Goal: Task Accomplishment & Management: Manage account settings

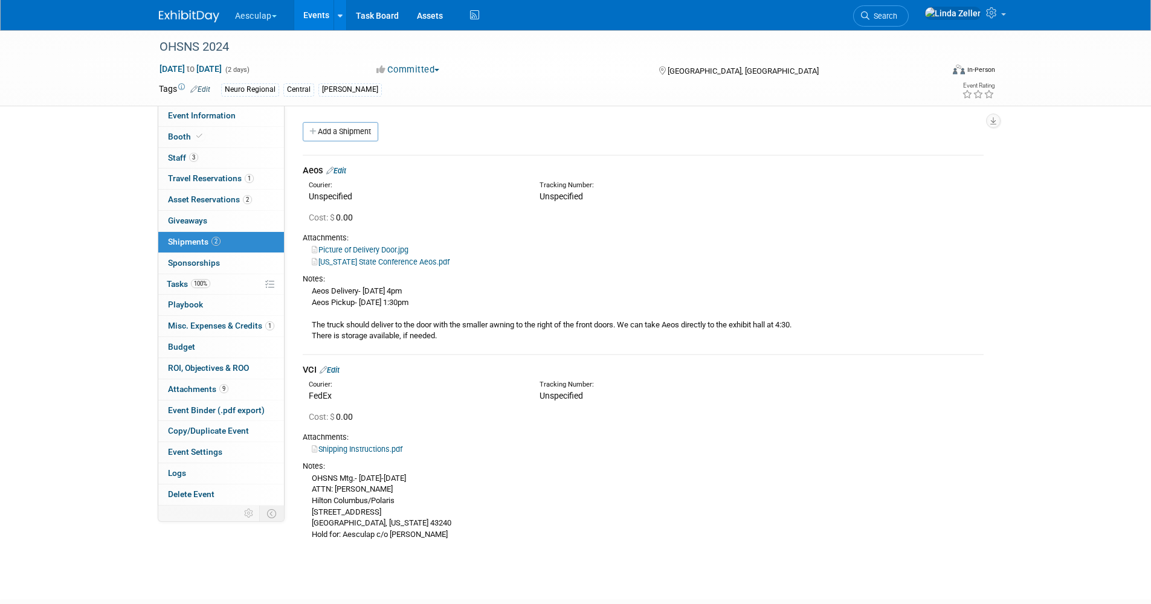
click at [314, 11] on link "Events" at bounding box center [316, 15] width 44 height 30
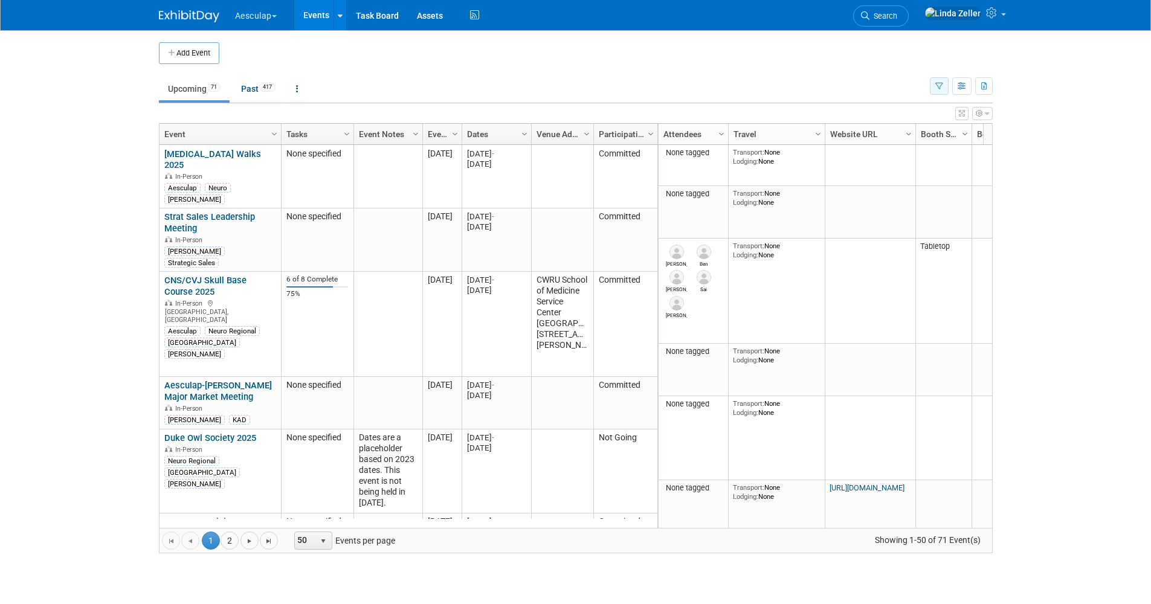
click at [934, 85] on button "button" at bounding box center [939, 86] width 19 height 18
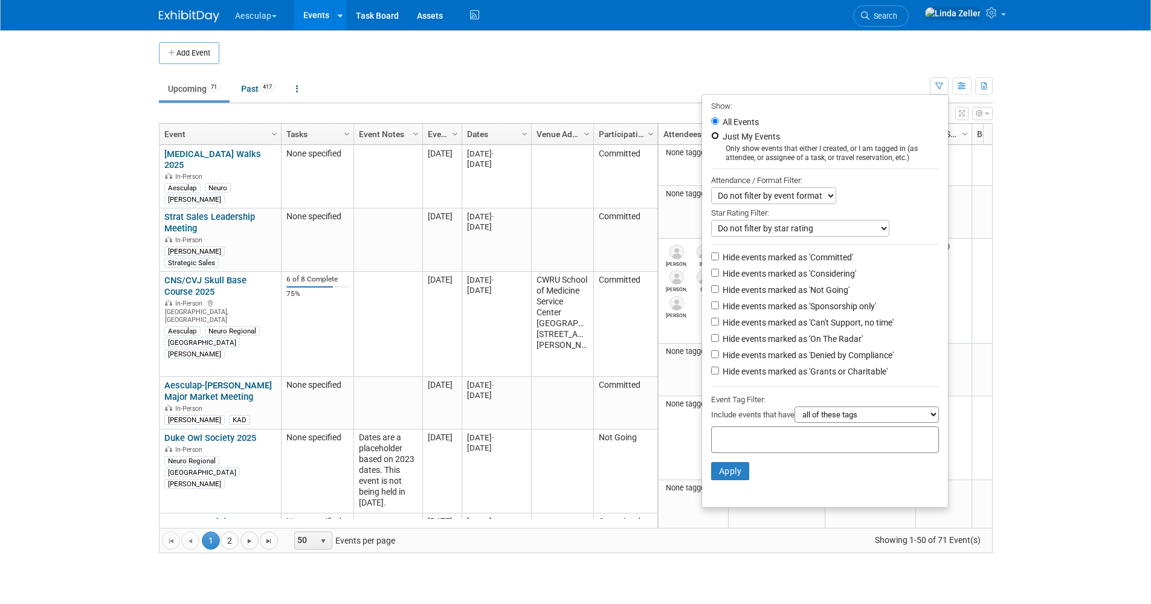
click at [711, 137] on input "Just My Events" at bounding box center [715, 136] width 8 height 8
radio input "true"
click at [711, 326] on input "Hide events marked as 'Can't Support, no time'" at bounding box center [715, 322] width 8 height 8
checkbox input "true"
click at [711, 358] on input "Hide events marked as 'Denied by Compliance'" at bounding box center [715, 355] width 8 height 8
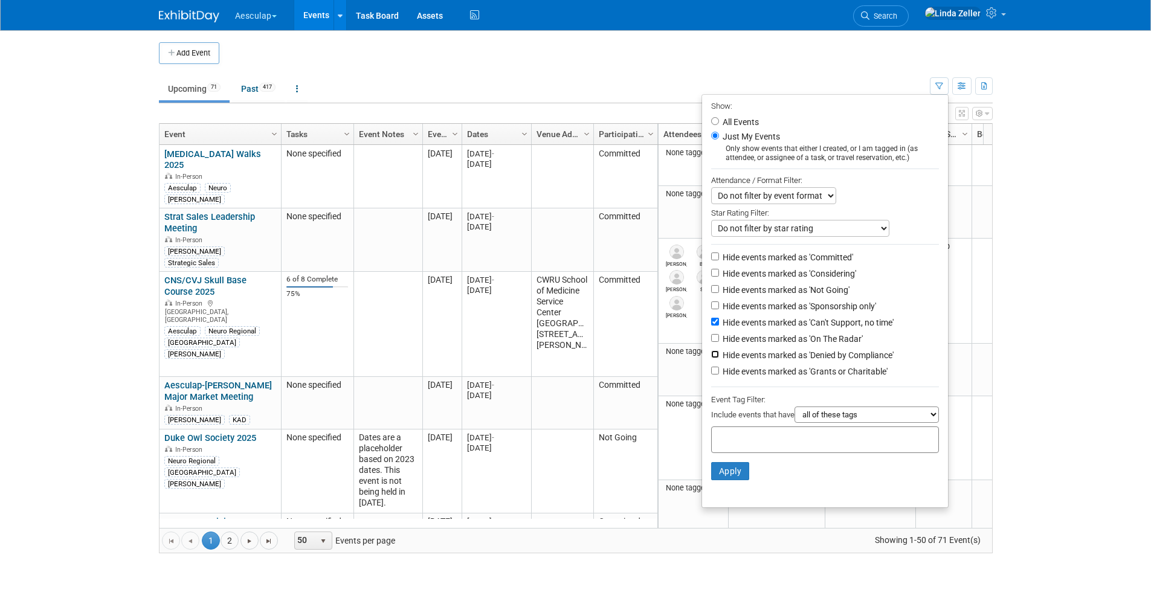
checkbox input "true"
click at [711, 375] on input "Hide events marked as 'Grants or Charitable'" at bounding box center [715, 371] width 8 height 8
checkbox input "true"
click at [712, 290] on input "Hide events marked as 'Not Going'" at bounding box center [715, 289] width 8 height 8
checkbox input "true"
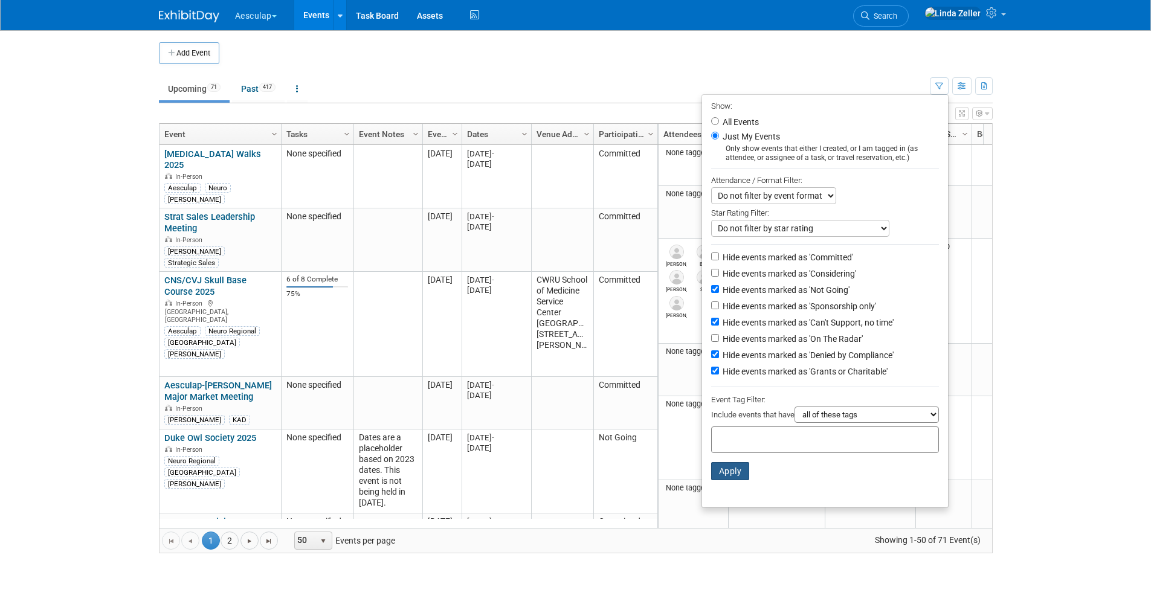
click at [721, 475] on button "Apply" at bounding box center [730, 471] width 39 height 18
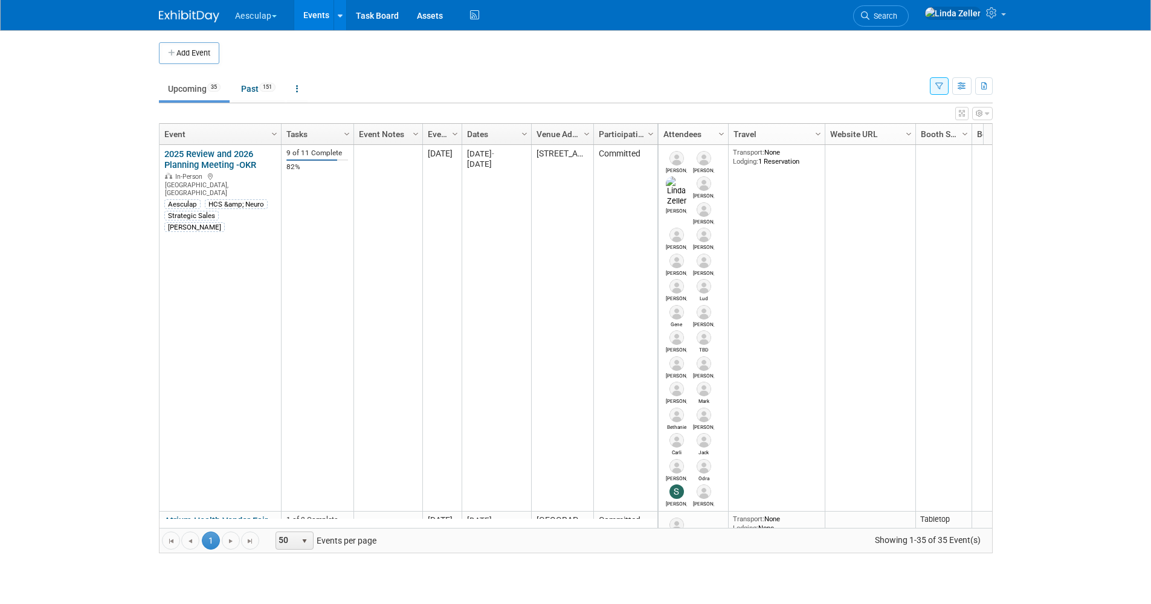
click at [900, 11] on link "Search" at bounding box center [881, 15] width 56 height 21
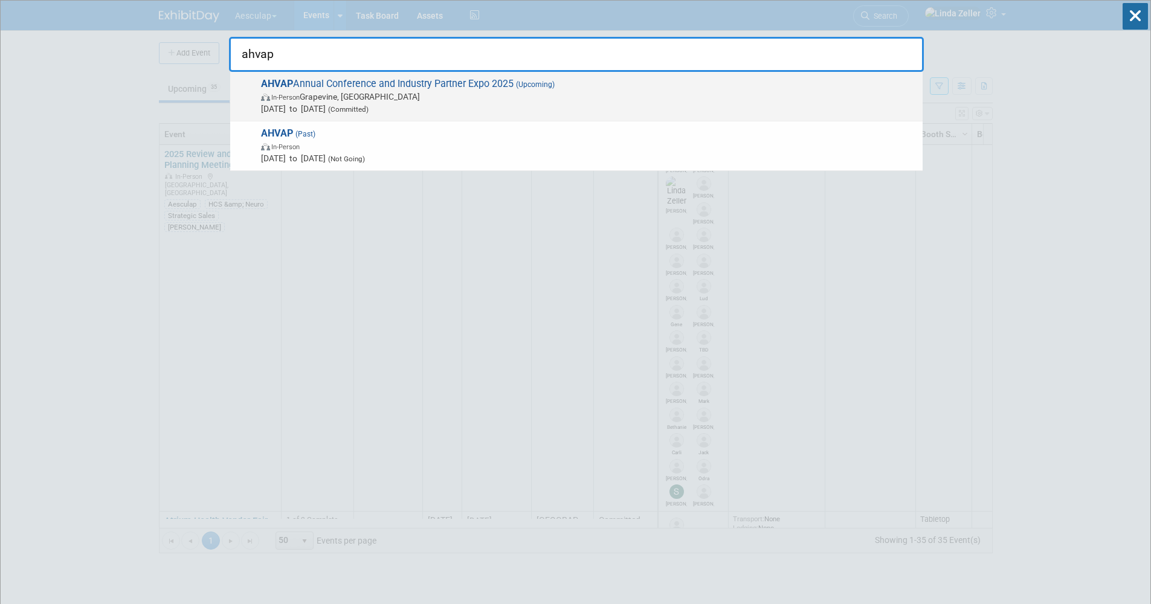
type input "ahvap"
click at [286, 92] on span "In-Person Grapevine, TX" at bounding box center [589, 97] width 656 height 12
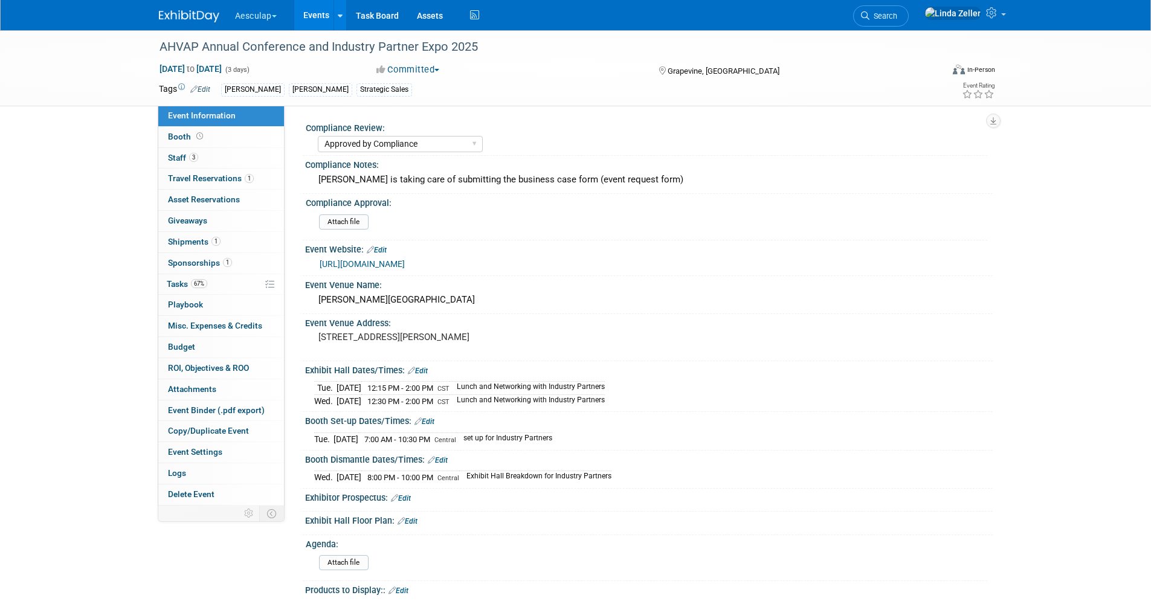
select select "Approved by Compliance"
select select "Strategic Sales"
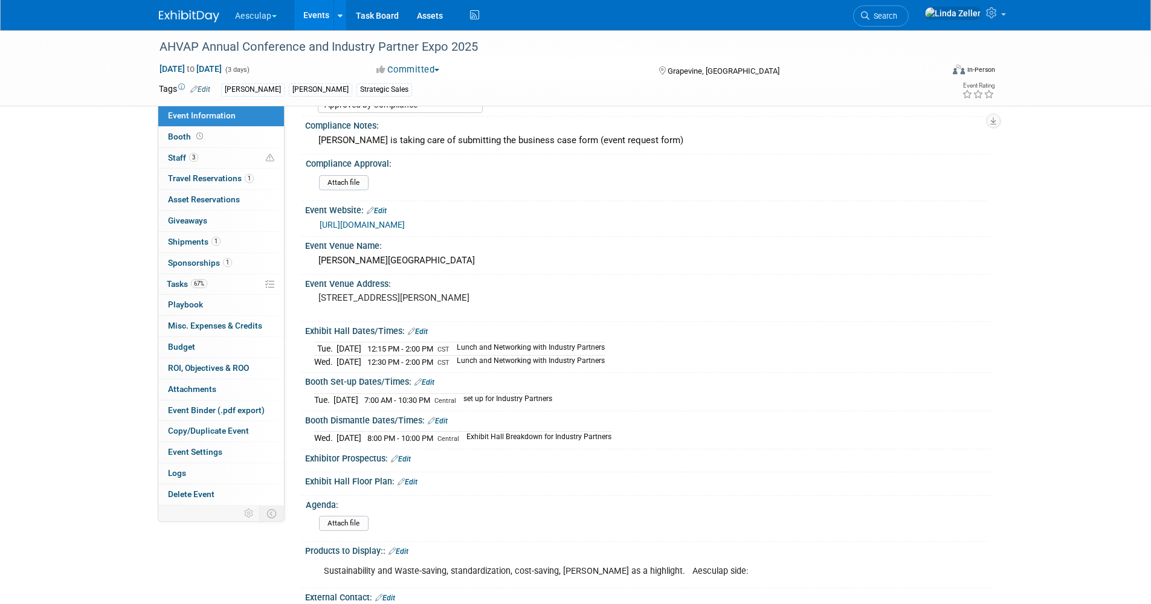
scroll to position [60, 0]
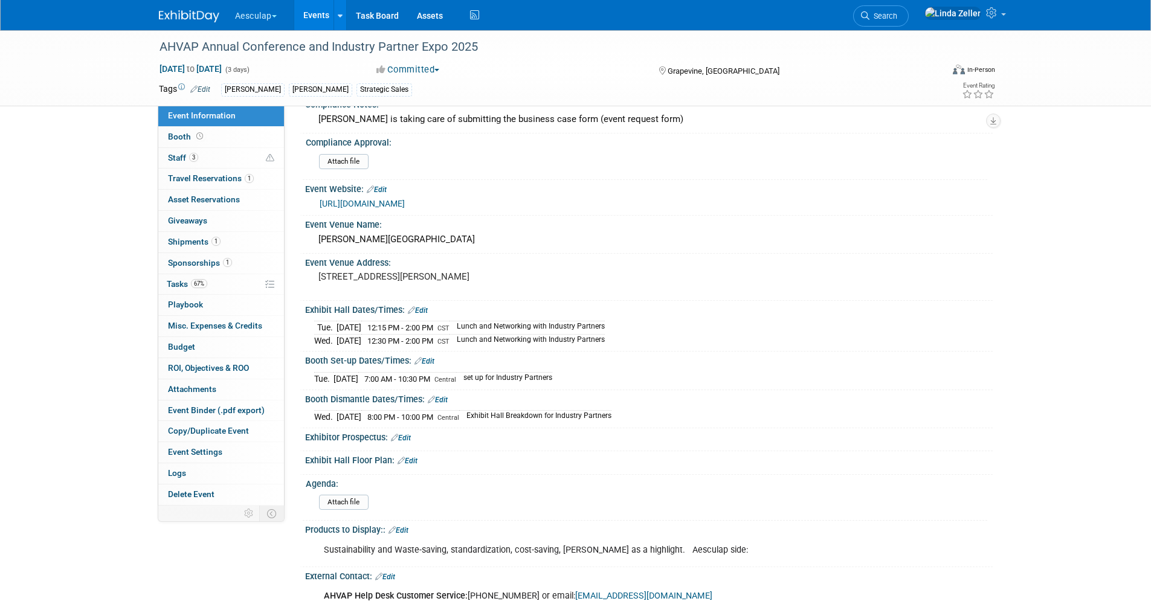
click at [445, 399] on link "Edit" at bounding box center [438, 400] width 20 height 8
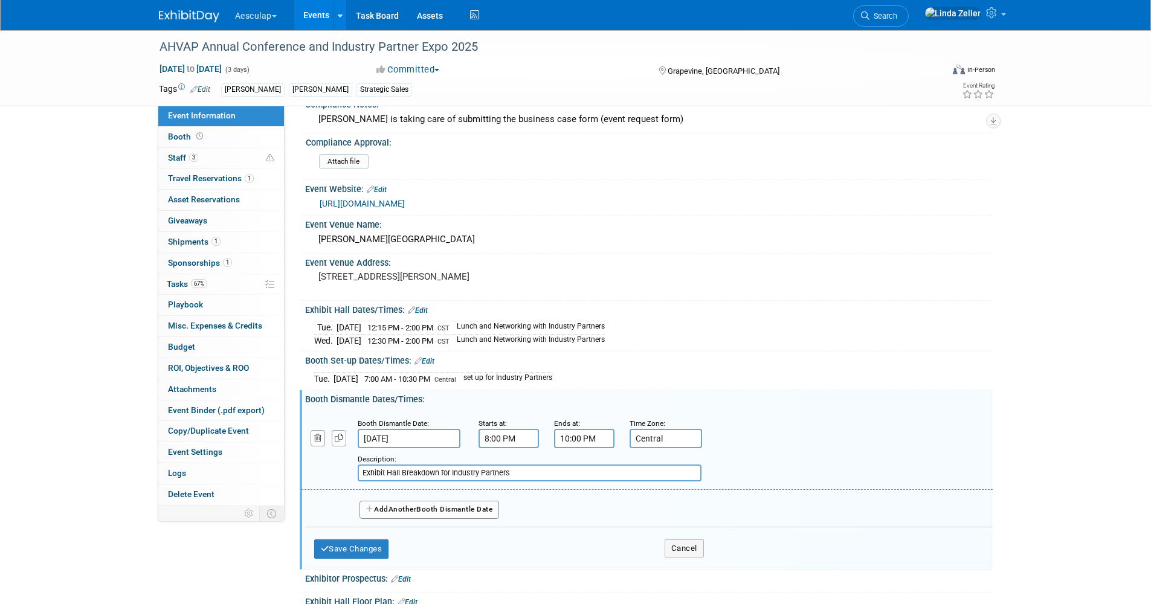
click at [581, 439] on input "10:00 PM" at bounding box center [584, 438] width 60 height 19
click at [644, 489] on span "00" at bounding box center [638, 495] width 23 height 22
click at [652, 502] on td "30" at bounding box center [654, 501] width 39 height 33
type input "10:30 PM"
click at [370, 546] on button "Save Changes" at bounding box center [351, 549] width 75 height 19
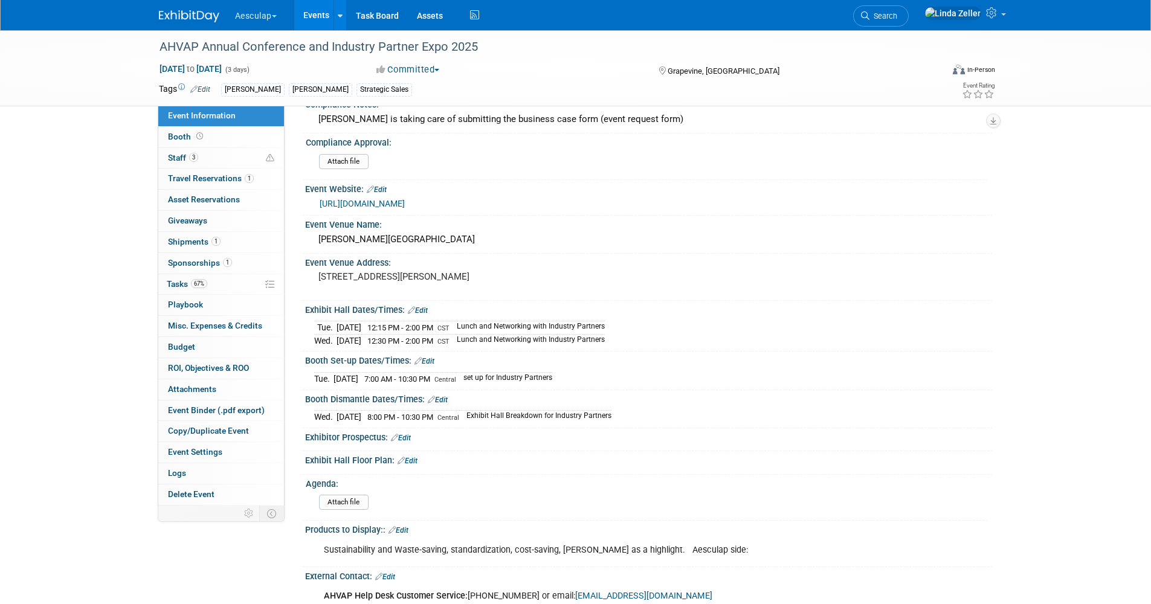
click at [422, 312] on link "Edit" at bounding box center [418, 310] width 20 height 8
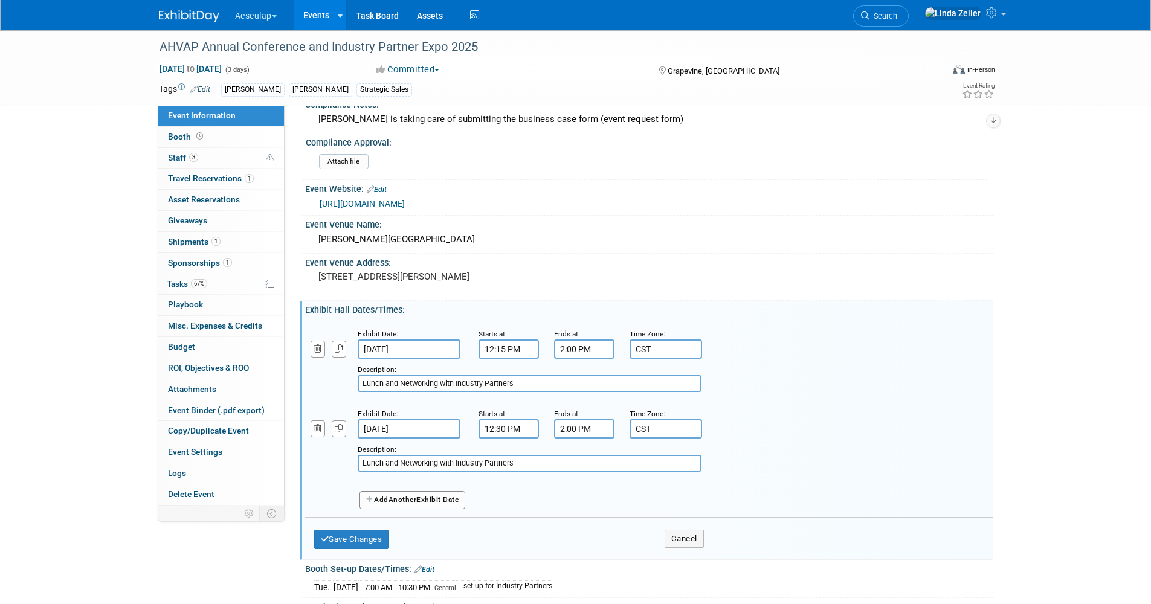
click at [421, 497] on button "Add Another Exhibit Date" at bounding box center [413, 500] width 106 height 18
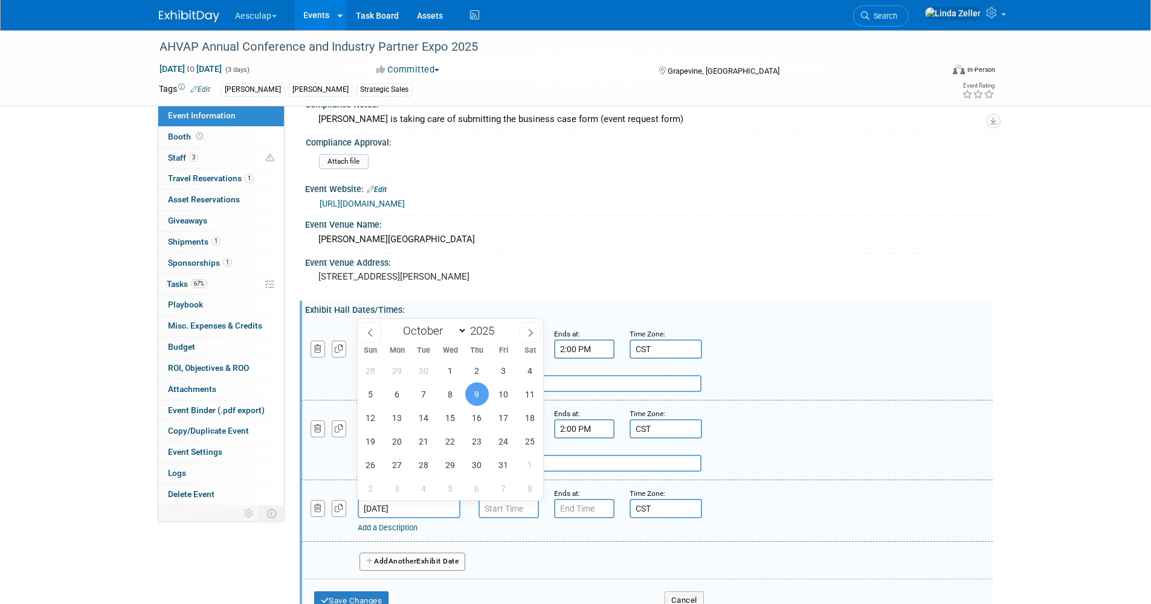
click at [418, 511] on input "[DATE]" at bounding box center [409, 508] width 103 height 19
click at [447, 394] on span "8" at bounding box center [451, 395] width 24 height 24
type input "Oct 8, 2025"
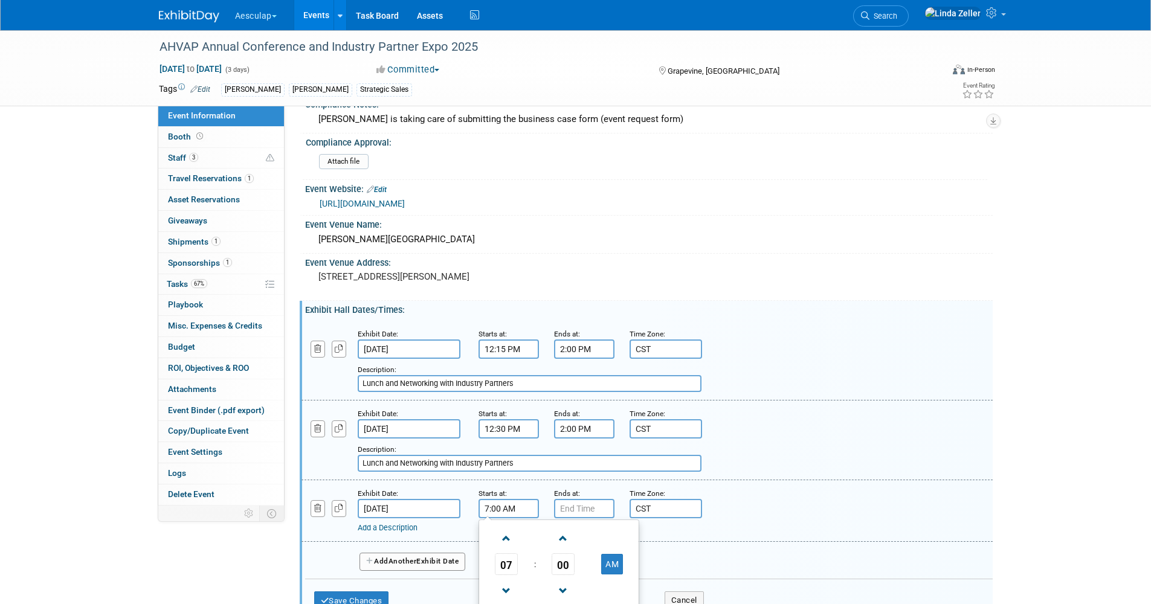
click at [494, 508] on input "7:00 AM" at bounding box center [509, 508] width 60 height 19
click at [510, 567] on span "07" at bounding box center [506, 565] width 23 height 22
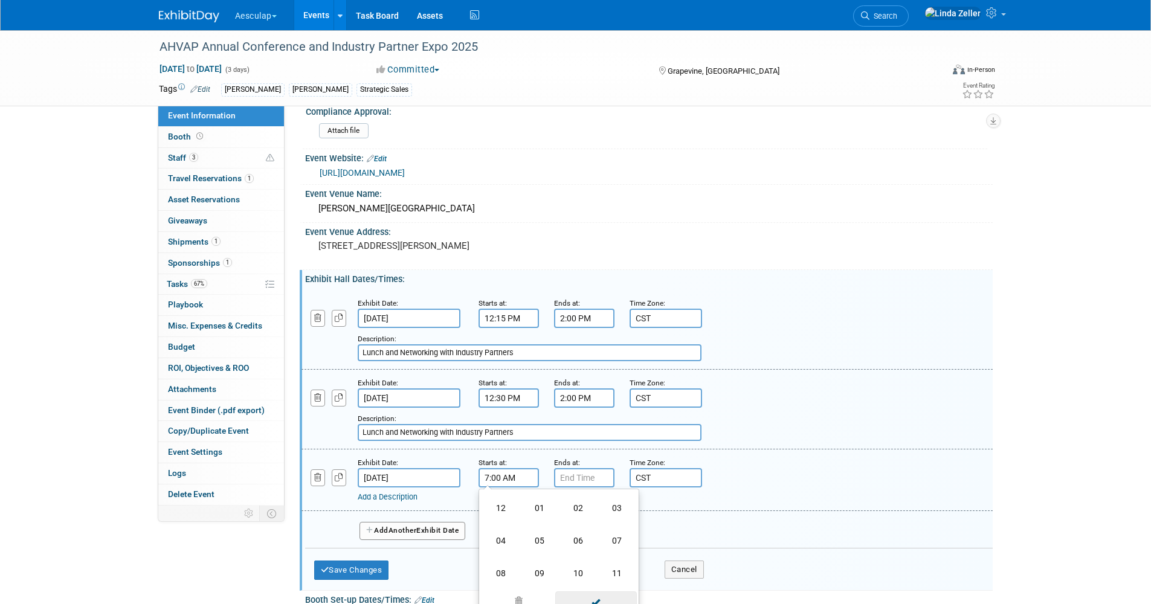
scroll to position [121, 0]
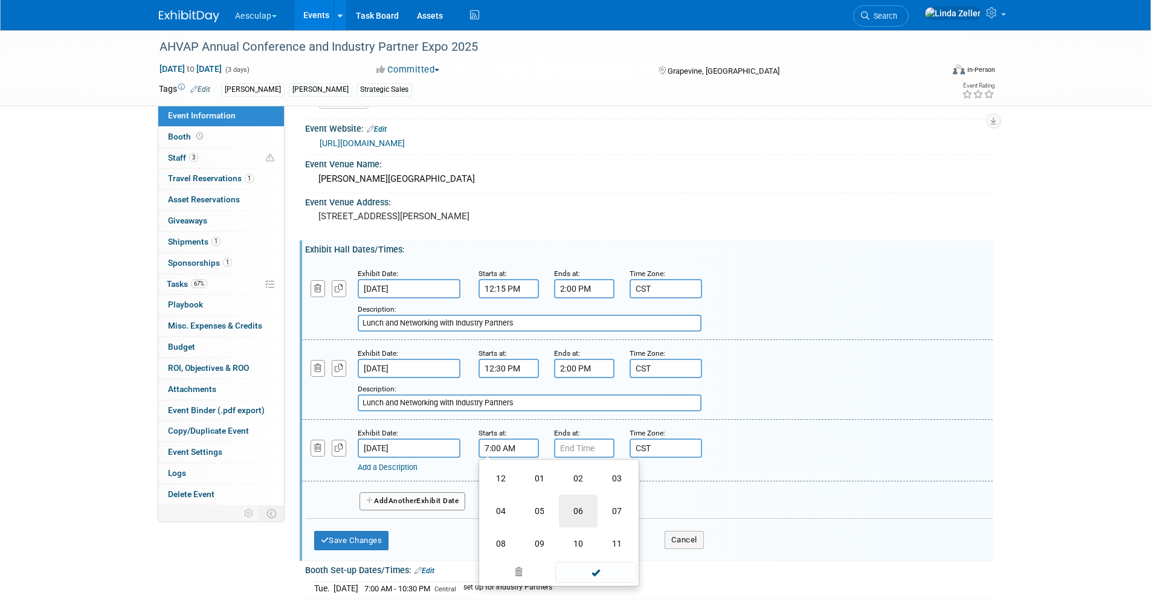
click at [579, 510] on td "06" at bounding box center [578, 511] width 39 height 33
click at [607, 501] on button "AM" at bounding box center [612, 504] width 22 height 21
type input "6:00 PM"
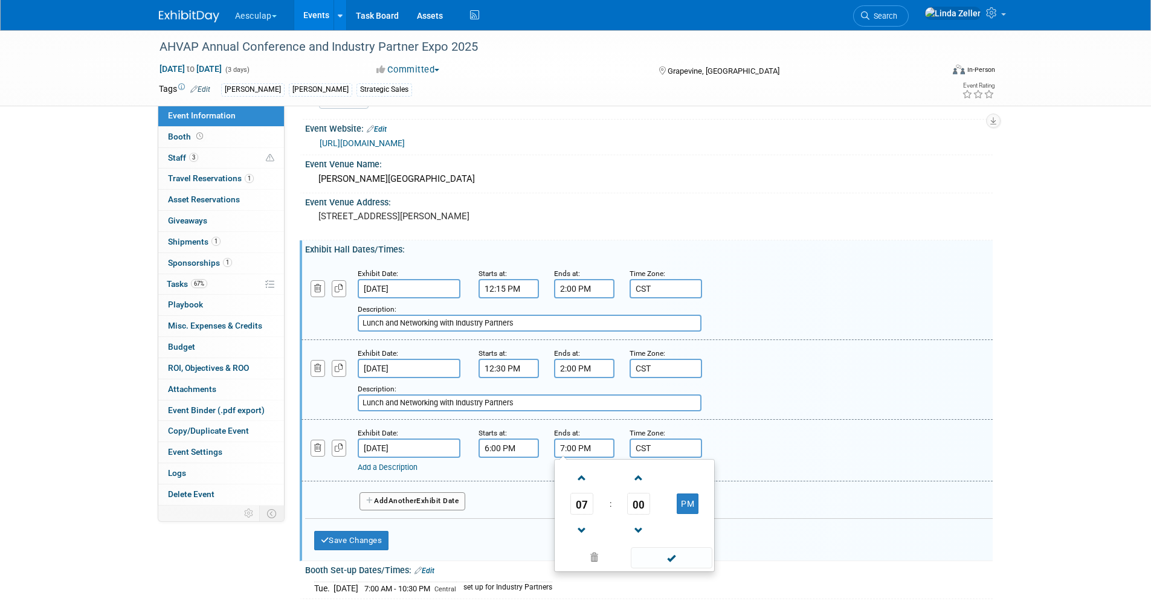
click at [594, 443] on input "7:00 PM" at bounding box center [584, 448] width 60 height 19
click at [587, 502] on span "07" at bounding box center [582, 504] width 23 height 22
click at [568, 549] on td "08" at bounding box center [576, 544] width 39 height 33
type input "8:00 PM"
click at [756, 452] on div "Add a Description Description:" at bounding box center [648, 450] width 710 height 47
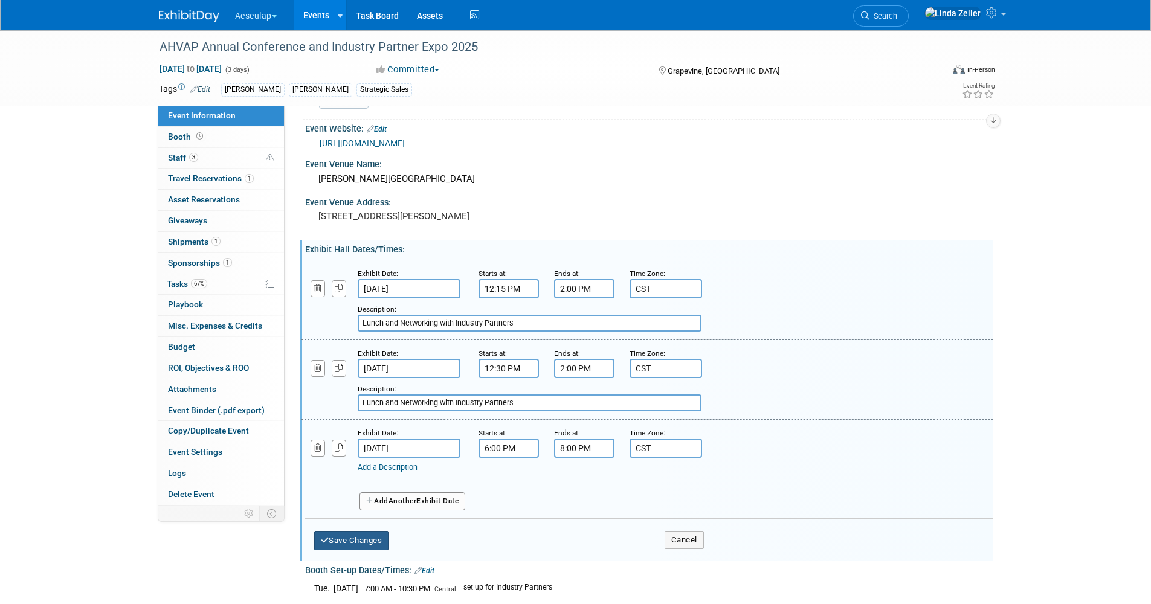
click at [338, 542] on button "Save Changes" at bounding box center [351, 540] width 75 height 19
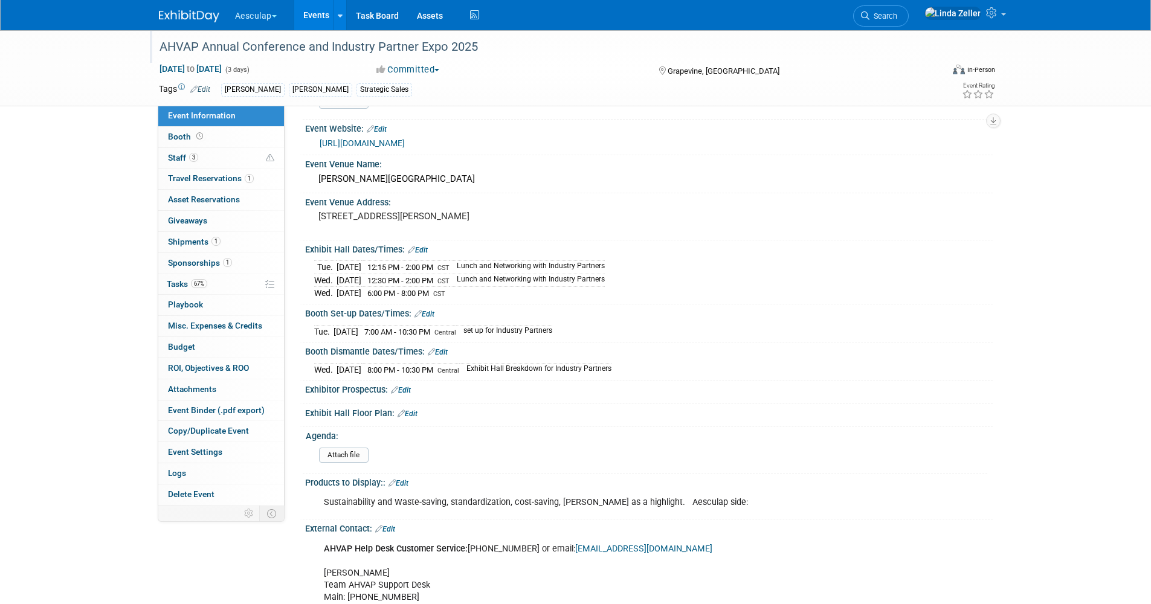
click at [282, 58] on div "AHVAP Annual Conference and Industry Partner Expo 2025" at bounding box center [539, 47] width 769 height 22
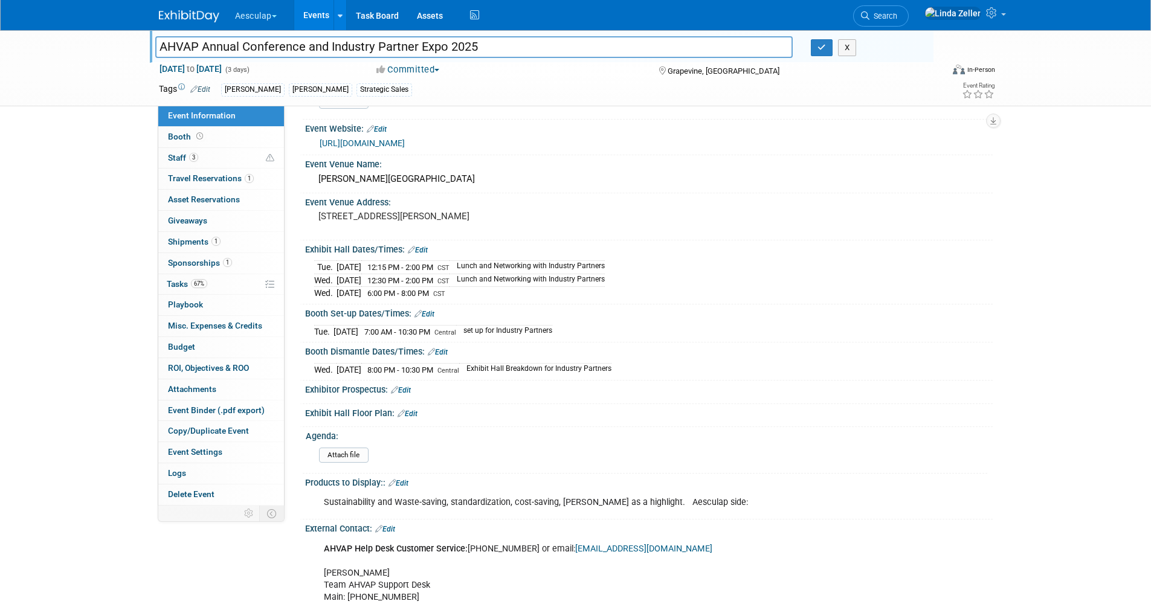
drag, startPoint x: 163, startPoint y: 46, endPoint x: 504, endPoint y: 56, distance: 341.0
click at [504, 56] on input "AHVAP Annual Conference and Industry Partner Expo 2025" at bounding box center [474, 46] width 638 height 21
click at [508, 175] on div "Gaylord Texan Resort and Convention Center" at bounding box center [649, 179] width 670 height 19
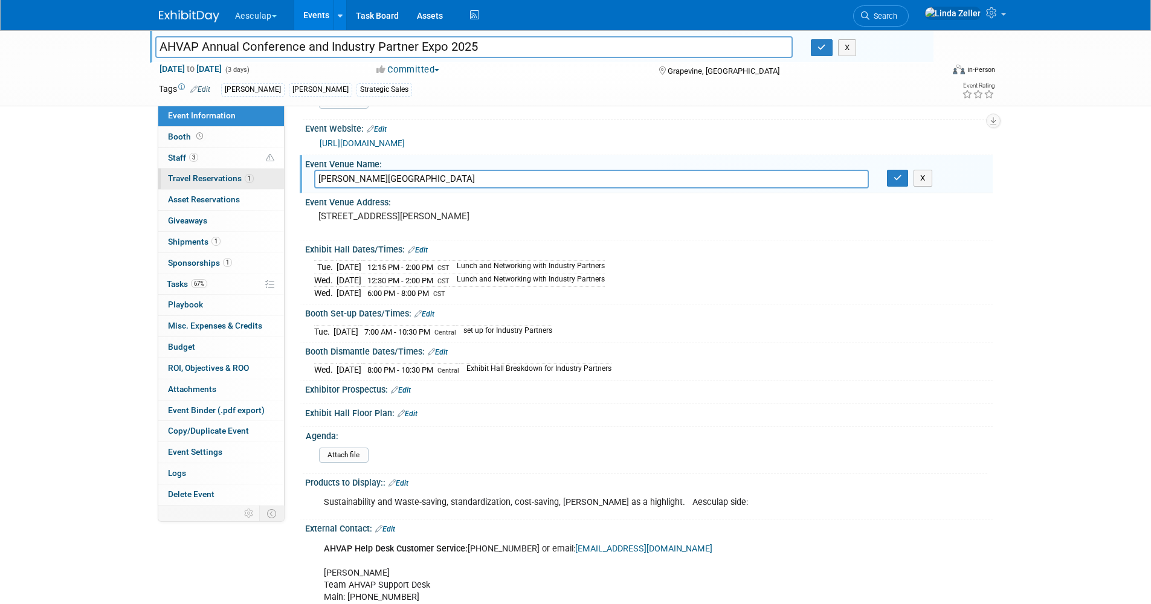
drag, startPoint x: 506, startPoint y: 179, endPoint x: 230, endPoint y: 173, distance: 276.9
click at [230, 173] on div "Event Information Event Info Booth Booth 3 Staff 3 Staff 1 Travel Reservations …" at bounding box center [576, 470] width 852 height 1122
click at [230, 173] on link "1 Travel Reservations 1" at bounding box center [221, 179] width 126 height 21
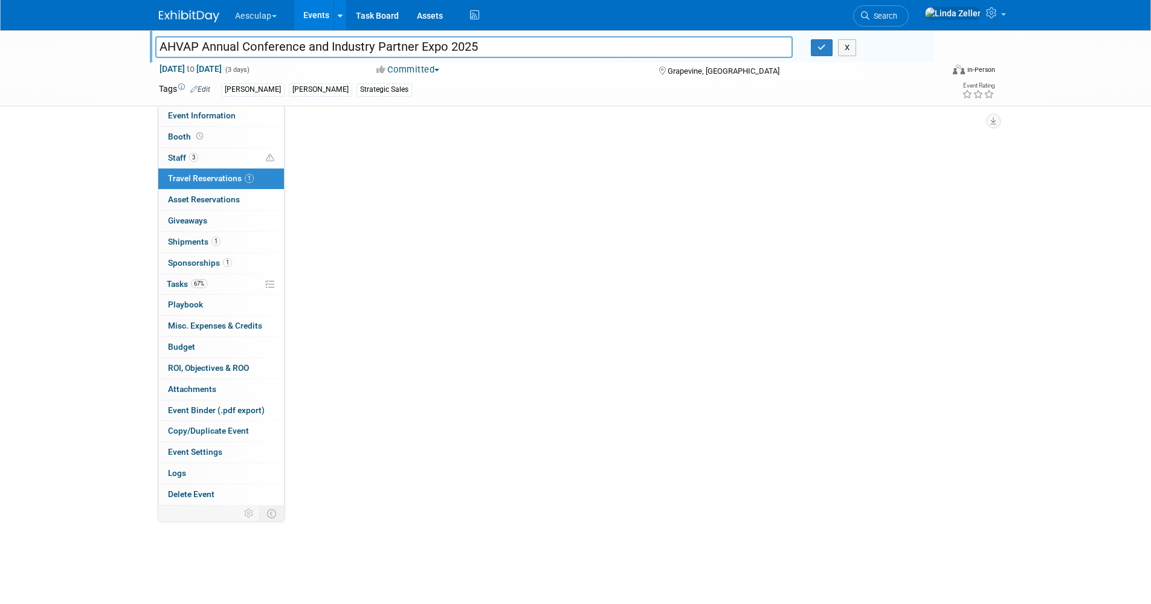
scroll to position [0, 0]
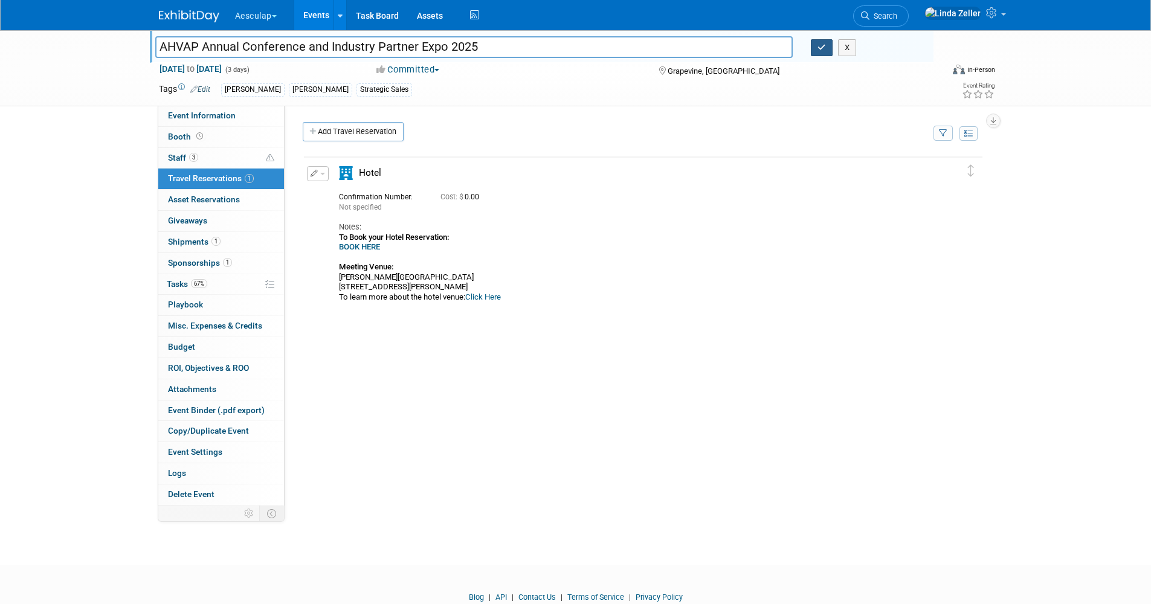
click at [816, 51] on button "button" at bounding box center [822, 47] width 22 height 17
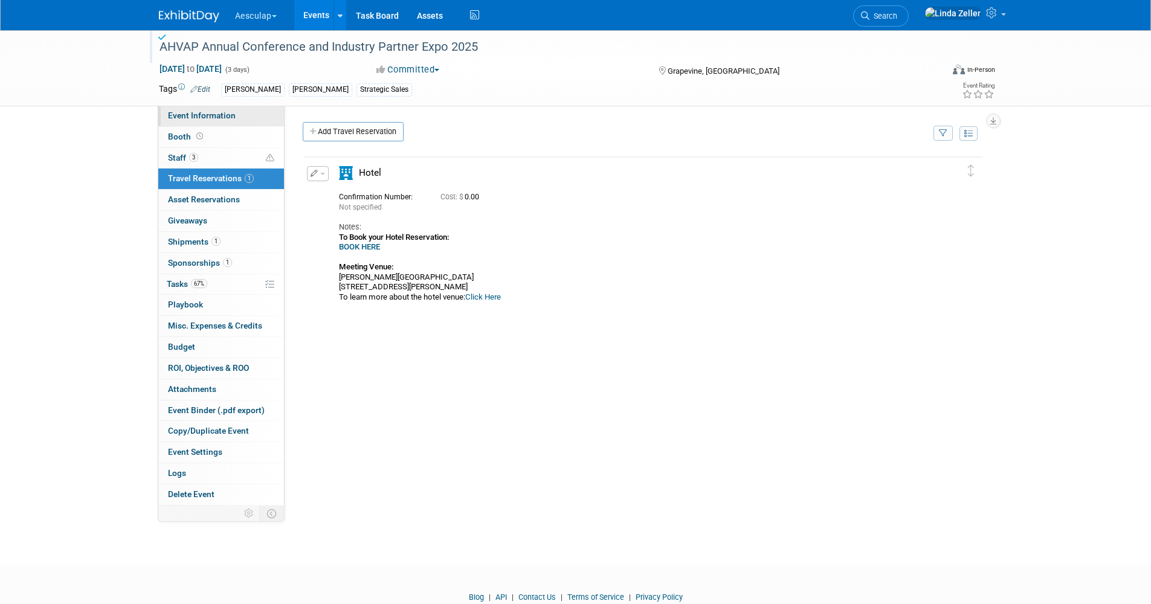
click at [178, 117] on span "Event Information" at bounding box center [202, 116] width 68 height 10
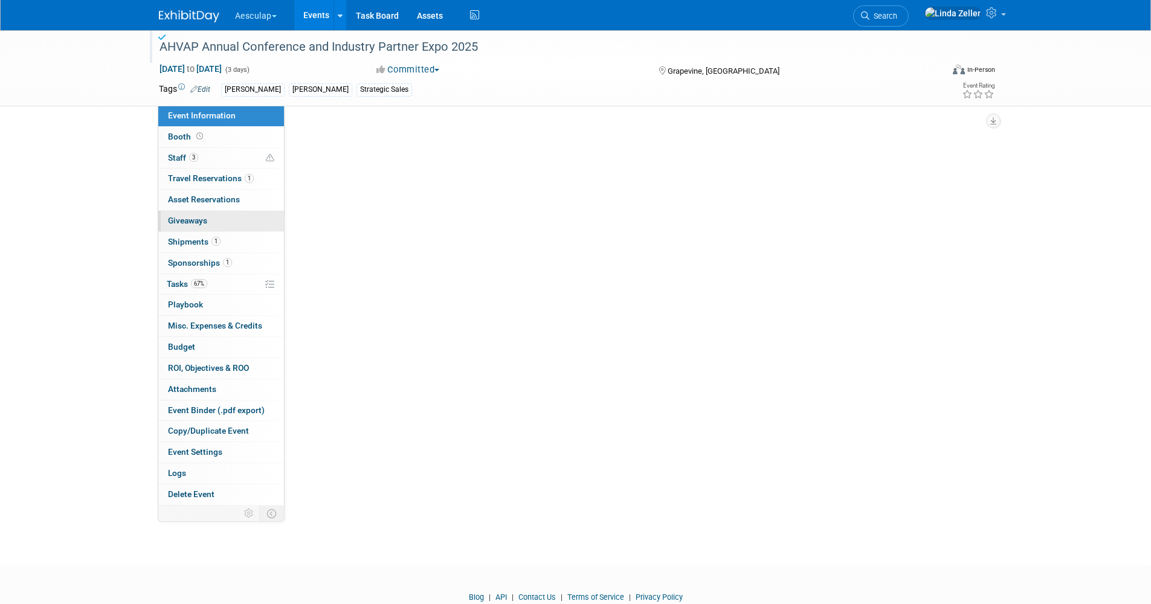
select select "Approved by Compliance"
select select "Strategic Sales"
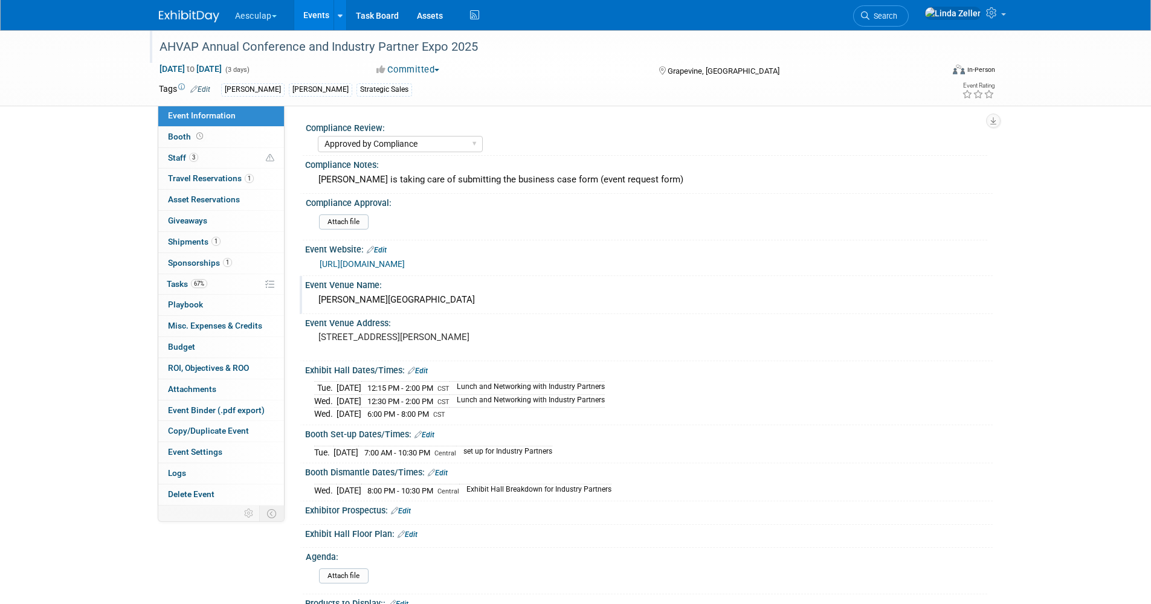
click at [356, 302] on div "Gaylord Texan Resort and Convention Center" at bounding box center [649, 300] width 670 height 19
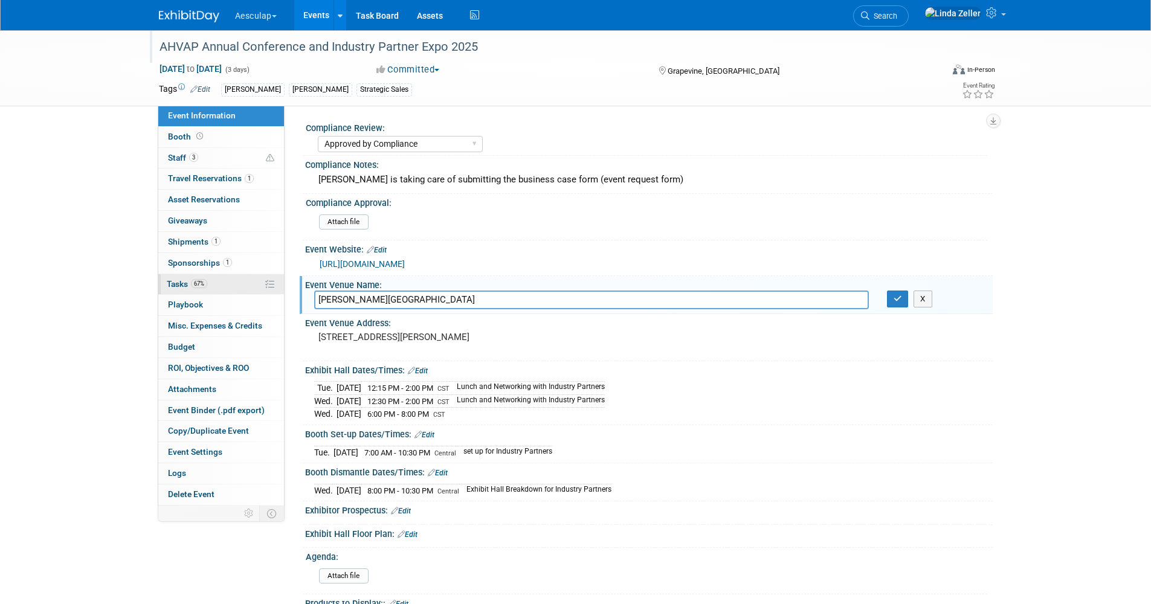
drag, startPoint x: 508, startPoint y: 299, endPoint x: 224, endPoint y: 284, distance: 283.9
click at [224, 284] on div "Event Information Event Info Booth Booth 3 Staff 3 Staff 1 Travel Reservations …" at bounding box center [576, 591] width 852 height 1122
click at [898, 302] on icon "button" at bounding box center [898, 299] width 8 height 8
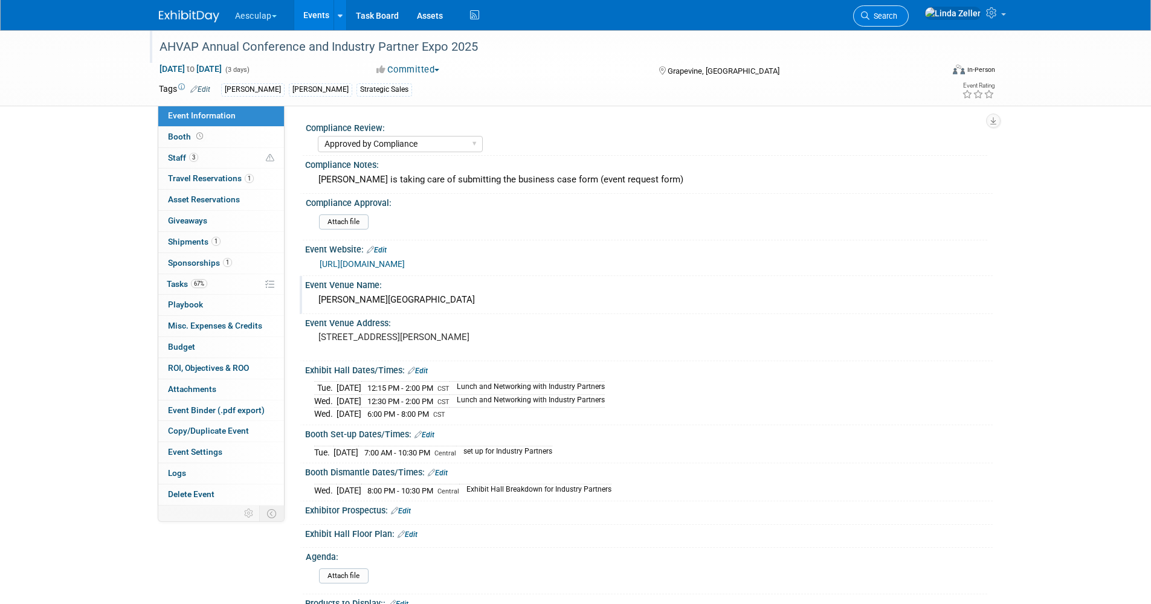
click at [898, 18] on span "Search" at bounding box center [884, 15] width 28 height 9
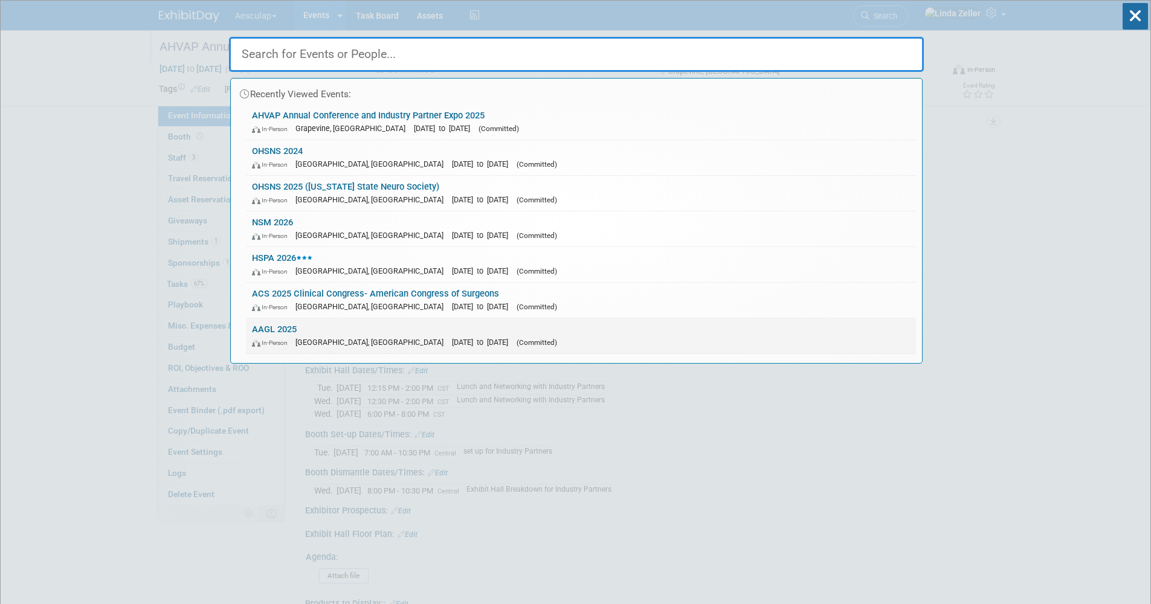
click at [271, 335] on link "AAGL 2025 In-Person Vancouver, Canada Nov 9, 2025 to Nov 11, 2025 (Committed)" at bounding box center [581, 336] width 670 height 35
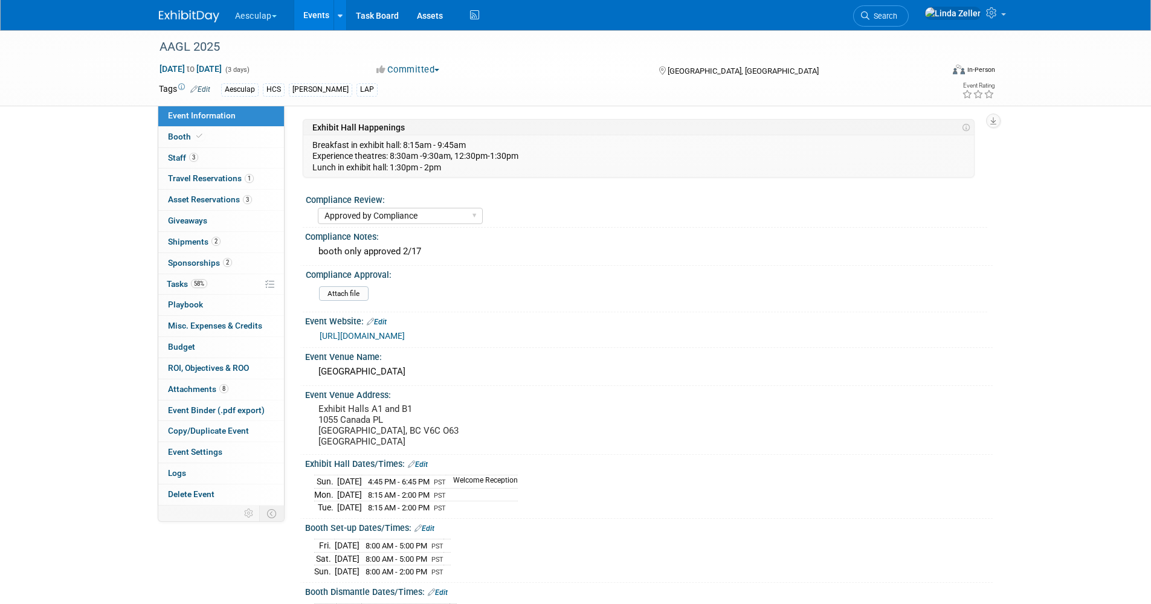
select select "Approved by Compliance"
select select "HCS"
click at [169, 279] on span "Tasks 58%" at bounding box center [187, 284] width 40 height 10
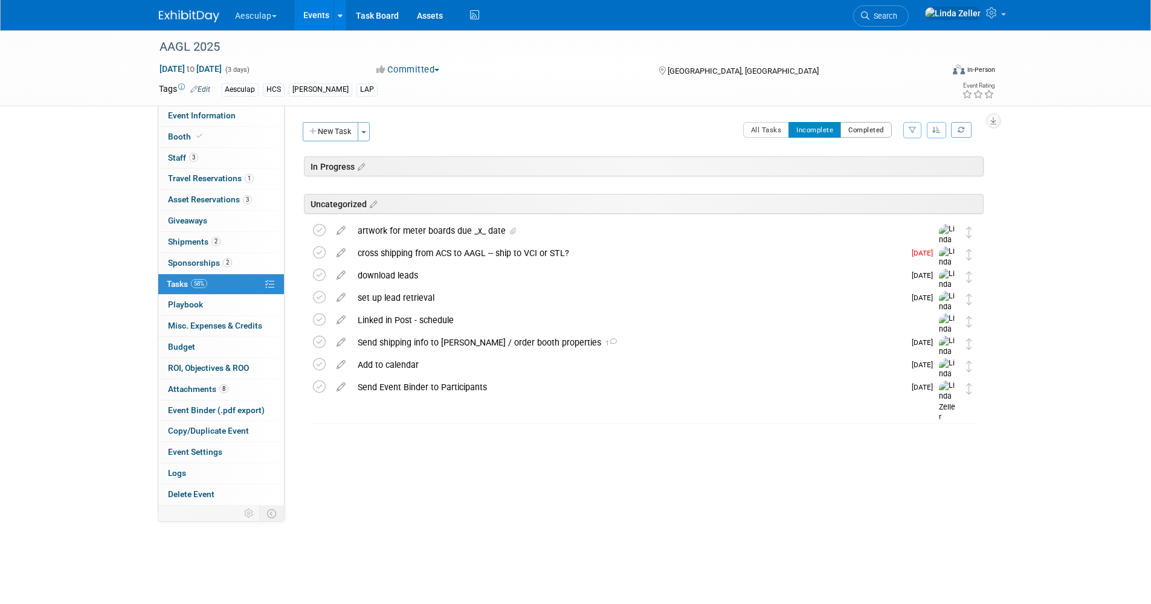
click at [860, 132] on button "Completed" at bounding box center [866, 130] width 51 height 16
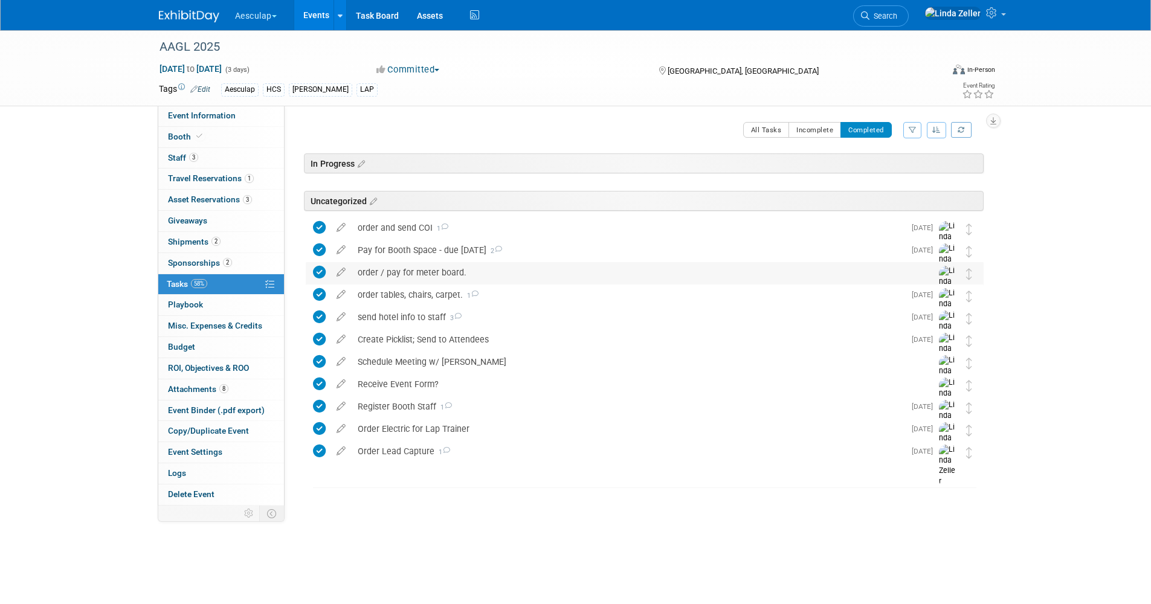
click at [364, 272] on div "order / pay for meter board." at bounding box center [633, 272] width 563 height 21
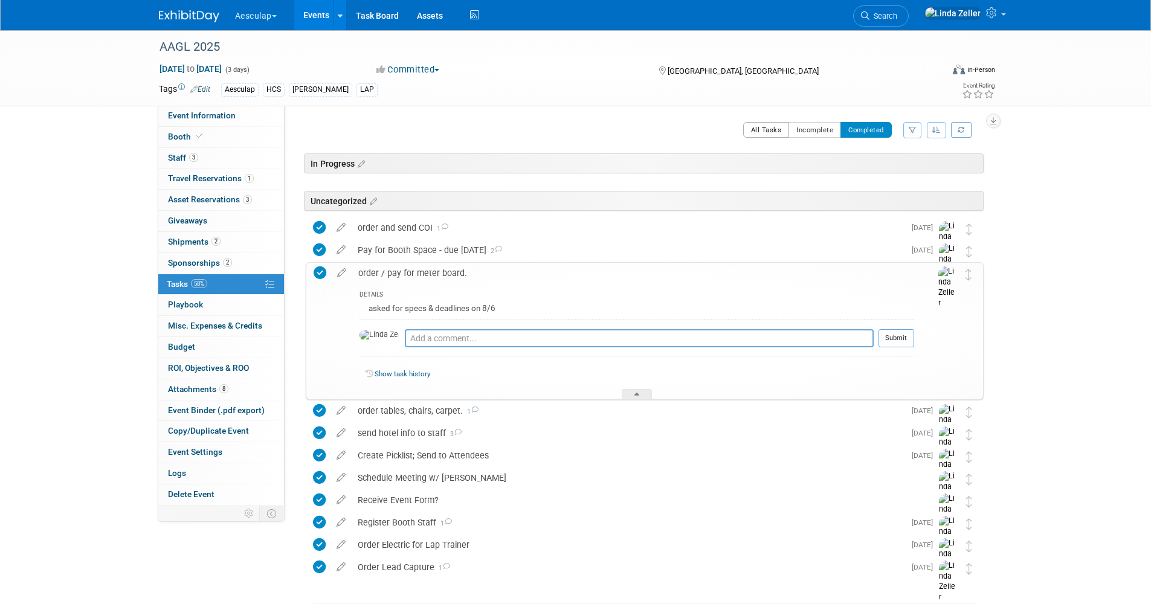
click at [768, 128] on button "All Tasks" at bounding box center [766, 130] width 47 height 16
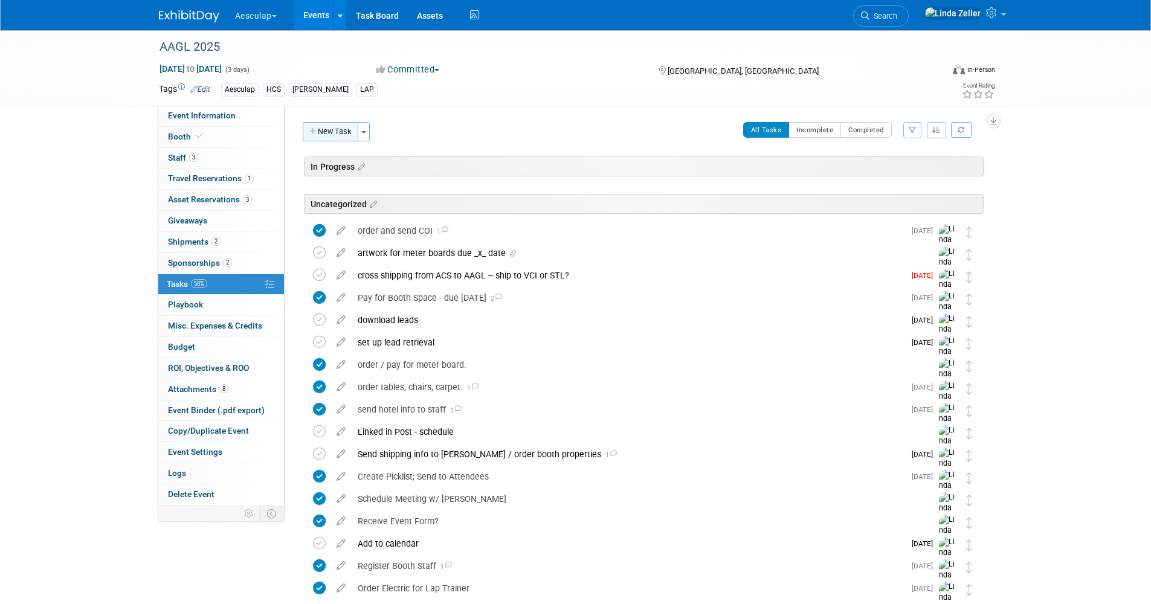
click at [339, 132] on button "New Task" at bounding box center [331, 131] width 56 height 19
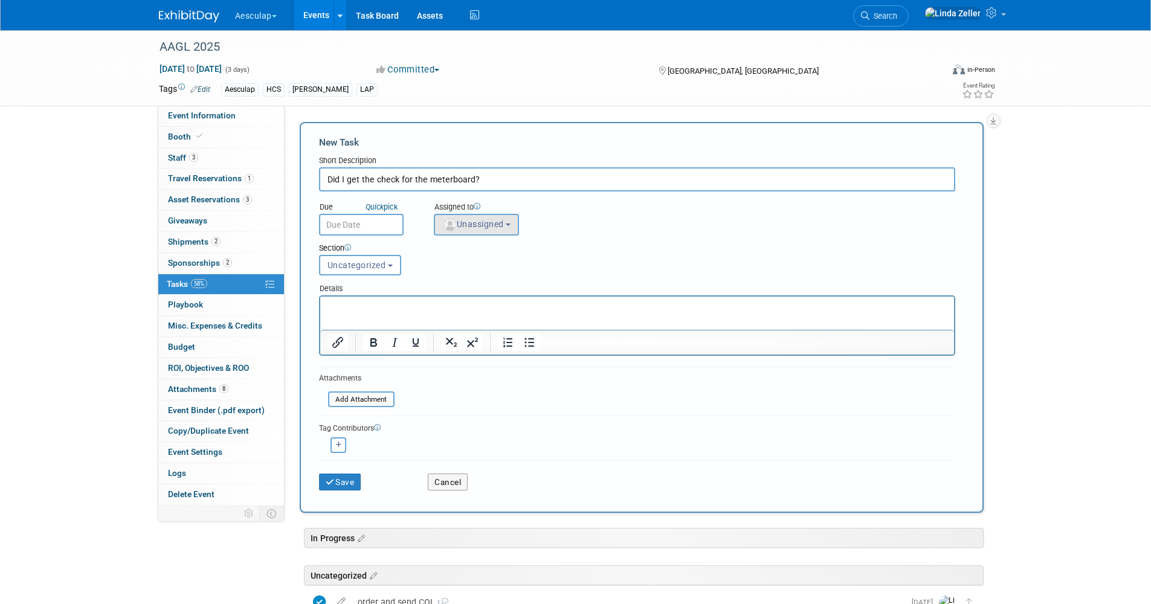
type input "Did I get the check for the meterboard?"
click at [452, 230] on img "button" at bounding box center [450, 224] width 13 height 13
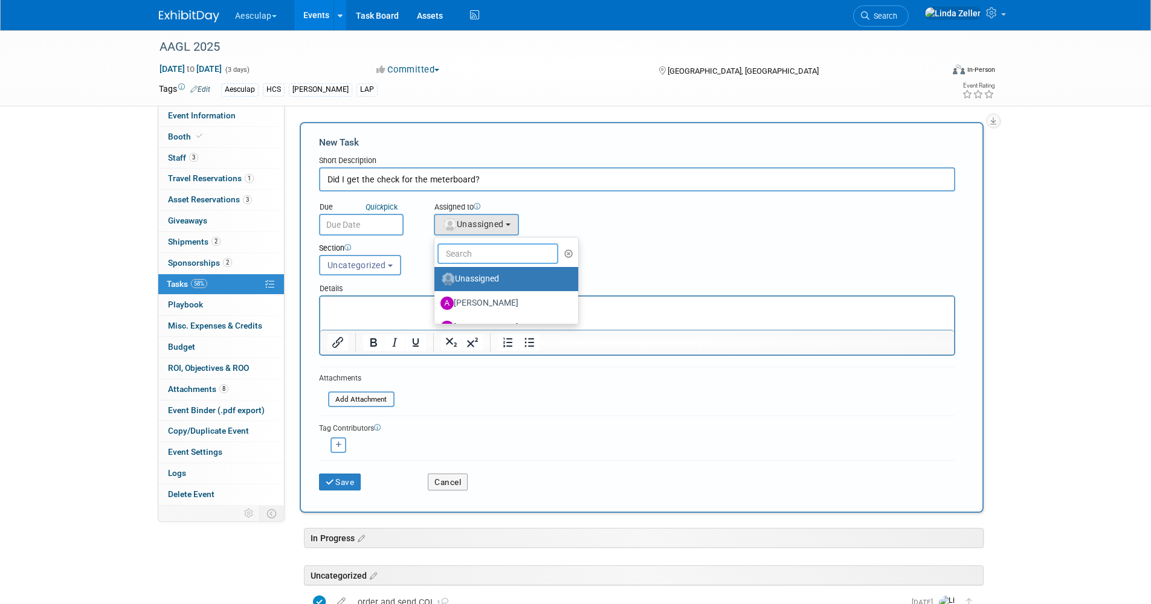
click at [464, 256] on input "text" at bounding box center [498, 254] width 121 height 21
type input "lin"
click at [476, 280] on label "Linda Zeller (me)" at bounding box center [504, 279] width 126 height 19
click at [436, 280] on input "Linda Zeller (me)" at bounding box center [433, 278] width 8 height 8
select select "997af25e-71f2-407b-94d0-6444a5b8fc40"
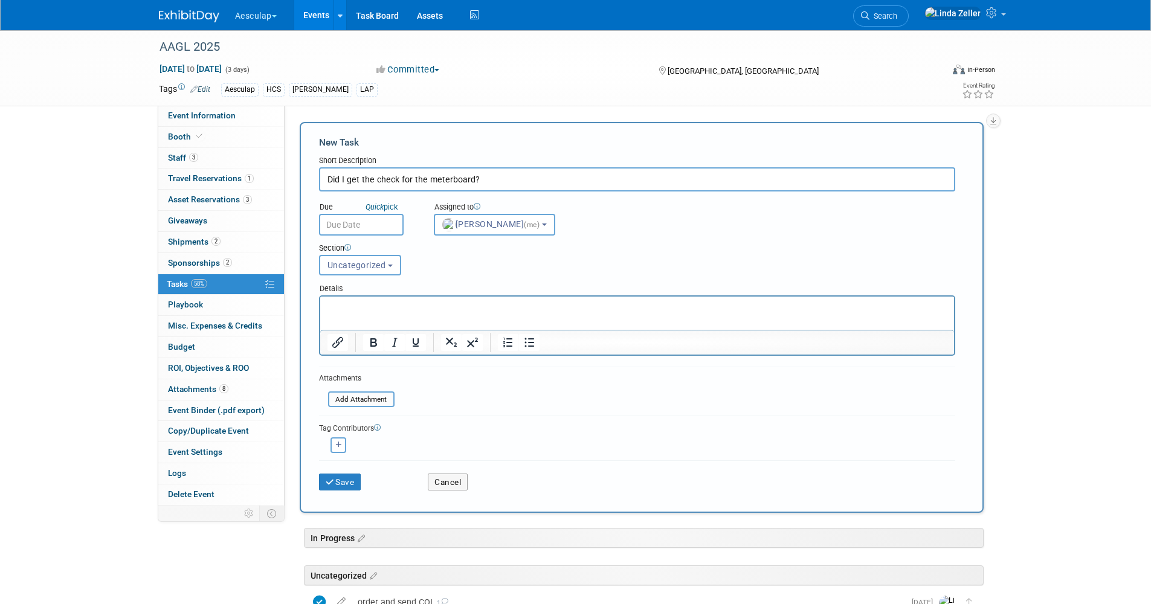
click at [338, 225] on input "text" at bounding box center [361, 225] width 85 height 22
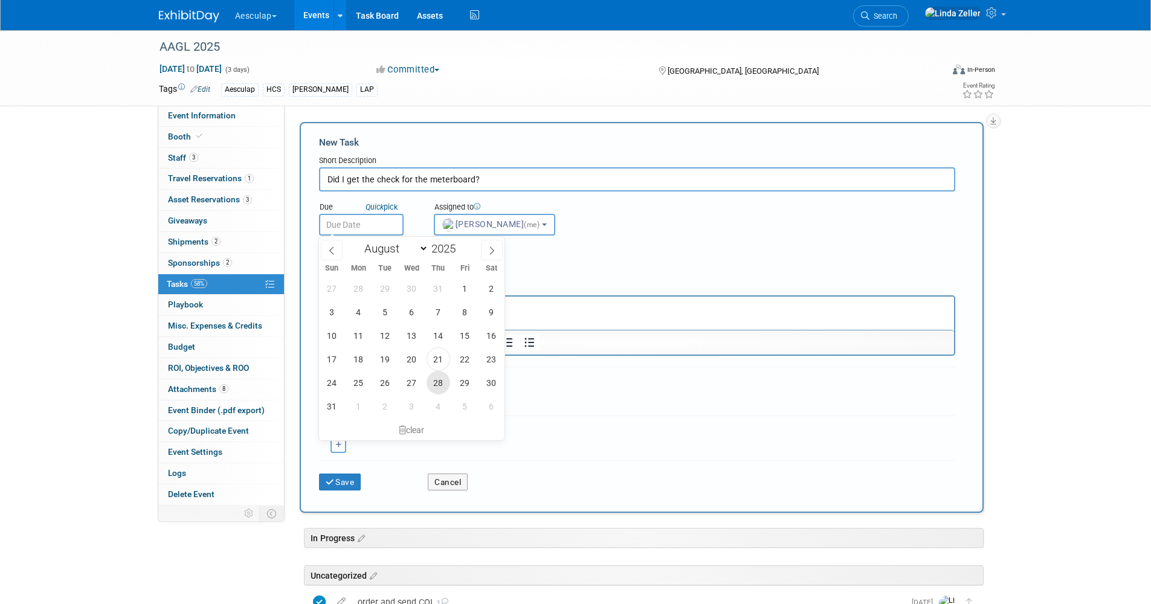
click at [435, 383] on span "28" at bounding box center [439, 383] width 24 height 24
type input "Aug 28, 2025"
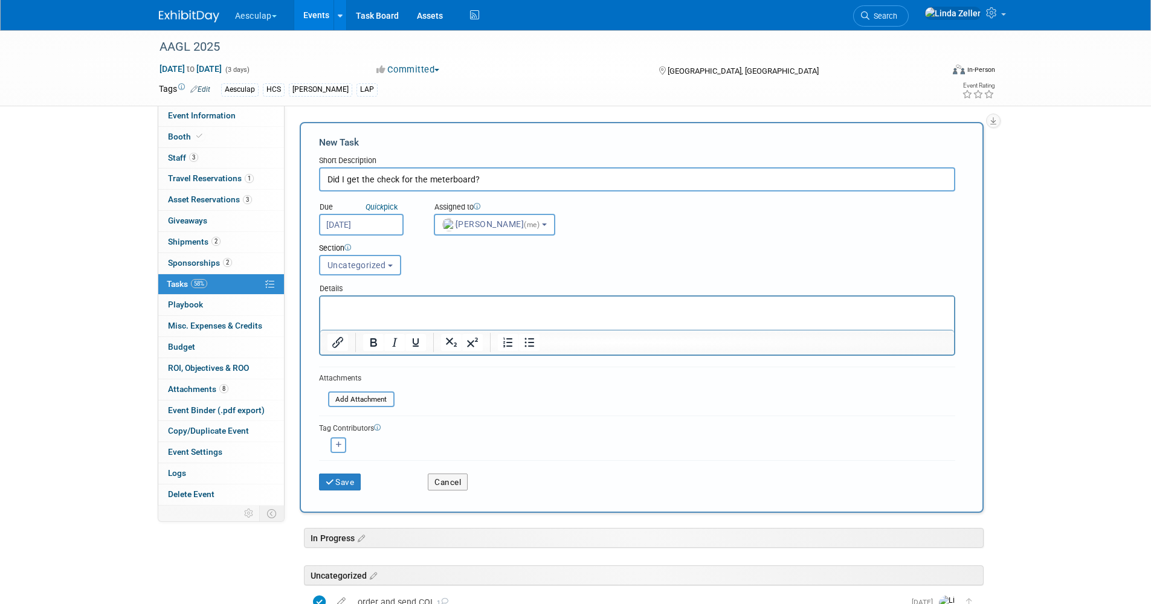
click at [346, 306] on p "Rich Text Area. Press ALT-0 for help." at bounding box center [637, 308] width 620 height 12
click at [335, 306] on p "pput into Kofax" at bounding box center [637, 308] width 620 height 12
click at [325, 308] on html "put into Kofax" at bounding box center [637, 305] width 634 height 17
click at [327, 305] on p "put into Kofax" at bounding box center [637, 308] width 620 height 12
click at [347, 479] on button "Save" at bounding box center [340, 482] width 42 height 17
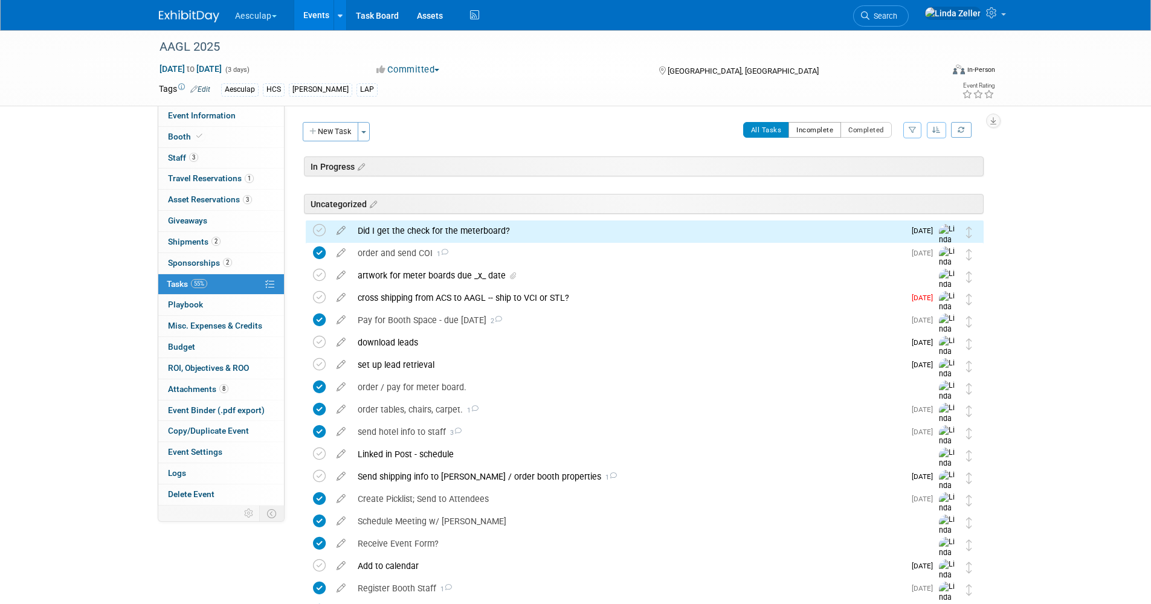
click at [823, 135] on button "Incomplete" at bounding box center [815, 130] width 53 height 16
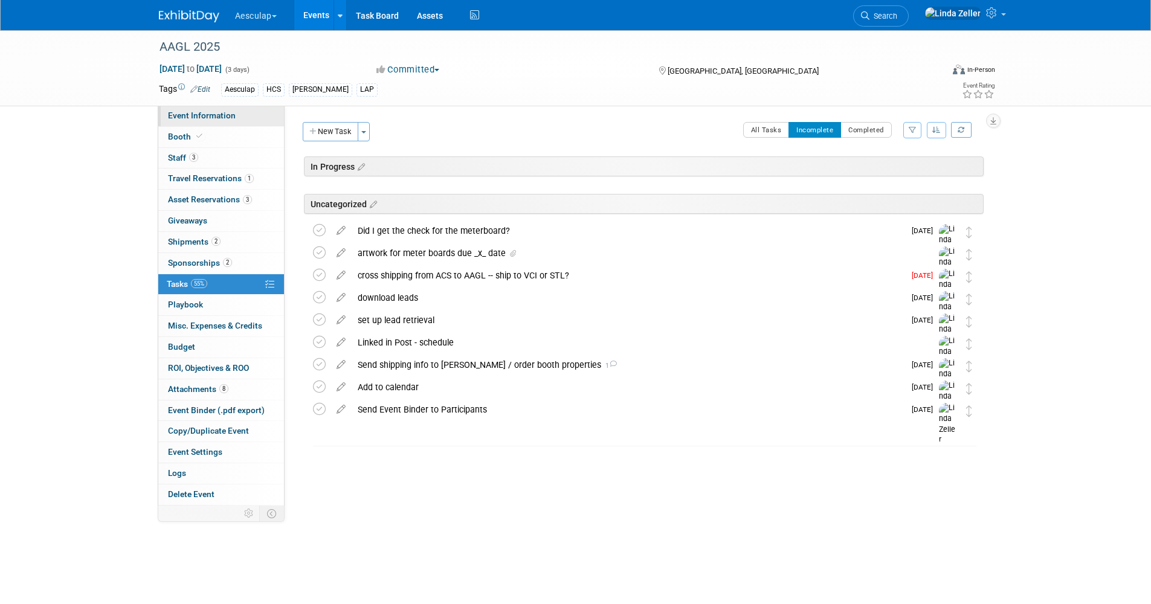
click at [209, 114] on span "Event Information" at bounding box center [202, 116] width 68 height 10
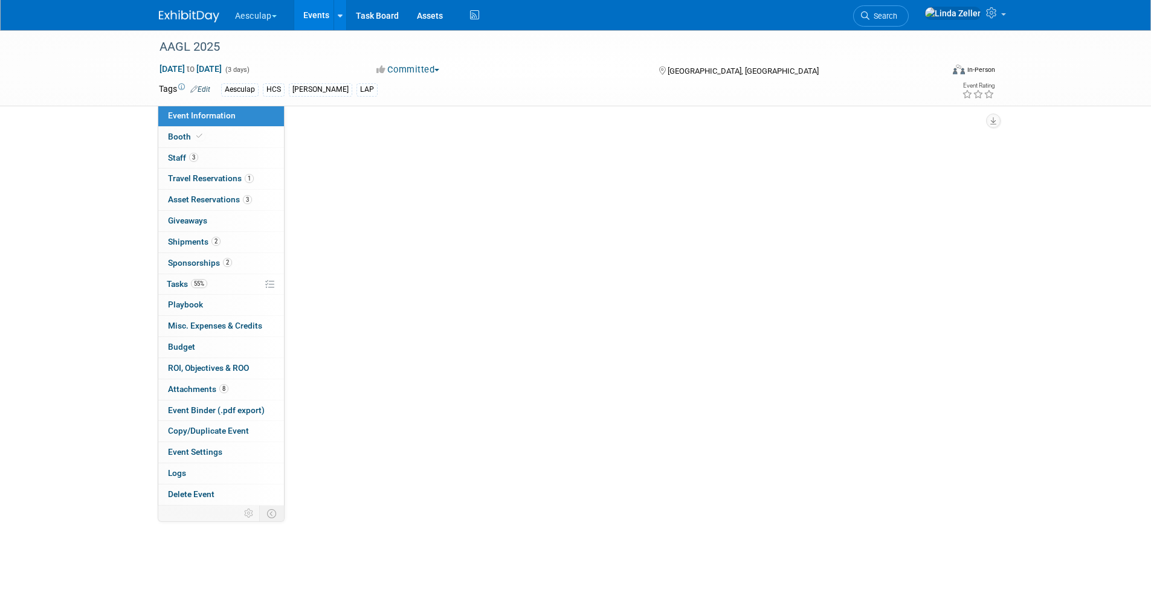
select select "Approved by Compliance"
select select "HCS"
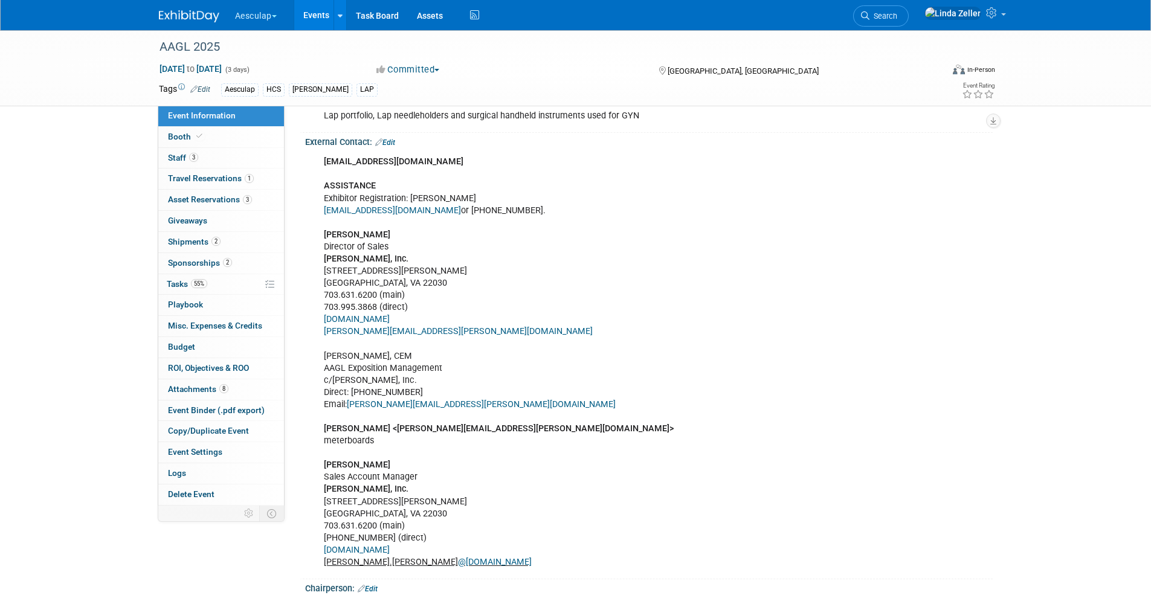
scroll to position [884, 0]
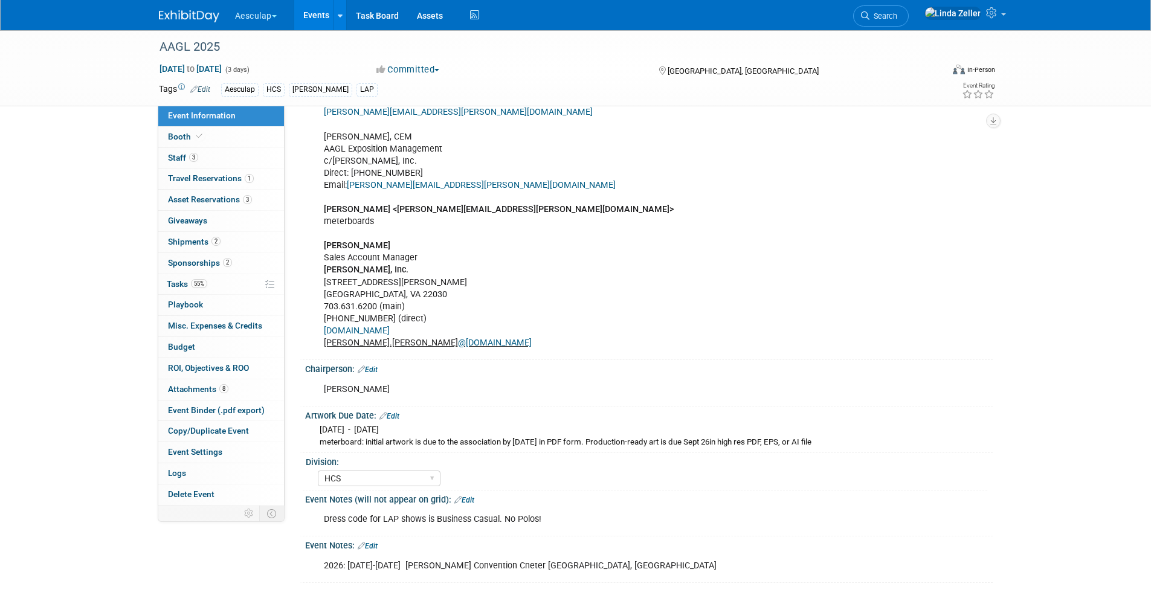
click at [324, 441] on div "meterboard: initial artwork is due to the association by Sept 19 in PDF form. P…" at bounding box center [652, 442] width 664 height 11
click at [320, 438] on div "meterboard: initial artwork is due to the association by Sept 19 in PDF form. P…" at bounding box center [652, 442] width 664 height 11
drag, startPoint x: 320, startPoint y: 438, endPoint x: 818, endPoint y: 445, distance: 498.7
click at [818, 445] on div "meterboard: initial artwork is due to the association by Sept 19 in PDF form. P…" at bounding box center [652, 442] width 664 height 11
click at [393, 412] on link "Edit" at bounding box center [390, 416] width 20 height 8
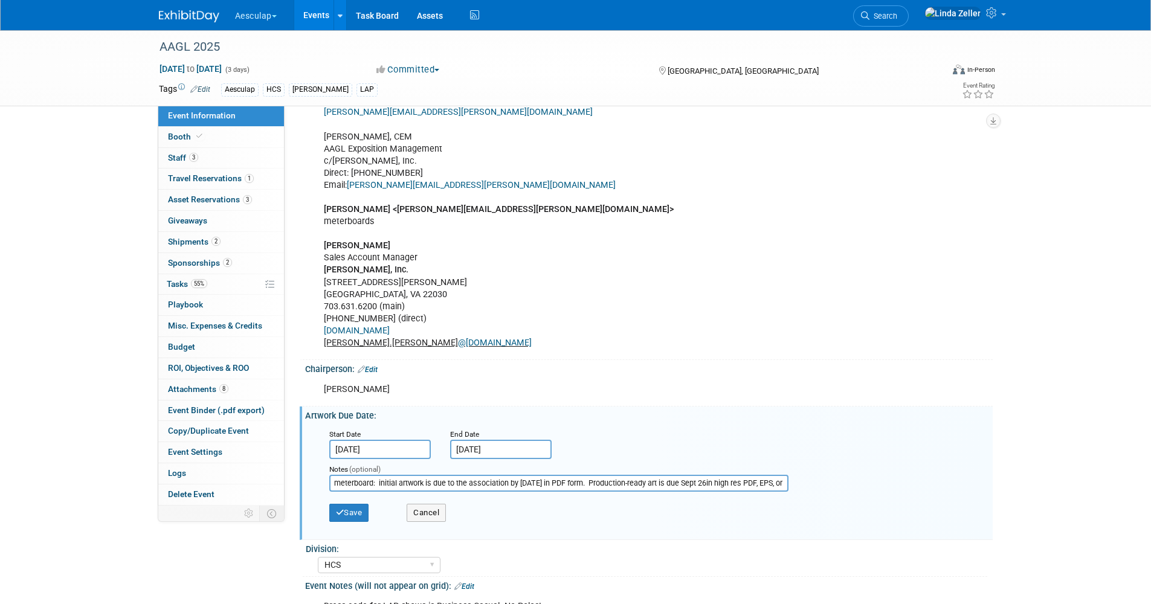
click at [334, 482] on input "meterboard: initial artwork is due to the association by Sept 19 in PDF form. P…" at bounding box center [558, 483] width 459 height 17
drag, startPoint x: 334, startPoint y: 482, endPoint x: 796, endPoint y: 500, distance: 462.2
click at [796, 500] on div "Start Date Sep 19, 2025 End Date Sep 26, 2025 Notes (optional) meterboard: init…" at bounding box center [652, 480] width 664 height 112
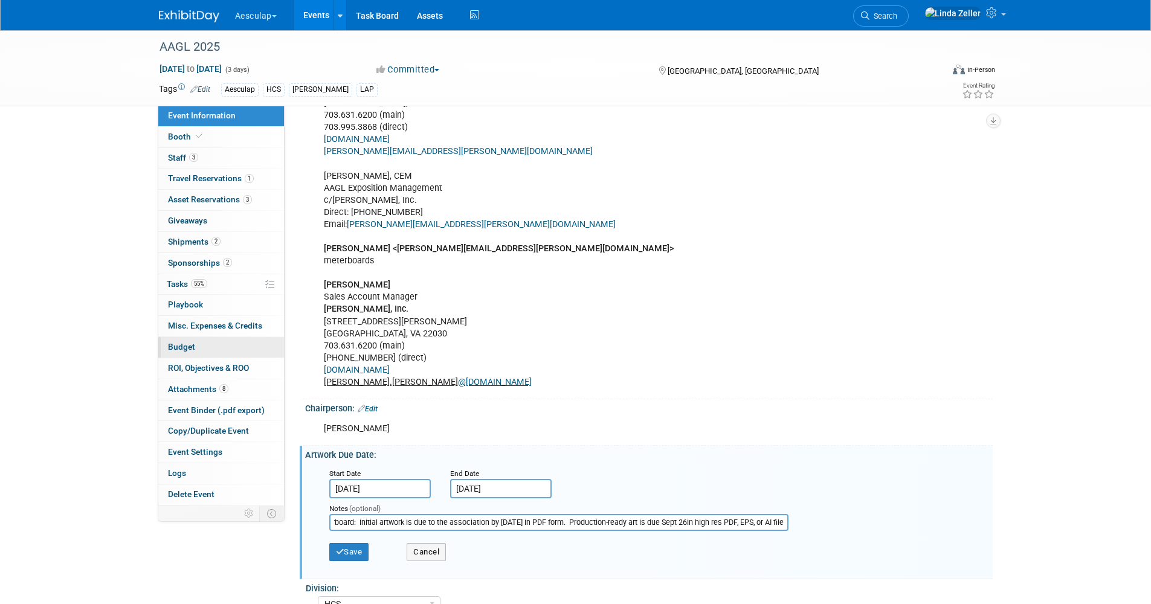
scroll to position [824, 0]
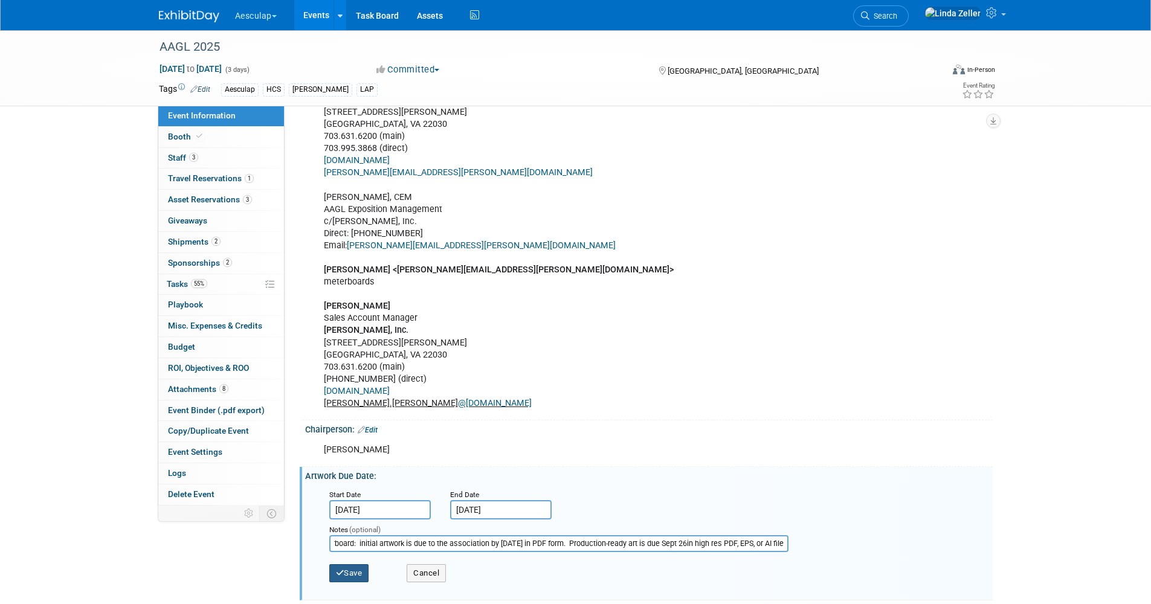
click at [341, 569] on icon "button" at bounding box center [340, 573] width 8 height 8
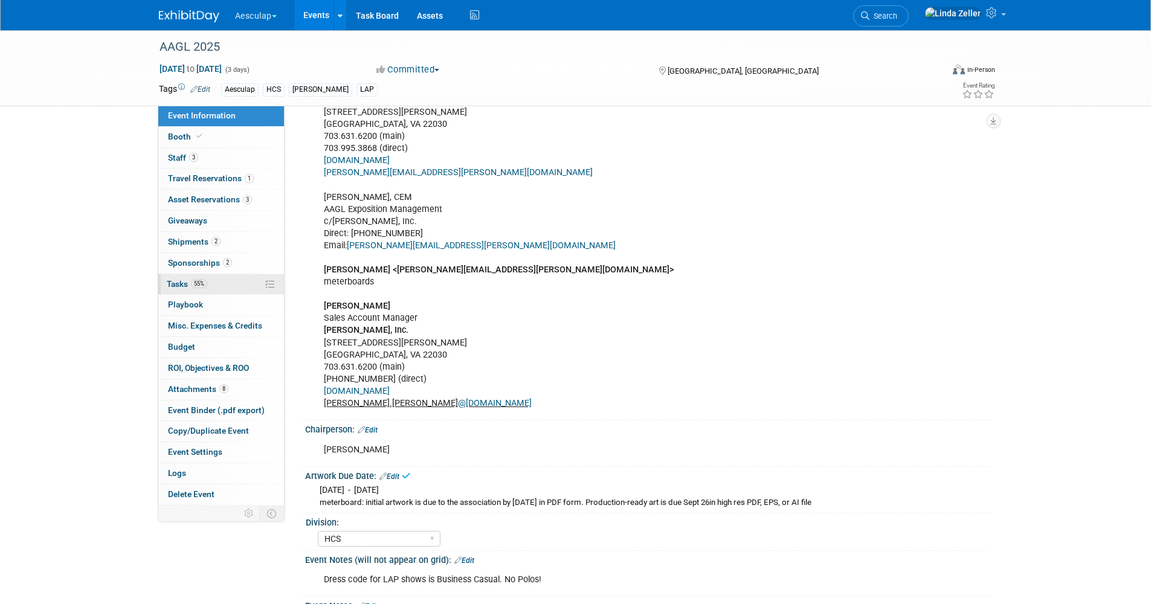
click at [169, 286] on span "Tasks 55%" at bounding box center [187, 284] width 40 height 10
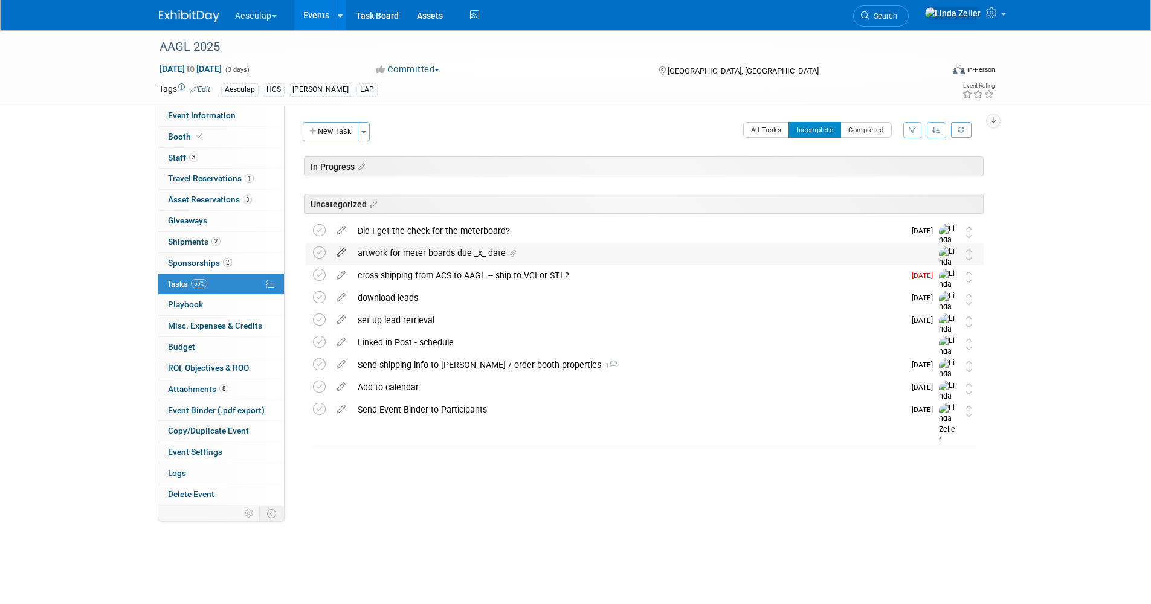
click at [341, 251] on icon at bounding box center [341, 250] width 21 height 15
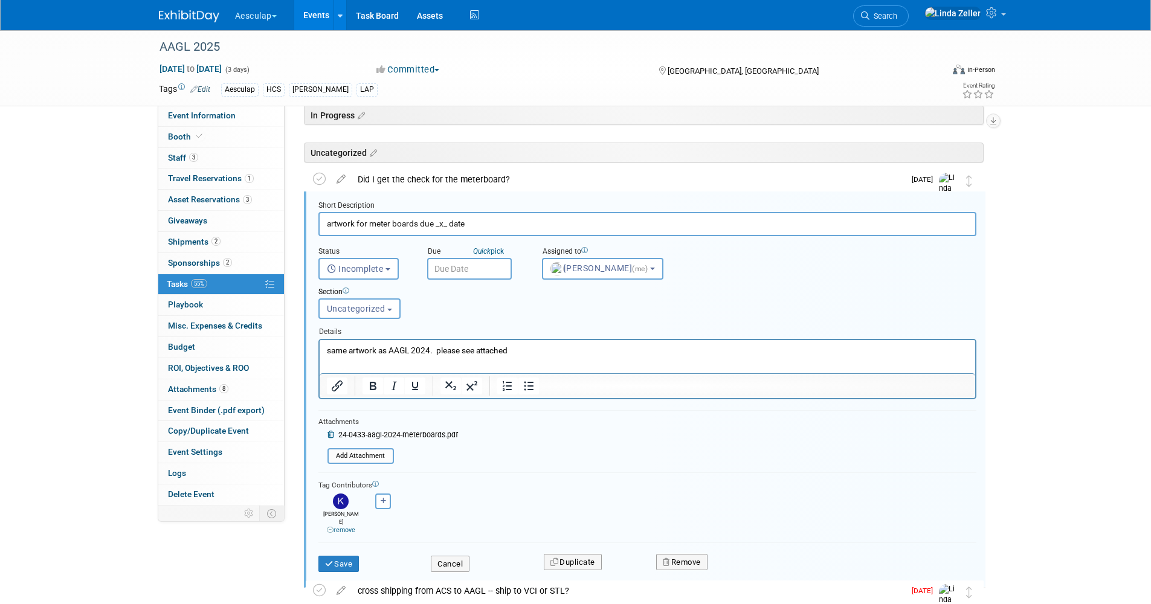
scroll to position [66, 0]
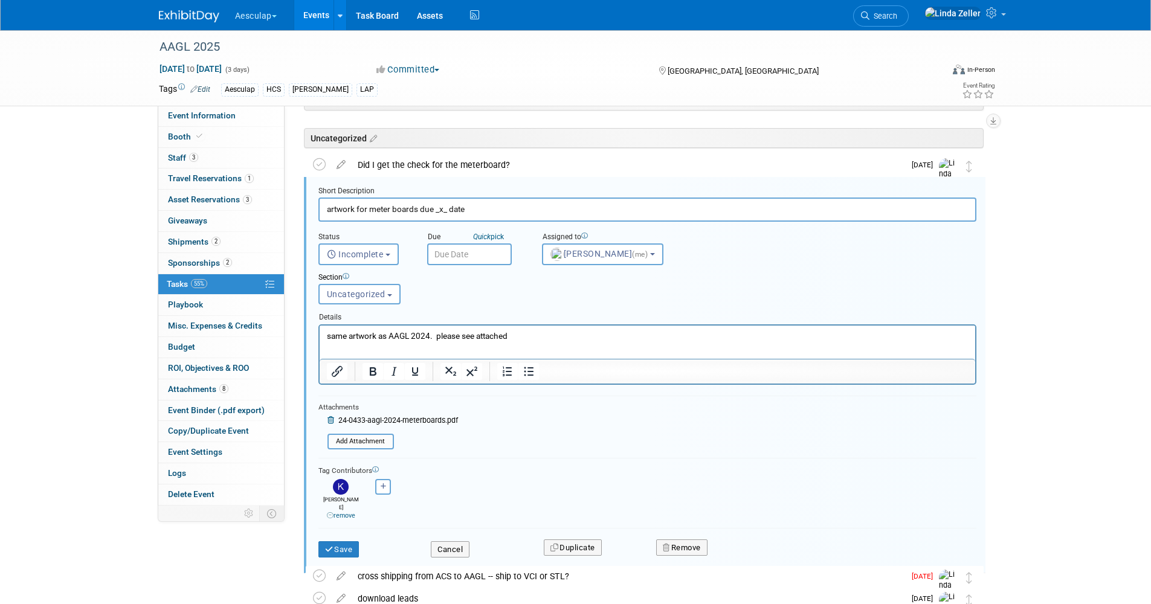
click at [525, 332] on p "same artwork as AAGL 2024. please see attached" at bounding box center [647, 335] width 642 height 11
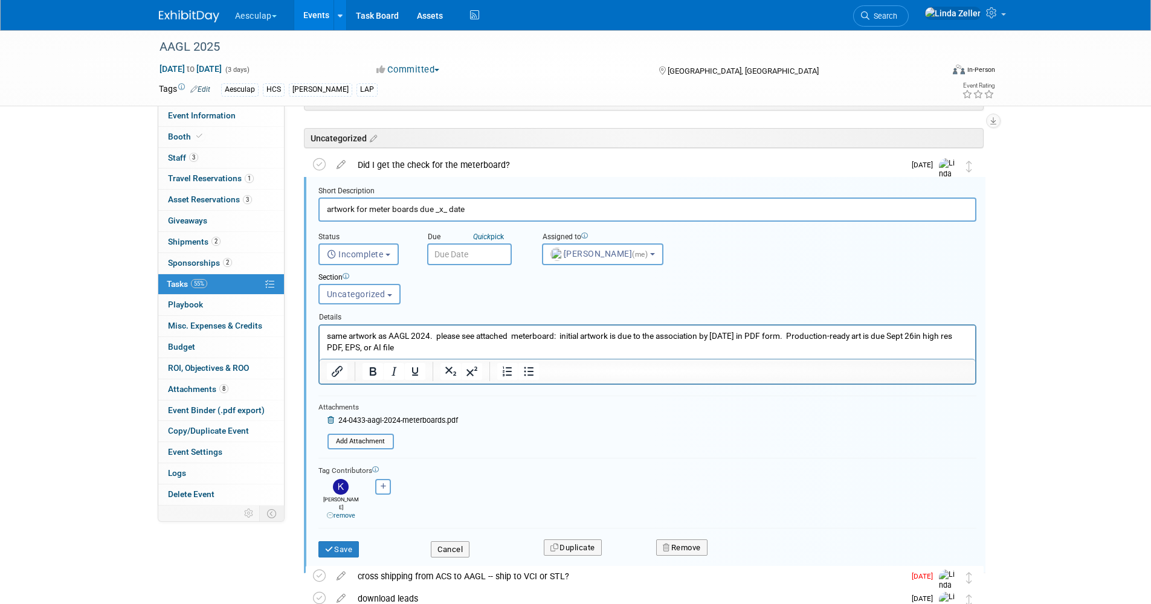
drag, startPoint x: 443, startPoint y: 208, endPoint x: 433, endPoint y: 207, distance: 10.3
click at [433, 207] on input "artwork for meter boards due _x_ date" at bounding box center [648, 210] width 658 height 24
click at [448, 211] on input "artwork for meter boards due _x_ date" at bounding box center [648, 210] width 658 height 24
click at [494, 207] on input "artwork for meter boards due Sept 19th date" at bounding box center [648, 210] width 658 height 24
type input "artwork for meter boards due Sept 19th"
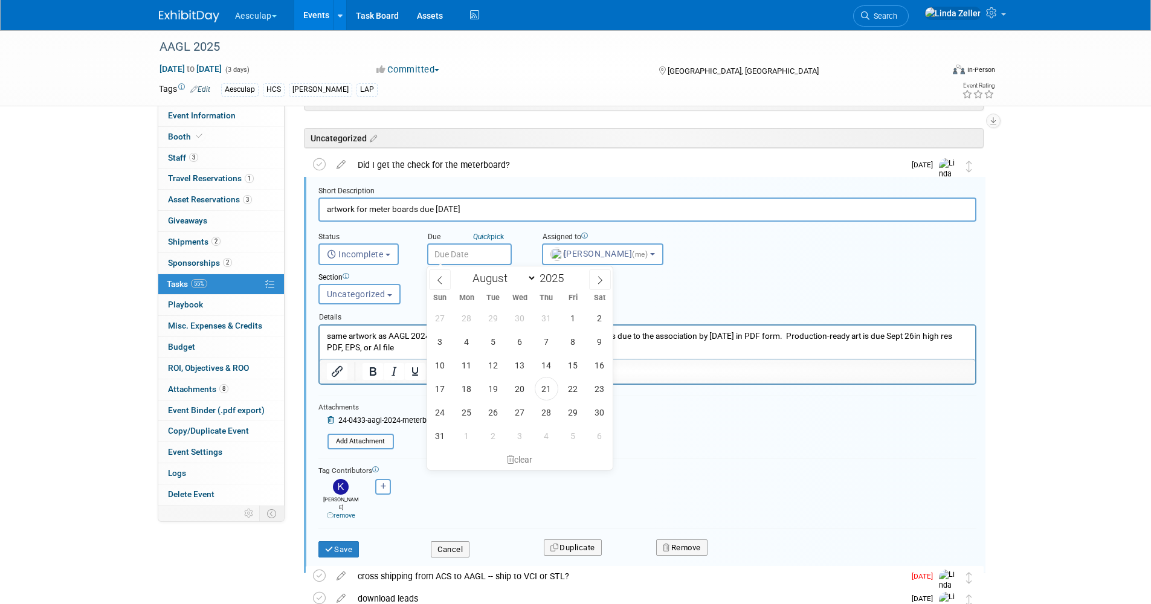
click at [484, 251] on input "text" at bounding box center [469, 255] width 85 height 22
click at [600, 280] on icon at bounding box center [600, 280] width 8 height 8
select select "8"
click at [521, 368] on span "17" at bounding box center [520, 366] width 24 height 24
type input "Sep 17, 2025"
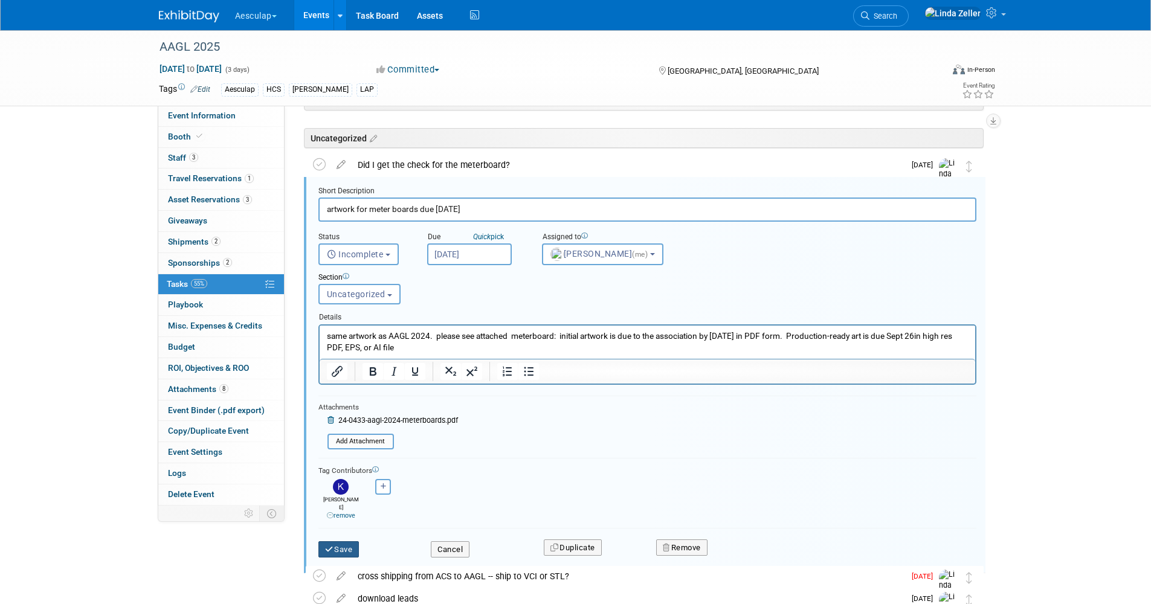
click at [332, 546] on icon "submit" at bounding box center [330, 550] width 10 height 8
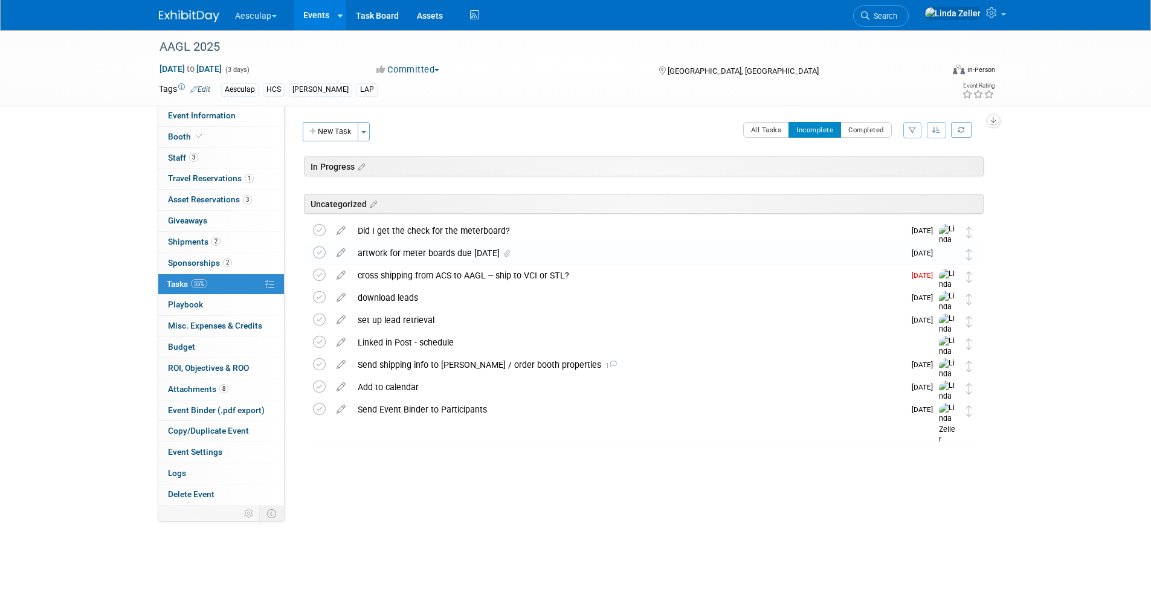
scroll to position [0, 0]
click at [316, 11] on link "Events" at bounding box center [316, 15] width 44 height 30
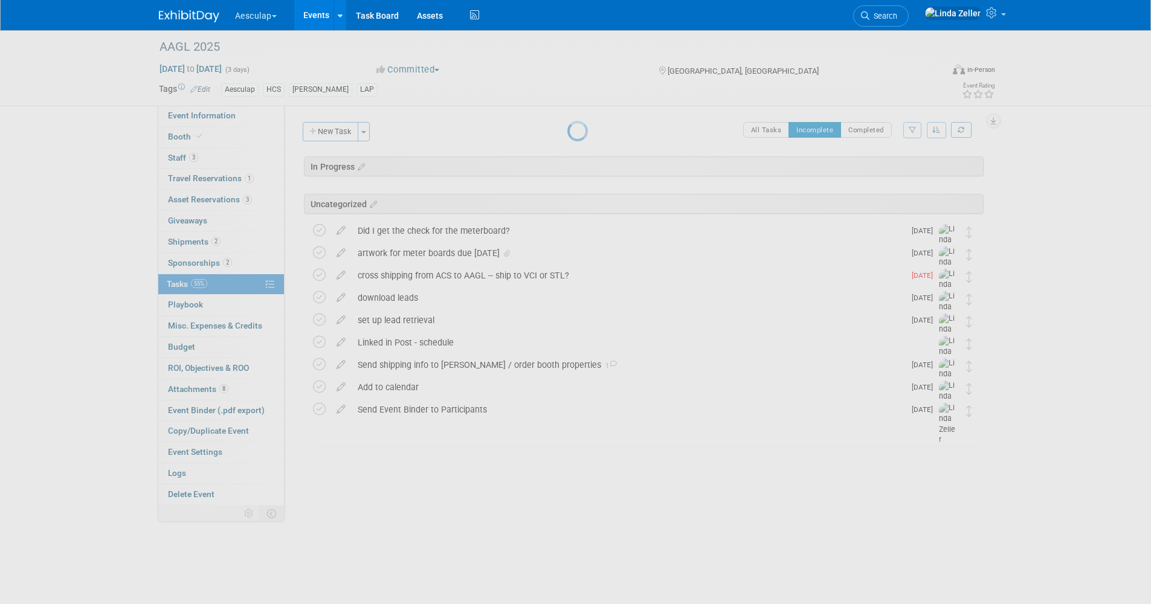
click at [568, 321] on div at bounding box center [576, 302] width 17 height 604
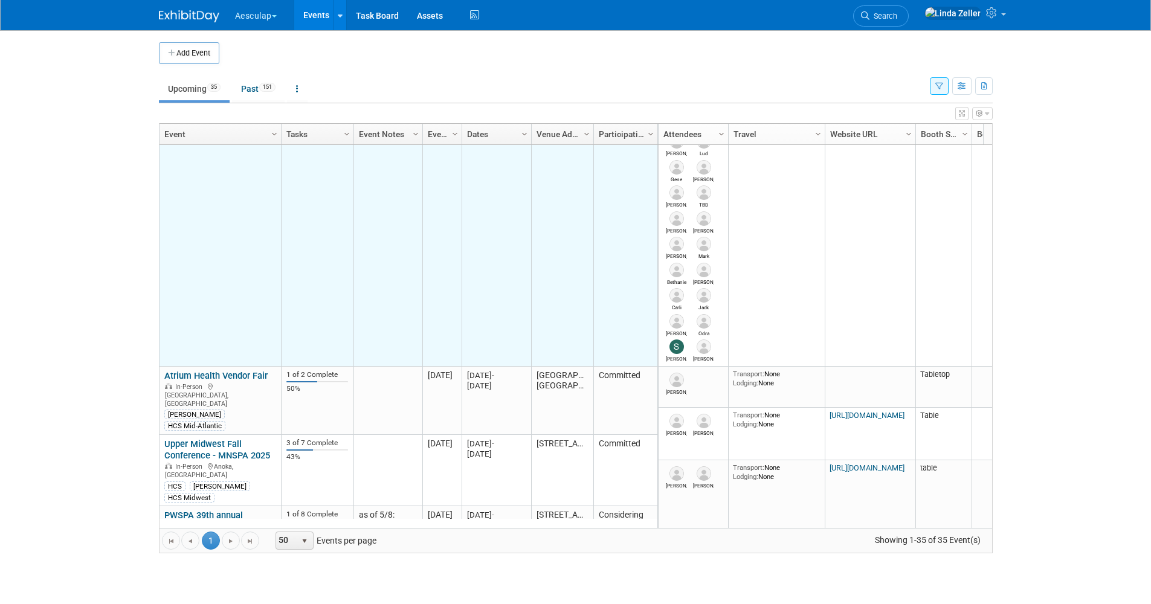
scroll to position [218, 0]
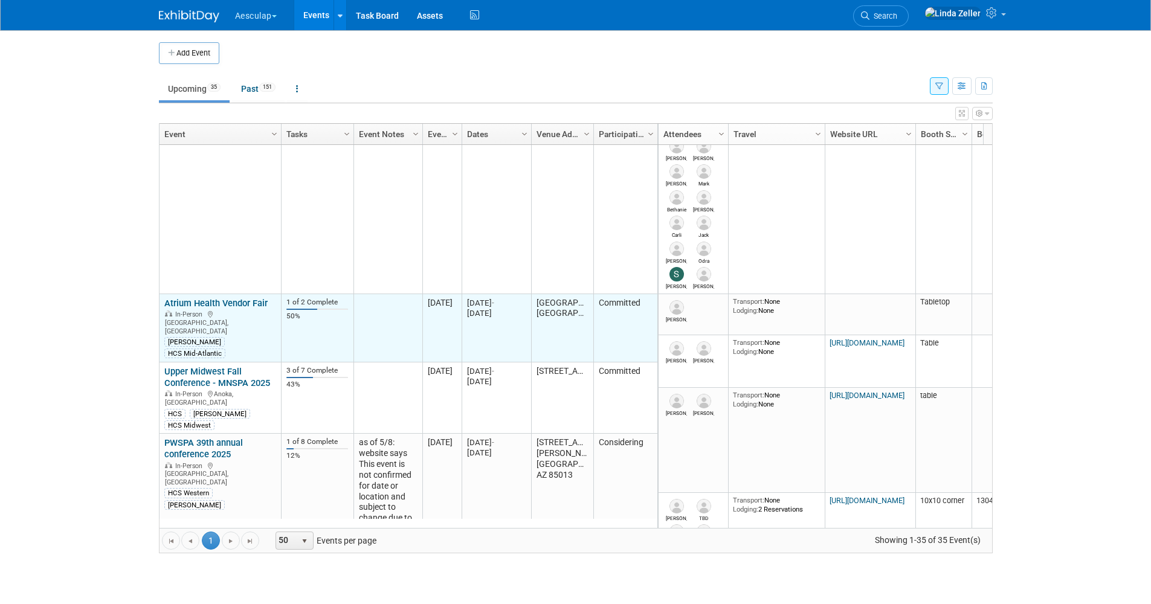
click at [193, 305] on link "Atrium Health Vendor Fair" at bounding box center [215, 303] width 103 height 11
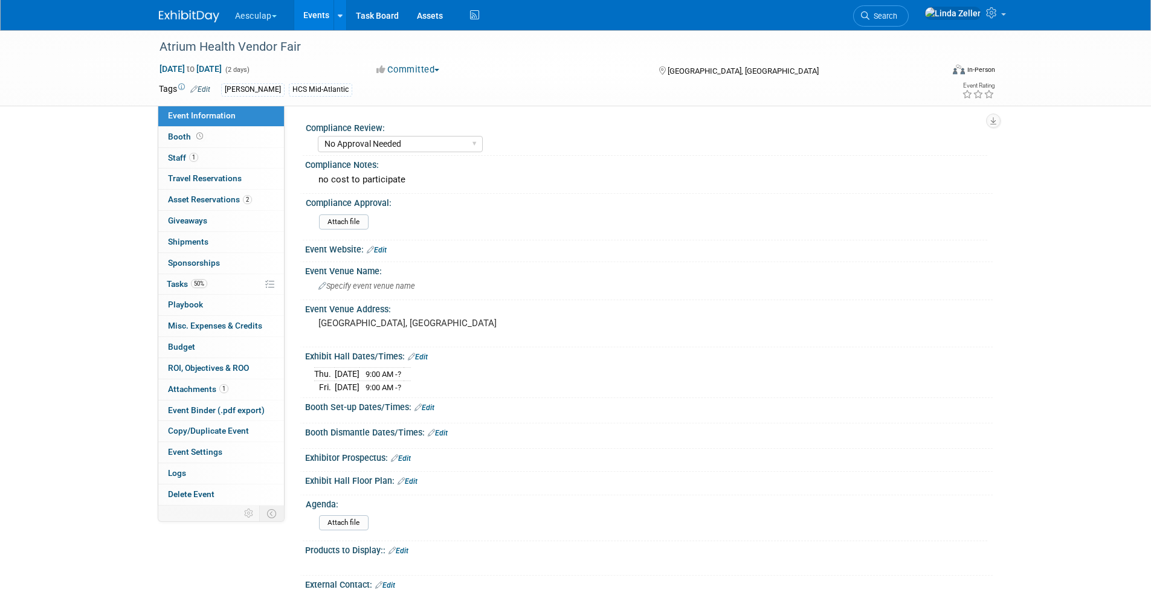
select select "No Approval Needed"
select select "HCS"
click at [187, 283] on span "Tasks 50%" at bounding box center [187, 284] width 40 height 10
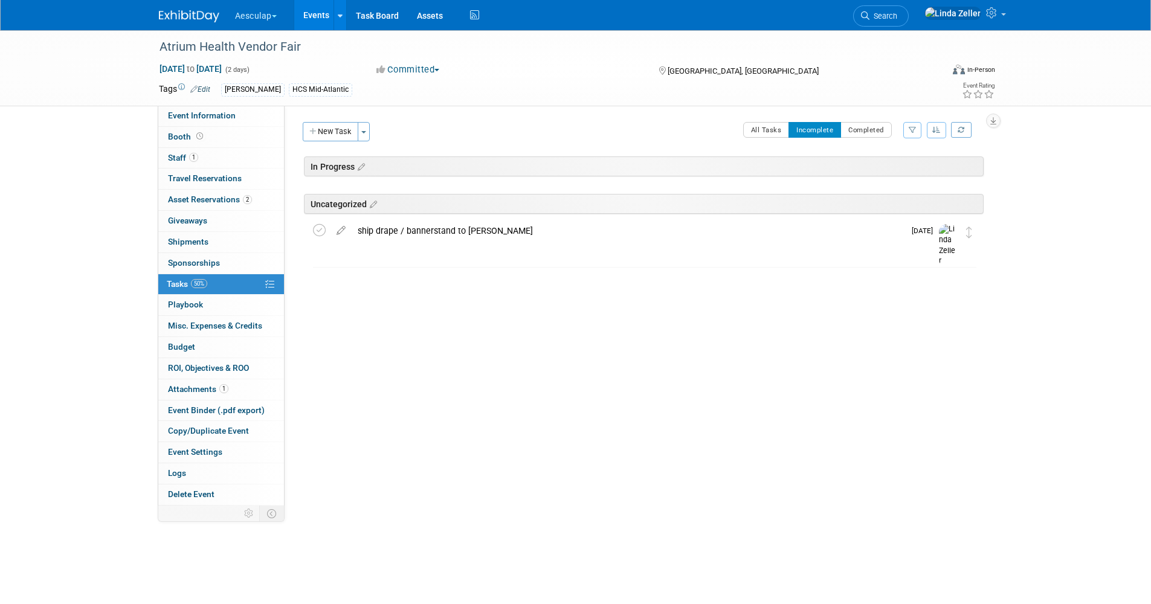
click at [314, 10] on link "Events" at bounding box center [316, 15] width 44 height 30
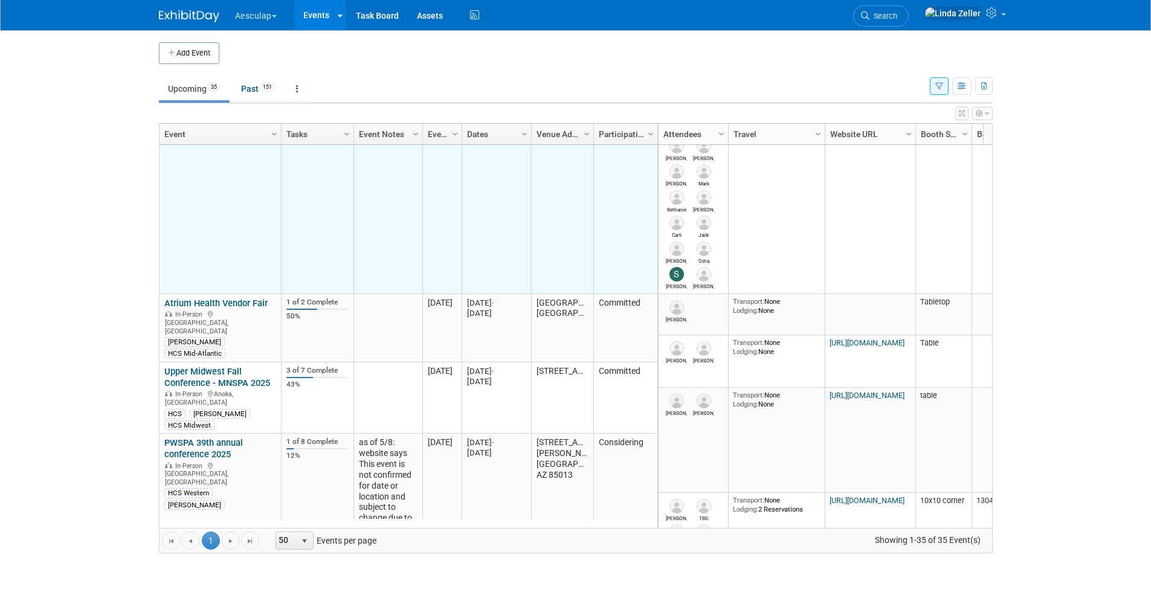
scroll to position [363, 0]
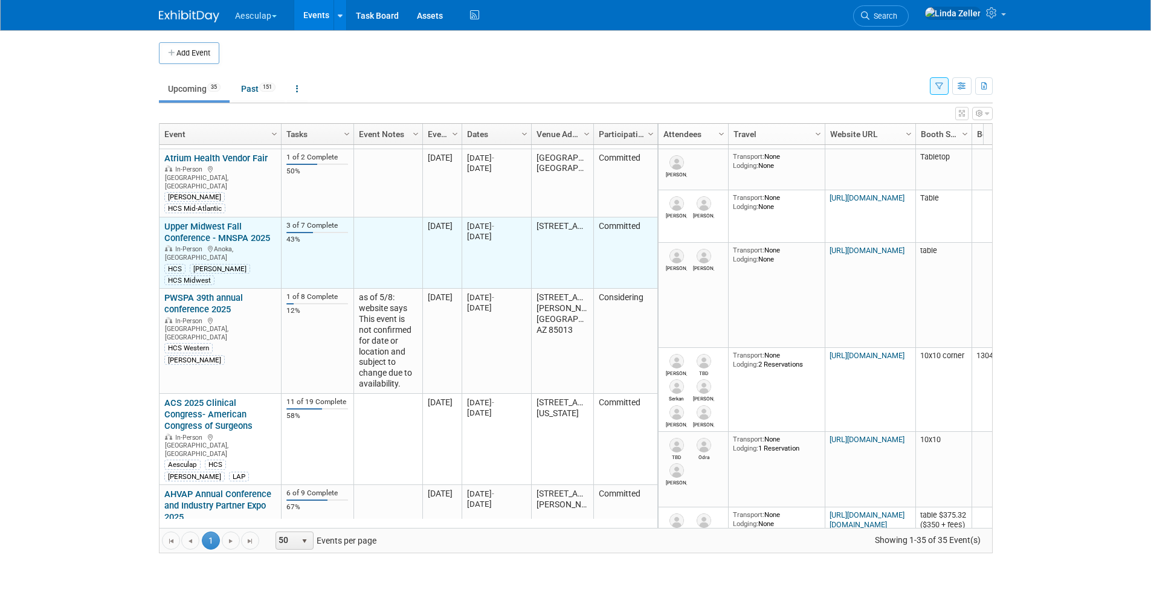
click at [208, 221] on link "Upper Midwest Fall Conference - MNSPA 2025" at bounding box center [217, 232] width 106 height 22
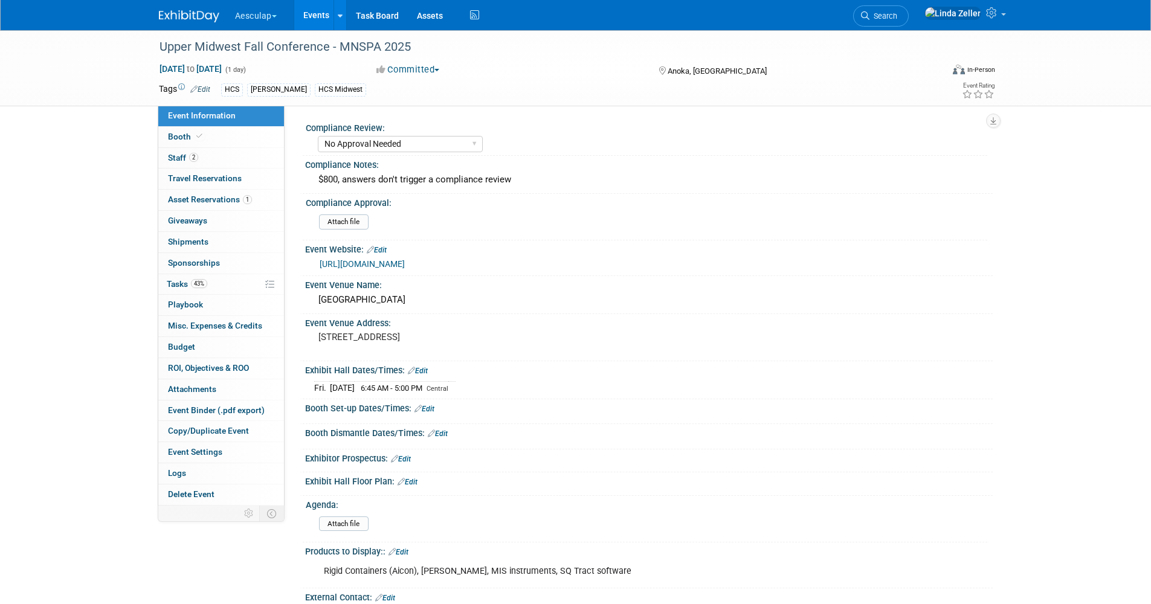
select select "No Approval Needed"
select select "HCS"
click at [179, 276] on link "43% Tasks 43%" at bounding box center [221, 284] width 126 height 21
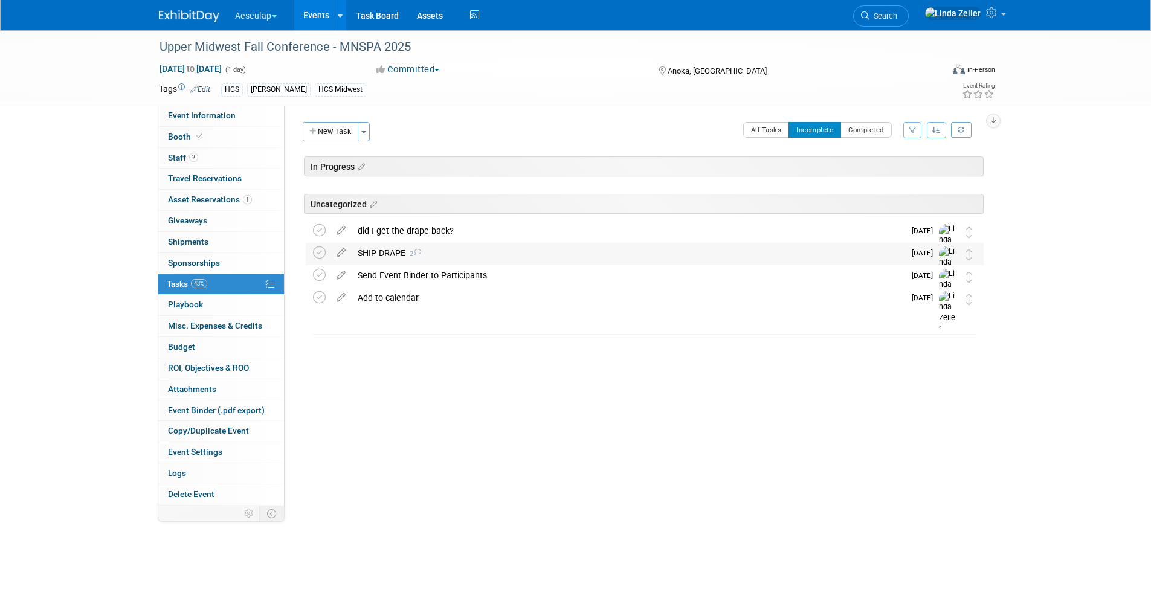
click at [395, 250] on div "SHIP DRAPE 2" at bounding box center [628, 253] width 553 height 21
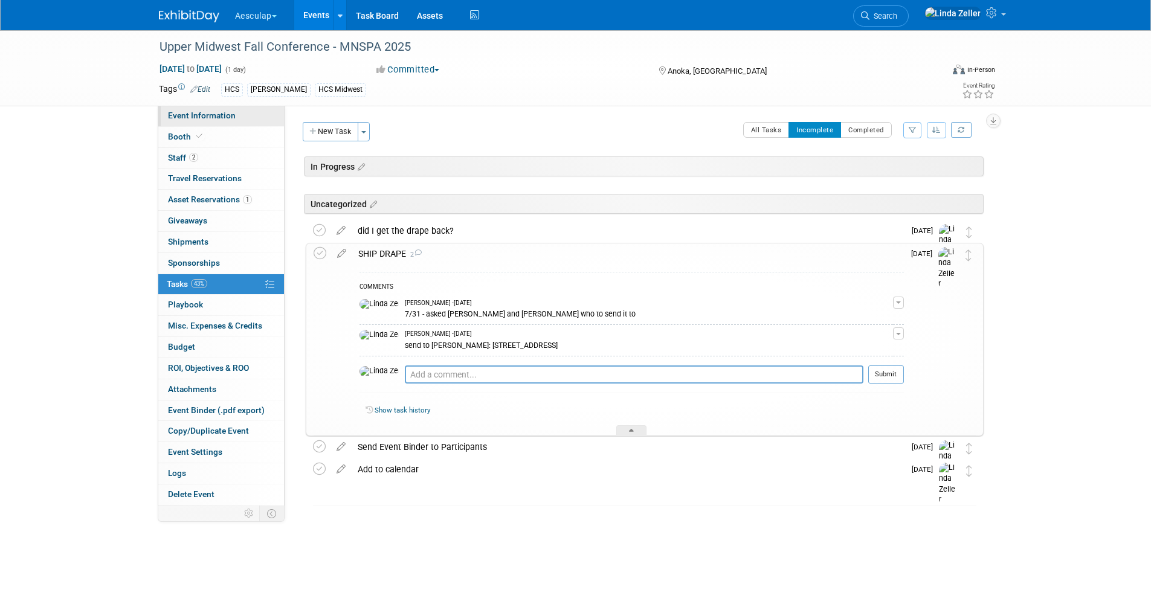
click at [193, 115] on span "Event Information" at bounding box center [202, 116] width 68 height 10
select select "No Approval Needed"
select select "HCS"
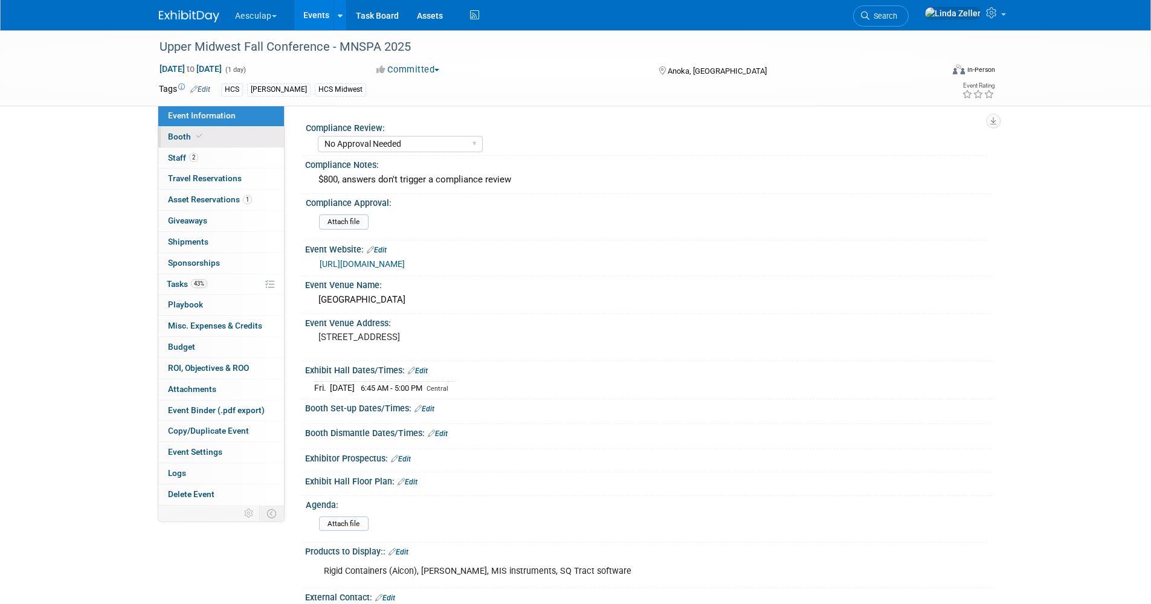
click at [183, 137] on span "Booth" at bounding box center [186, 137] width 37 height 10
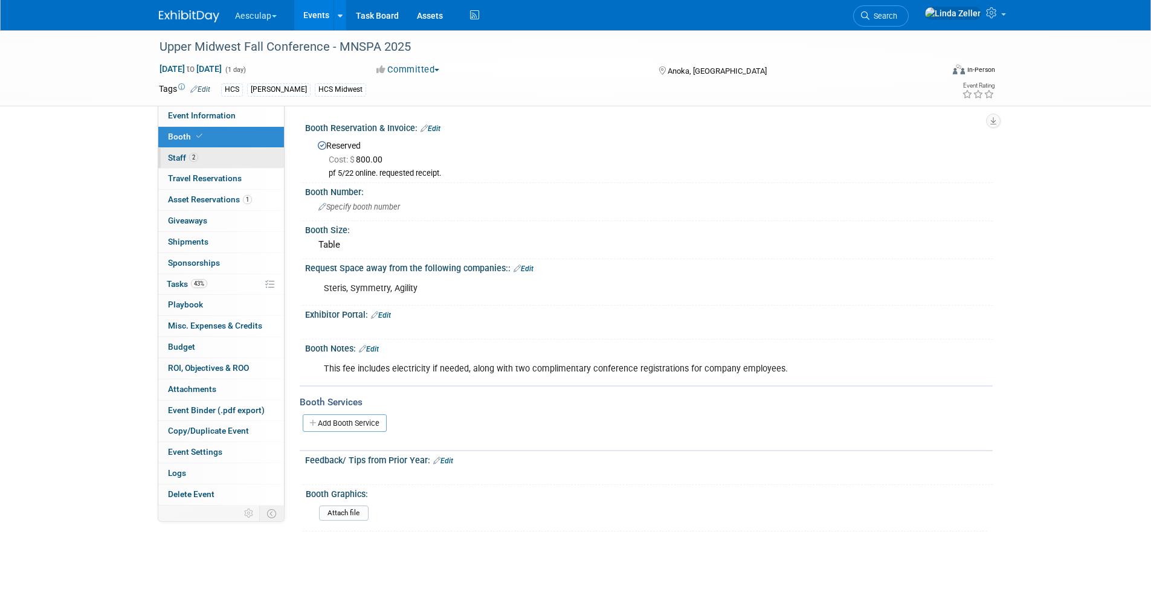
click at [181, 154] on span "Staff 2" at bounding box center [183, 158] width 30 height 10
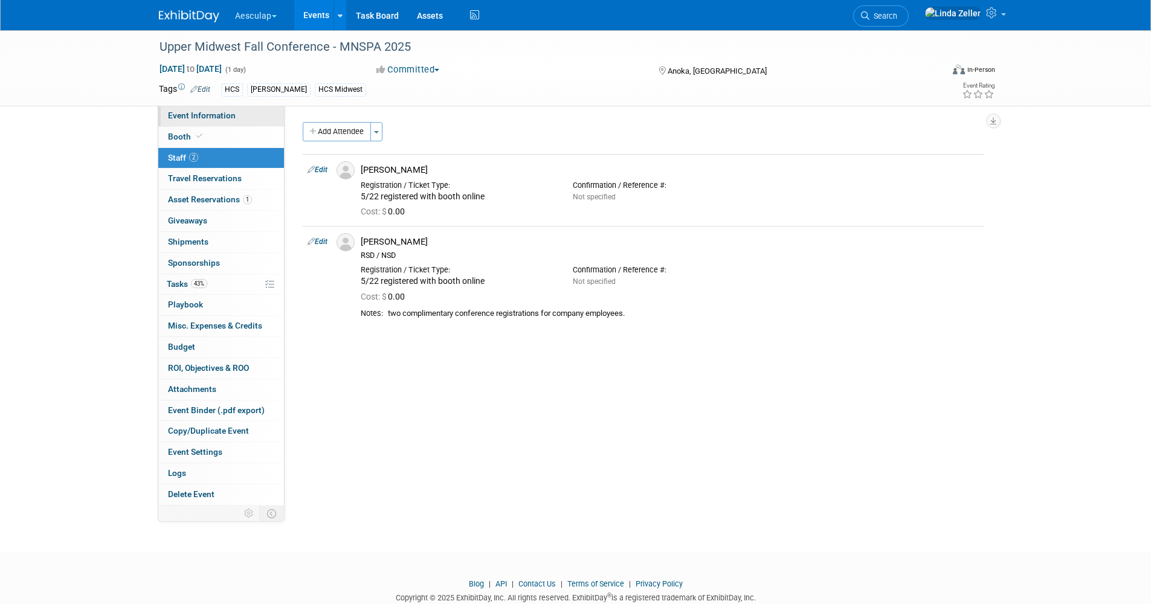
click at [183, 111] on span "Event Information" at bounding box center [202, 116] width 68 height 10
select select "No Approval Needed"
select select "HCS"
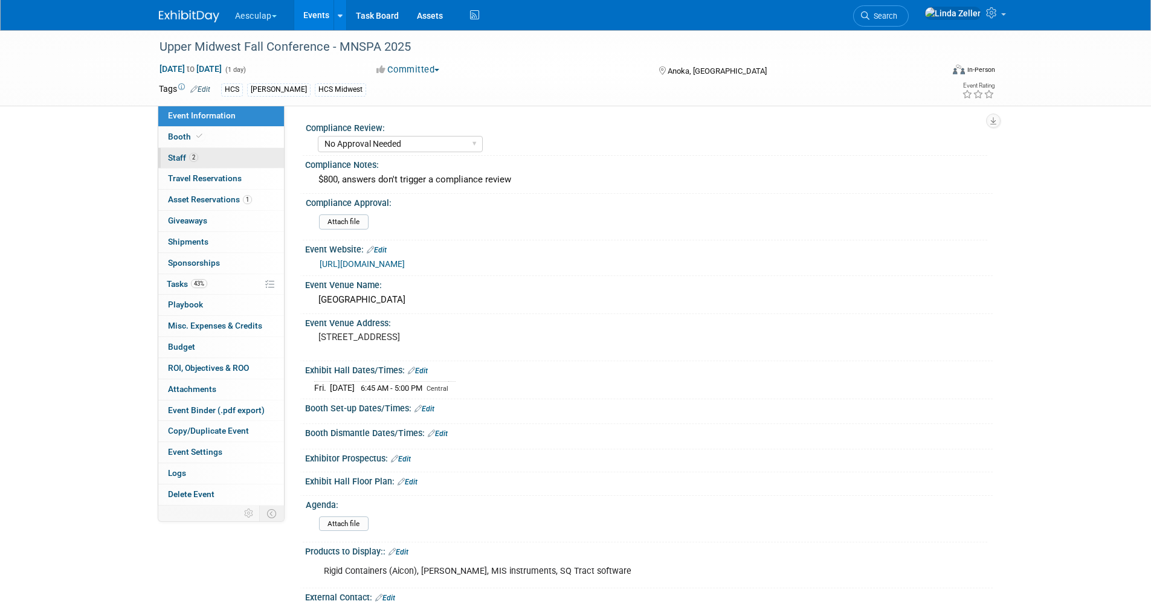
click at [173, 152] on link "2 Staff 2" at bounding box center [221, 158] width 126 height 21
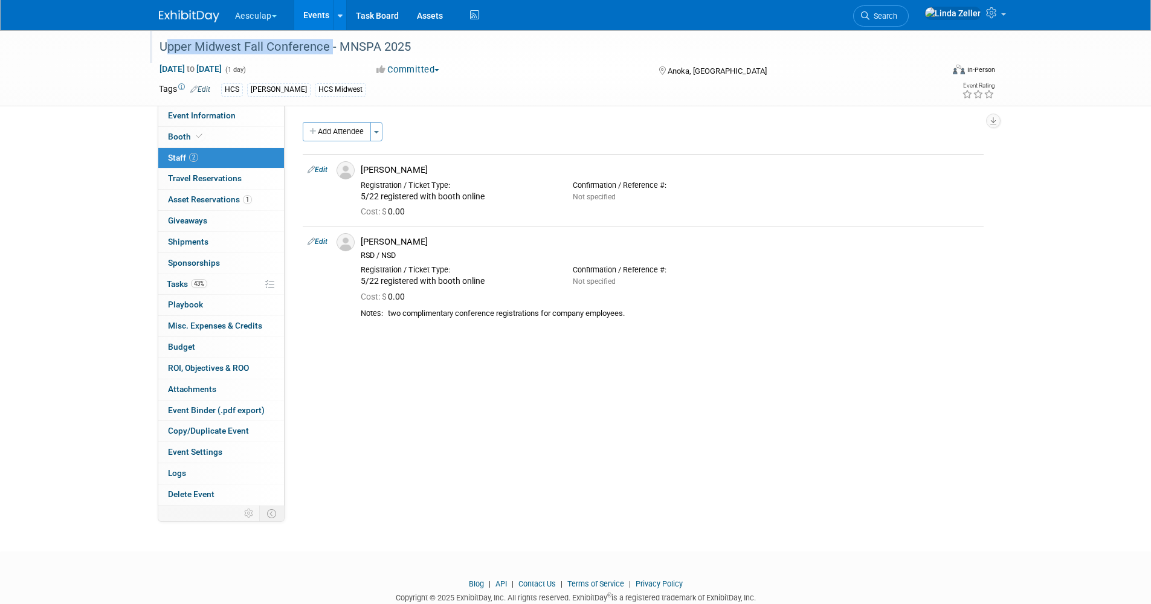
drag, startPoint x: 160, startPoint y: 44, endPoint x: 326, endPoint y: 49, distance: 166.3
click at [326, 49] on div "Upper Midwest Fall Conference - MNSPA 2025" at bounding box center [539, 47] width 769 height 22
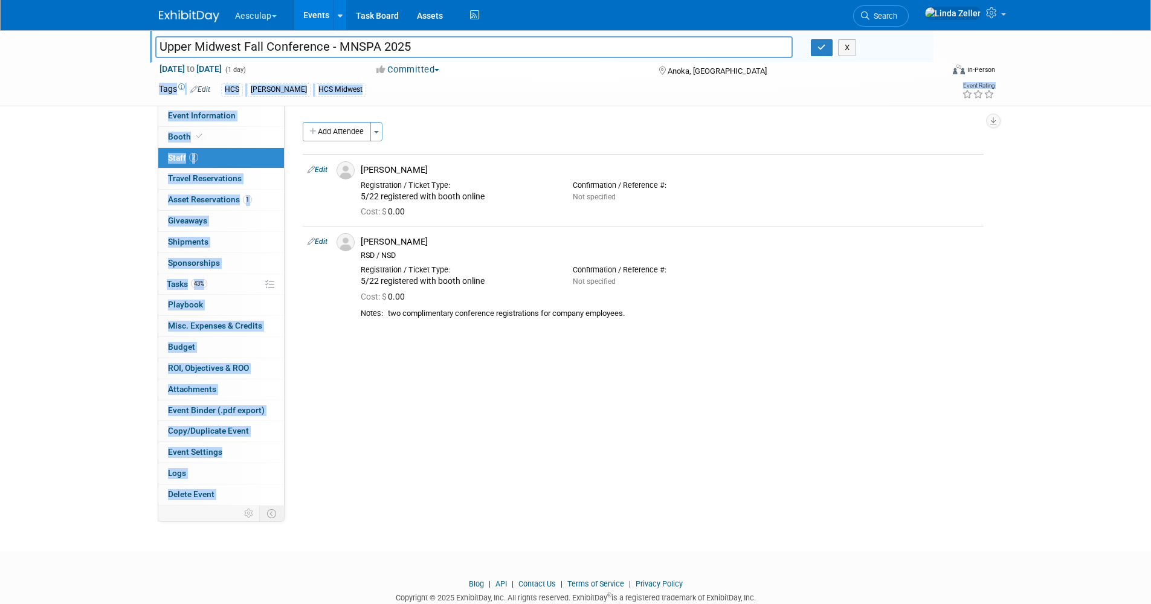
drag, startPoint x: 26, startPoint y: 277, endPoint x: -668, endPoint y: 427, distance: 710.5
click at [0, 427] on html "Aesculap Explore: My Workspaces 4 Go to Workspace: Aesculap [PERSON_NAME] [PERS…" at bounding box center [575, 302] width 1151 height 604
click at [106, 167] on div "Upper Midwest Fall Conference - MNSPA 2025 Upper Midwest Fall Conference - MNSP…" at bounding box center [575, 280] width 1151 height 500
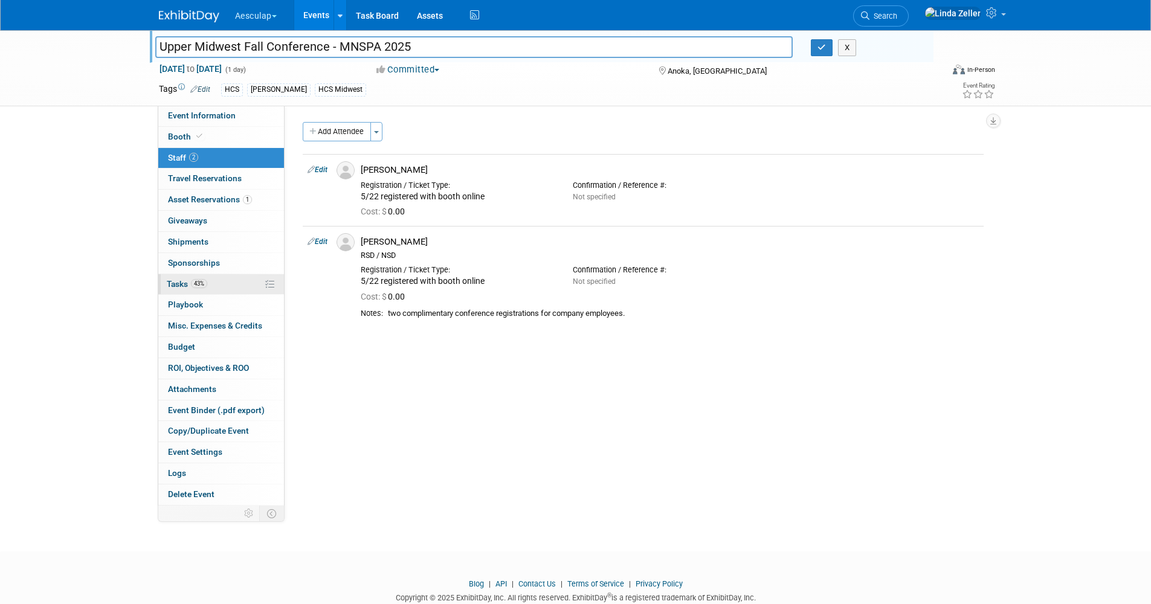
click at [175, 281] on span "Tasks 43%" at bounding box center [187, 284] width 40 height 10
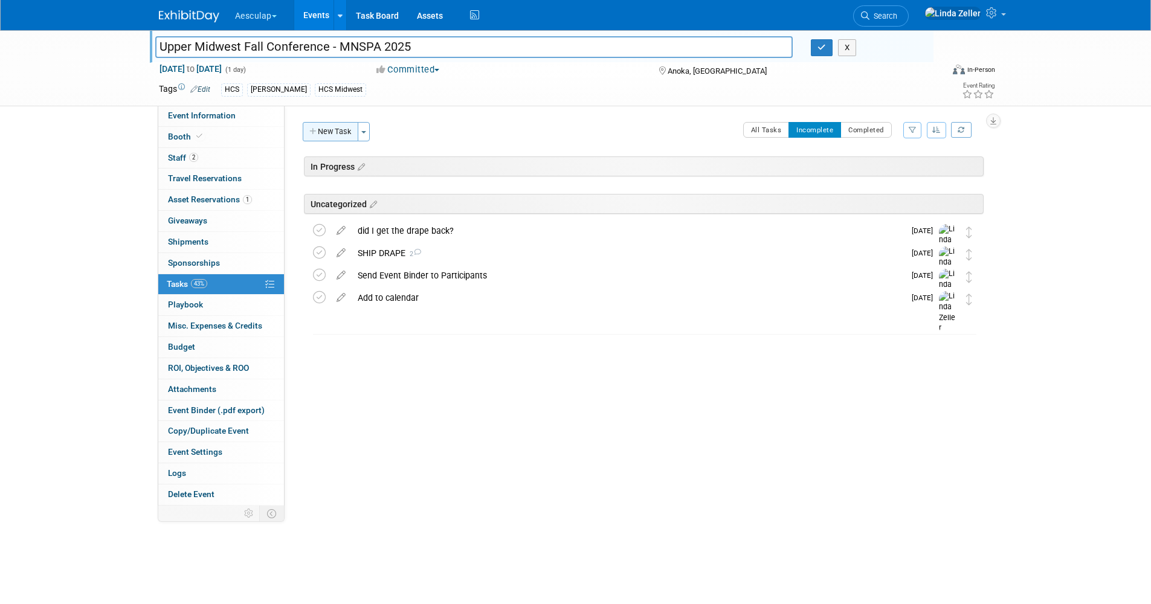
click at [325, 132] on button "New Task" at bounding box center [331, 131] width 56 height 19
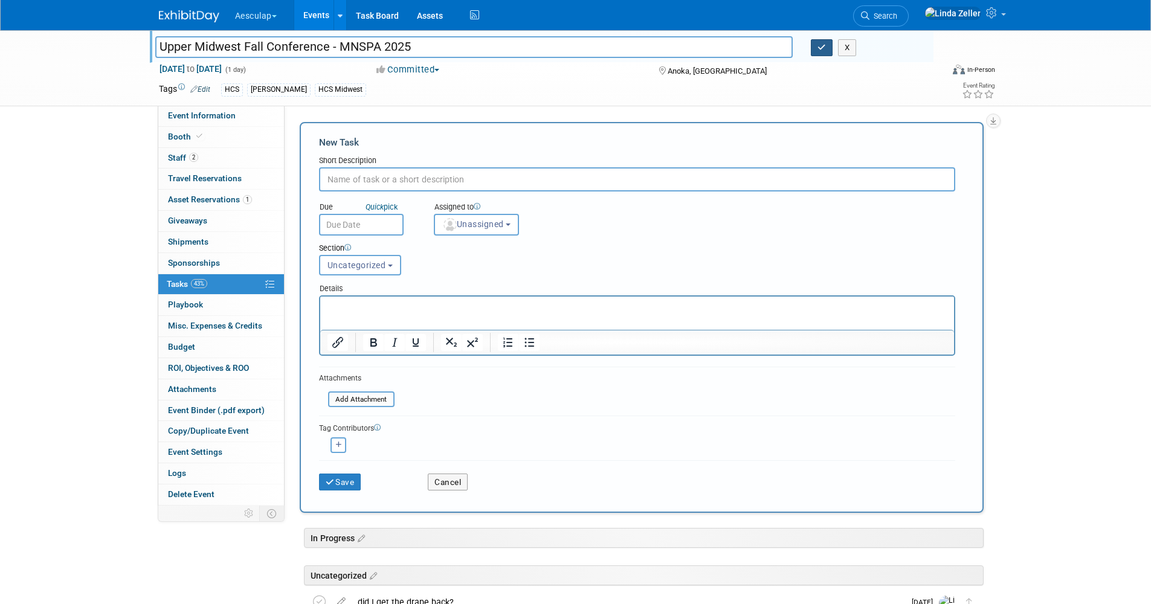
click at [818, 44] on icon "button" at bounding box center [822, 48] width 8 height 8
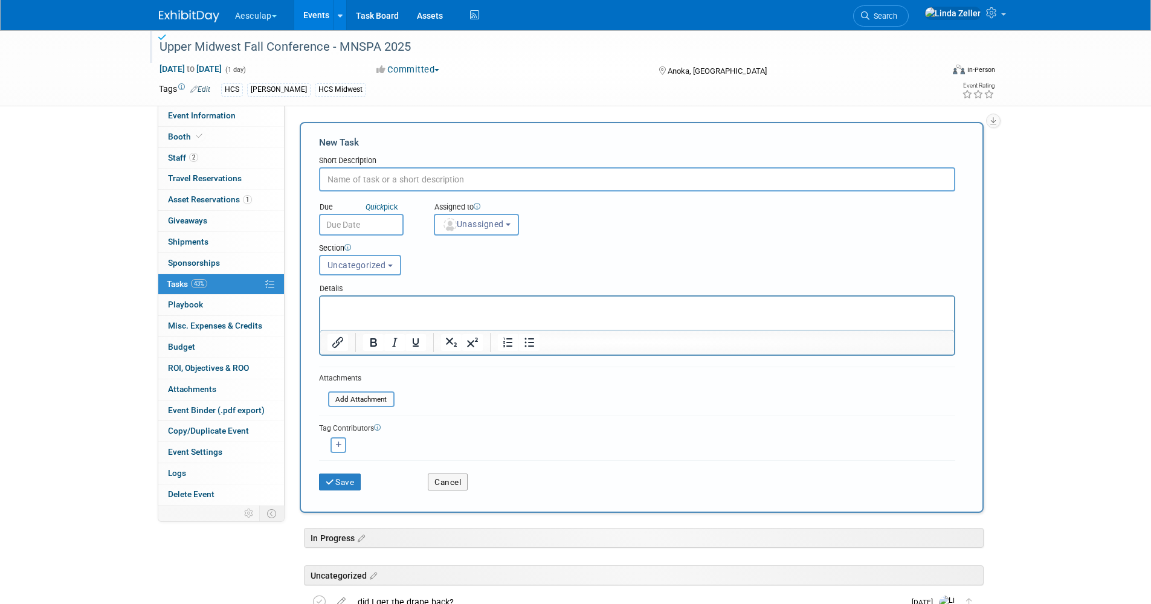
click at [412, 179] on input "text" at bounding box center [637, 179] width 636 height 24
type input "did I get an answer on exhibitor set up and tear down?"
click at [340, 306] on p "Rich Text Area. Press ALT-0 for help." at bounding box center [637, 308] width 620 height 12
click at [338, 488] on button "Save" at bounding box center [340, 482] width 42 height 17
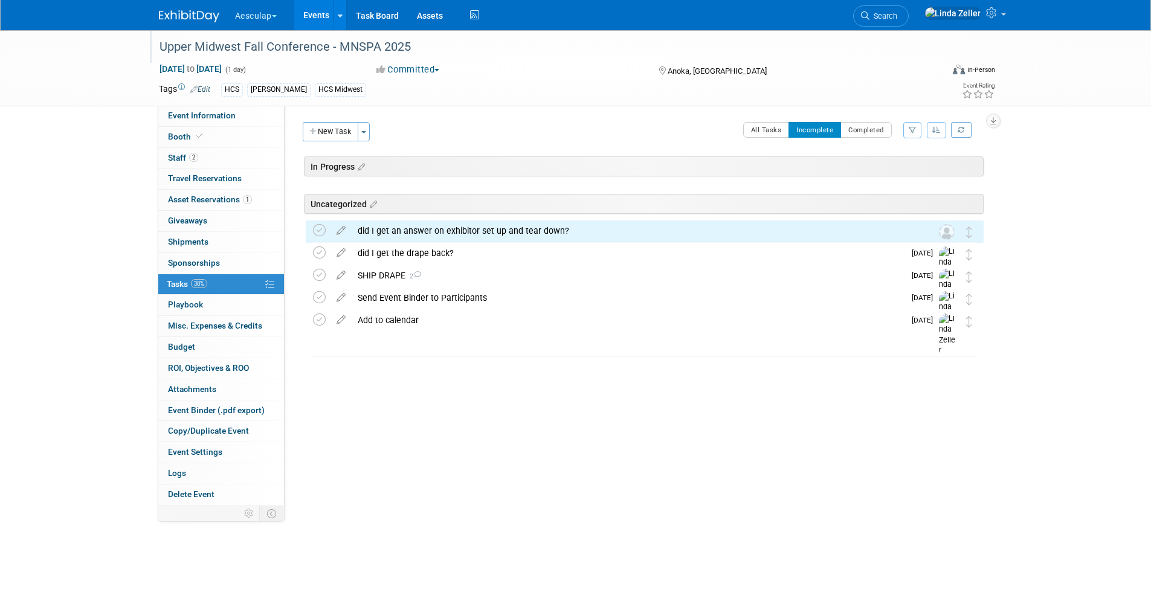
click at [376, 232] on div "did I get an answer on exhibitor set up and tear down?" at bounding box center [633, 231] width 563 height 21
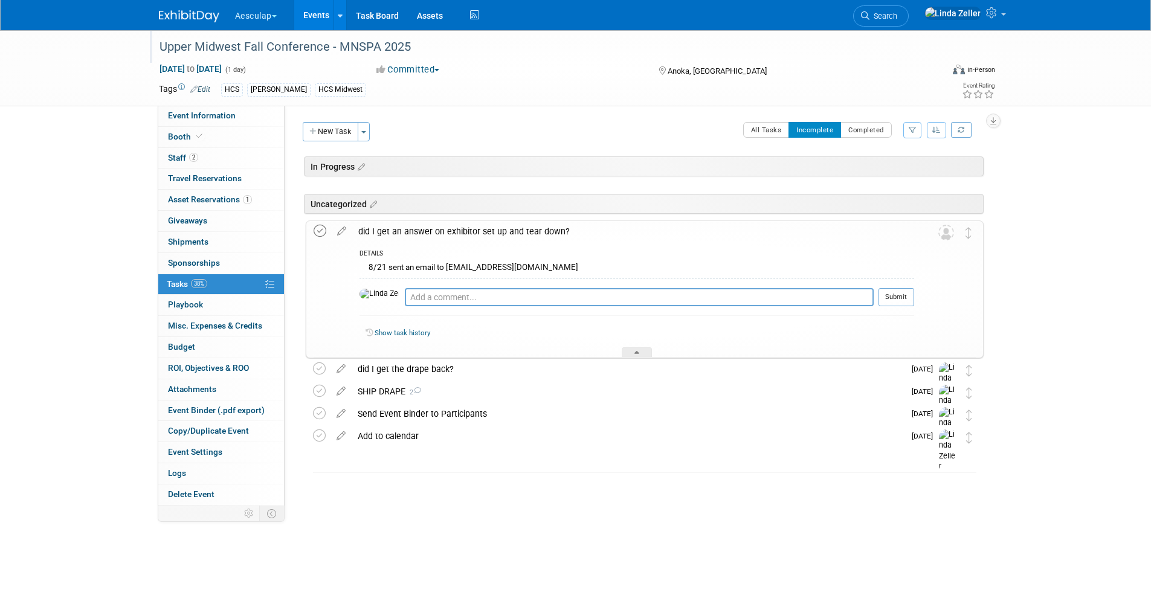
click at [320, 232] on icon at bounding box center [320, 231] width 13 height 13
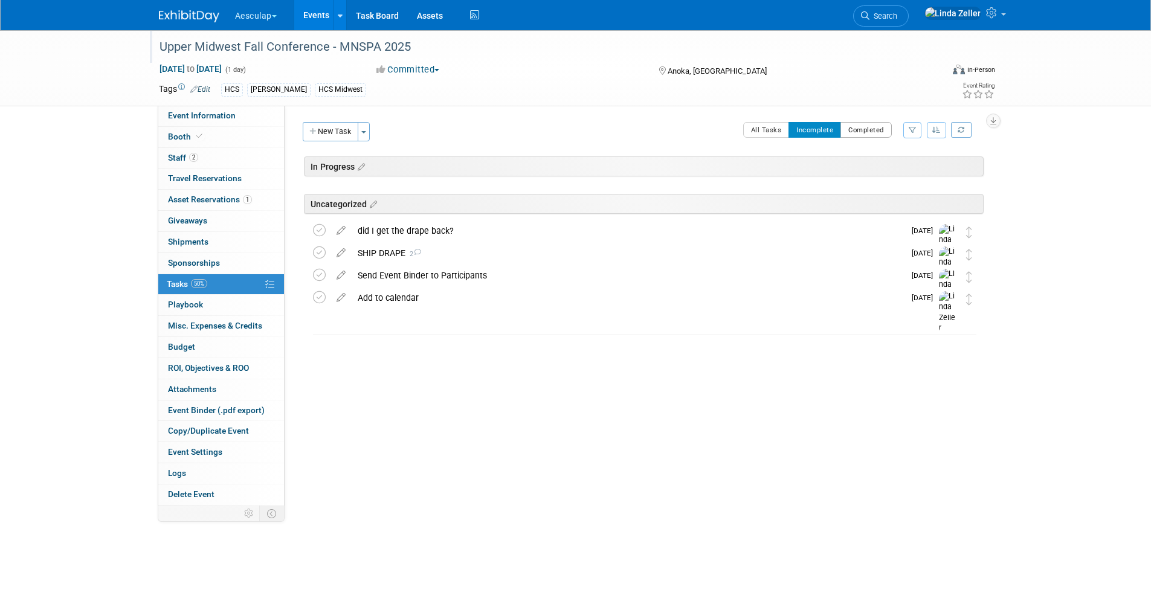
click at [853, 126] on button "Completed" at bounding box center [866, 130] width 51 height 16
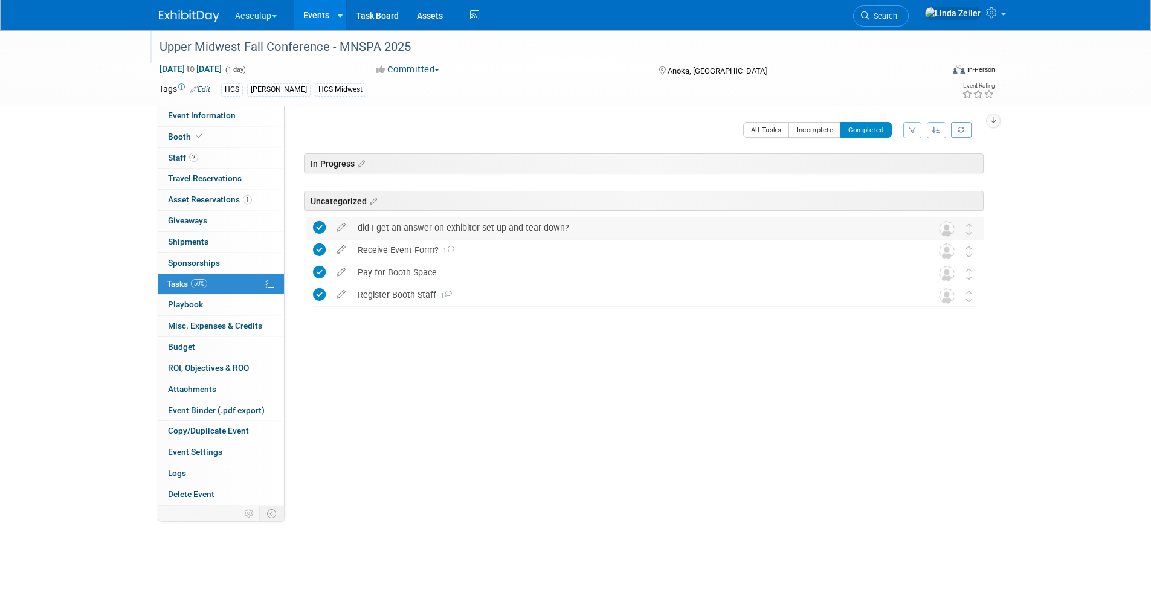
click at [318, 226] on icon at bounding box center [319, 227] width 13 height 13
click at [817, 132] on button "Incomplete" at bounding box center [815, 130] width 53 height 16
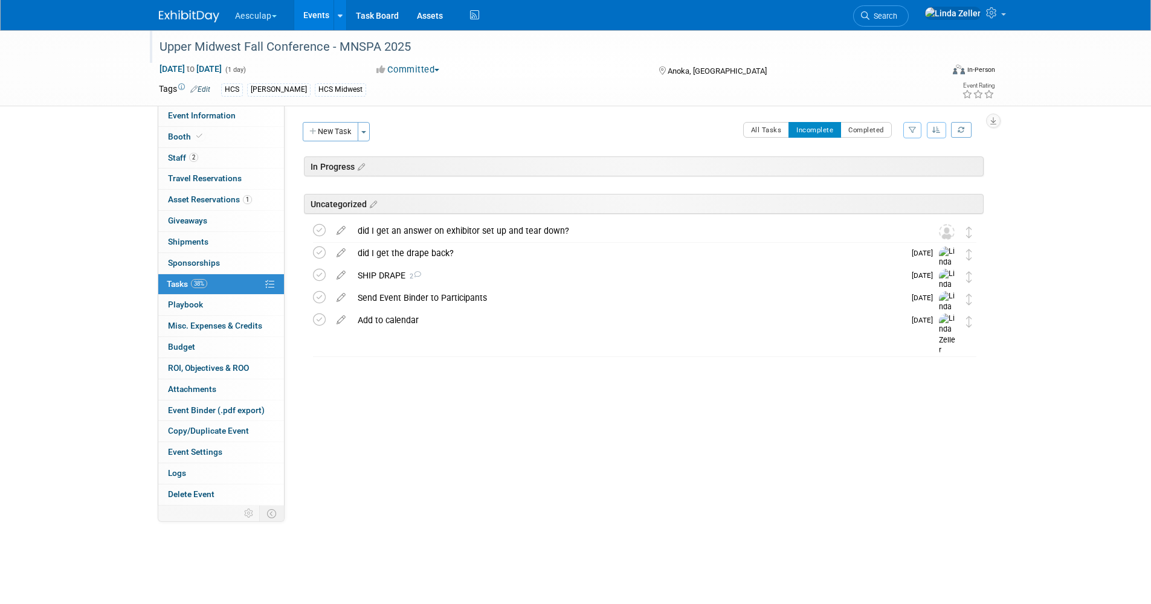
click at [341, 229] on icon at bounding box center [341, 228] width 21 height 15
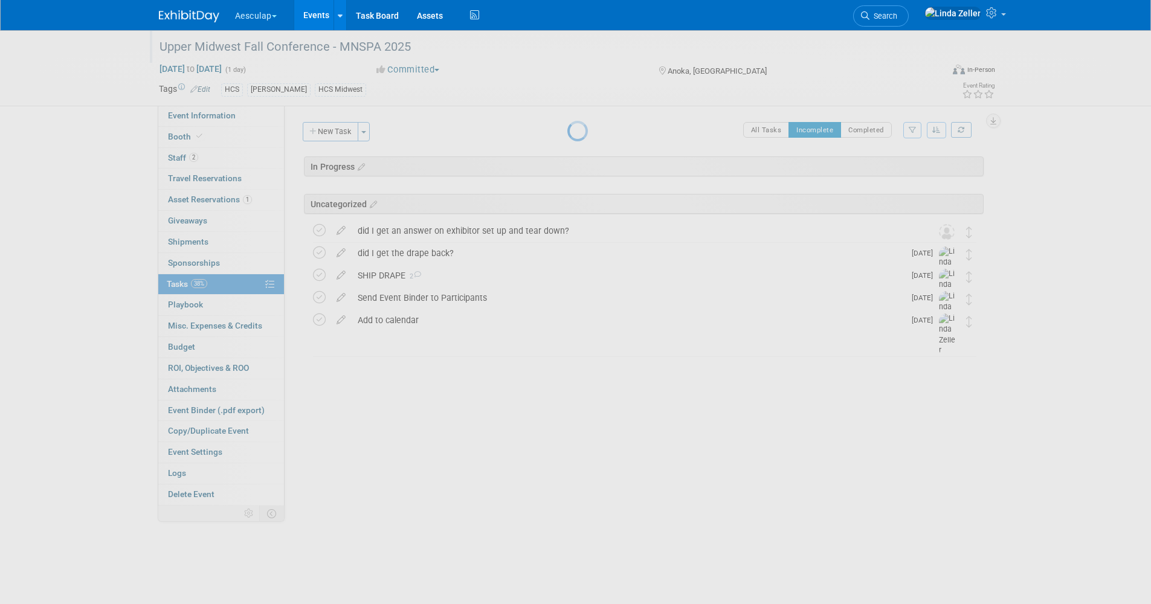
select select "7"
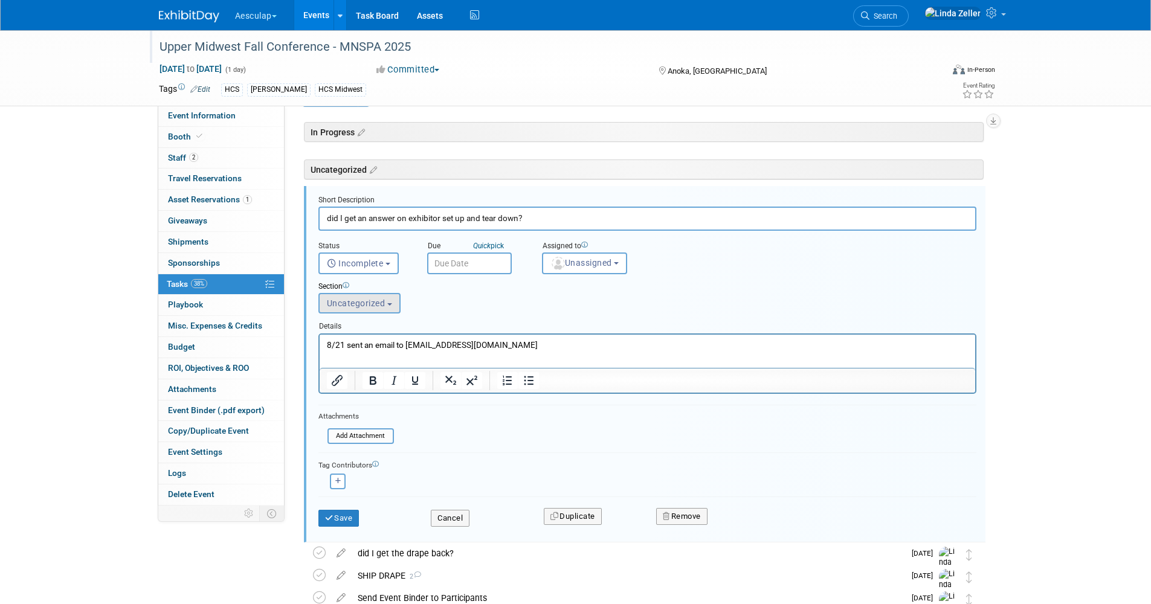
scroll to position [44, 0]
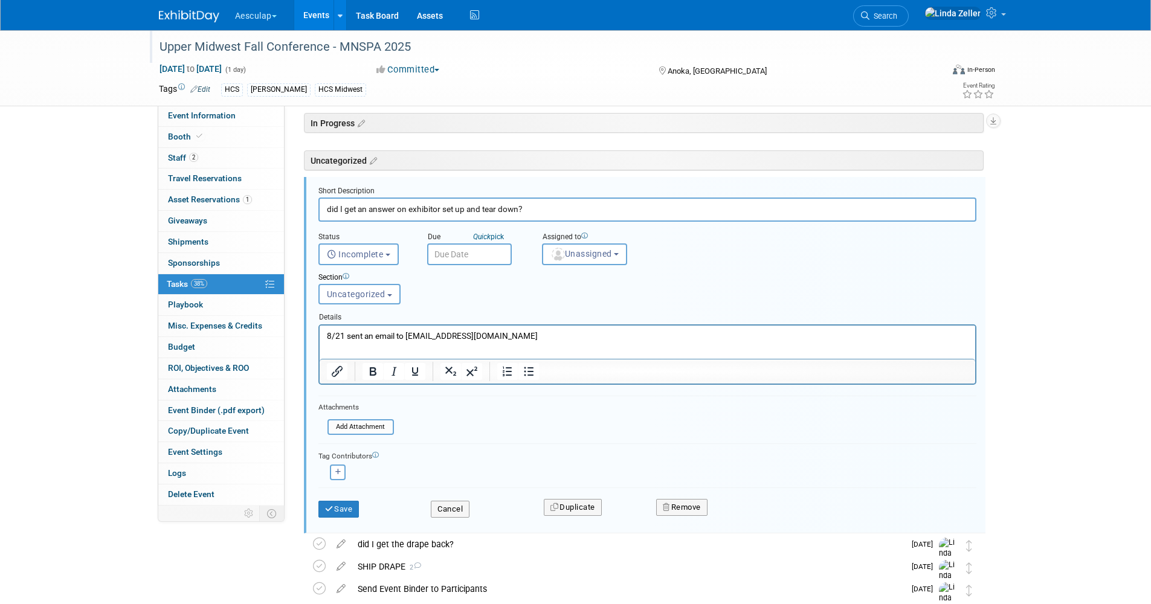
click at [454, 251] on input "text" at bounding box center [469, 255] width 85 height 22
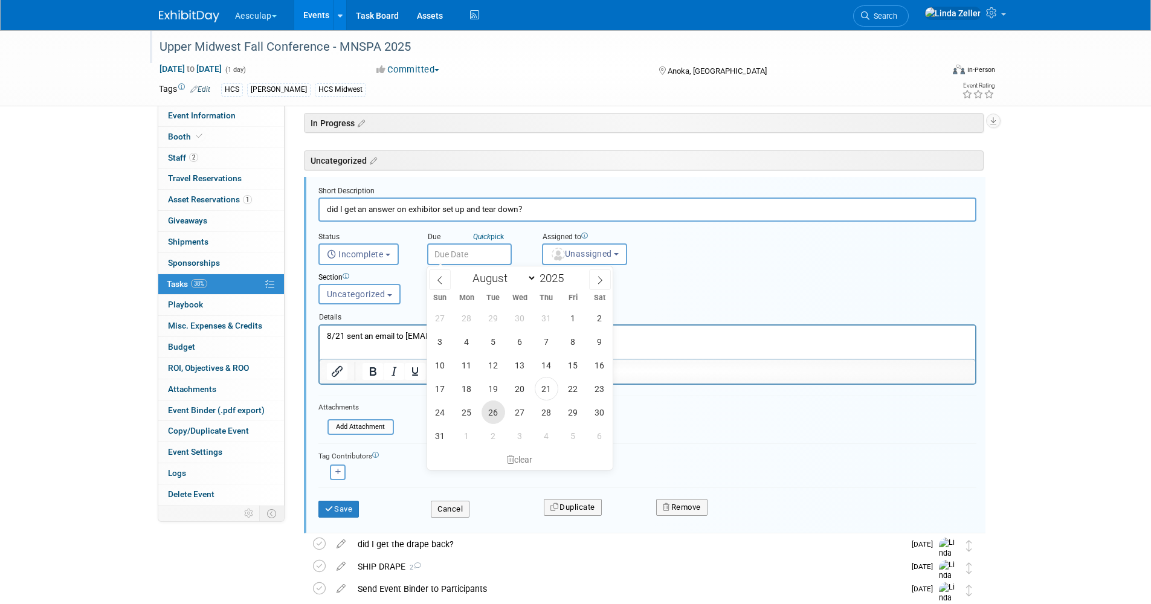
click at [494, 407] on span "26" at bounding box center [494, 413] width 24 height 24
type input "Aug 26, 2025"
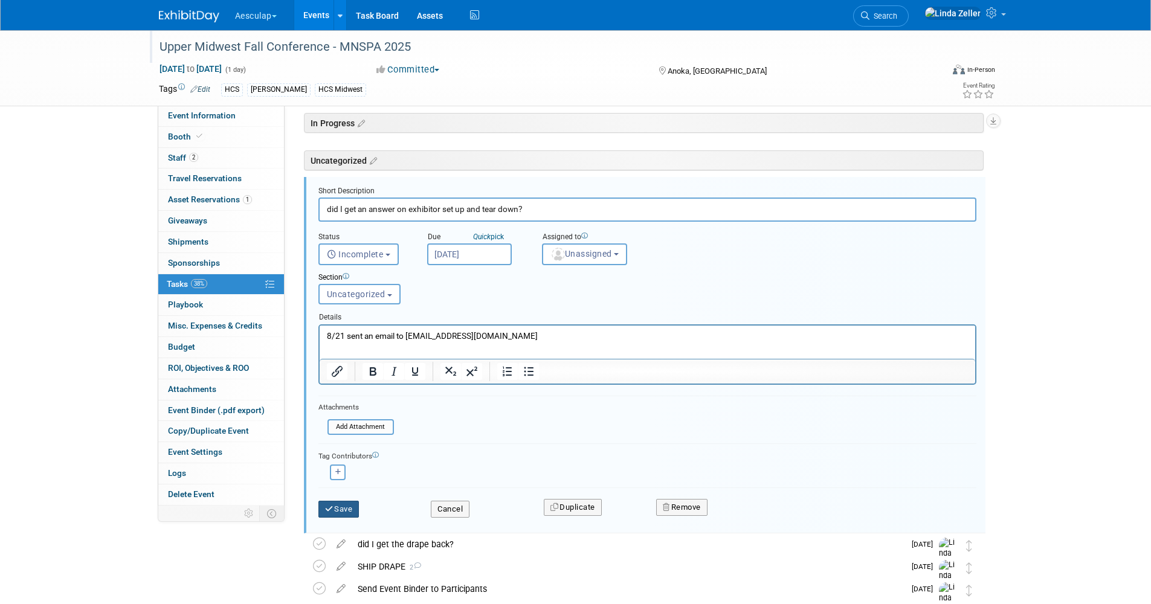
click at [337, 505] on button "Save" at bounding box center [339, 509] width 41 height 17
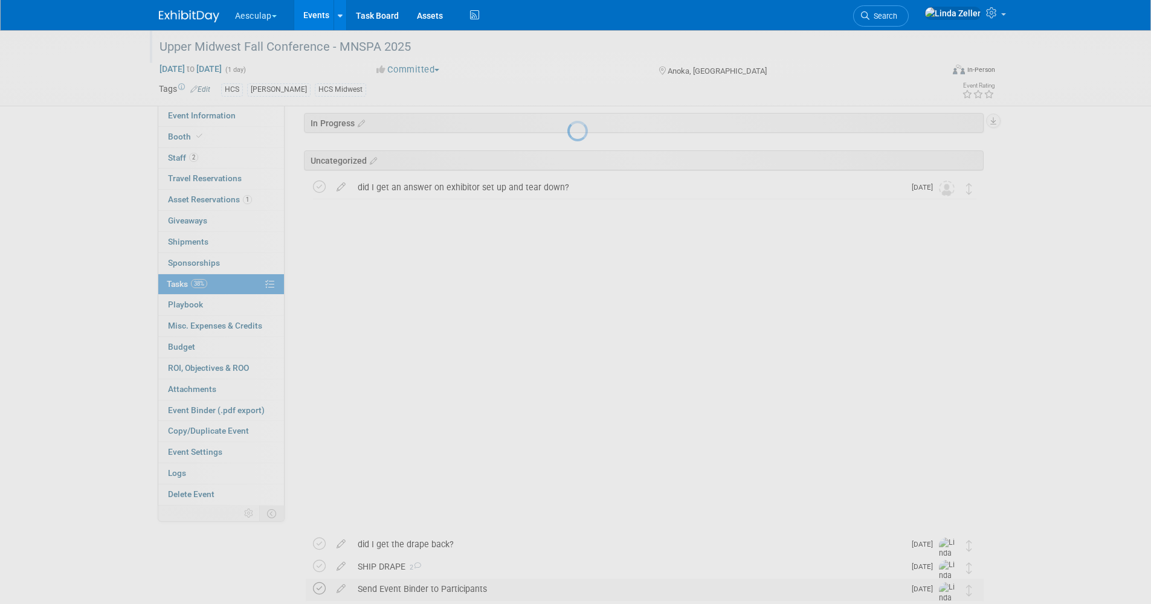
scroll to position [0, 0]
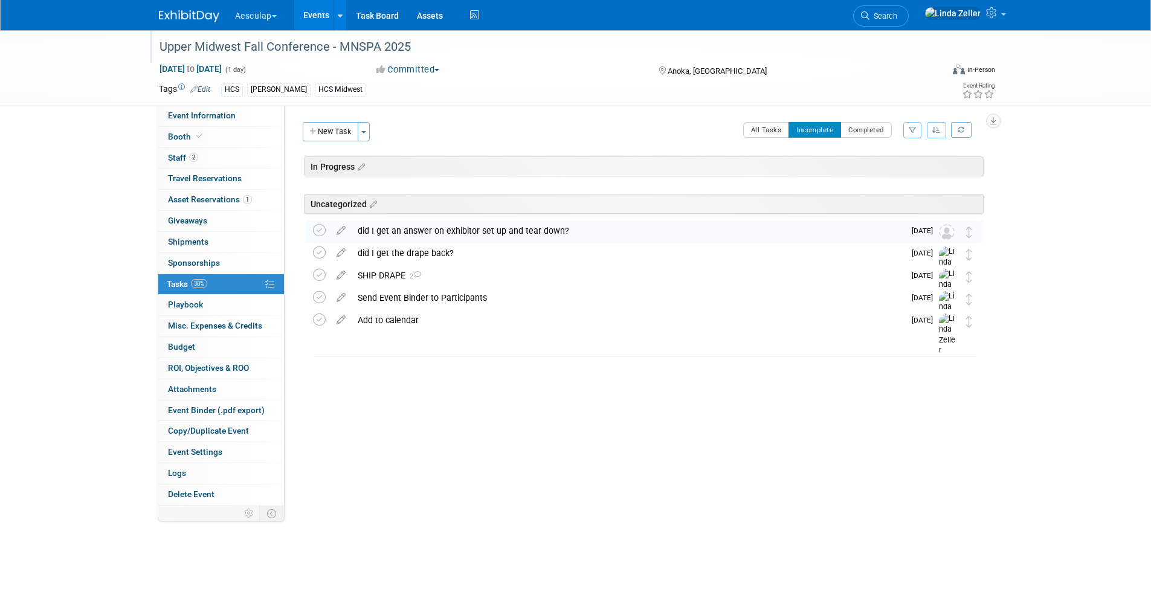
click at [318, 17] on link "Events" at bounding box center [316, 15] width 44 height 30
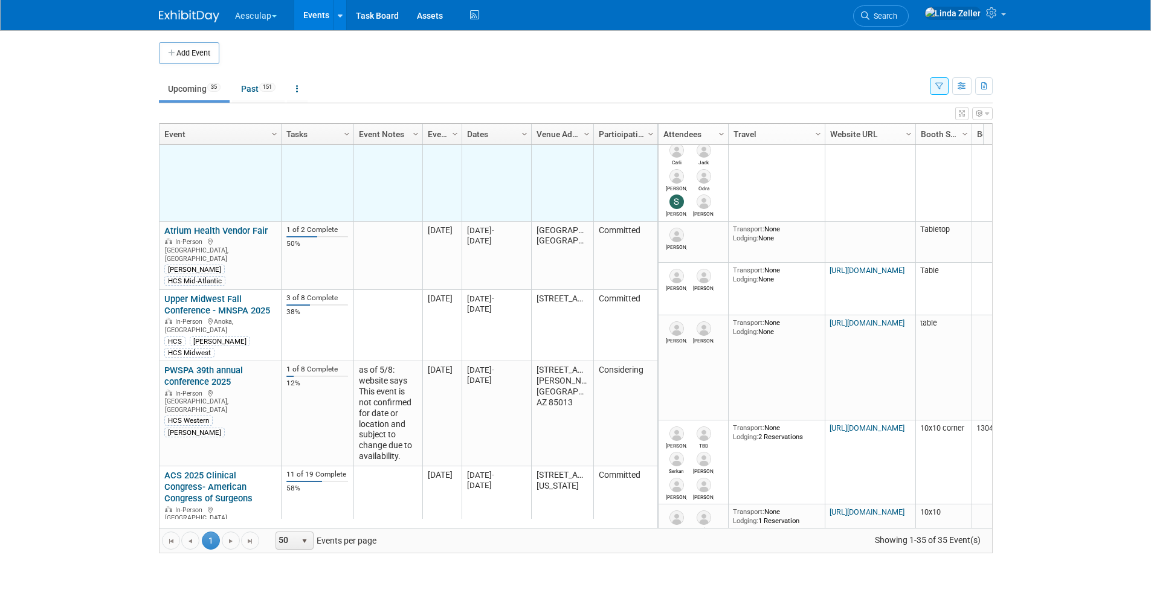
scroll to position [363, 0]
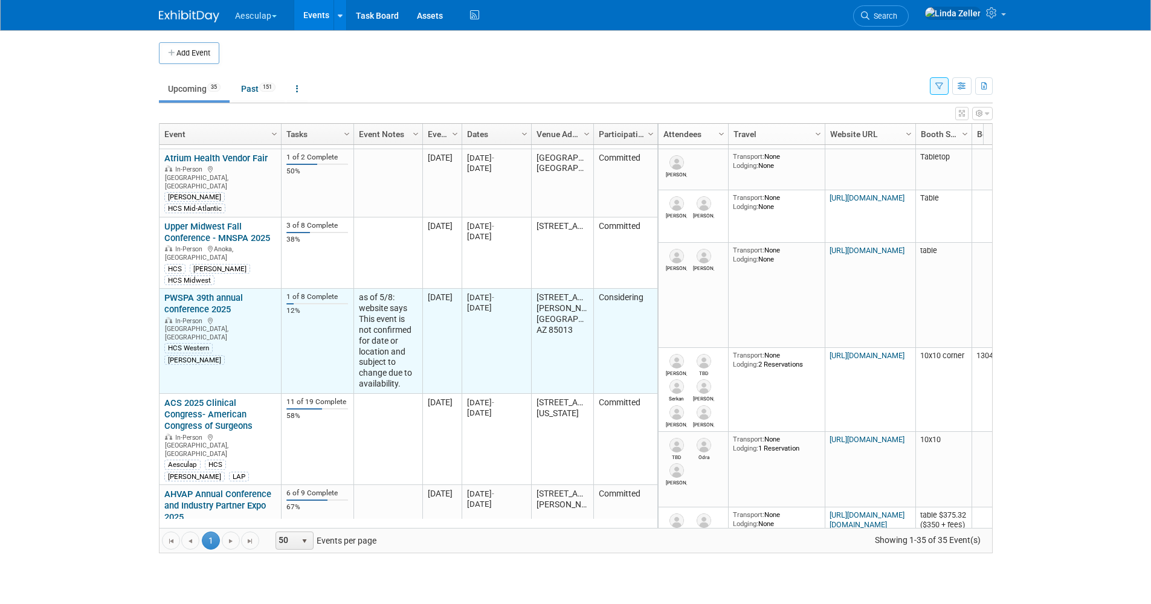
click at [188, 293] on link "PWSPA 39th annual conference 2025" at bounding box center [203, 304] width 79 height 22
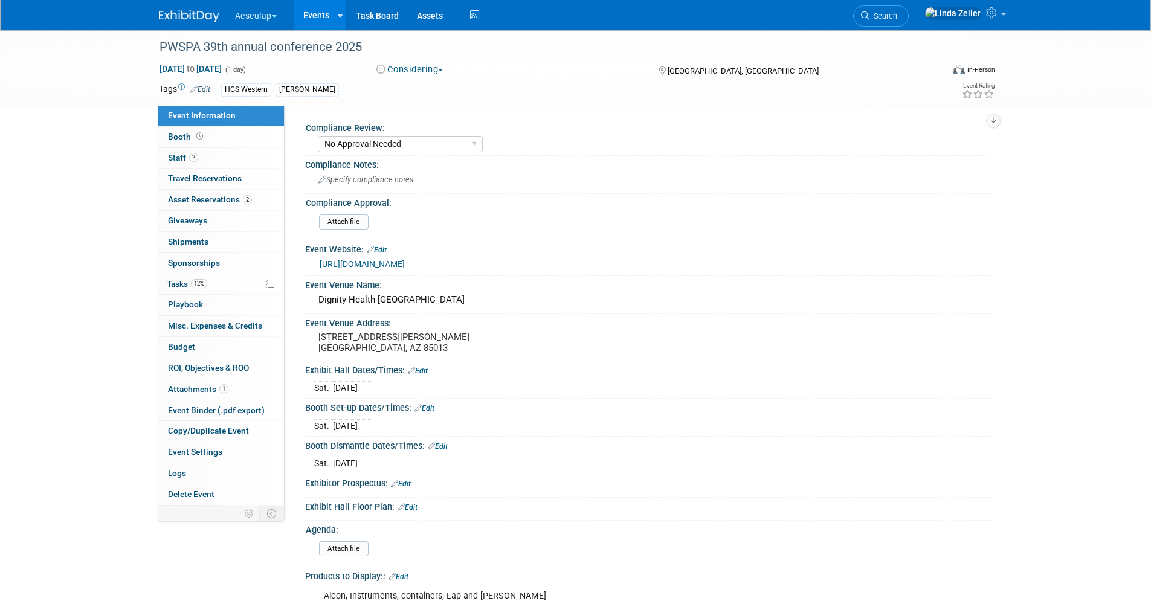
select select "No Approval Needed"
select select "HCS"
click at [405, 265] on link "[URL][DOMAIN_NAME]" at bounding box center [362, 264] width 85 height 10
click at [322, 14] on link "Events" at bounding box center [316, 15] width 44 height 30
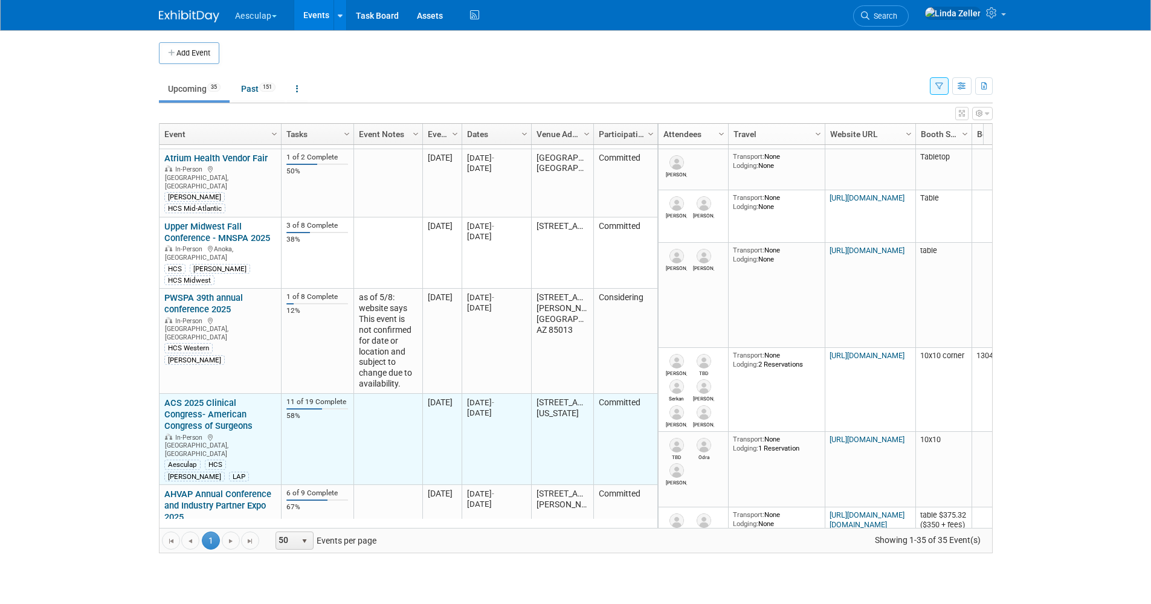
scroll to position [435, 0]
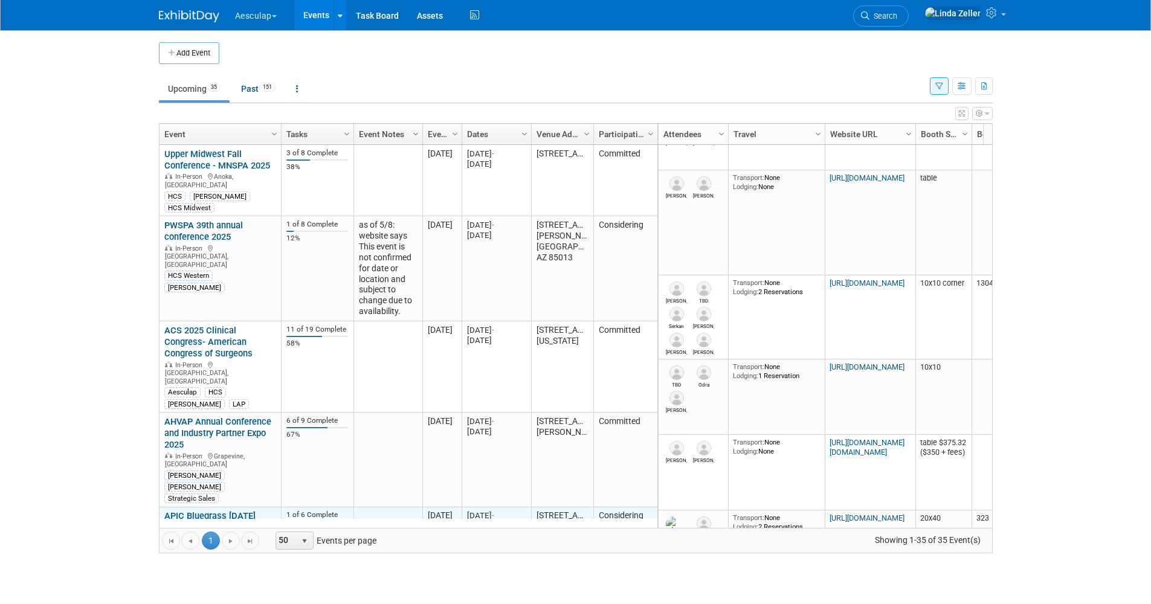
click at [202, 511] on link "APIC Bluegrass [DATE] Vendor Fair" at bounding box center [209, 522] width 91 height 22
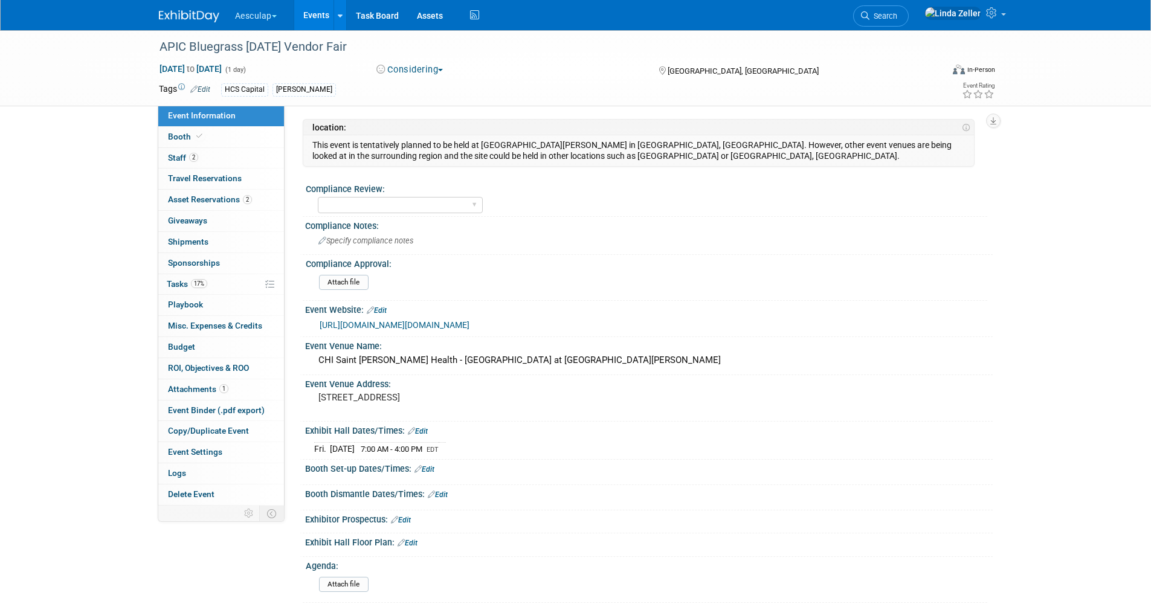
select select "HCS"
click at [181, 137] on span "Booth" at bounding box center [186, 137] width 37 height 10
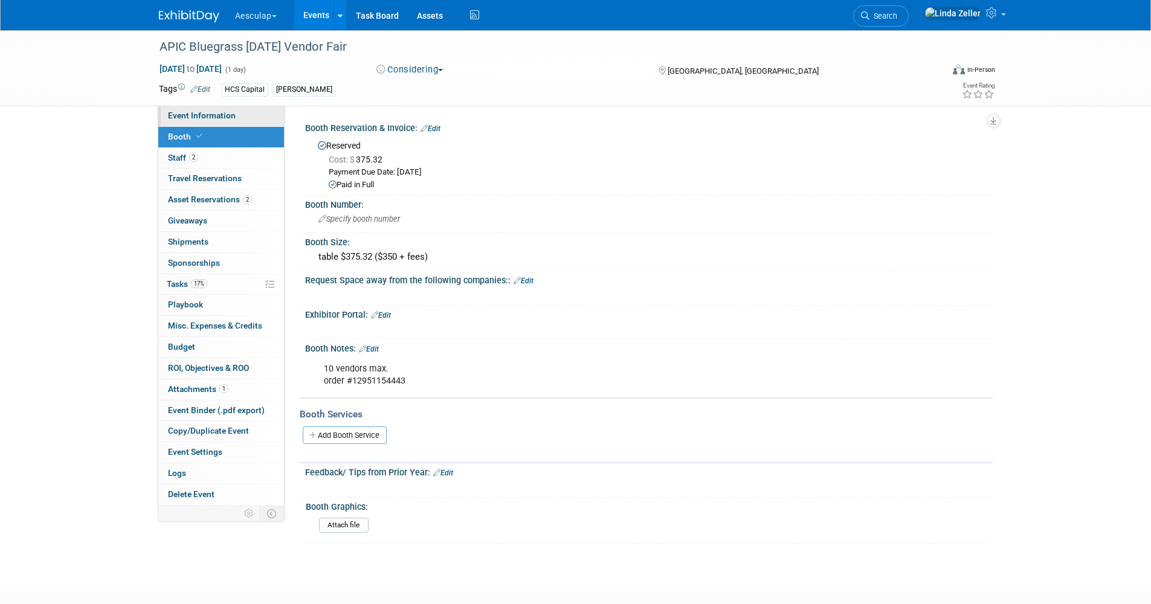
click at [179, 114] on span "Event Information" at bounding box center [202, 116] width 68 height 10
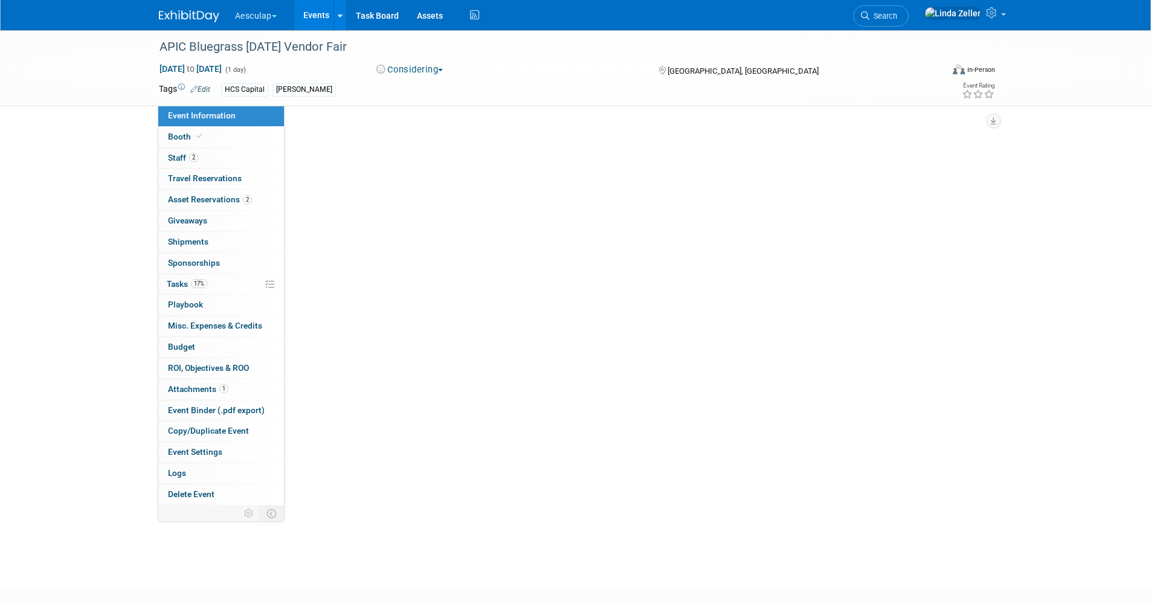
select select "HCS"
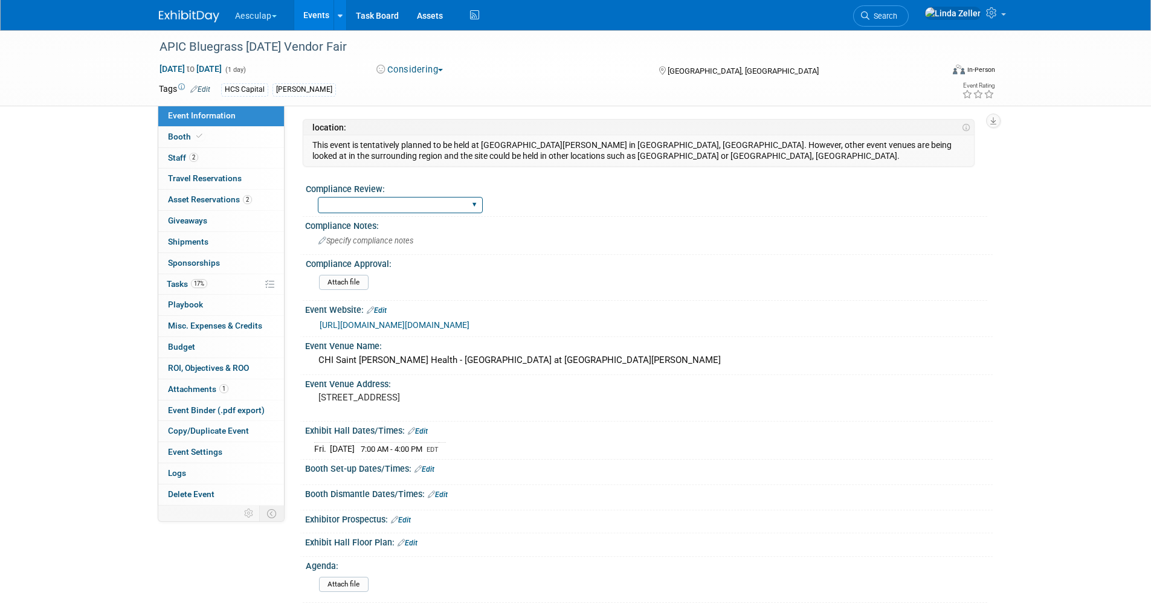
click at [473, 204] on select "Needs to be submitted to Compliance In Review with Compliance Approved by Compl…" at bounding box center [400, 205] width 165 height 16
select select "No Approval Needed"
click at [318, 197] on select "Needs to be submitted to Compliance In Review with Compliance Approved by Compl…" at bounding box center [400, 205] width 165 height 16
click at [172, 155] on span "Staff 2" at bounding box center [183, 158] width 30 height 10
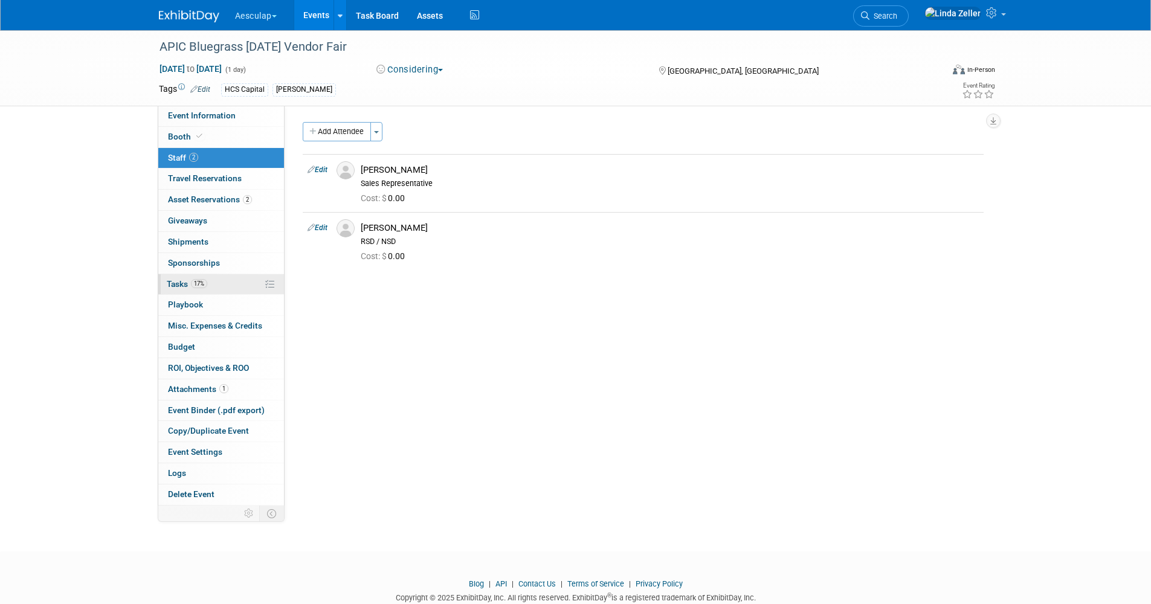
click at [176, 283] on span "Tasks 17%" at bounding box center [187, 284] width 40 height 10
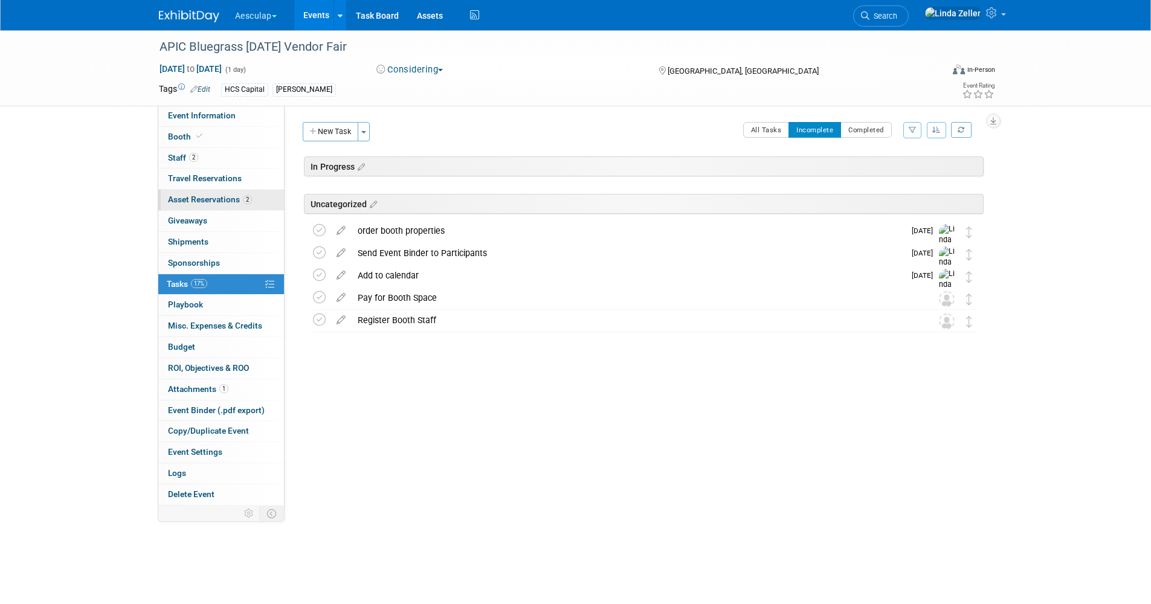
click at [191, 202] on span "Asset Reservations 2" at bounding box center [210, 200] width 84 height 10
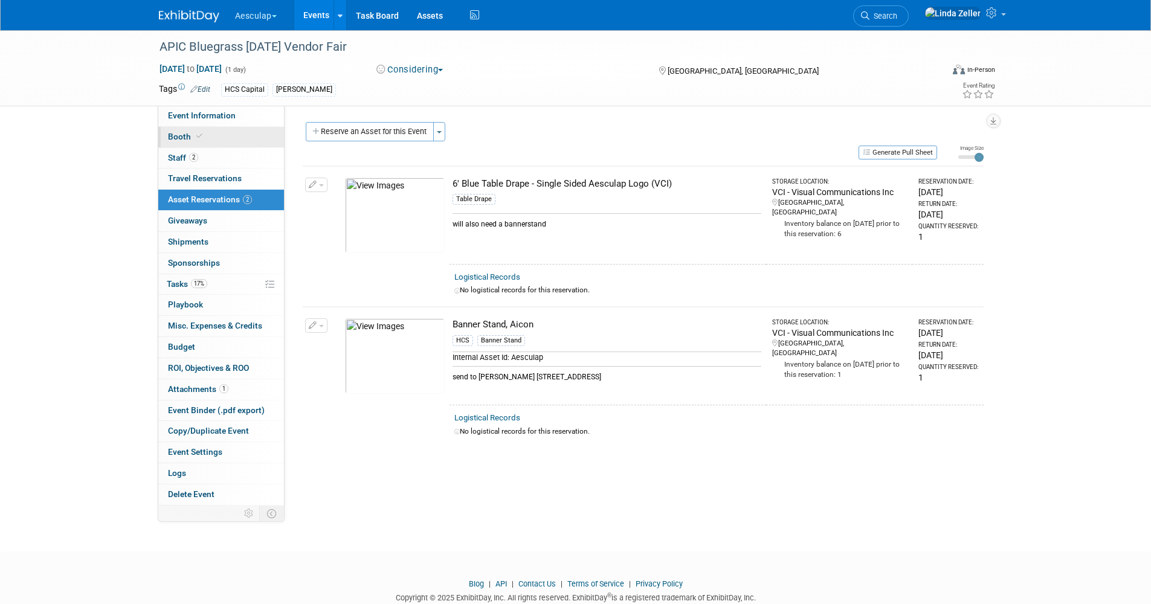
click at [183, 135] on span "Booth" at bounding box center [186, 137] width 37 height 10
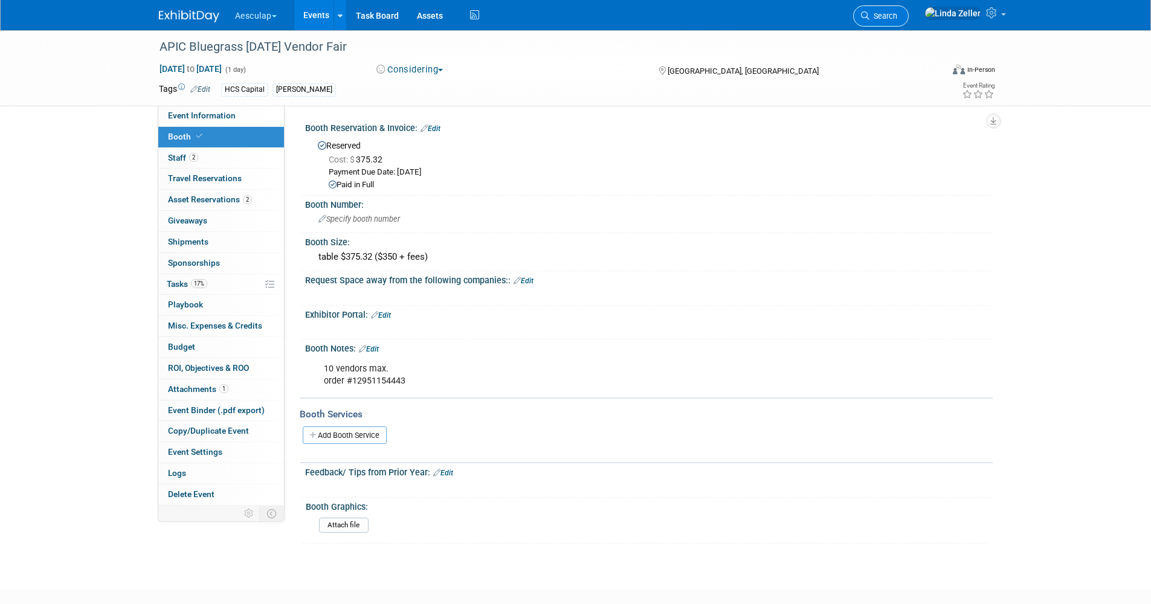
click at [902, 20] on link "Search" at bounding box center [881, 15] width 56 height 21
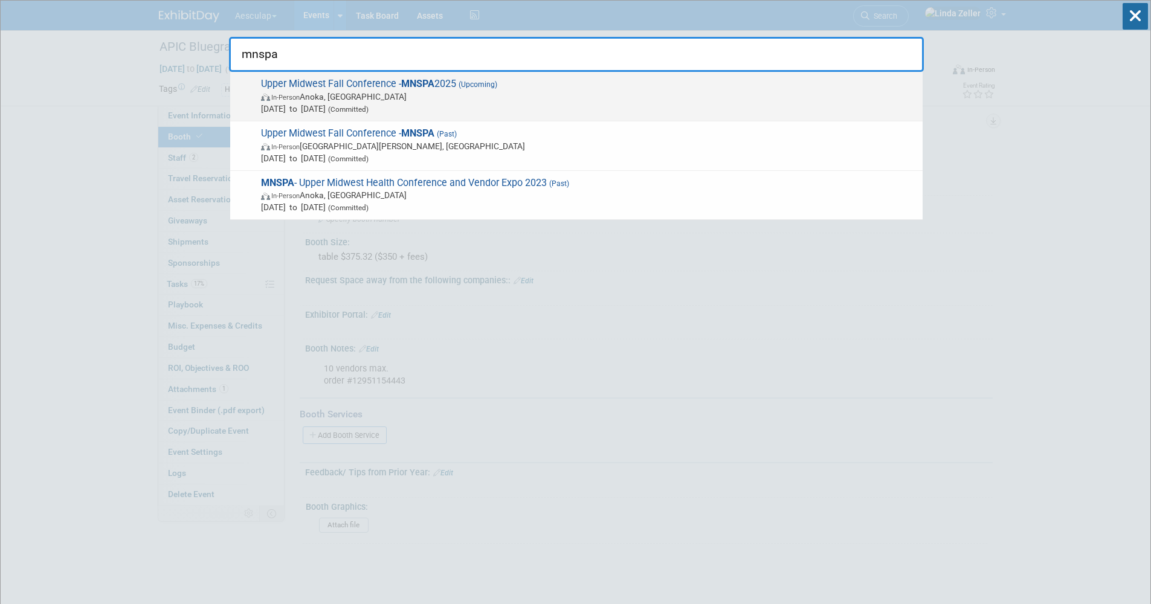
type input "mnspa"
click at [349, 99] on span "In-Person Anoka, MN" at bounding box center [589, 97] width 656 height 12
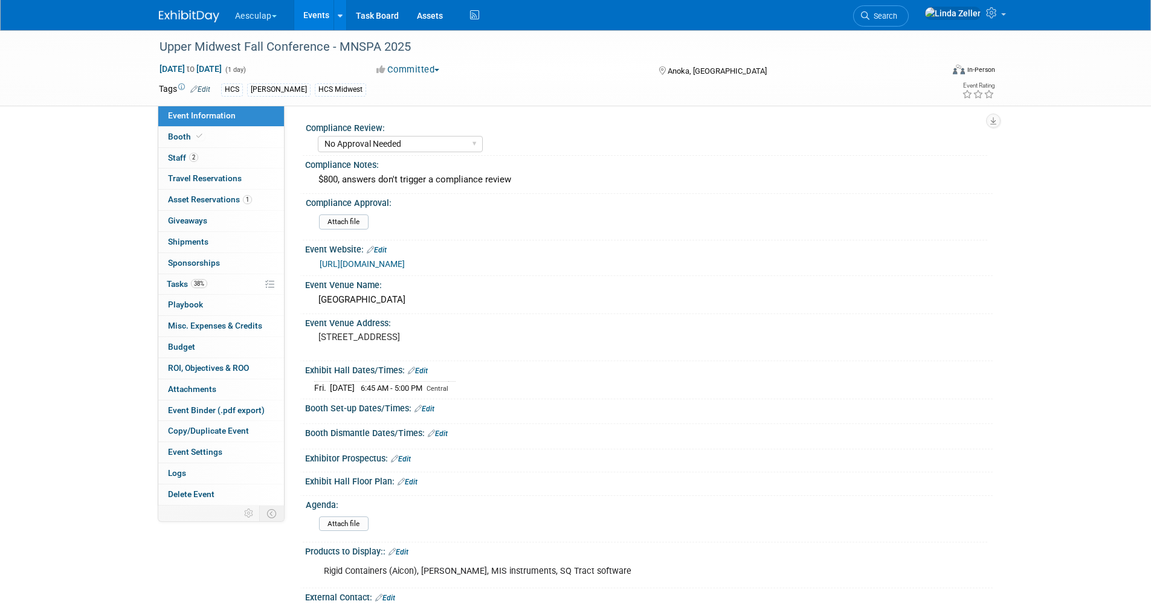
select select "No Approval Needed"
select select "HCS"
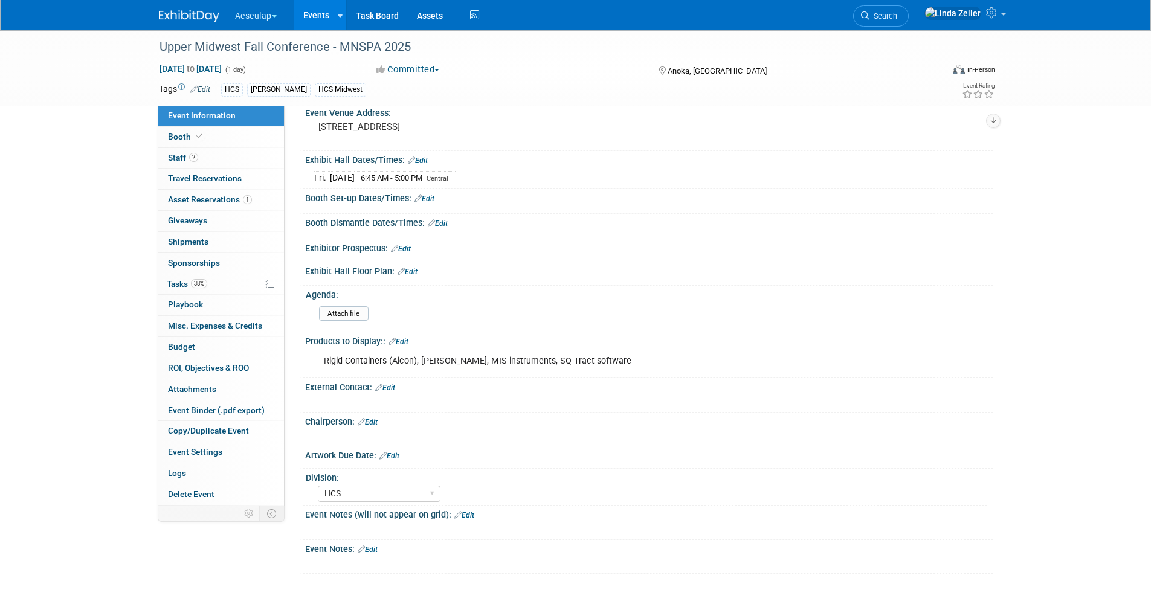
scroll to position [181, 0]
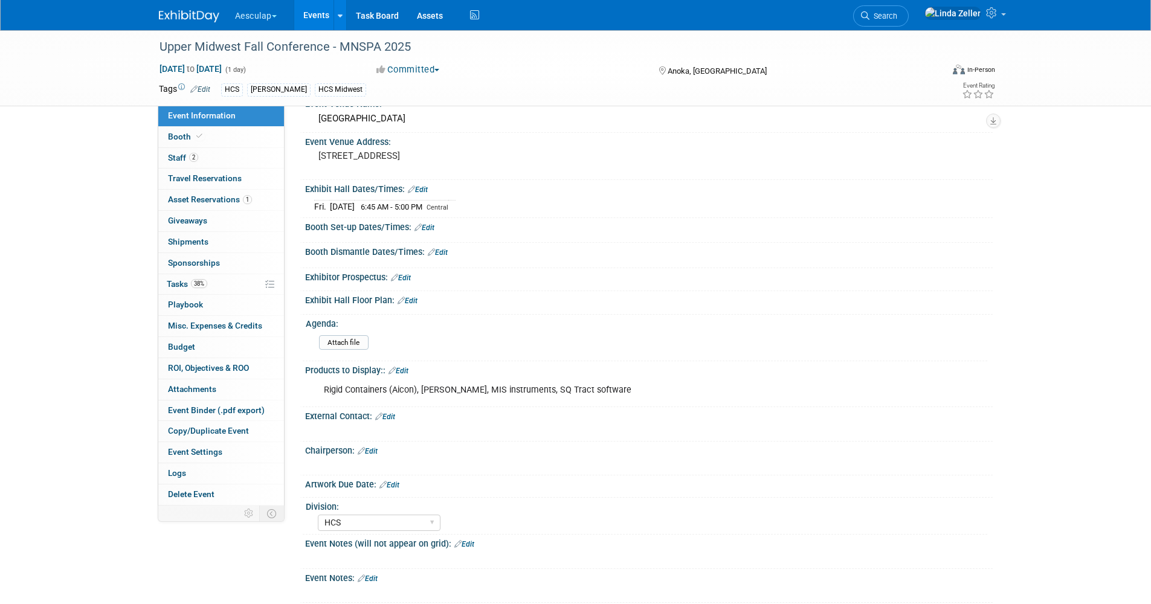
click at [393, 418] on link "Edit" at bounding box center [385, 417] width 20 height 8
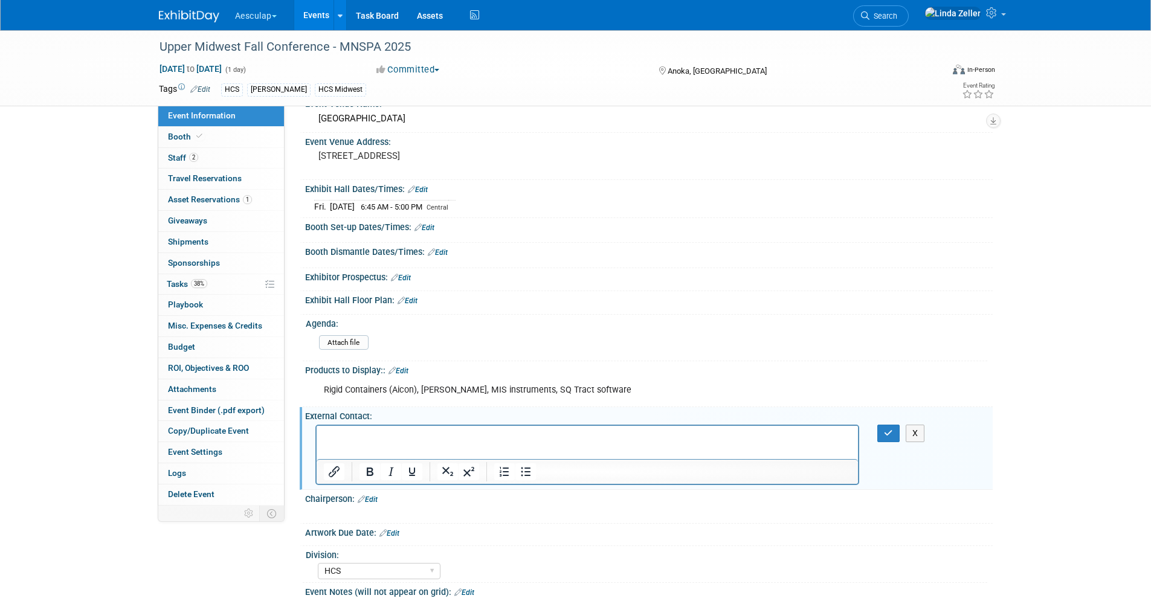
scroll to position [0, 0]
click at [884, 432] on icon "button" at bounding box center [888, 433] width 9 height 8
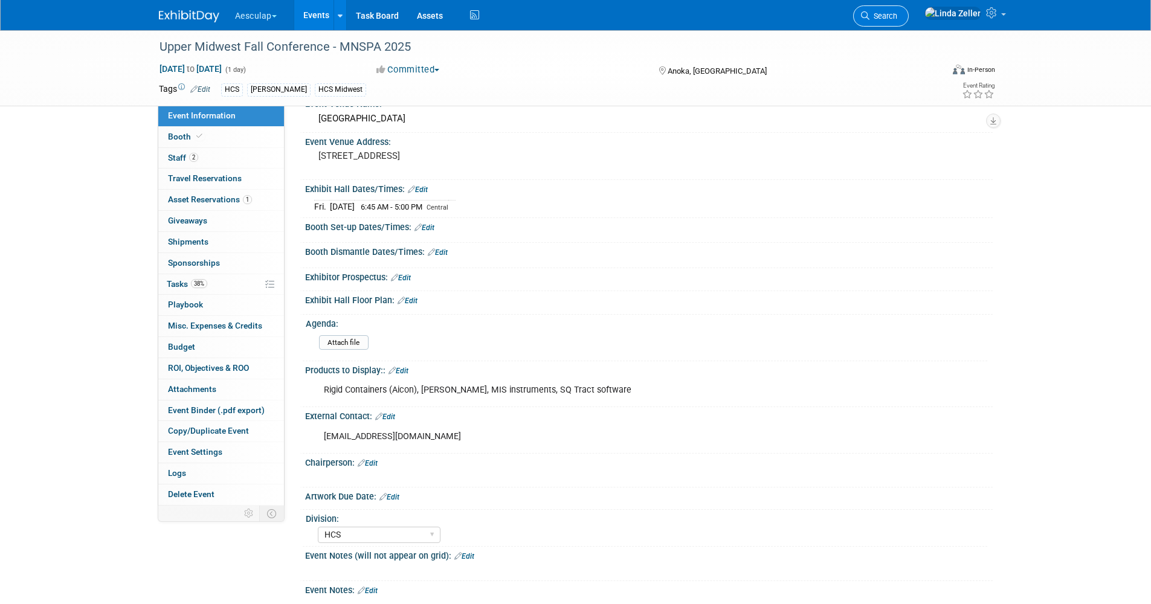
click at [909, 22] on link "Search" at bounding box center [881, 15] width 56 height 21
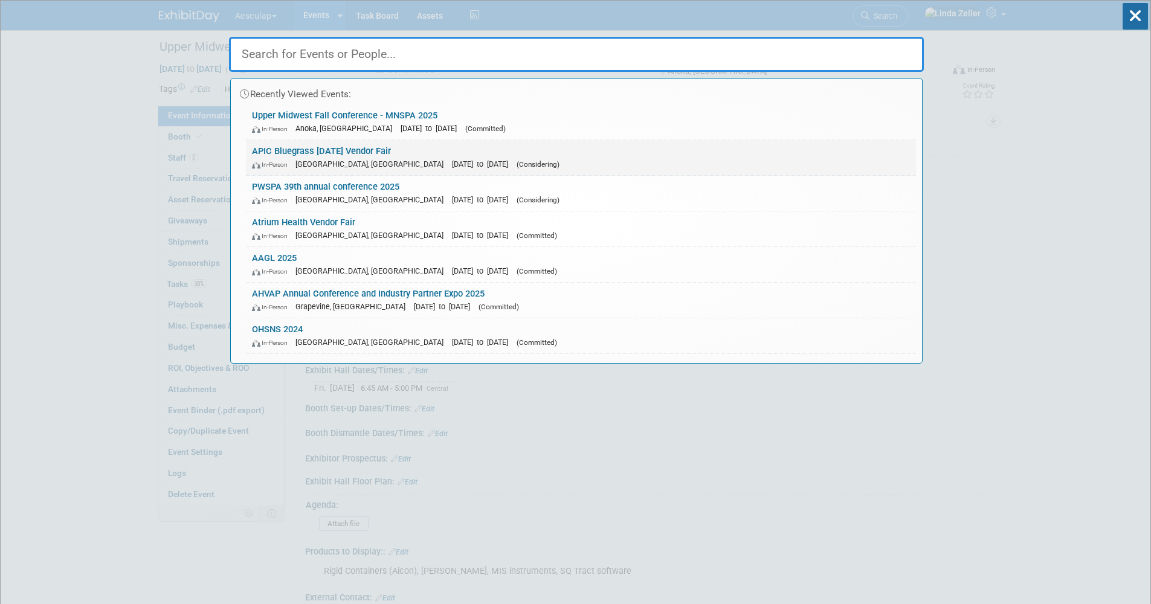
click at [296, 146] on link "APIC Bluegrass [DATE] Vendor Fair In-Person [GEOGRAPHIC_DATA], [GEOGRAPHIC_DATA…" at bounding box center [581, 157] width 670 height 35
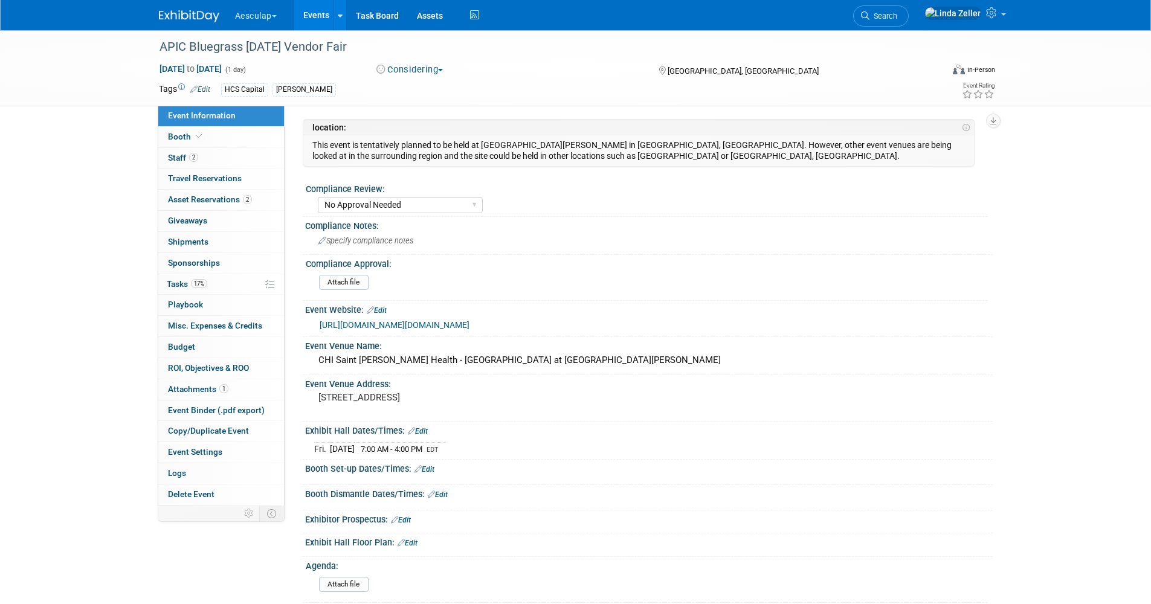
select select "No Approval Needed"
select select "HCS"
click at [177, 198] on span "Asset Reservations 2" at bounding box center [210, 200] width 84 height 10
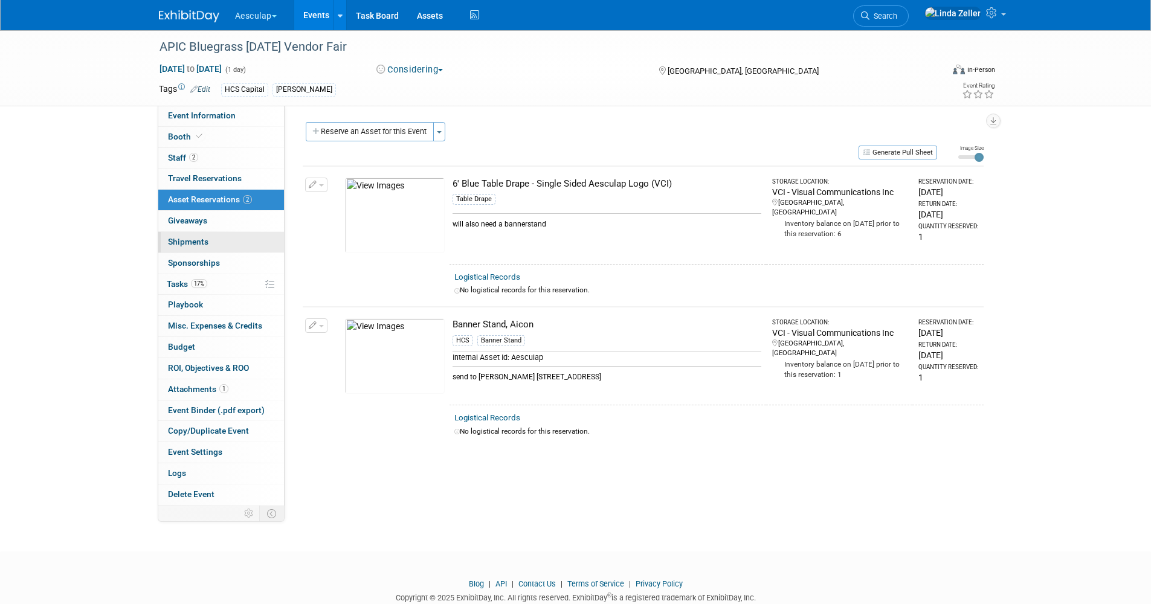
click at [182, 242] on span "Shipments 0" at bounding box center [188, 242] width 40 height 10
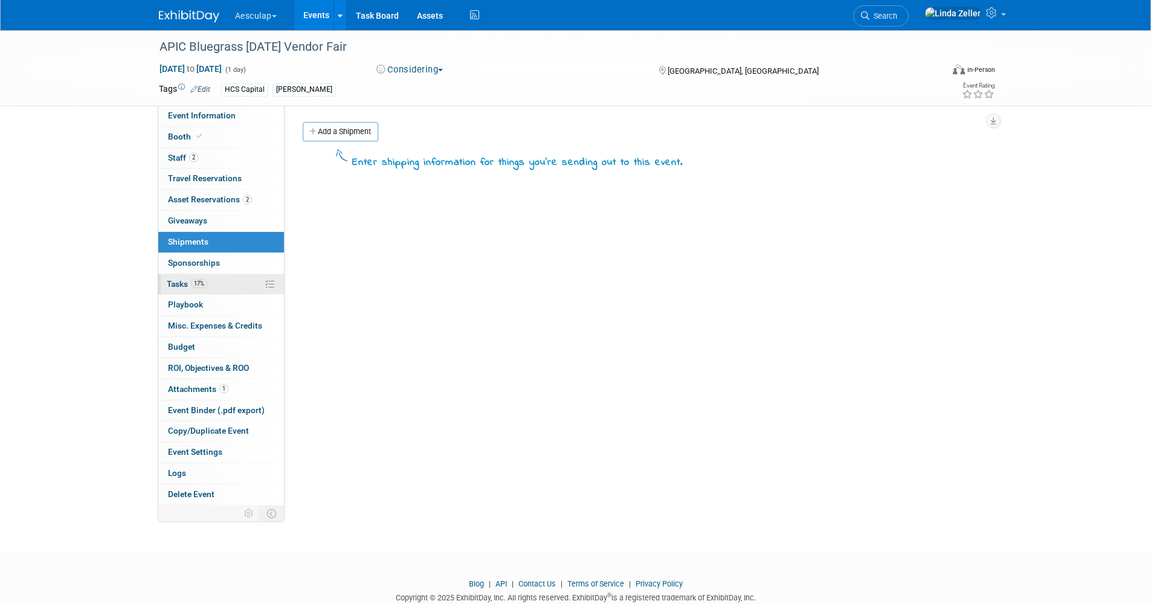
click at [179, 277] on link "17% Tasks 17%" at bounding box center [221, 284] width 126 height 21
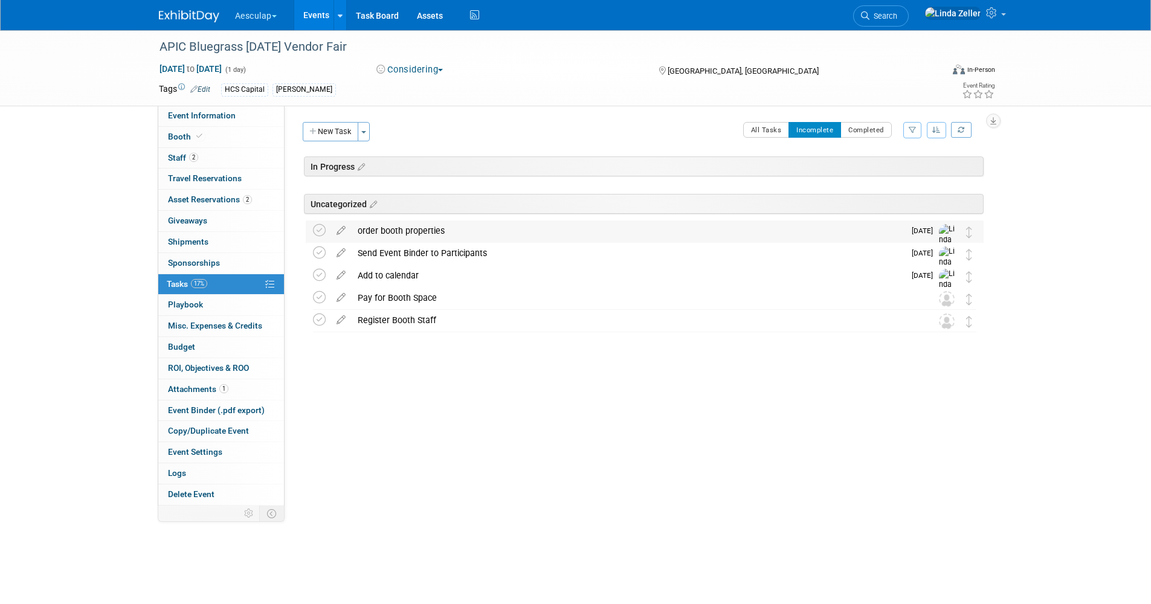
click at [404, 227] on div "order booth properties" at bounding box center [628, 231] width 553 height 21
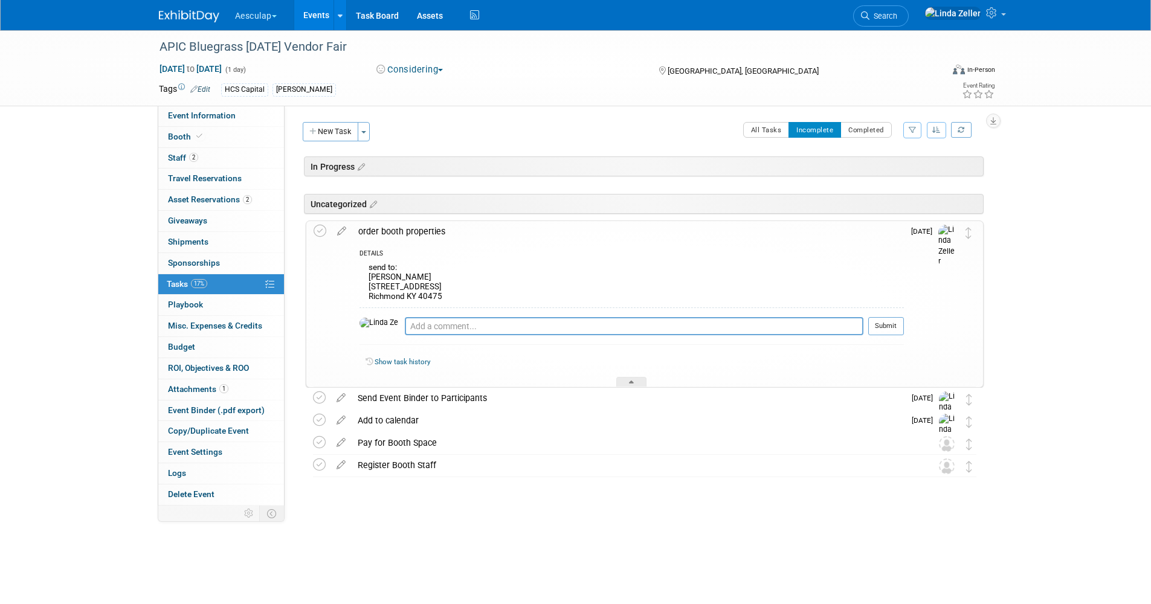
click at [413, 228] on div "order booth properties" at bounding box center [628, 231] width 552 height 21
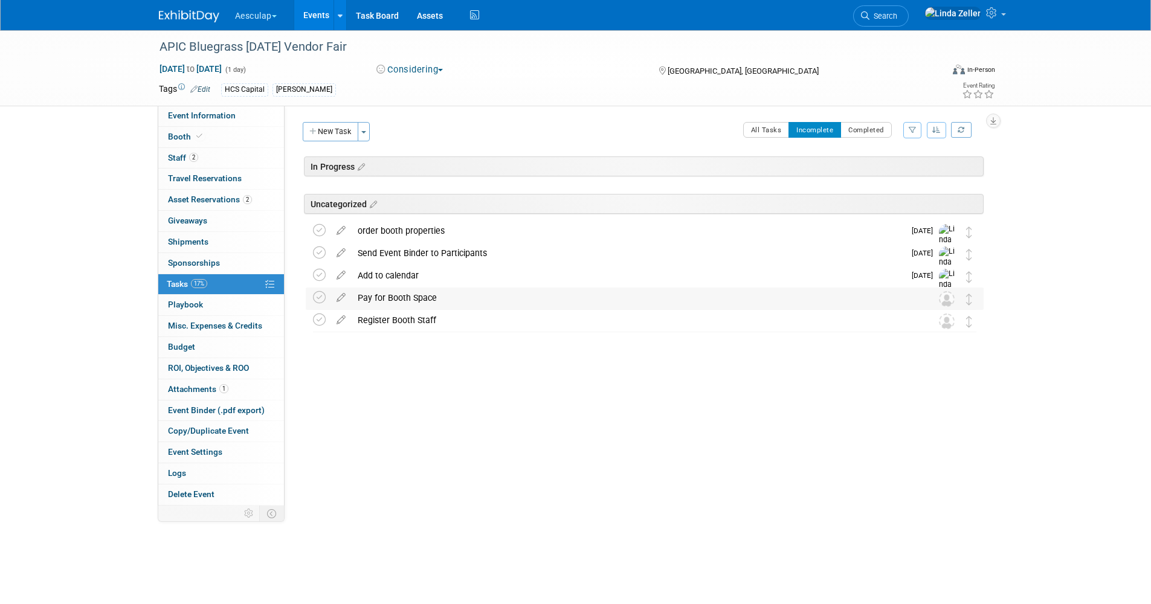
click at [375, 296] on div "Pay for Booth Space" at bounding box center [633, 298] width 563 height 21
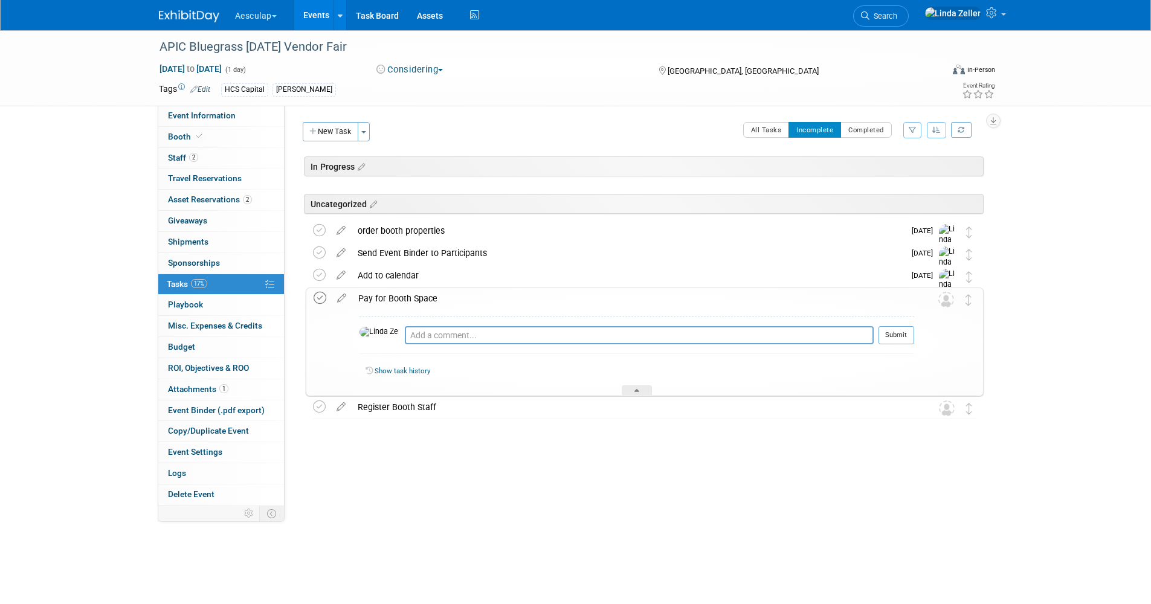
click at [316, 296] on icon at bounding box center [320, 298] width 13 height 13
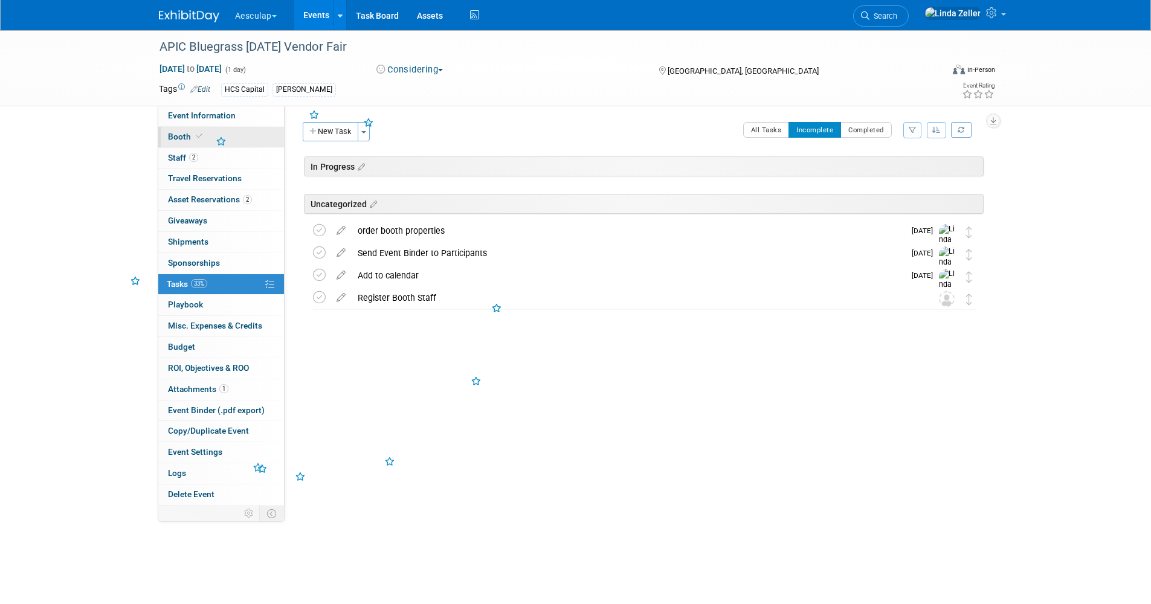
click at [198, 140] on span at bounding box center [199, 136] width 11 height 9
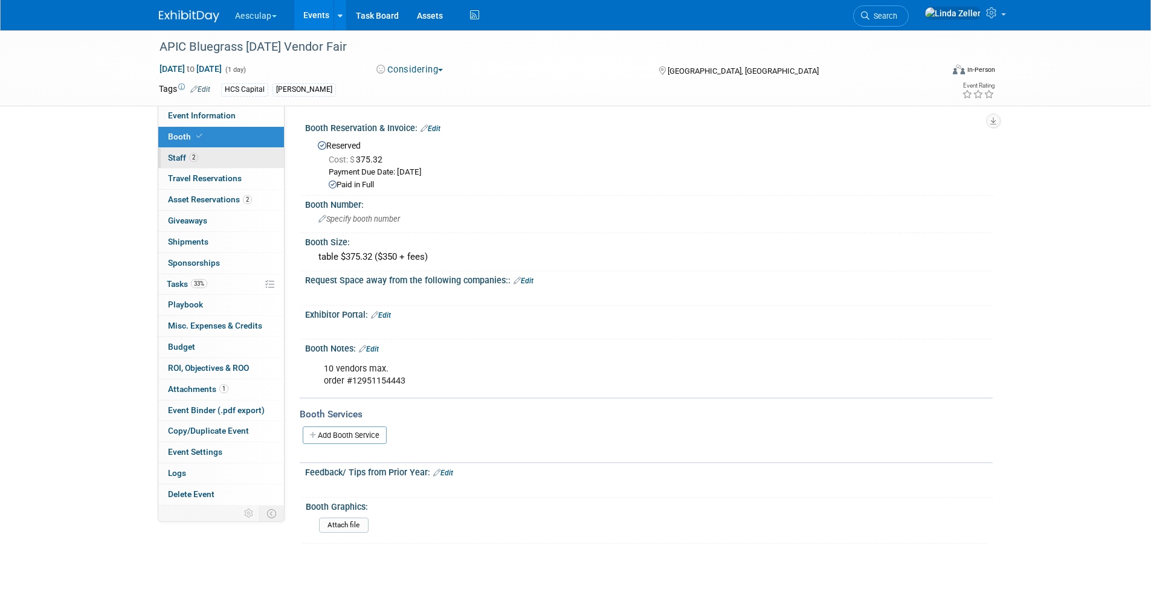
click at [189, 154] on span "Staff 2" at bounding box center [183, 158] width 30 height 10
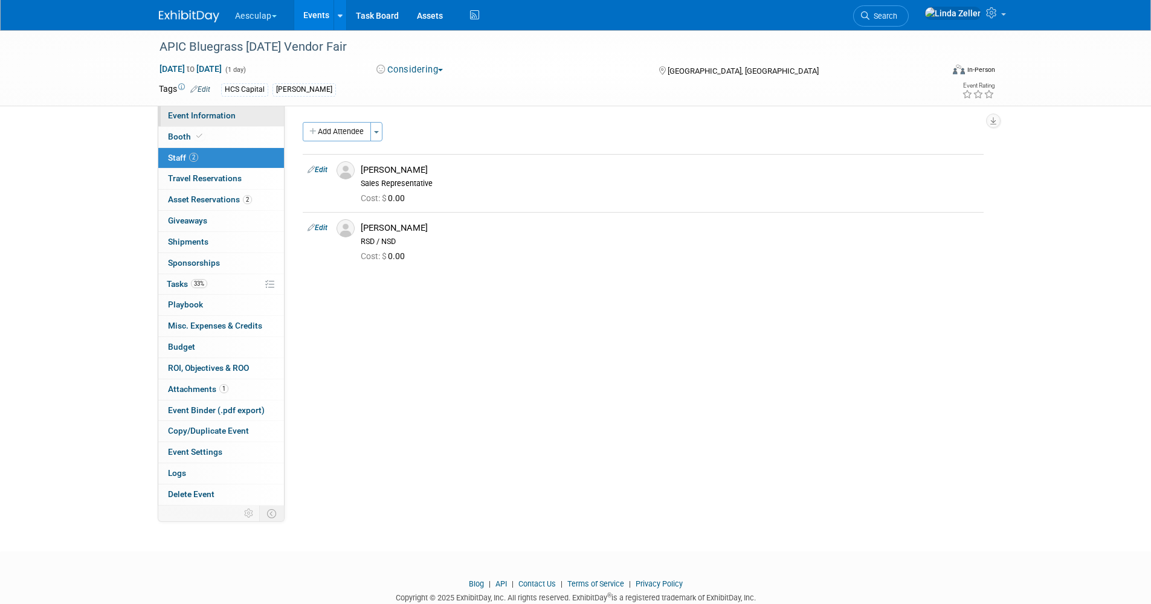
click at [186, 111] on span "Event Information" at bounding box center [202, 116] width 68 height 10
select select "No Approval Needed"
select select "HCS"
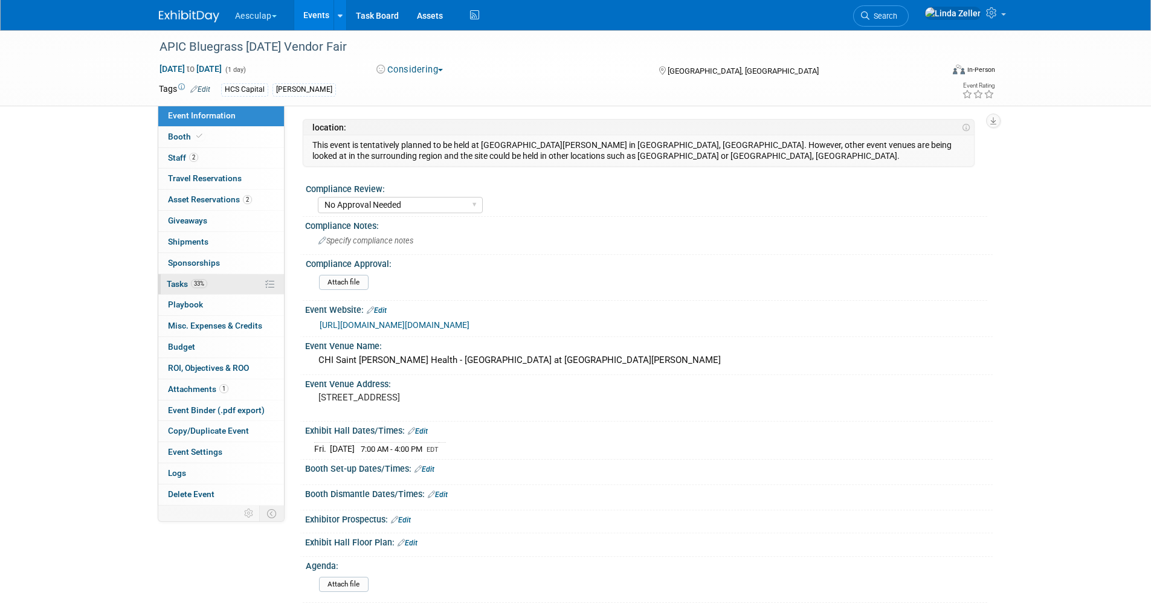
click at [188, 282] on span "Tasks 33%" at bounding box center [187, 284] width 40 height 10
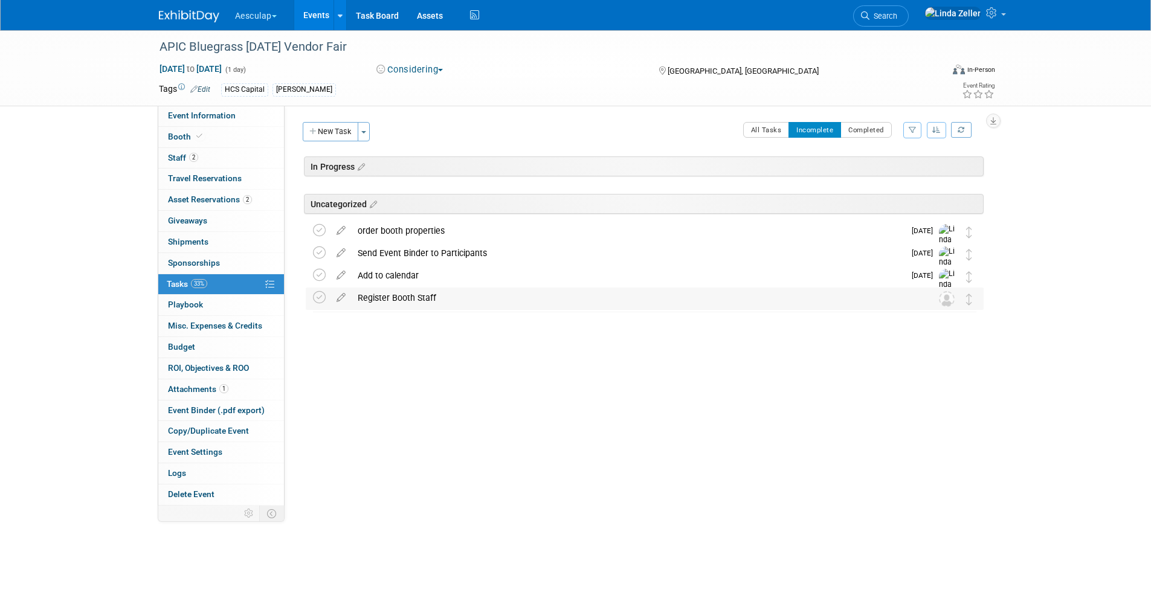
click at [384, 301] on div "Register Booth Staff" at bounding box center [633, 298] width 563 height 21
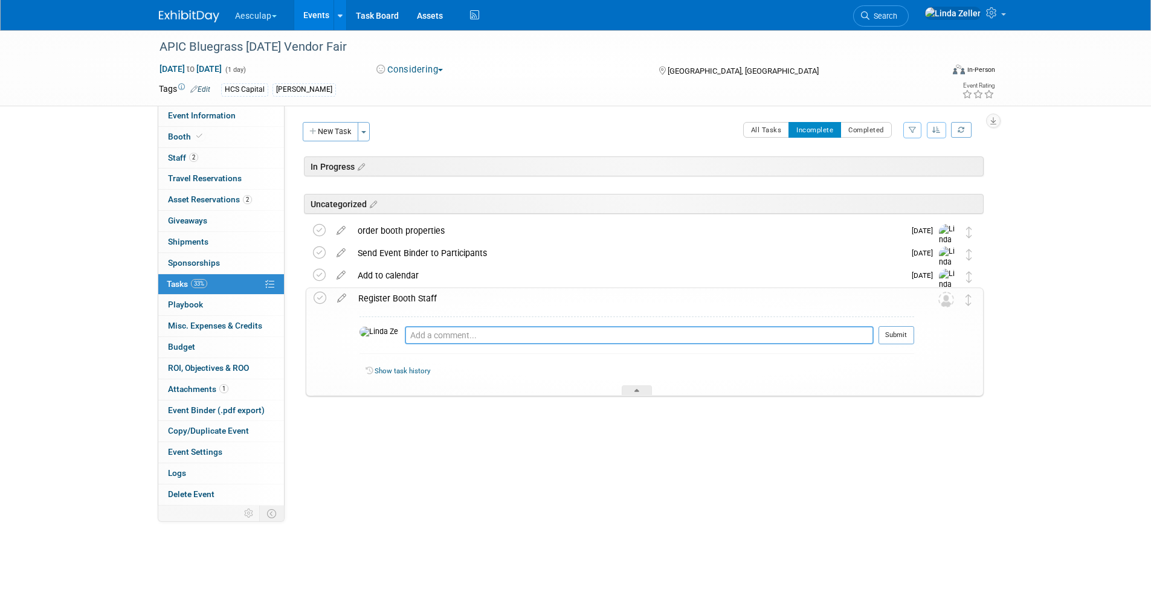
click at [405, 336] on textarea at bounding box center [639, 335] width 469 height 18
type textarea "8/21 - no need to register. get 2 passes."
click at [887, 334] on button "Submit" at bounding box center [897, 335] width 36 height 18
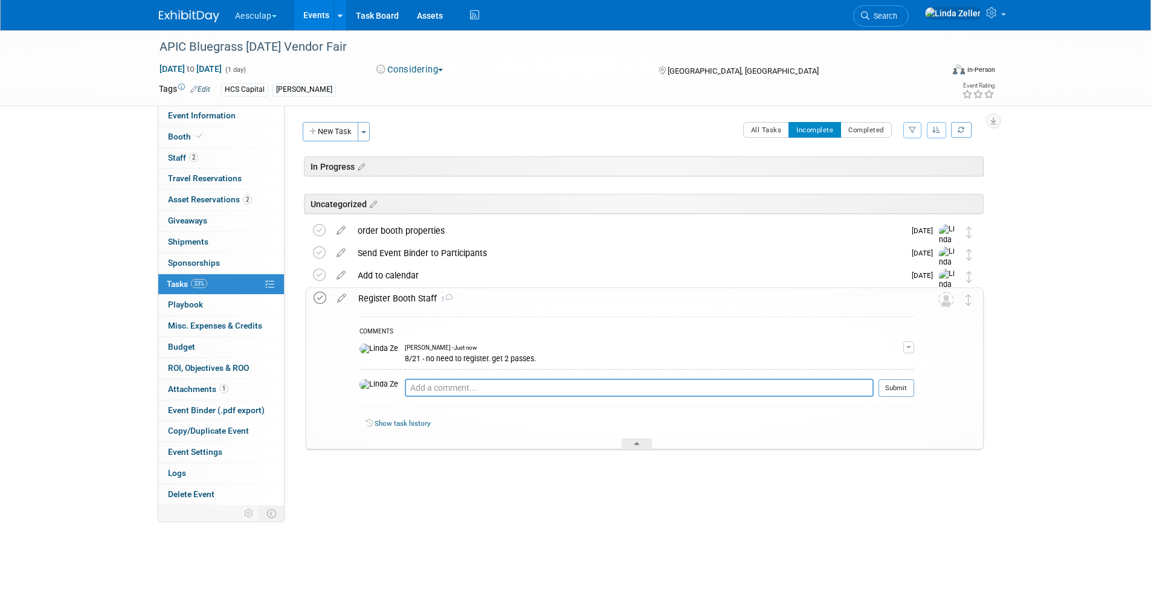
click at [319, 297] on icon at bounding box center [320, 298] width 13 height 13
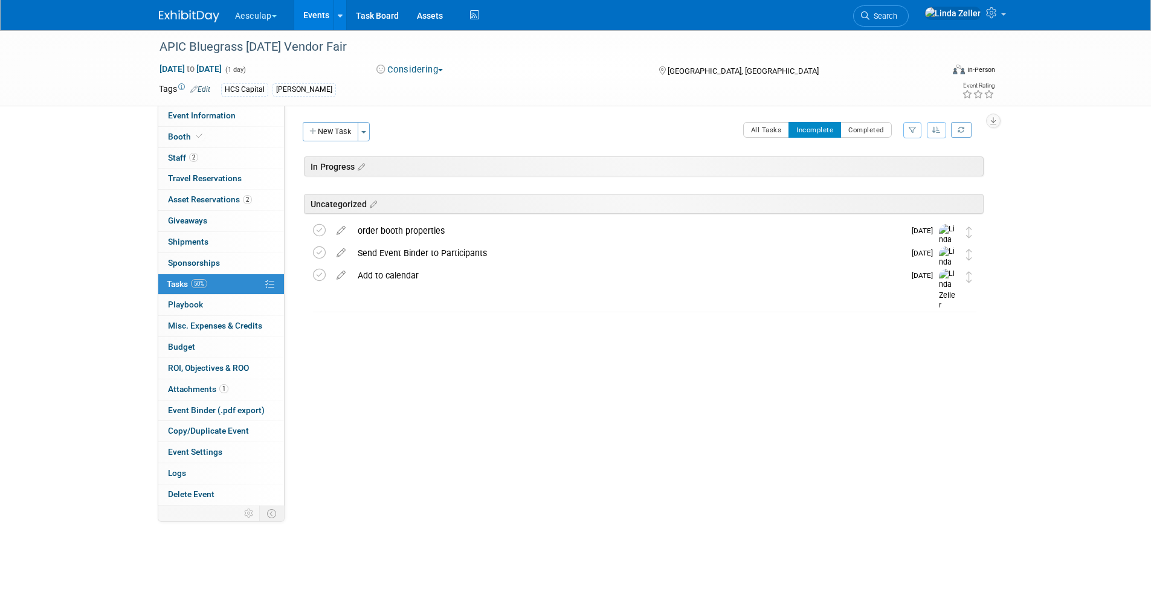
click at [312, 15] on link "Events" at bounding box center [316, 15] width 44 height 30
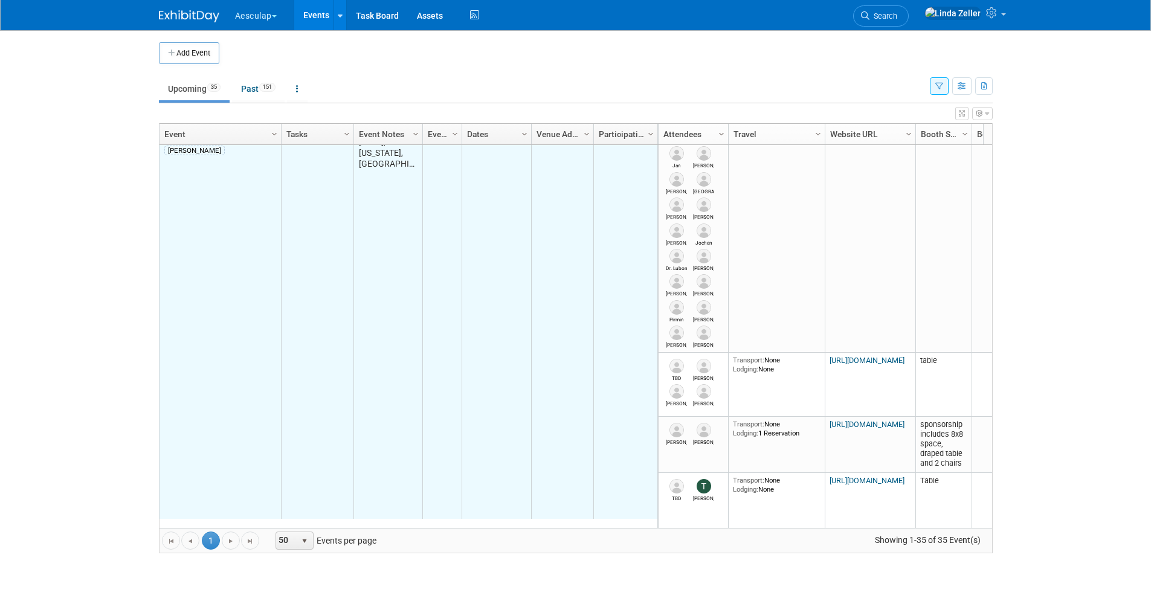
scroll to position [1088, 0]
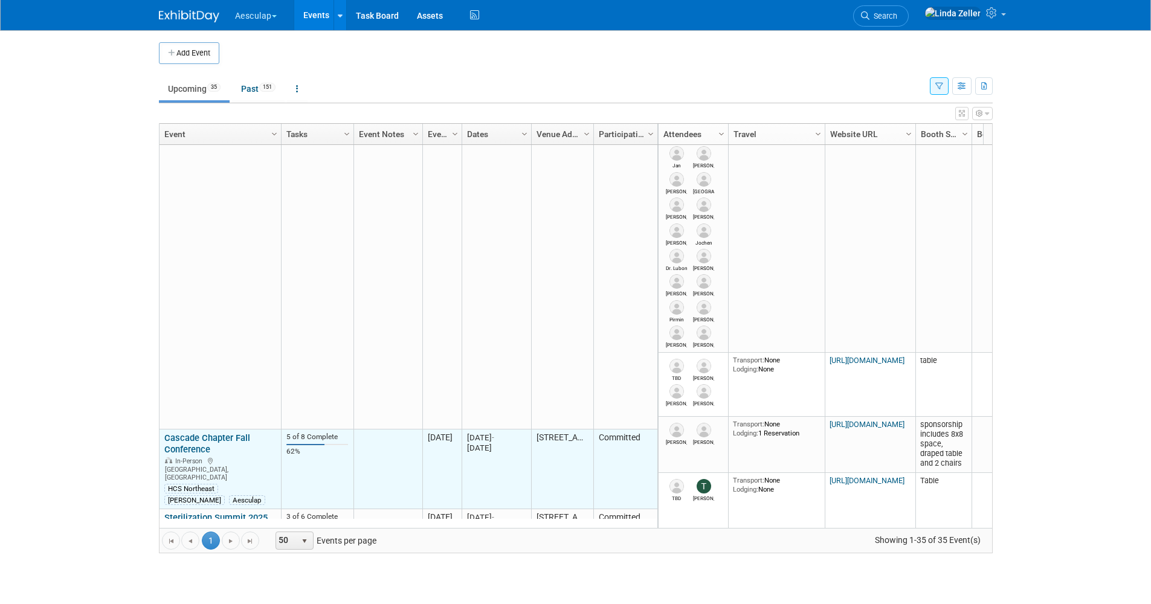
click at [194, 433] on link "Cascade Chapter Fall Conference" at bounding box center [207, 444] width 86 height 22
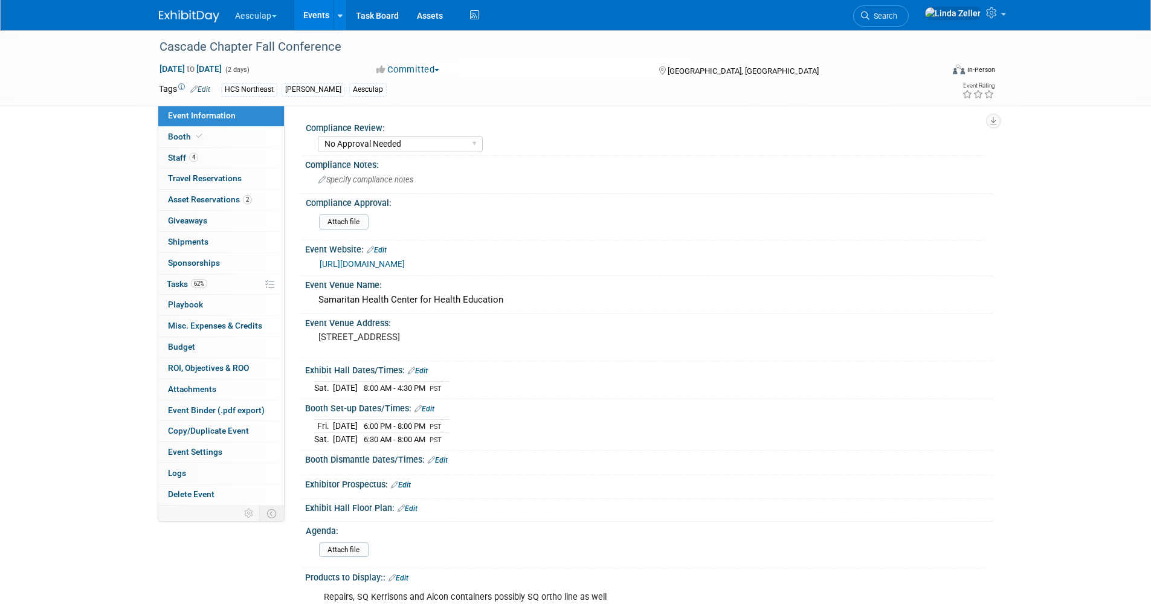
select select "No Approval Needed"
select select "HCS"
click at [184, 157] on span "Staff 4" at bounding box center [183, 158] width 30 height 10
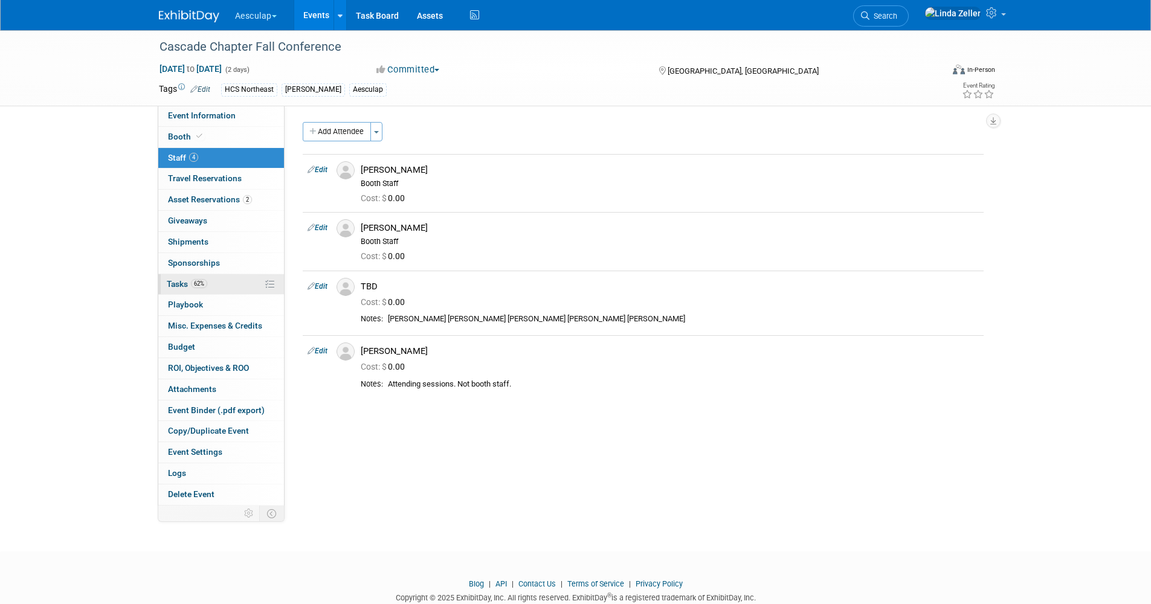
click at [169, 280] on span "Tasks 62%" at bounding box center [187, 284] width 40 height 10
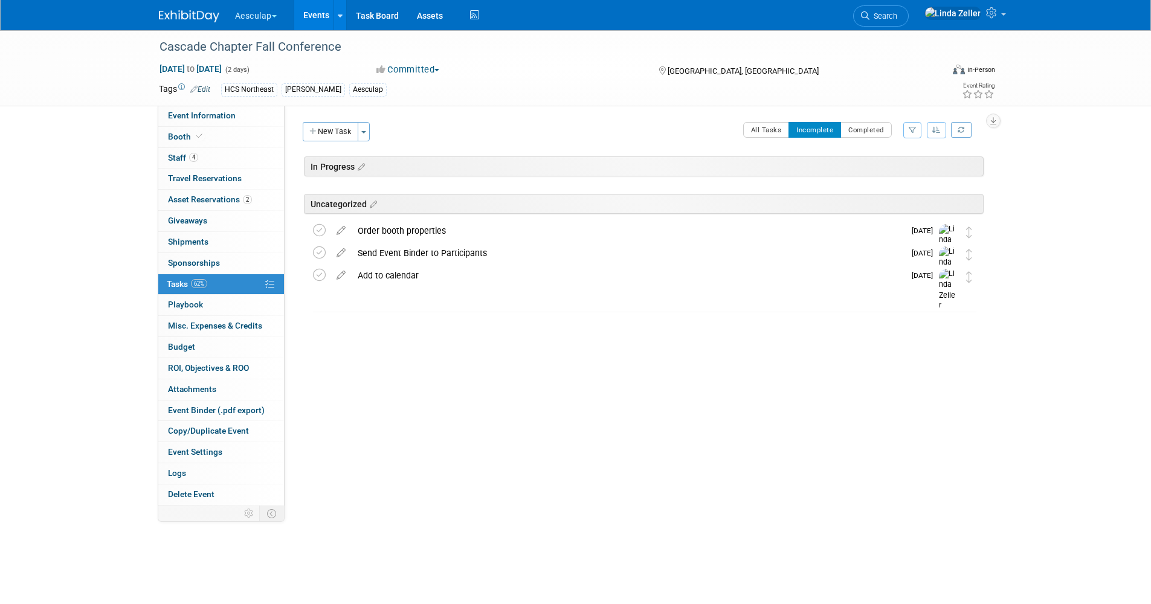
click at [306, 12] on link "Events" at bounding box center [316, 15] width 44 height 30
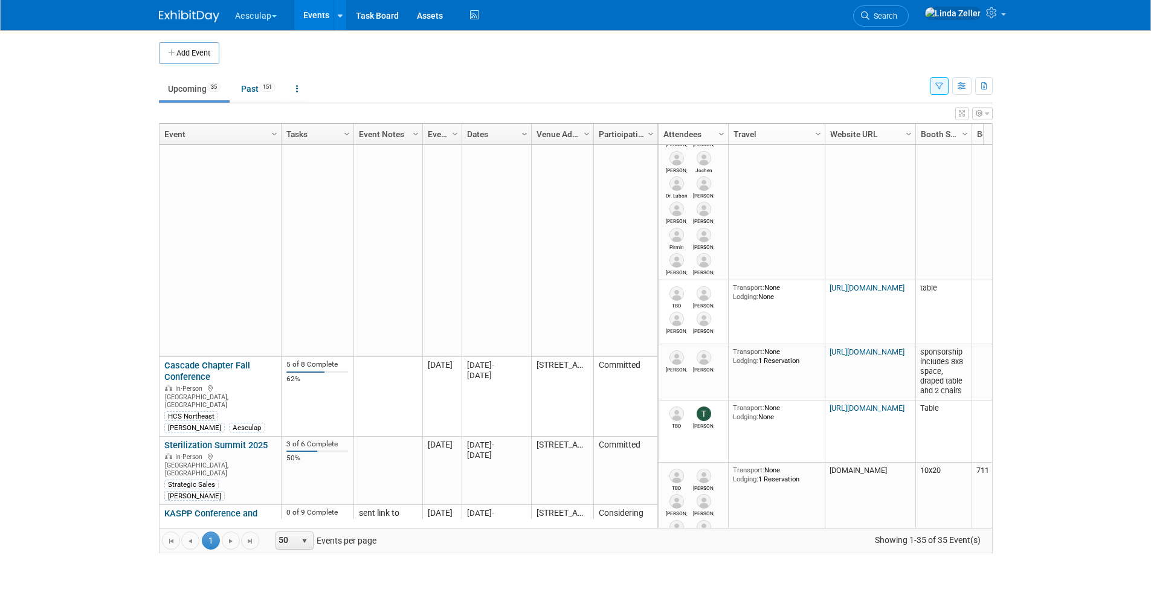
scroll to position [1233, 0]
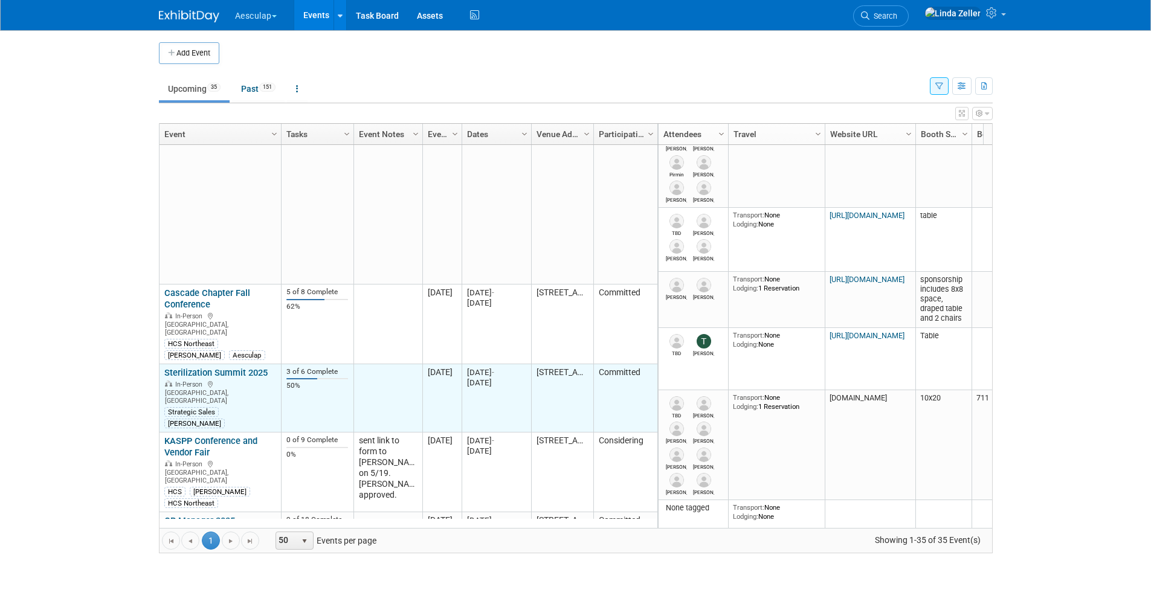
click at [196, 367] on link "Sterilization Summit 2025" at bounding box center [215, 372] width 103 height 11
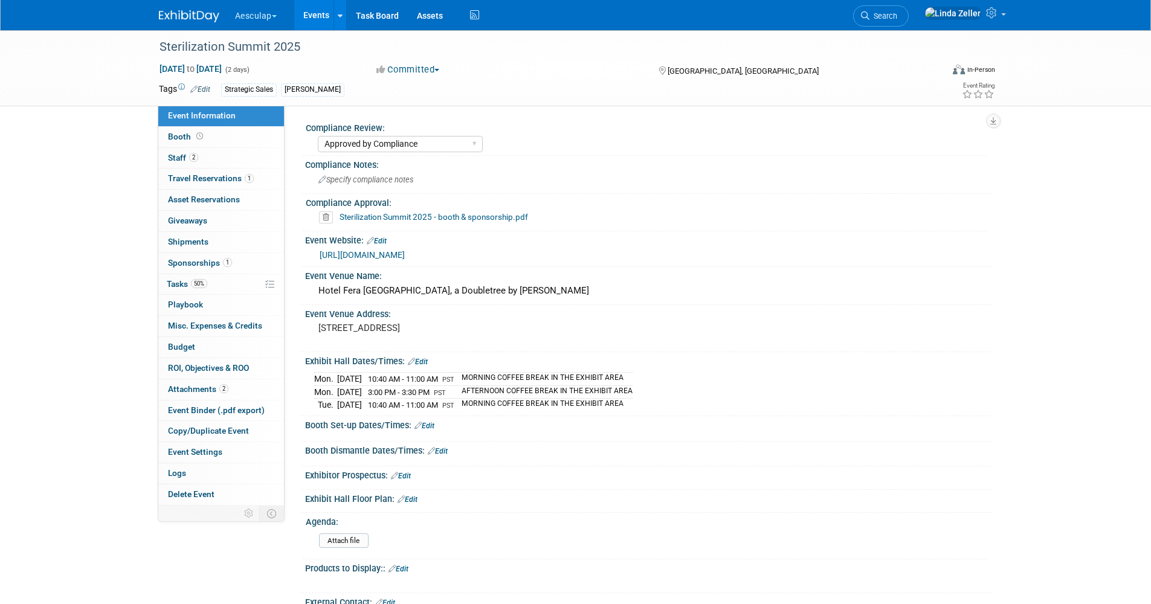
select select "Approved by Compliance"
select select "Strategic Sales"
click at [181, 282] on span "Tasks 50%" at bounding box center [187, 284] width 40 height 10
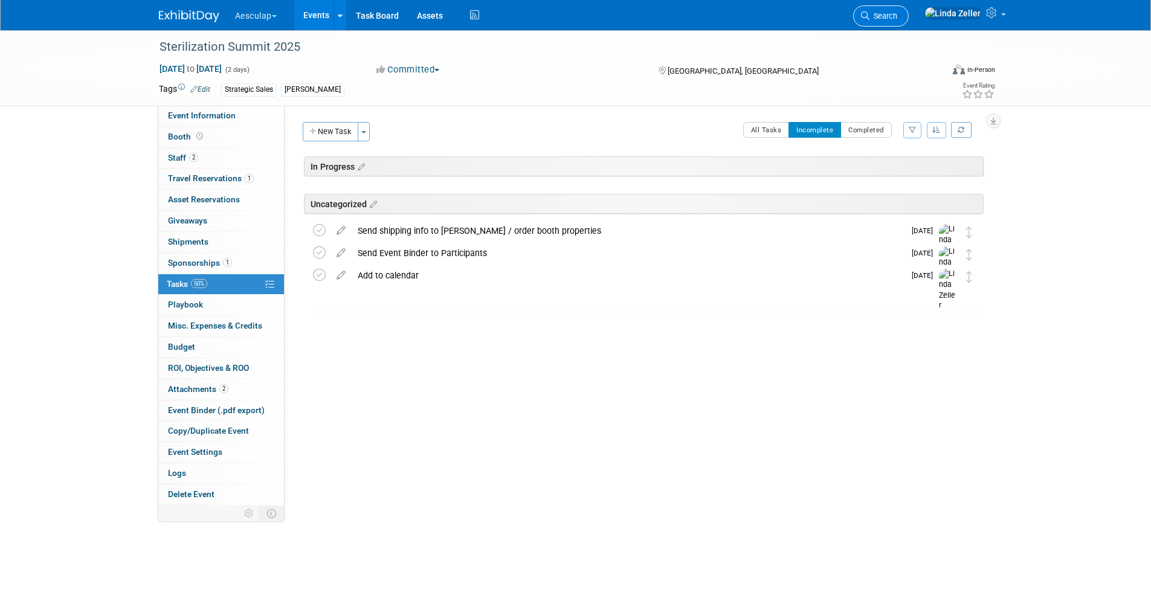
click at [898, 16] on span "Search" at bounding box center [884, 15] width 28 height 9
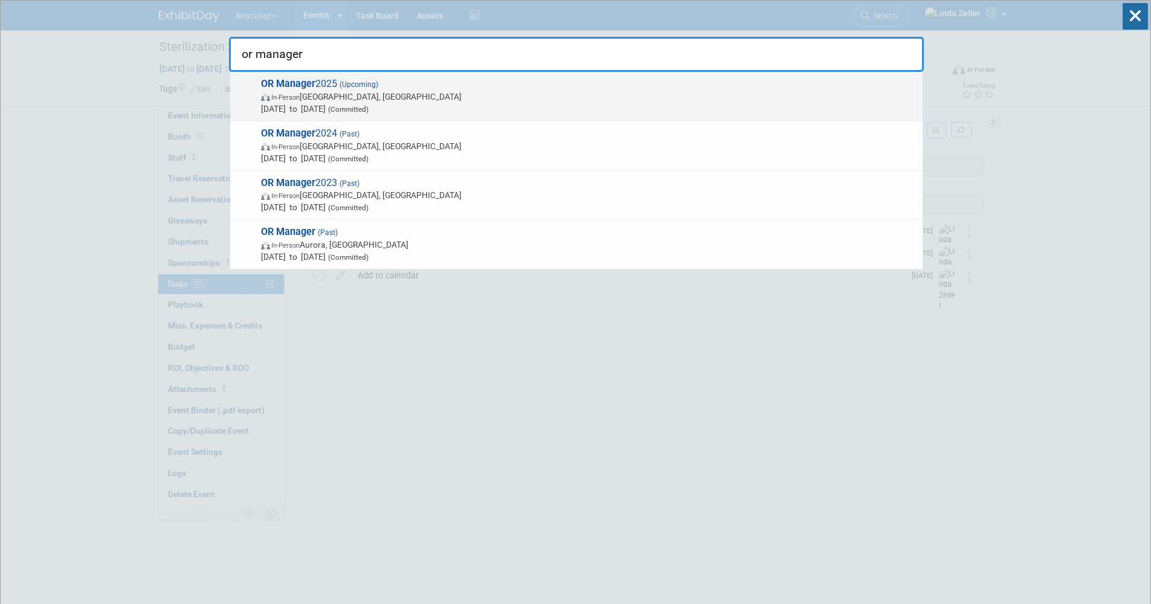
type input "or manager"
click at [312, 96] on span "In-Person Anaheim, CA" at bounding box center [589, 97] width 656 height 12
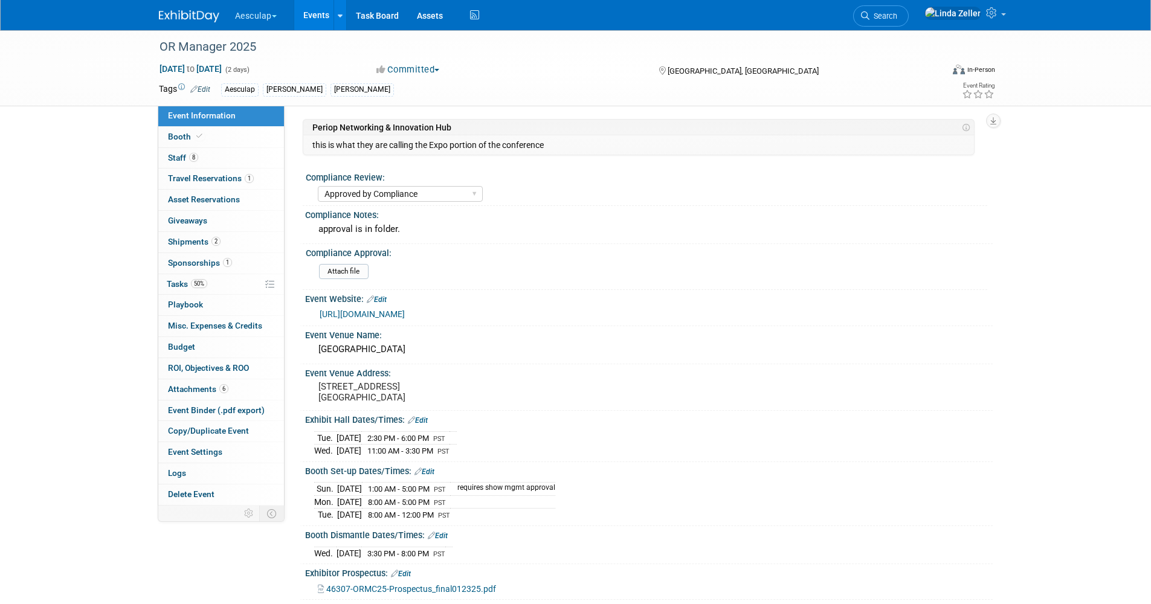
select select "Approved by Compliance"
select select "Strategic Sales"
click at [184, 128] on link "Booth" at bounding box center [221, 137] width 126 height 21
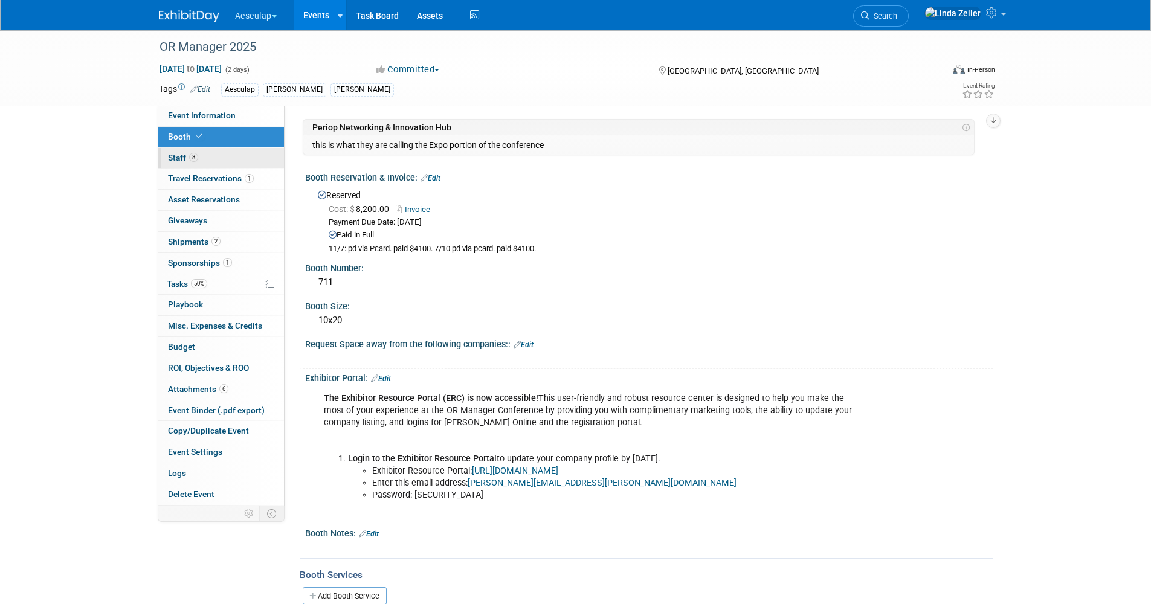
click at [183, 160] on span "Staff 8" at bounding box center [183, 158] width 30 height 10
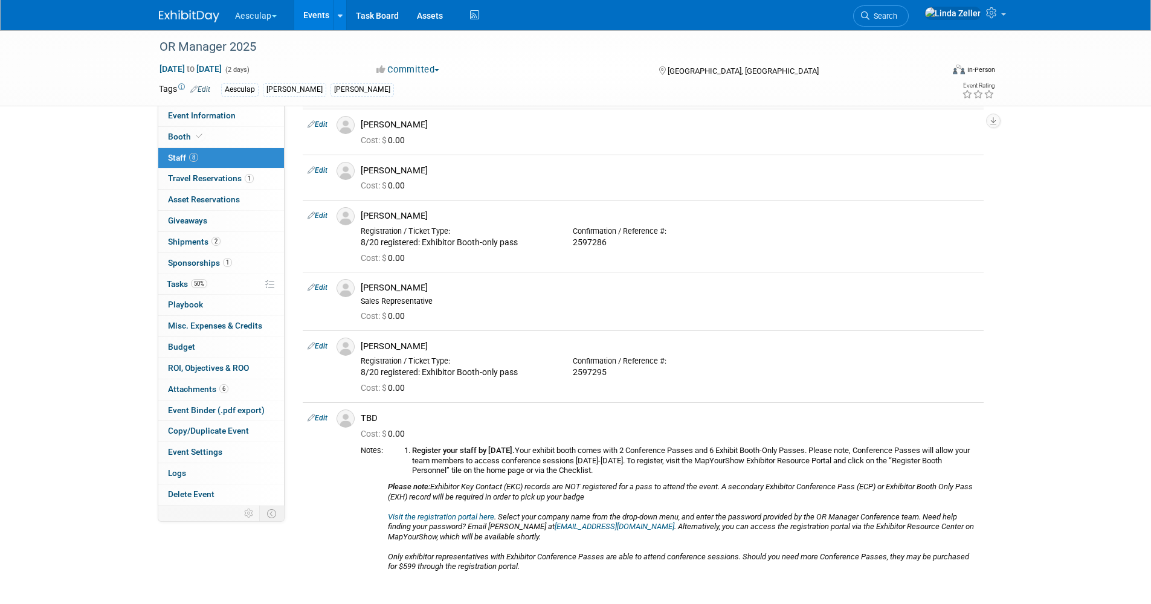
scroll to position [242, 0]
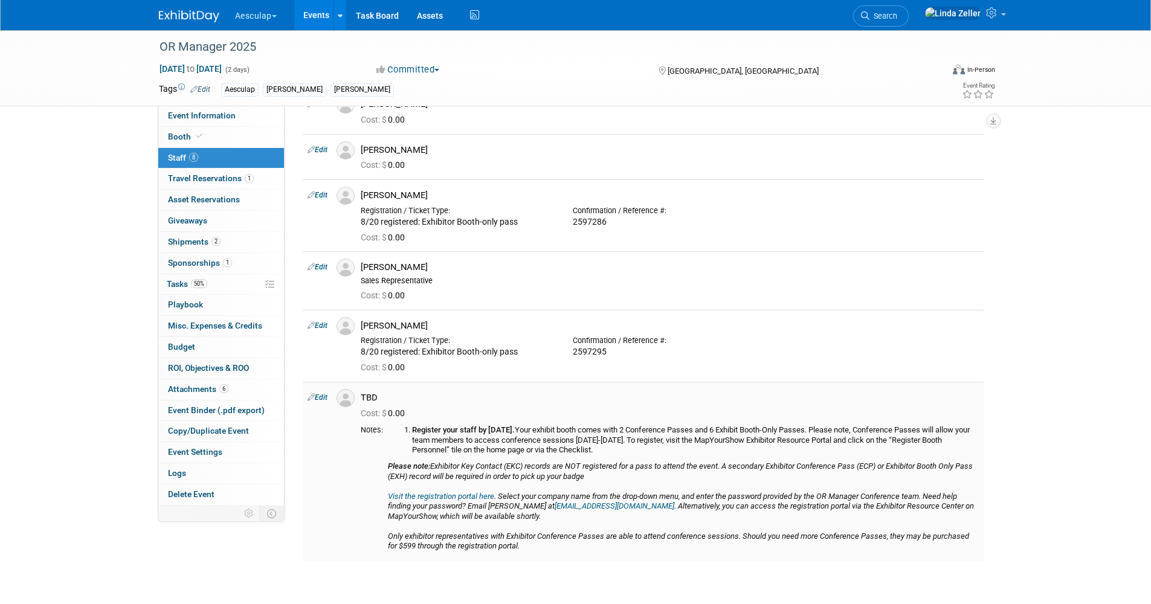
click at [438, 494] on link "Visit the registration portal here" at bounding box center [441, 496] width 106 height 9
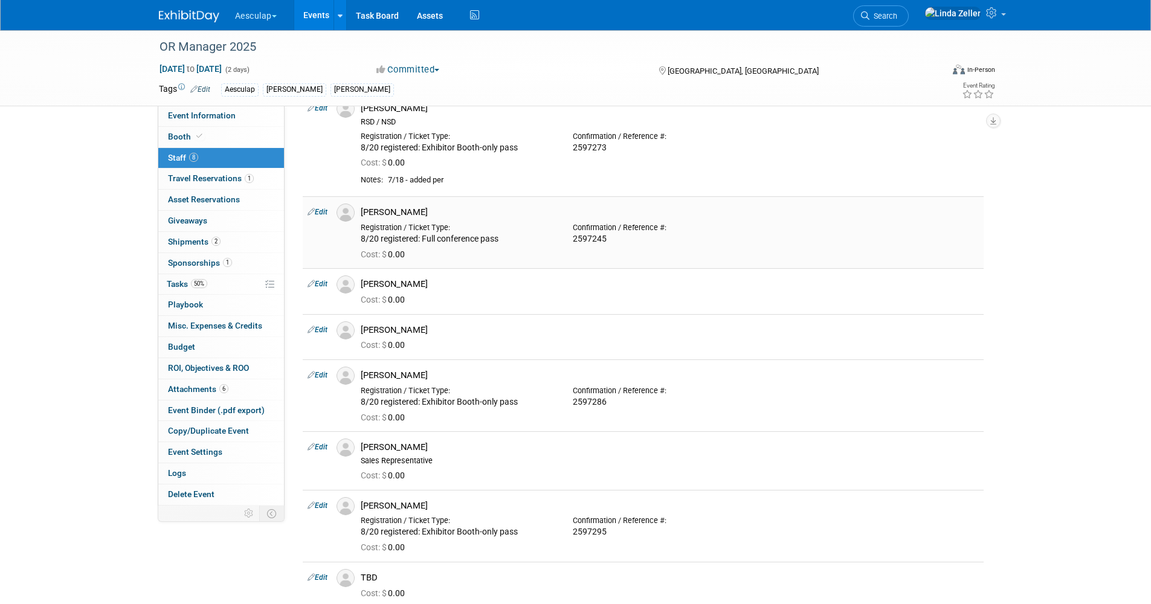
scroll to position [0, 0]
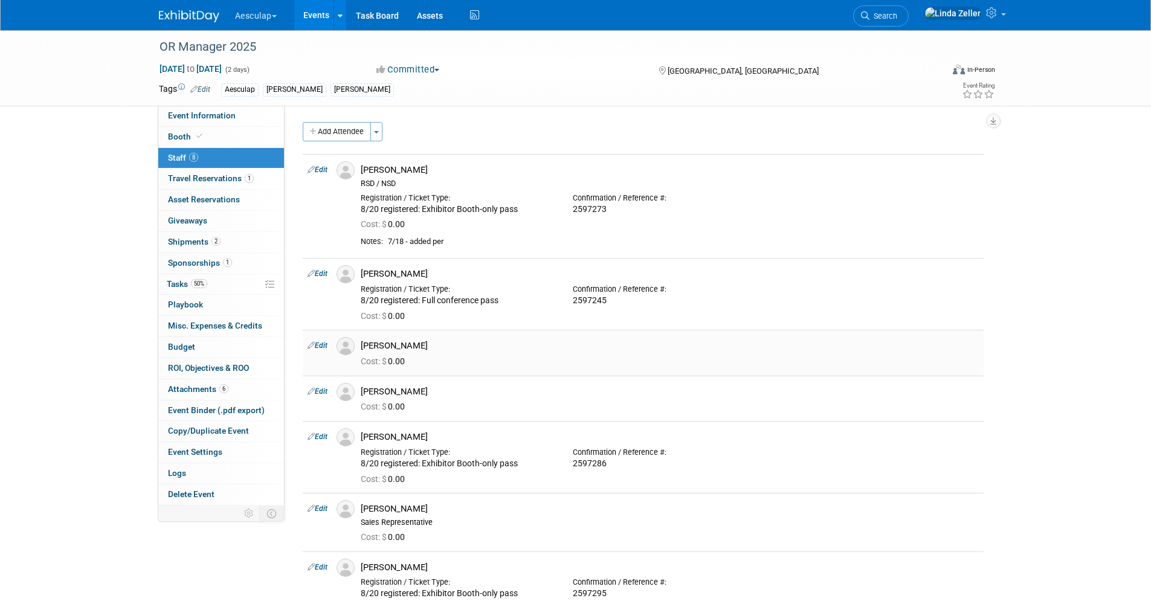
click at [323, 346] on link "Edit" at bounding box center [318, 345] width 20 height 8
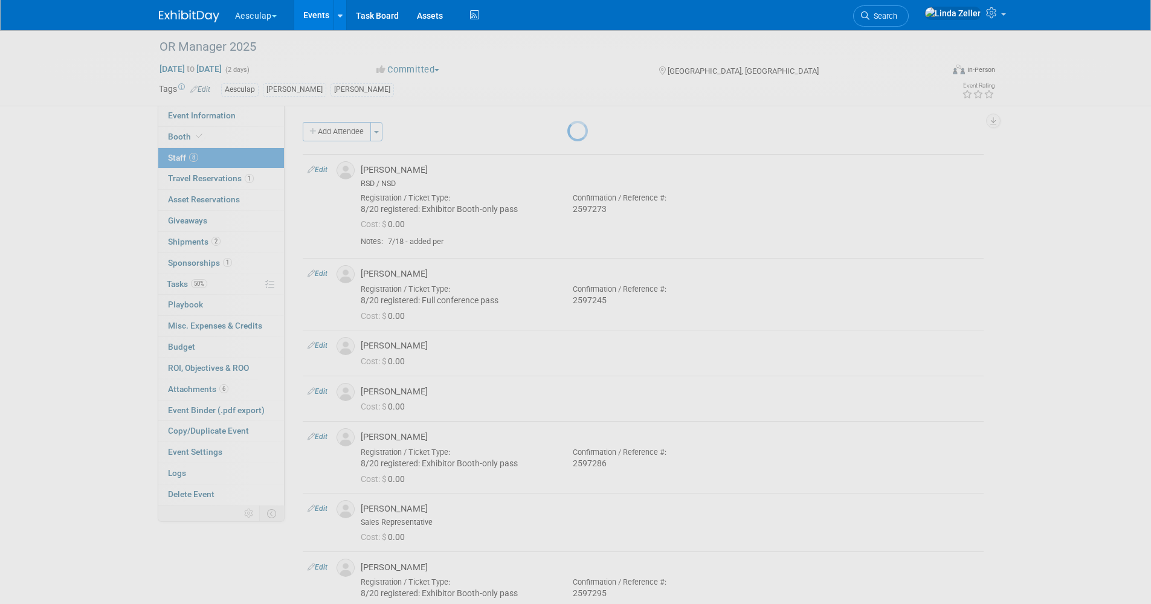
select select "cbc193f8-da22-40c0-8d14-390f5d4b42e0"
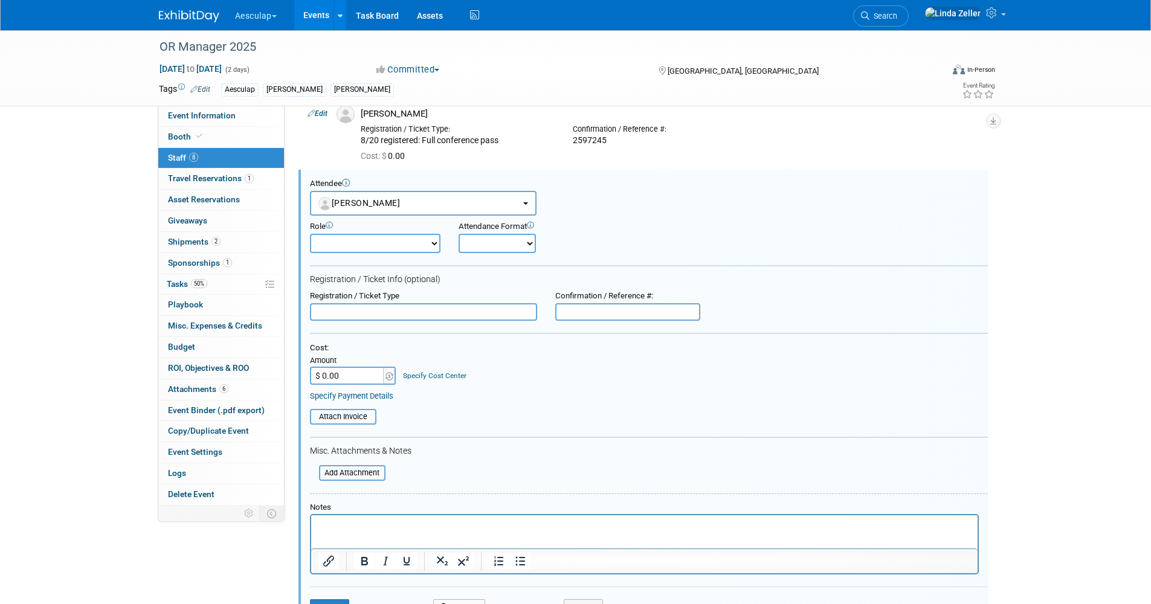
scroll to position [181, 0]
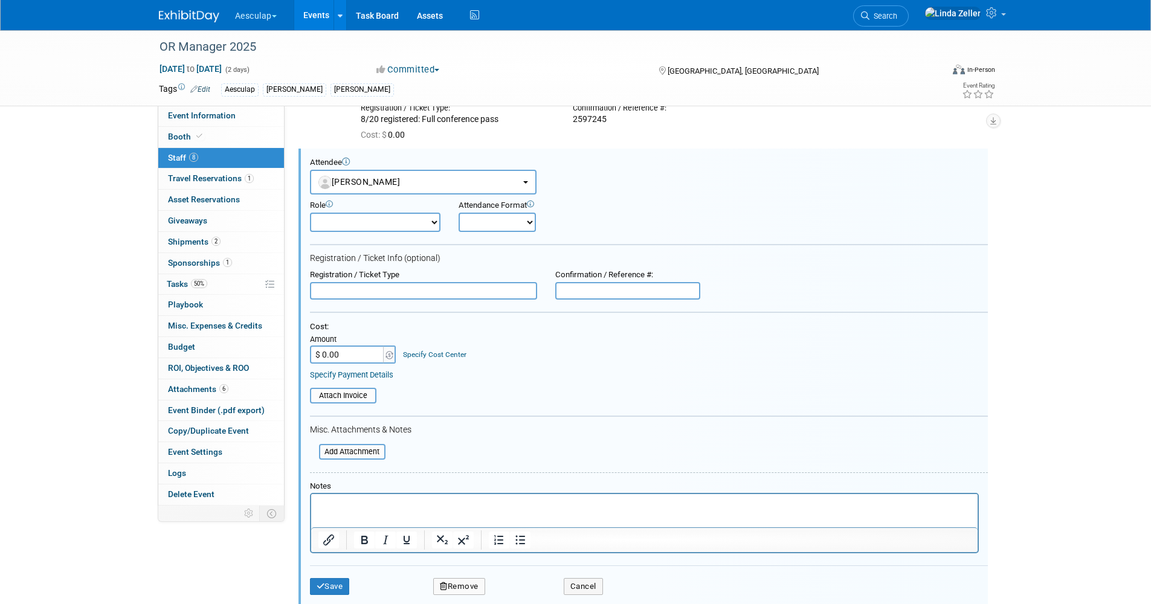
click at [328, 293] on input "text" at bounding box center [423, 291] width 227 height 18
type input "8/21 registered: Full conference pass"
click at [328, 584] on button "Save" at bounding box center [330, 586] width 40 height 17
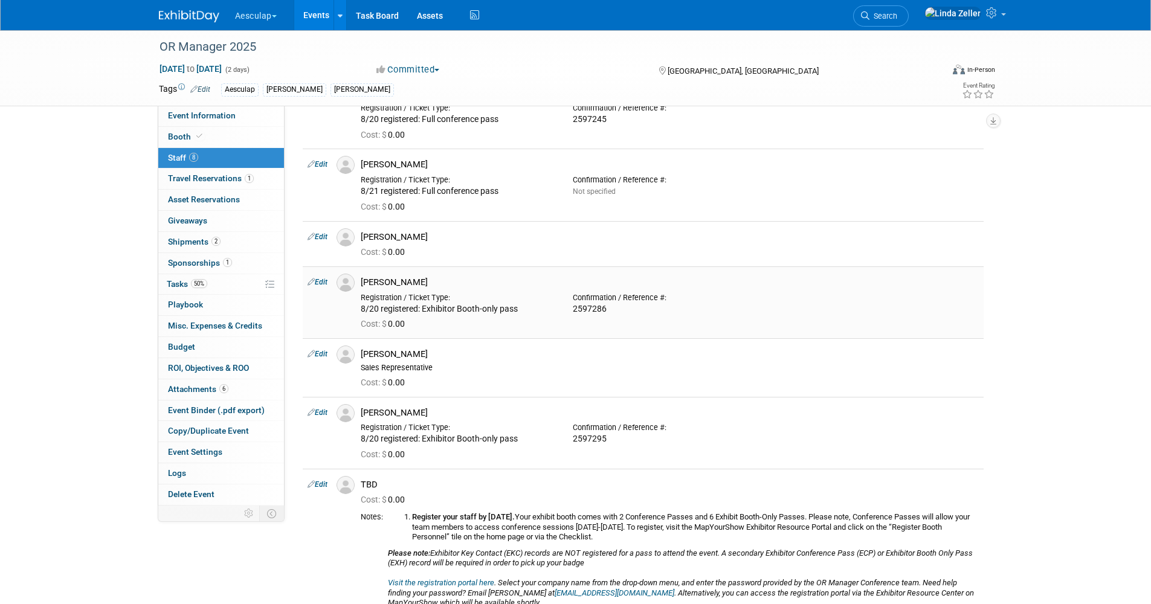
click at [319, 282] on link "Edit" at bounding box center [318, 282] width 20 height 8
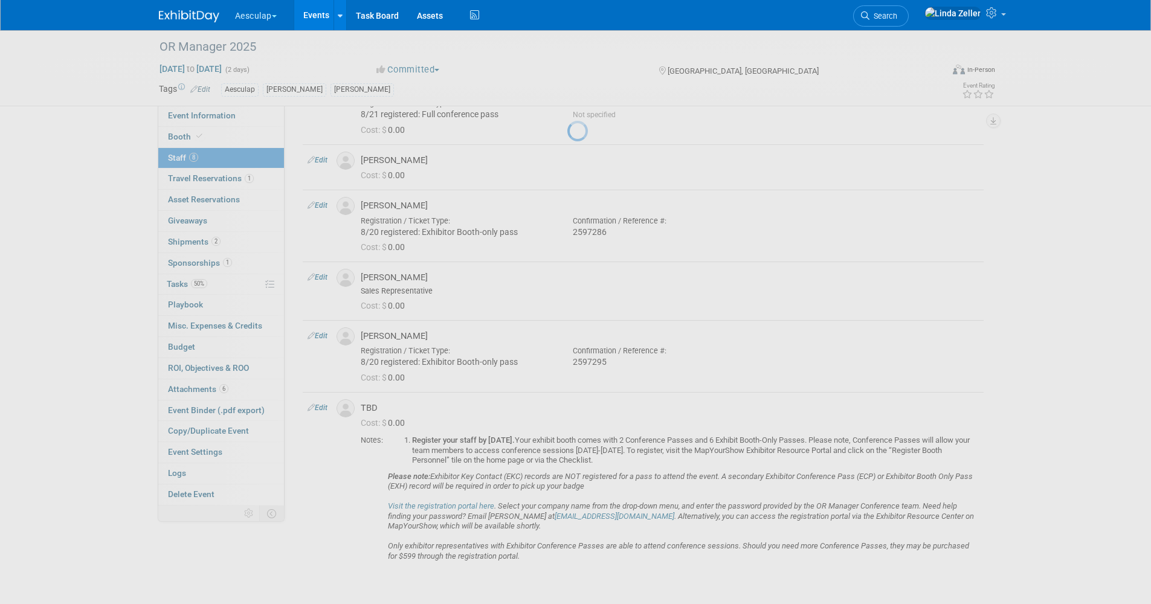
select select "e1fe4c5d-4d65-40d5-9392-28031e8914ca"
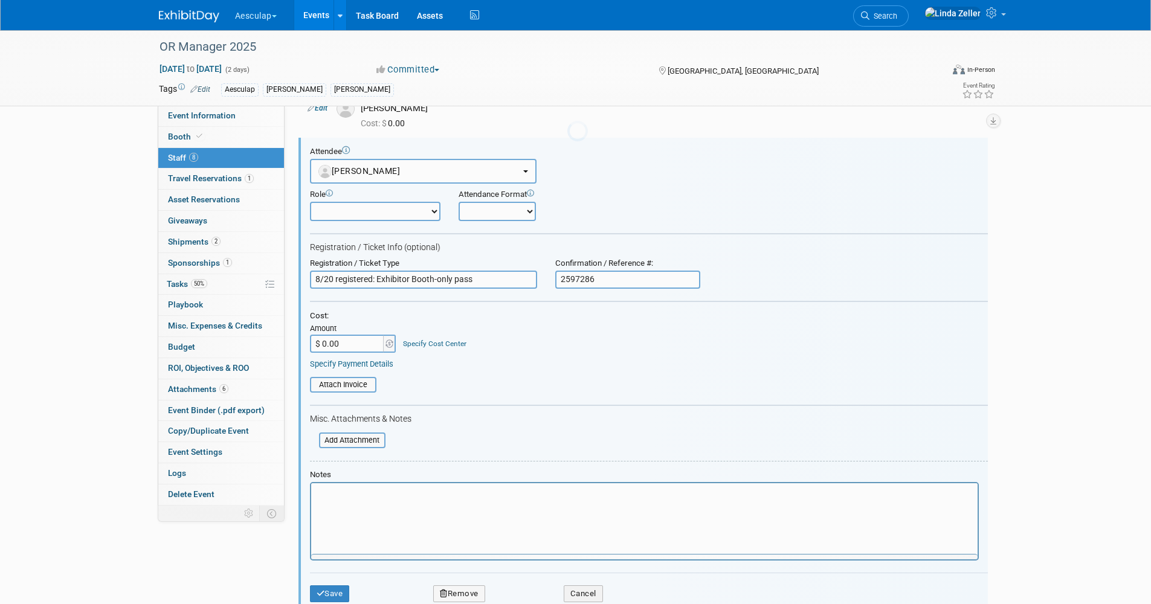
scroll to position [0, 0]
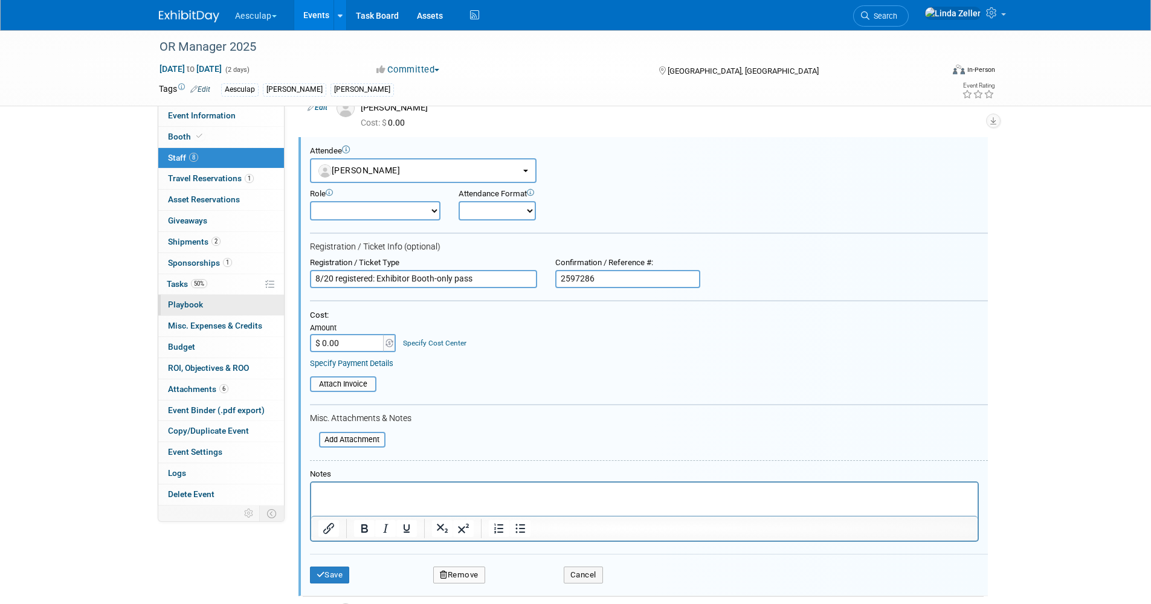
drag, startPoint x: 481, startPoint y: 283, endPoint x: 260, endPoint y: 296, distance: 221.6
click at [260, 276] on div "Event Information Event Info Booth Booth 8 Staff 8 Staff 1 Travel Reservations …" at bounding box center [576, 319] width 852 height 1199
drag, startPoint x: 340, startPoint y: 571, endPoint x: 340, endPoint y: 559, distance: 12.1
click at [340, 567] on div "Save Remove Cancel" at bounding box center [649, 573] width 678 height 39
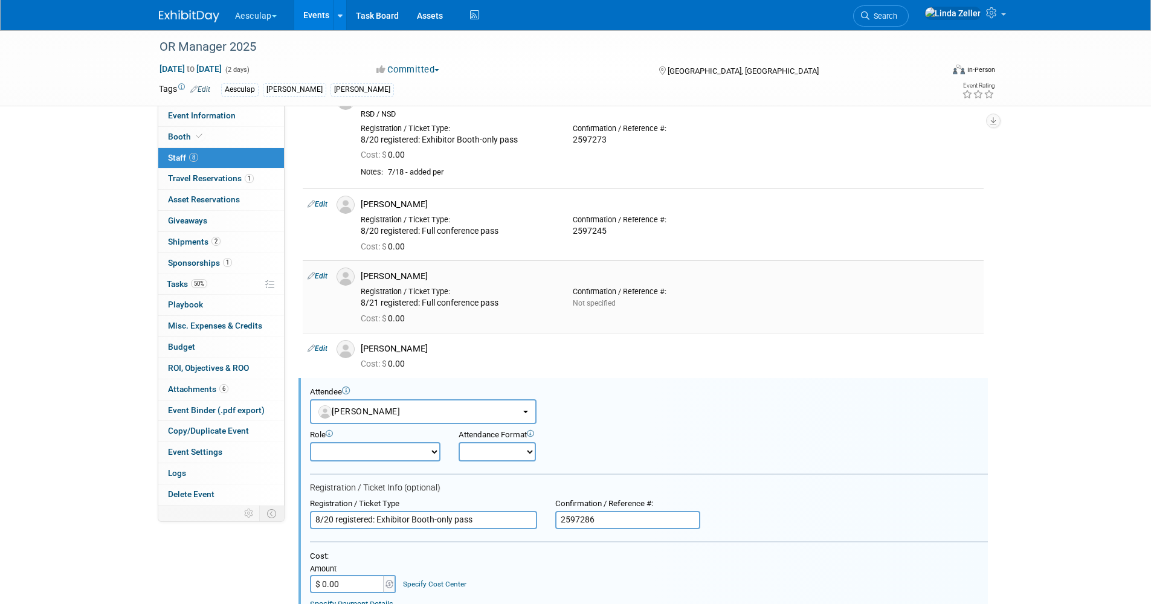
scroll to position [69, 0]
click at [322, 354] on link "Edit" at bounding box center [318, 349] width 20 height 8
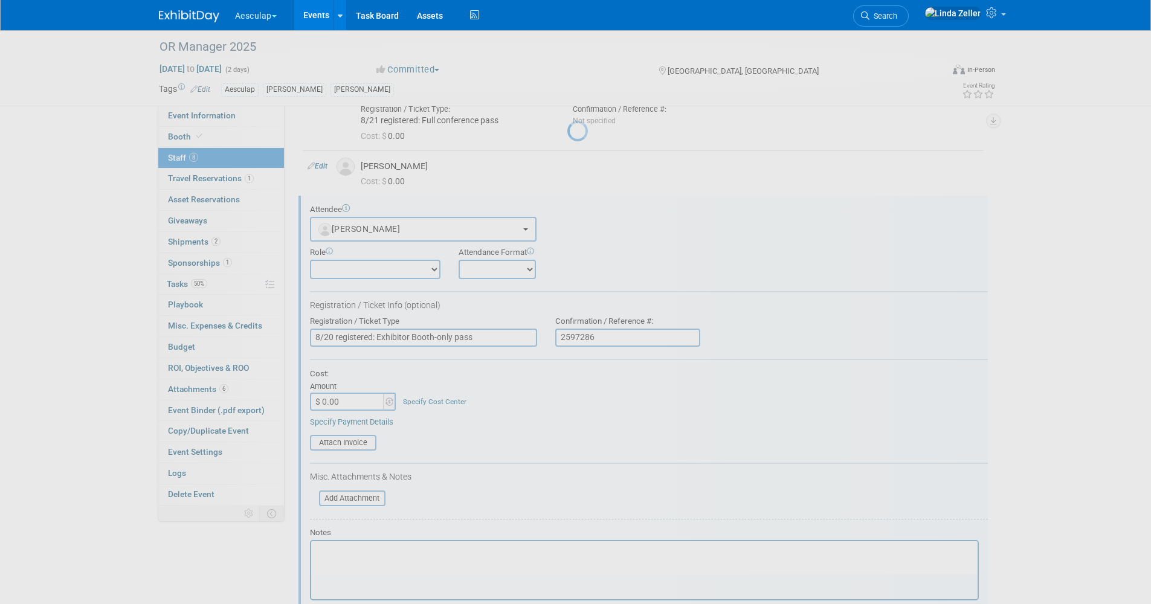
select select "c0b719f0-4899-4ed1-85a1-e094469a95cf"
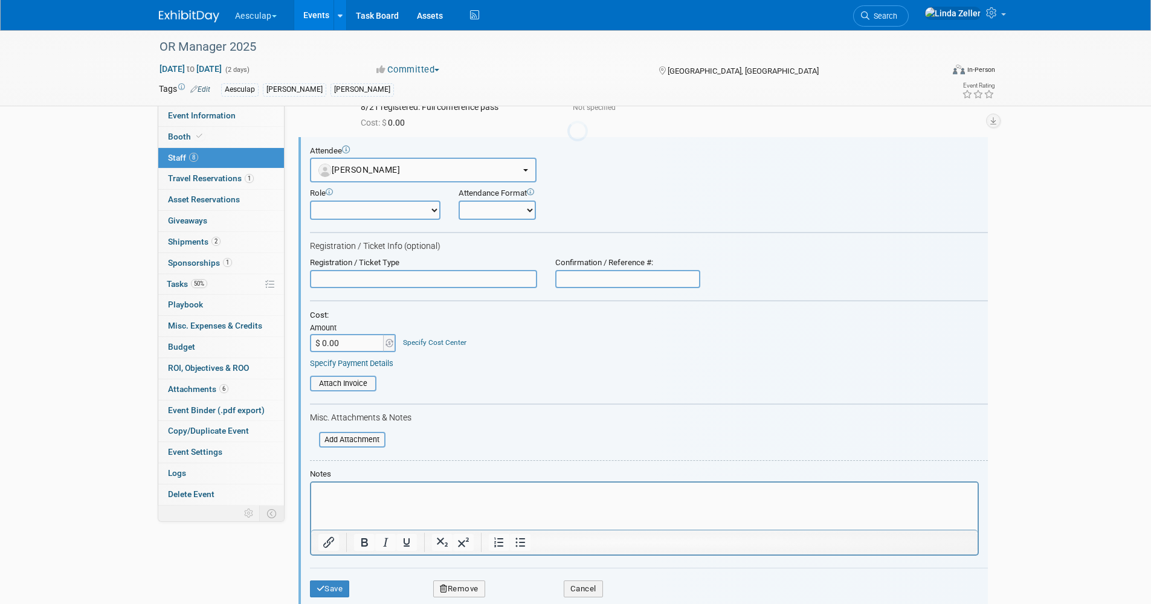
scroll to position [0, 0]
click at [334, 589] on button "Save" at bounding box center [330, 589] width 40 height 17
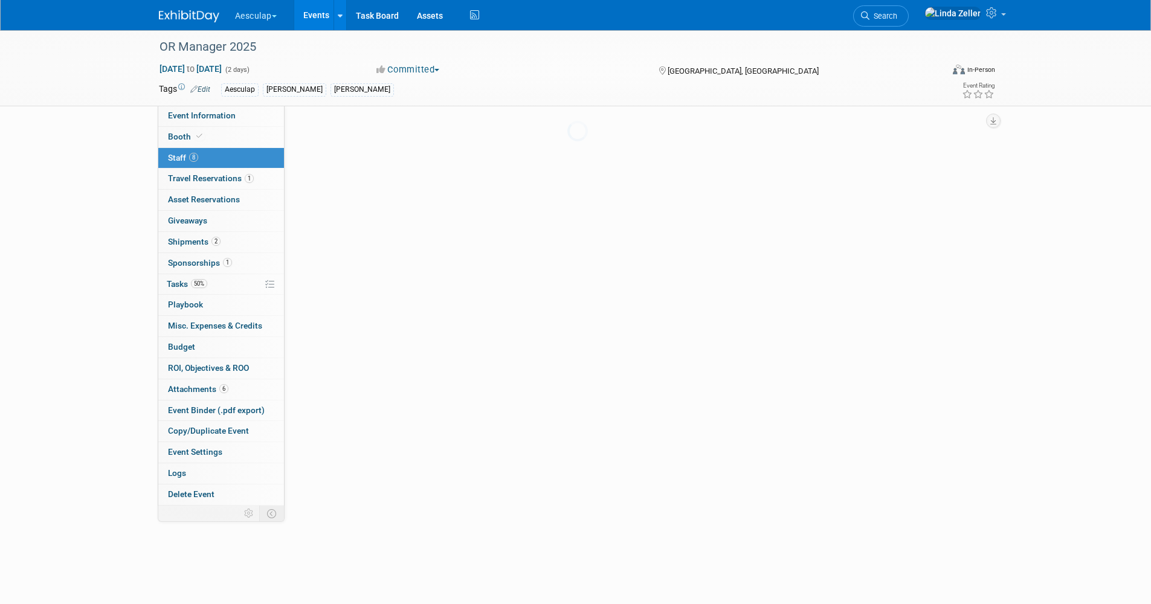
scroll to position [265, 0]
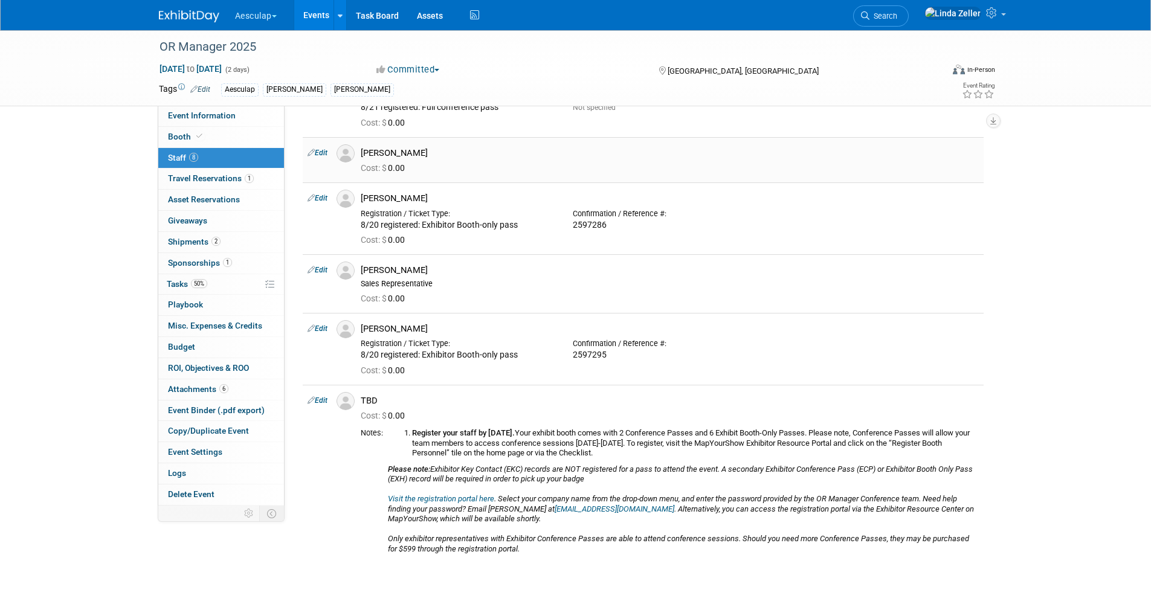
click at [317, 152] on link "Edit" at bounding box center [318, 153] width 20 height 8
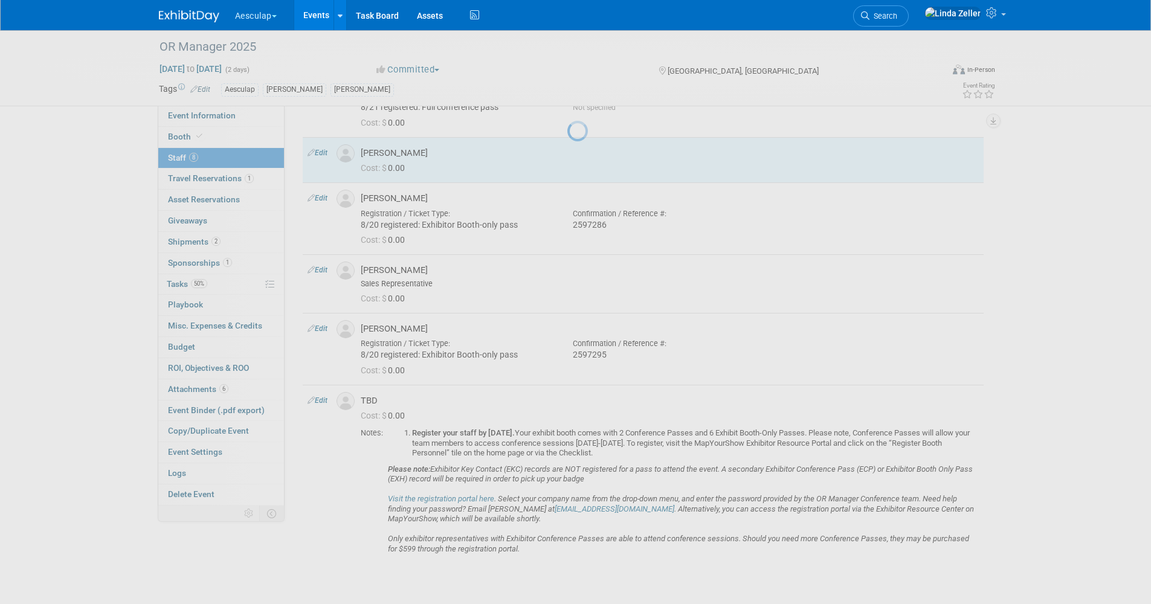
select select "c0b719f0-4899-4ed1-85a1-e094469a95cf"
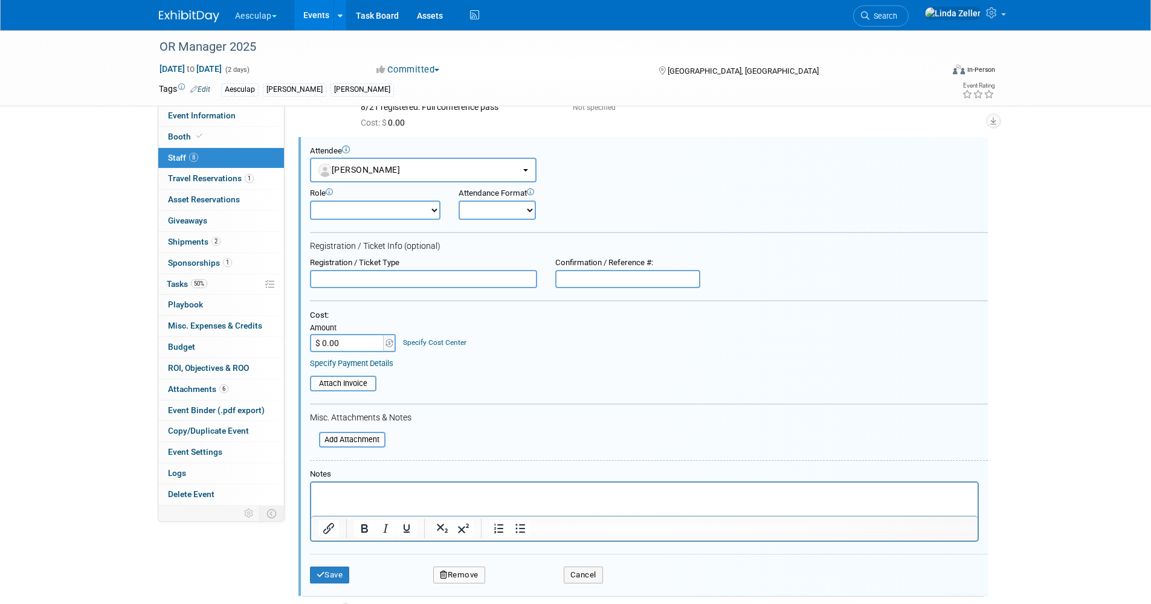
scroll to position [0, 0]
click at [328, 276] on input "text" at bounding box center [423, 279] width 227 height 18
paste input "8/20 registered: Exhibitor Booth-only pass"
click at [331, 277] on input "8/20 registered: Exhibitor Booth-only pass" at bounding box center [423, 279] width 227 height 18
type input "8/21 registered: Exhibitor Booth-only pass"
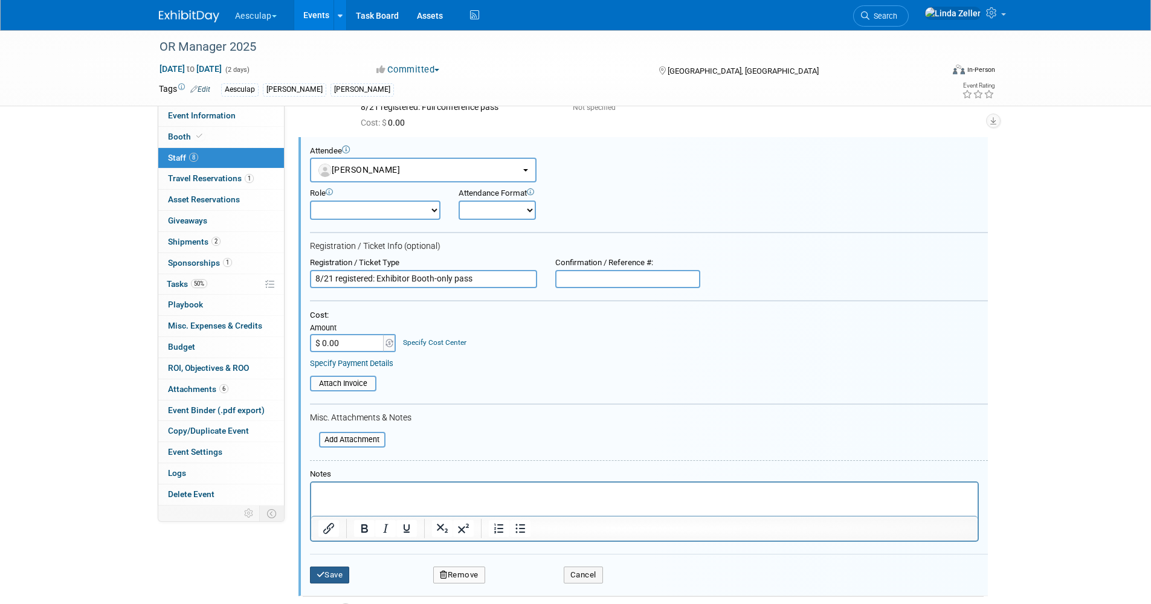
click at [339, 577] on button "Save" at bounding box center [330, 575] width 40 height 17
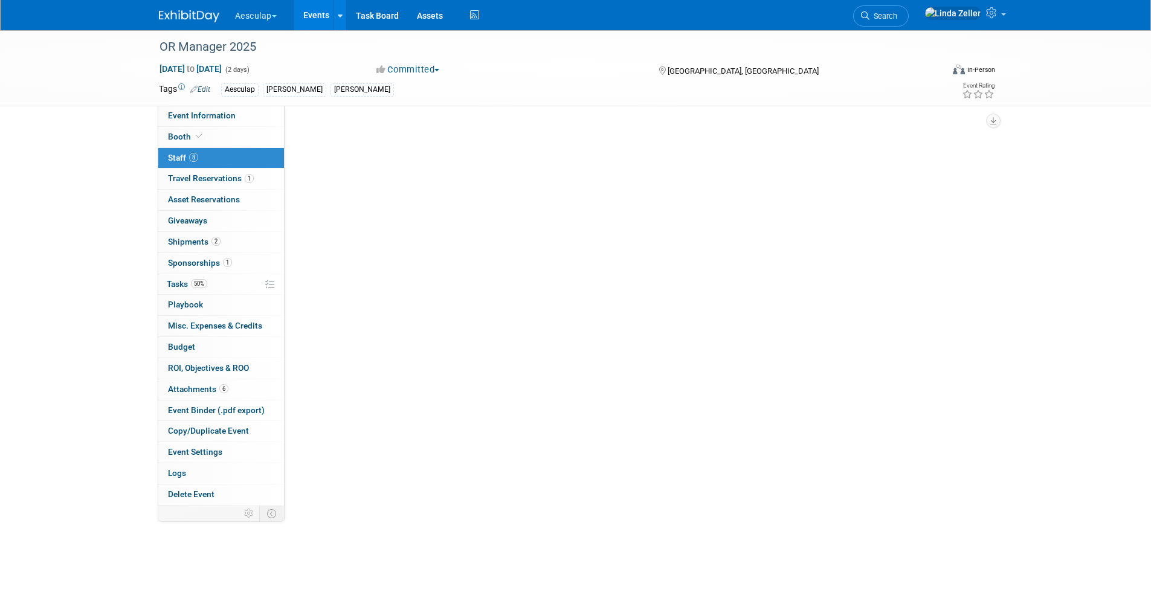
scroll to position [265, 0]
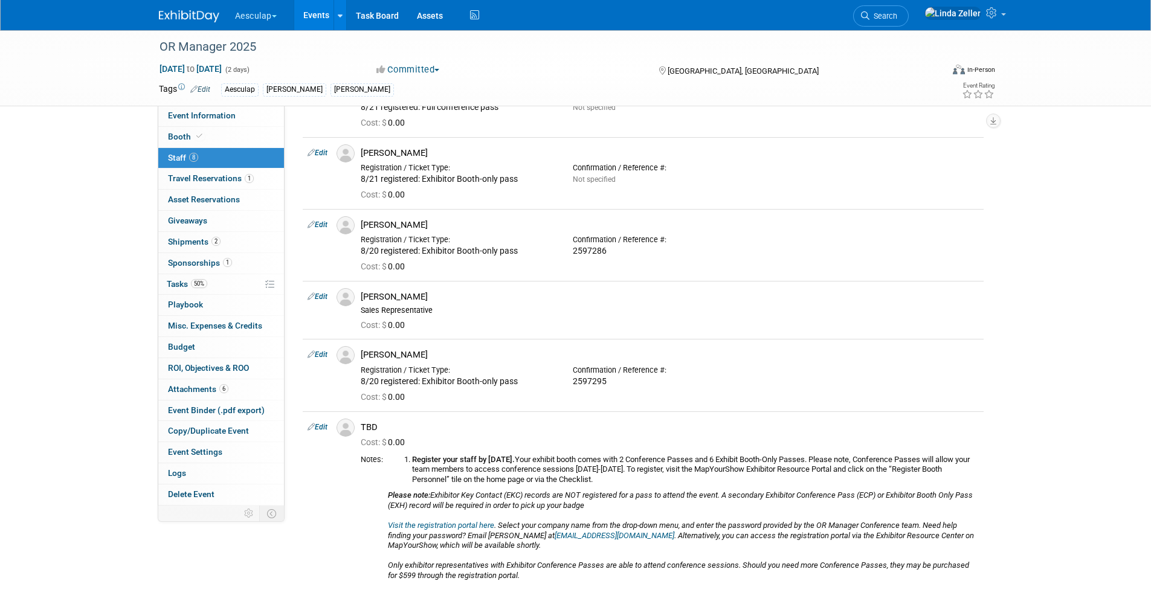
click at [322, 294] on link "Edit" at bounding box center [318, 297] width 20 height 8
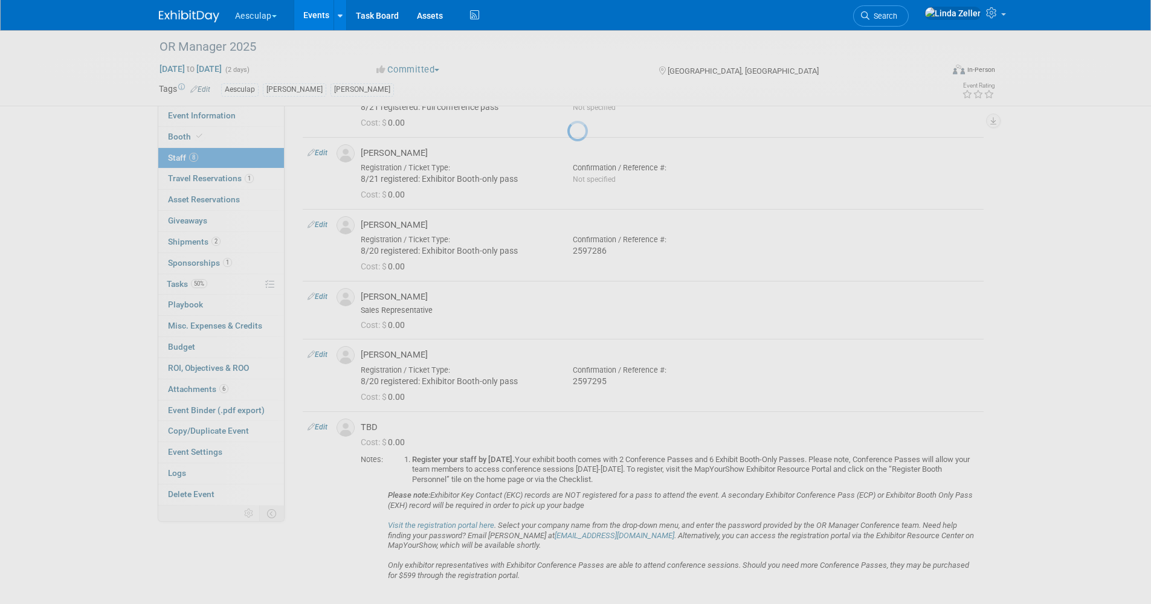
select select "3b9160bf-7877-4a89-ba02-c1d822465939"
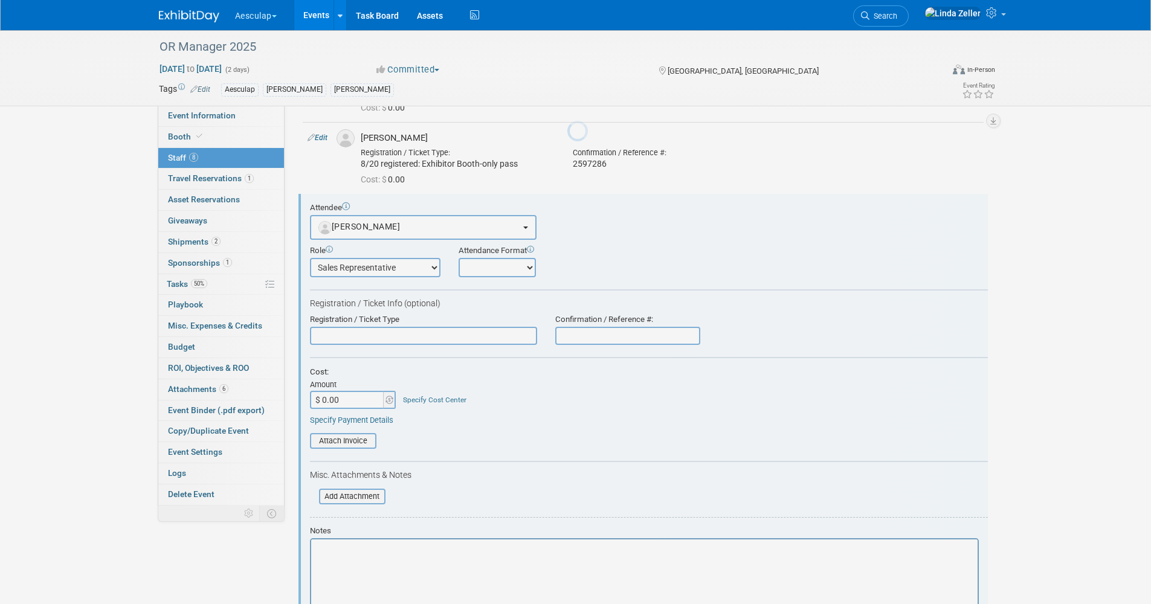
scroll to position [409, 0]
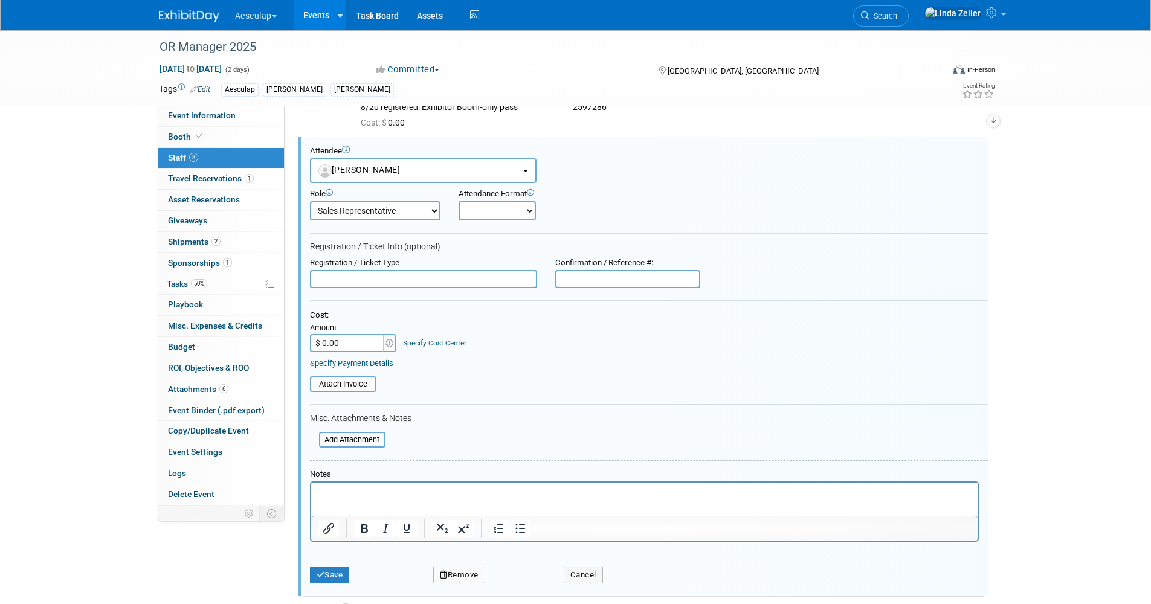
click at [334, 275] on input "text" at bounding box center [423, 279] width 227 height 18
paste input "8/20 registered: Exhibitor Booth-only pass"
click at [334, 275] on input "8/20 registered: Exhibitor Booth-only pass" at bounding box center [423, 279] width 227 height 18
click at [330, 277] on input "8/20 registered: Exhibitor Booth-only pass" at bounding box center [423, 279] width 227 height 18
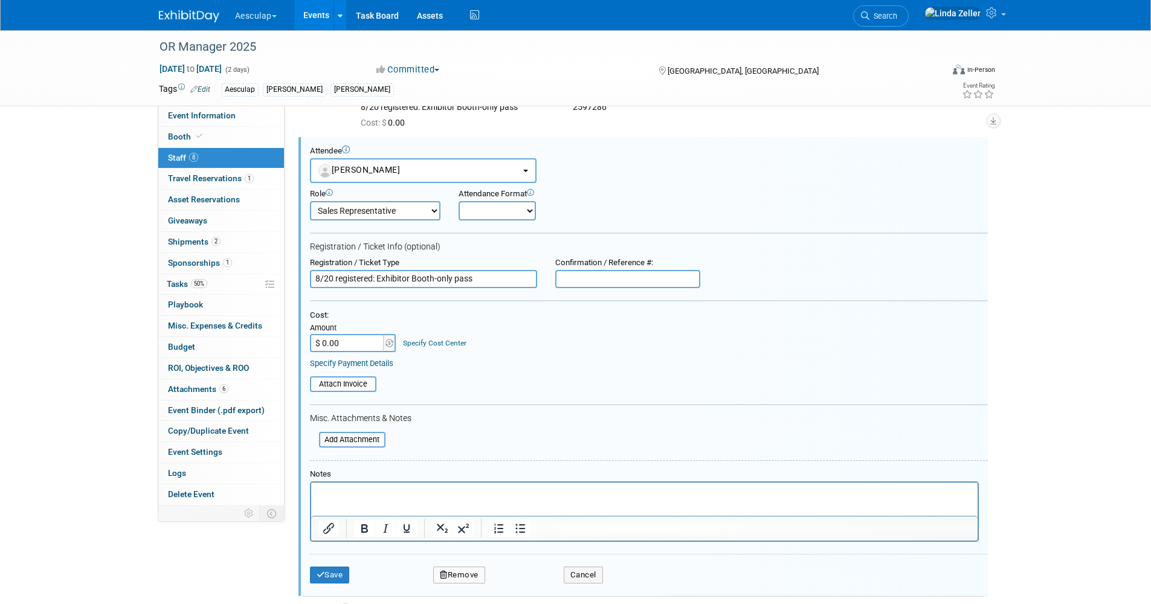
click at [332, 276] on input "8/20 registered: Exhibitor Booth-only pass" at bounding box center [423, 279] width 227 height 18
type input "8/21 registered: Exhibitor Booth-only pass"
click at [343, 577] on button "Save" at bounding box center [330, 575] width 40 height 17
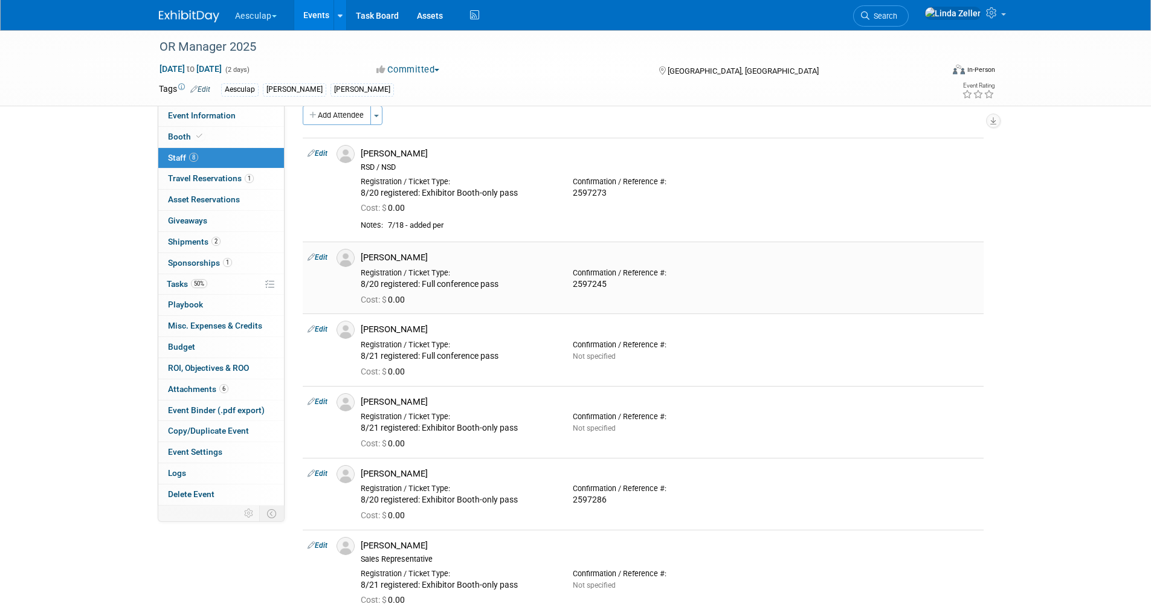
scroll to position [0, 0]
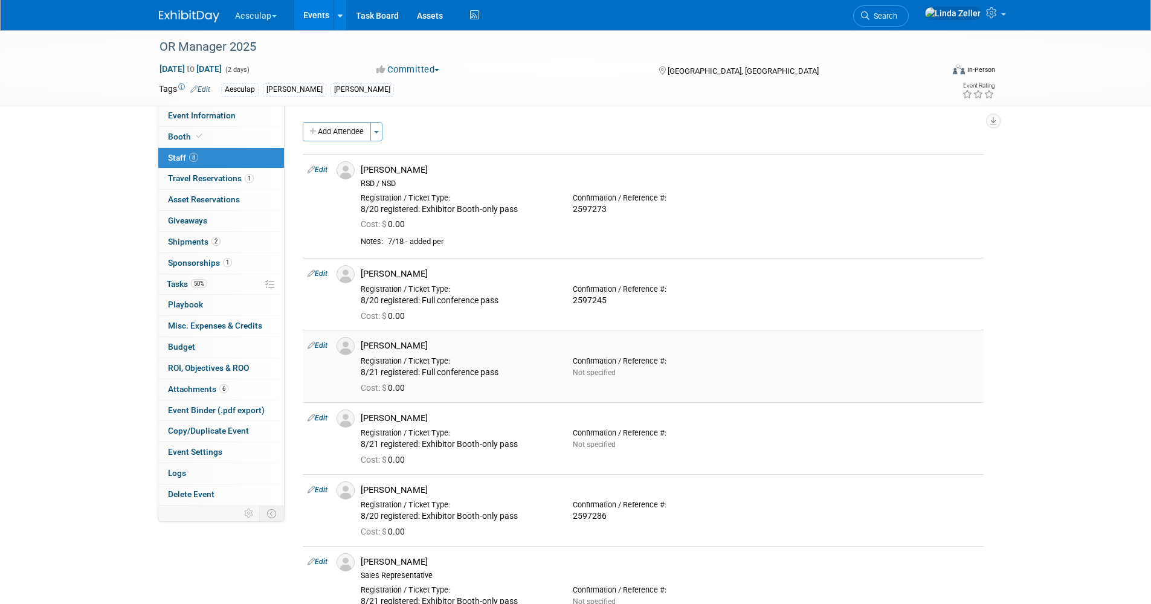
click at [321, 343] on link "Edit" at bounding box center [318, 345] width 20 height 8
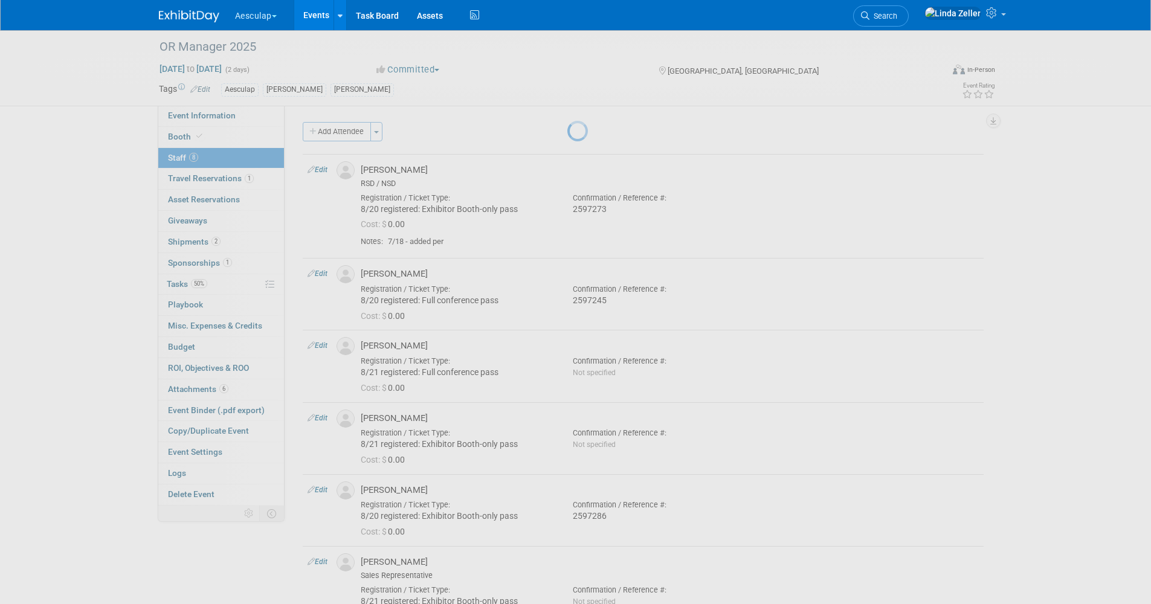
select select "cbc193f8-da22-40c0-8d14-390f5d4b42e0"
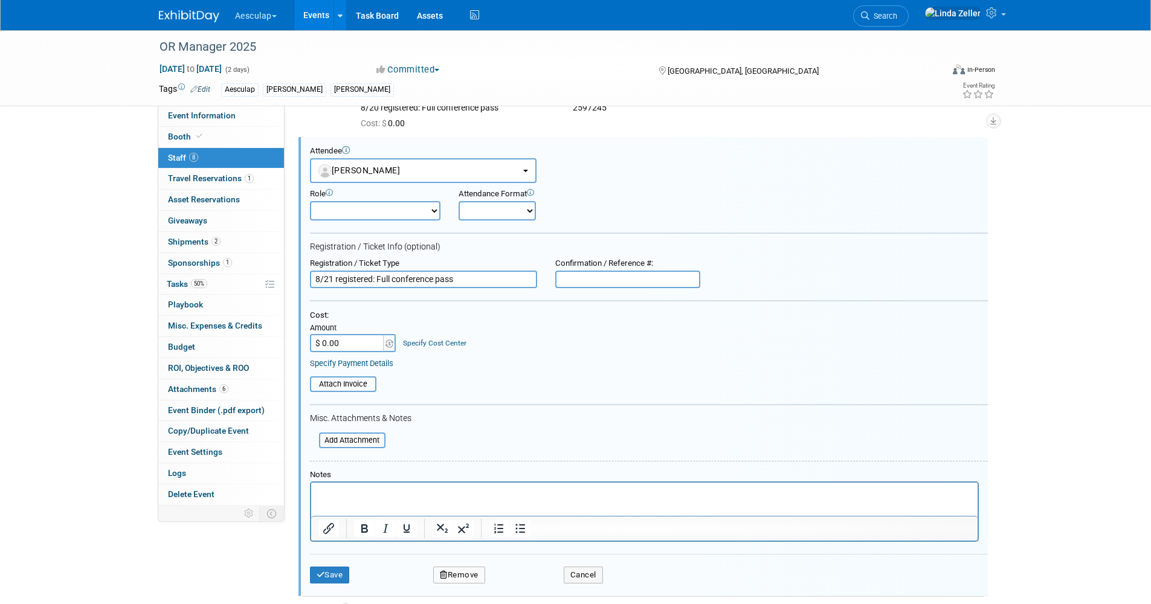
click at [584, 283] on input "text" at bounding box center [627, 280] width 145 height 18
paste input "+14155168926"
drag, startPoint x: 622, startPoint y: 284, endPoint x: 1014, endPoint y: 249, distance: 393.8
click at [1014, 249] on div "OR Manager 2025 Oct 28, 2025 to Oct 29, 2025 (2 days) Oct 28, 2025 to Oct 29, 2…" at bounding box center [575, 475] width 1151 height 1277
type input "+1415516892"
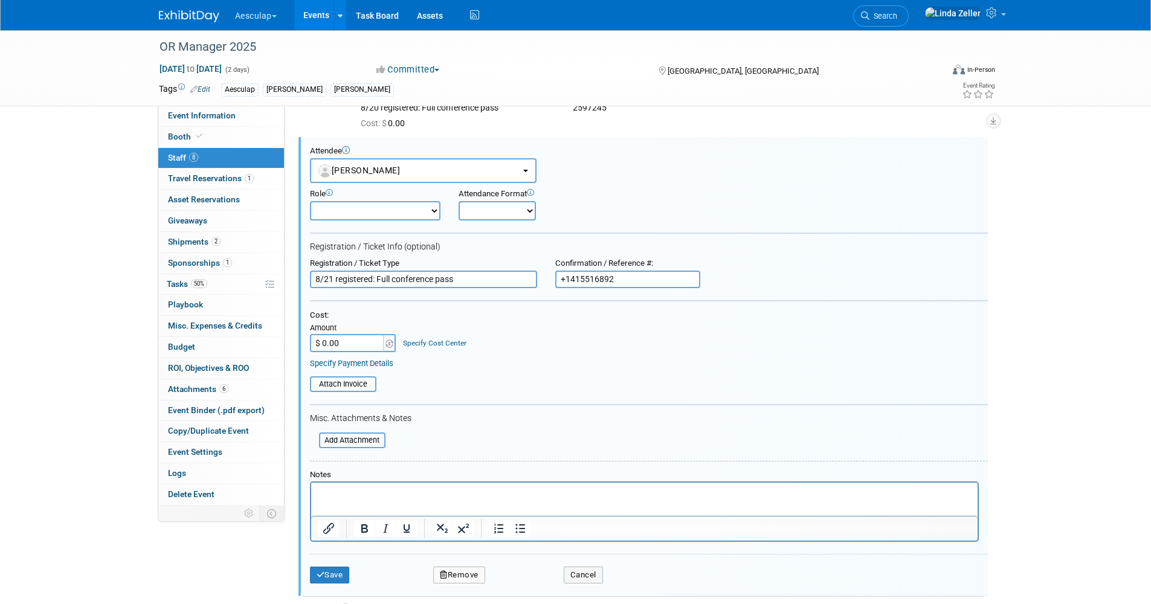
drag, startPoint x: 620, startPoint y: 285, endPoint x: 506, endPoint y: 274, distance: 114.8
click at [506, 274] on div "Registration / Ticket Type 8/21 registered: Full conference pass Confirmation /…" at bounding box center [649, 274] width 696 height 30
click at [511, 266] on div "Registration / Ticket Type" at bounding box center [423, 264] width 227 height 10
click at [574, 280] on input "text" at bounding box center [627, 280] width 145 height 18
click at [577, 577] on button "Cancel" at bounding box center [583, 575] width 39 height 17
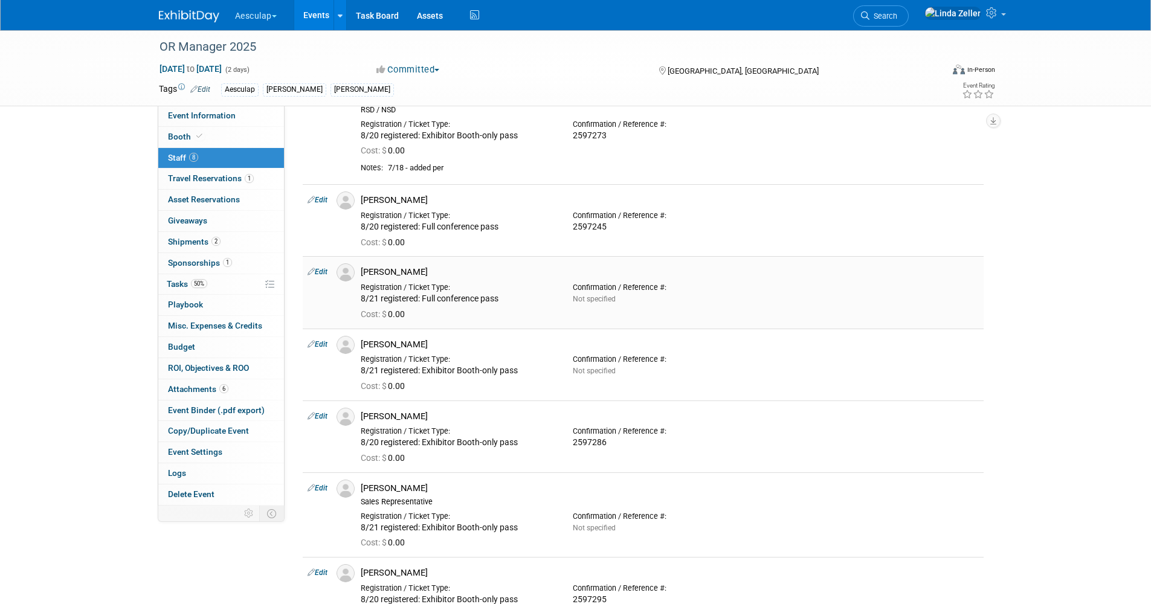
scroll to position [11, 0]
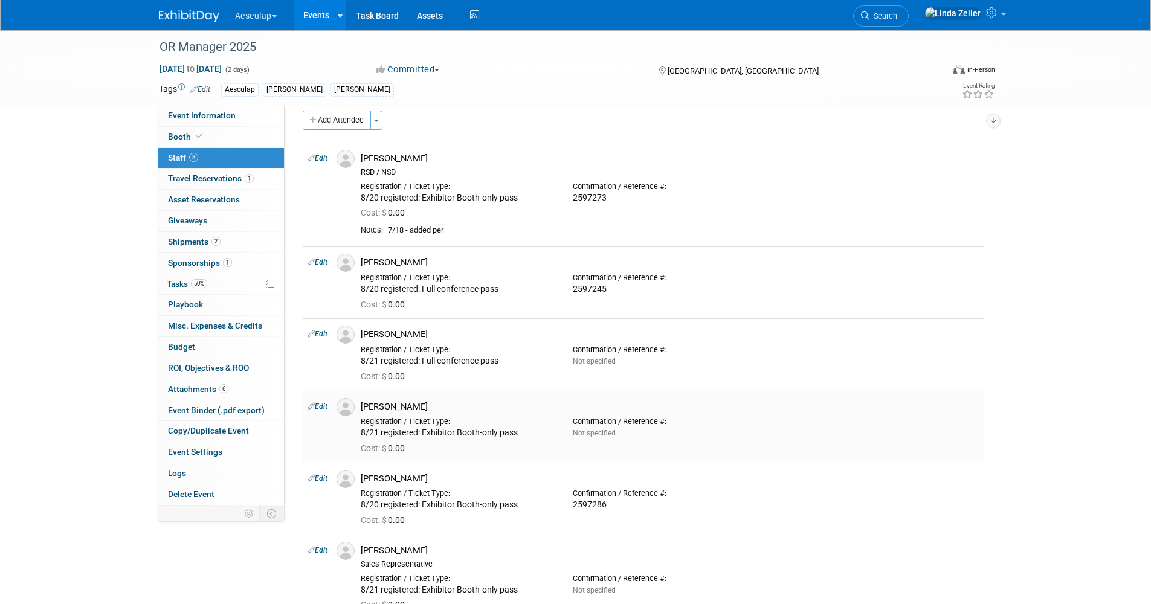
click at [340, 396] on tbody "Edit Brent Parkinson RSD / NSD Cost: $ 0.00 Edit 0.00" at bounding box center [643, 507] width 681 height 729
drag, startPoint x: 339, startPoint y: 398, endPoint x: 320, endPoint y: 408, distance: 21.6
click at [320, 408] on link "Edit" at bounding box center [318, 407] width 20 height 8
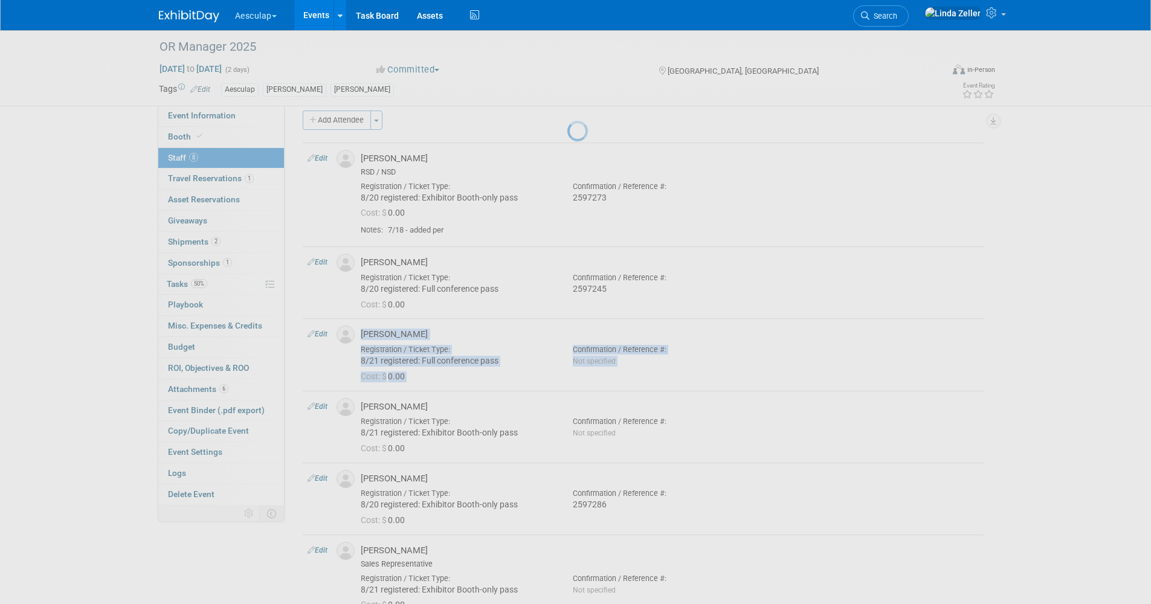
select select "c0b719f0-4899-4ed1-85a1-e094469a95cf"
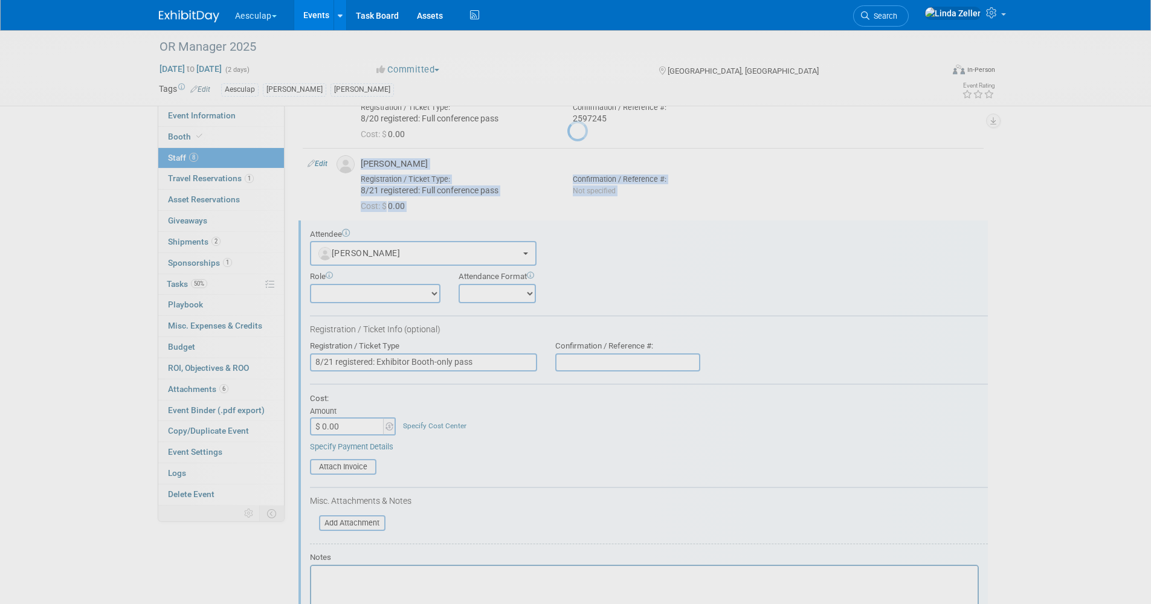
scroll to position [265, 0]
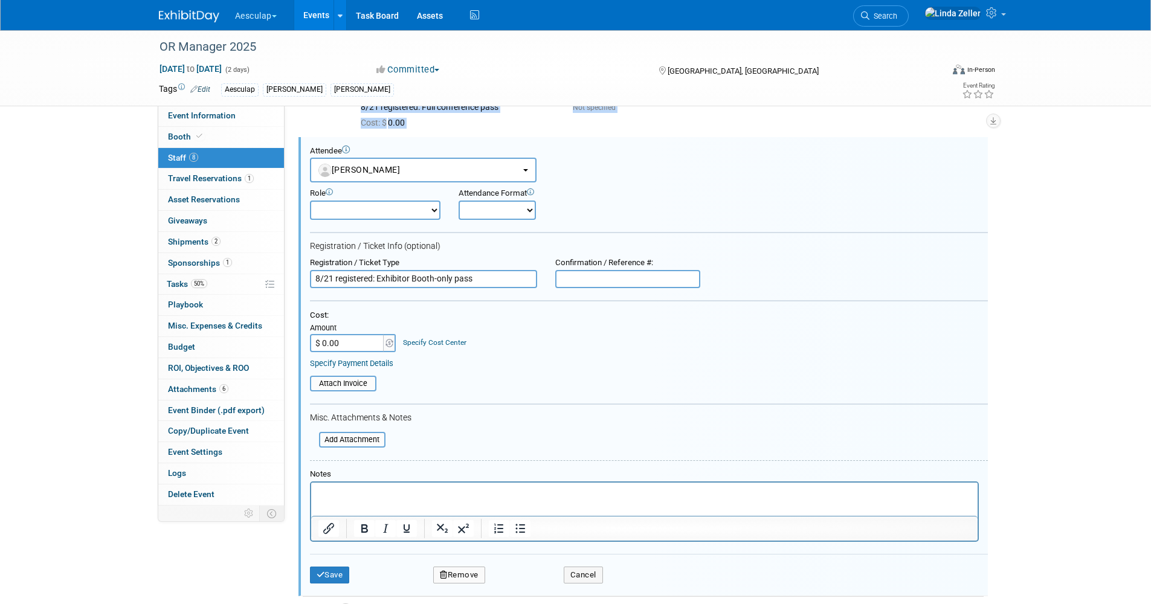
click at [574, 275] on input "text" at bounding box center [627, 279] width 145 height 18
paste input "2603614"
type input "2603614"
click at [328, 577] on button "Save" at bounding box center [330, 575] width 40 height 17
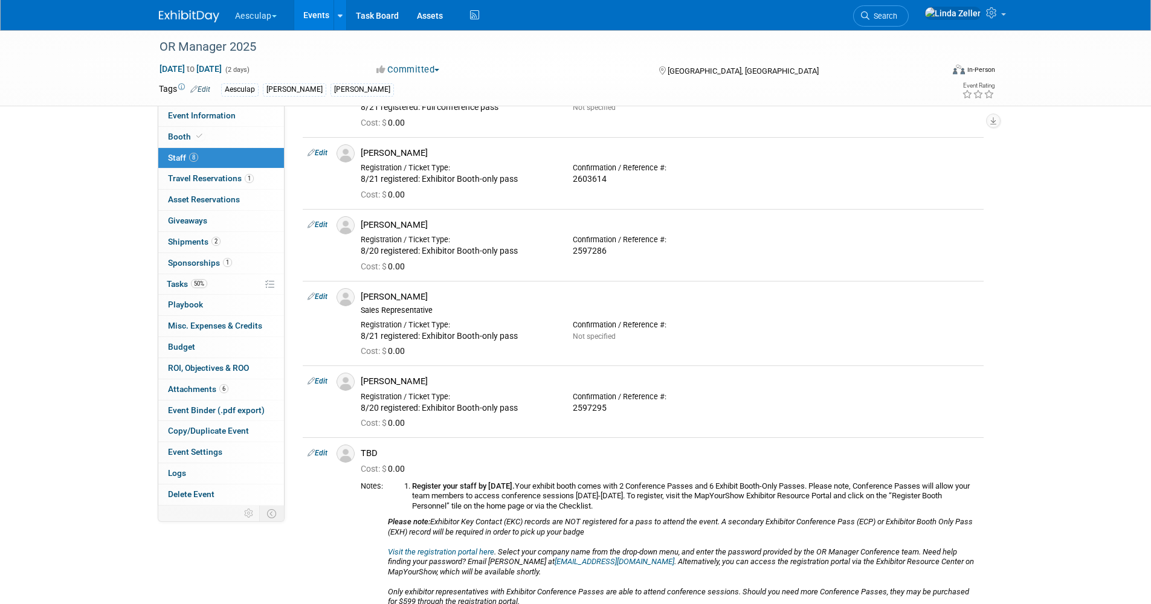
click at [319, 297] on link "Edit" at bounding box center [318, 297] width 20 height 8
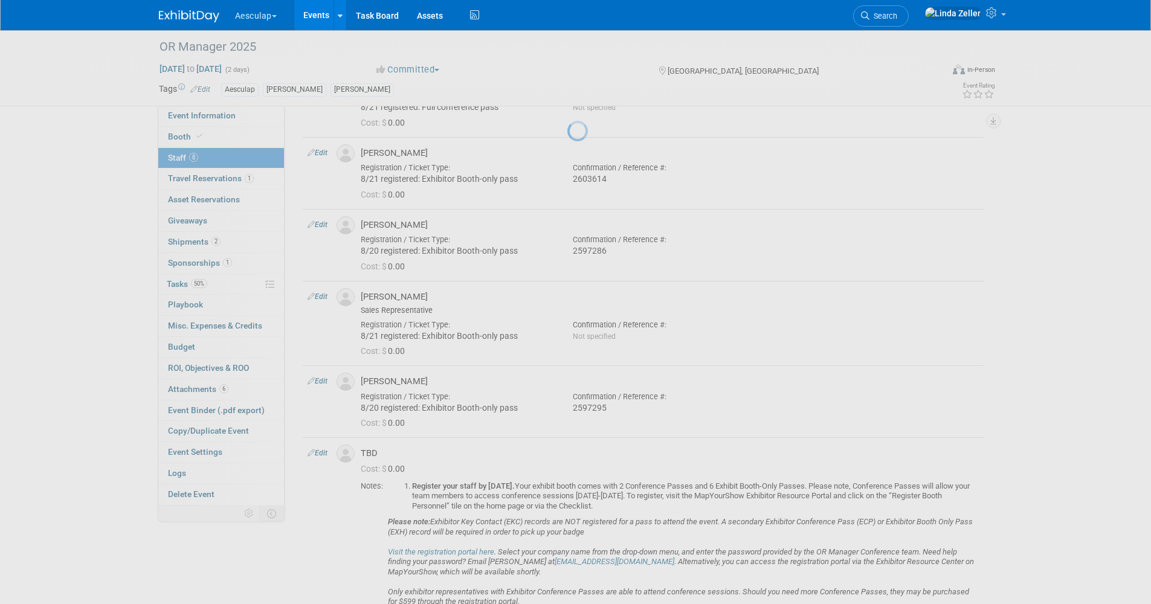
select select "3b9160bf-7877-4a89-ba02-c1d822465939"
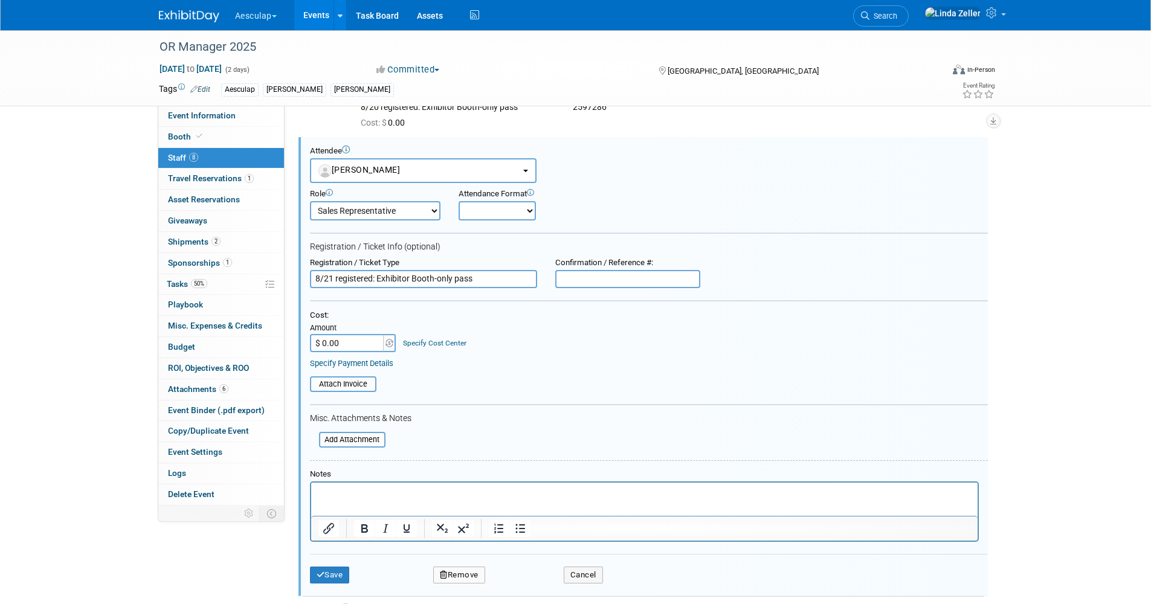
scroll to position [0, 0]
click at [569, 268] on div "Confirmation / Reference #:" at bounding box center [627, 263] width 145 height 10
click at [571, 282] on input "text" at bounding box center [627, 279] width 145 height 18
paste input "2603622"
type input "2603622"
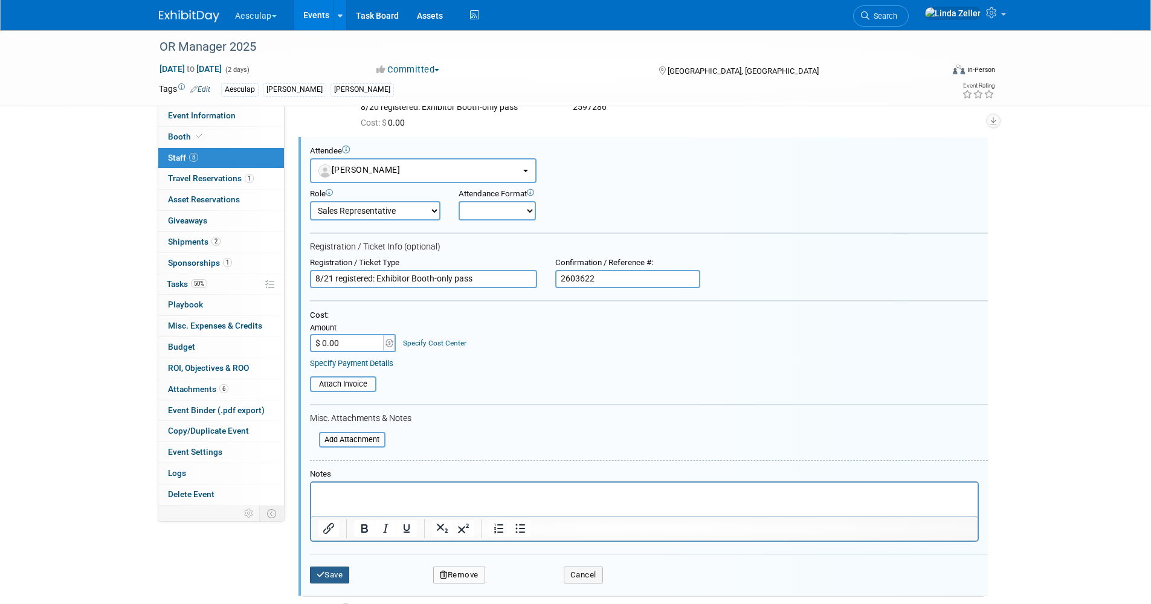
click at [325, 571] on button "Save" at bounding box center [330, 575] width 40 height 17
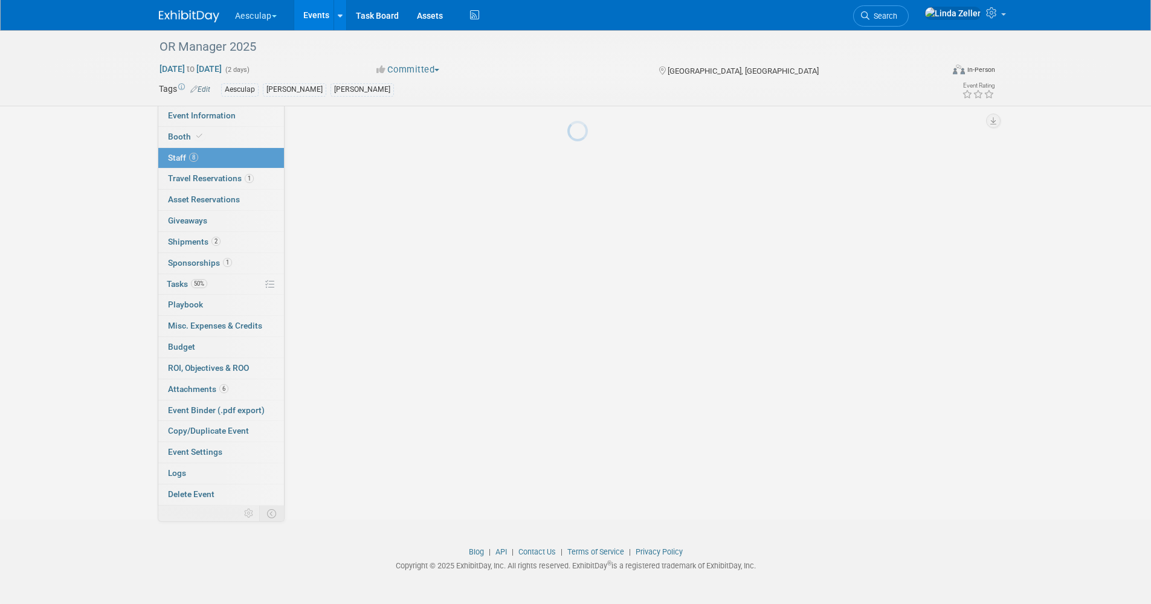
scroll to position [409, 0]
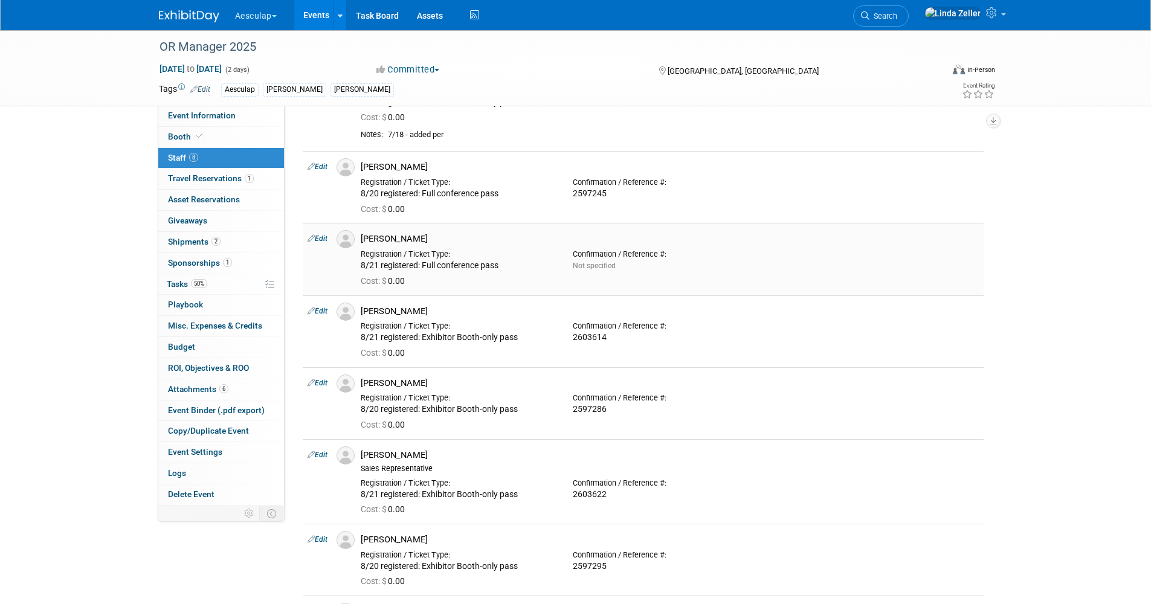
click at [323, 241] on link "Edit" at bounding box center [318, 239] width 20 height 8
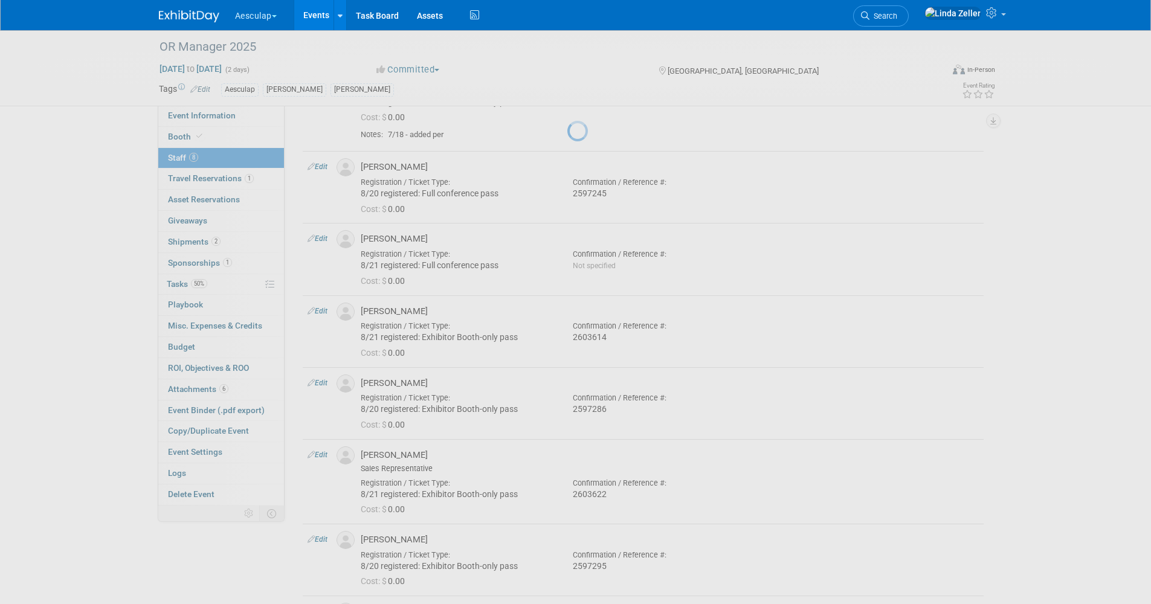
select select "cbc193f8-da22-40c0-8d14-390f5d4b42e0"
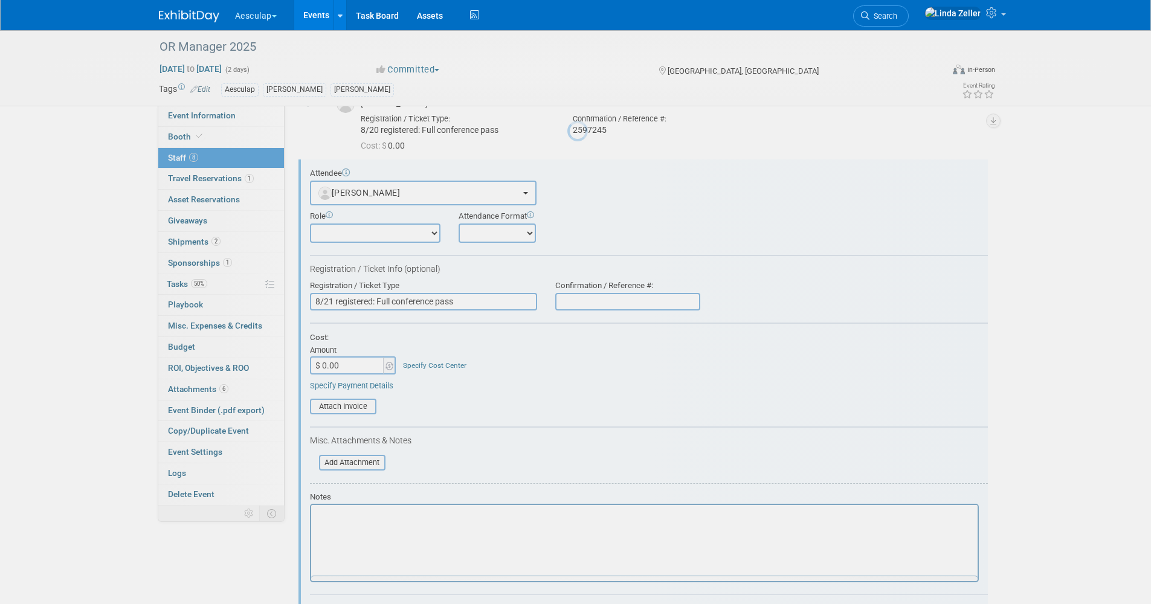
scroll to position [193, 0]
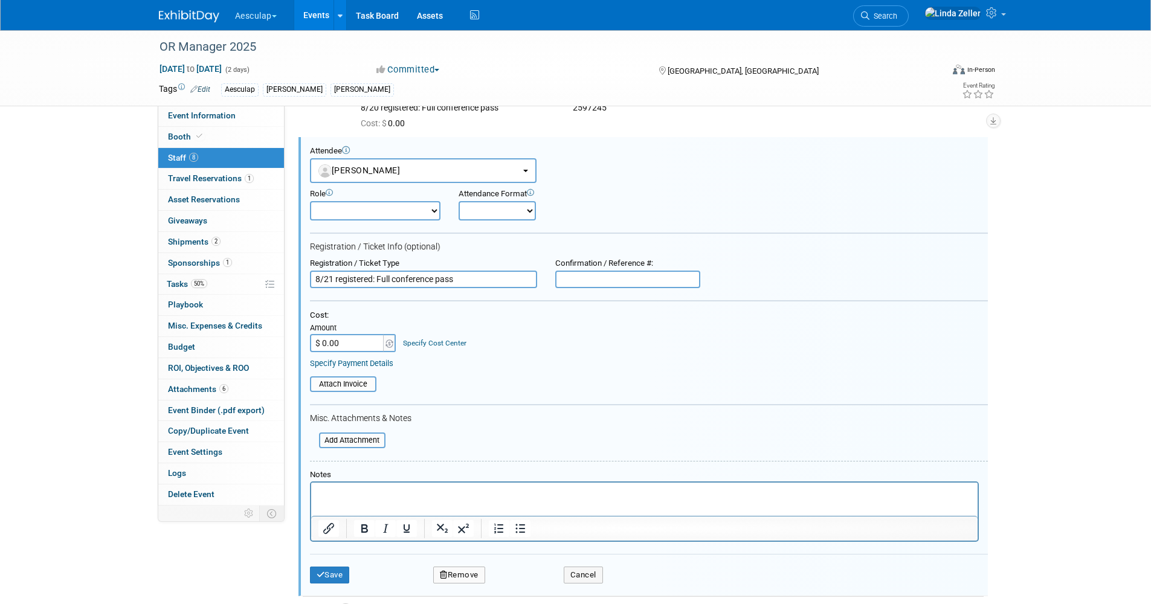
click at [566, 280] on input "text" at bounding box center [627, 280] width 145 height 18
paste input "2603594"
type input "2603594"
click at [335, 574] on button "Save" at bounding box center [330, 575] width 40 height 17
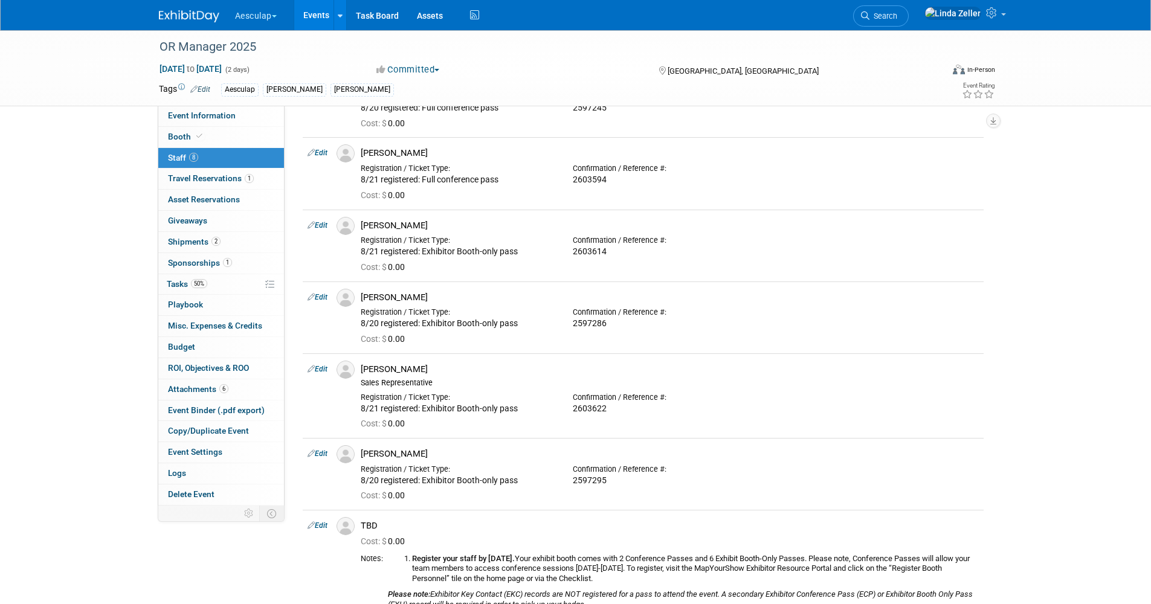
click at [898, 19] on span "Search" at bounding box center [884, 15] width 28 height 9
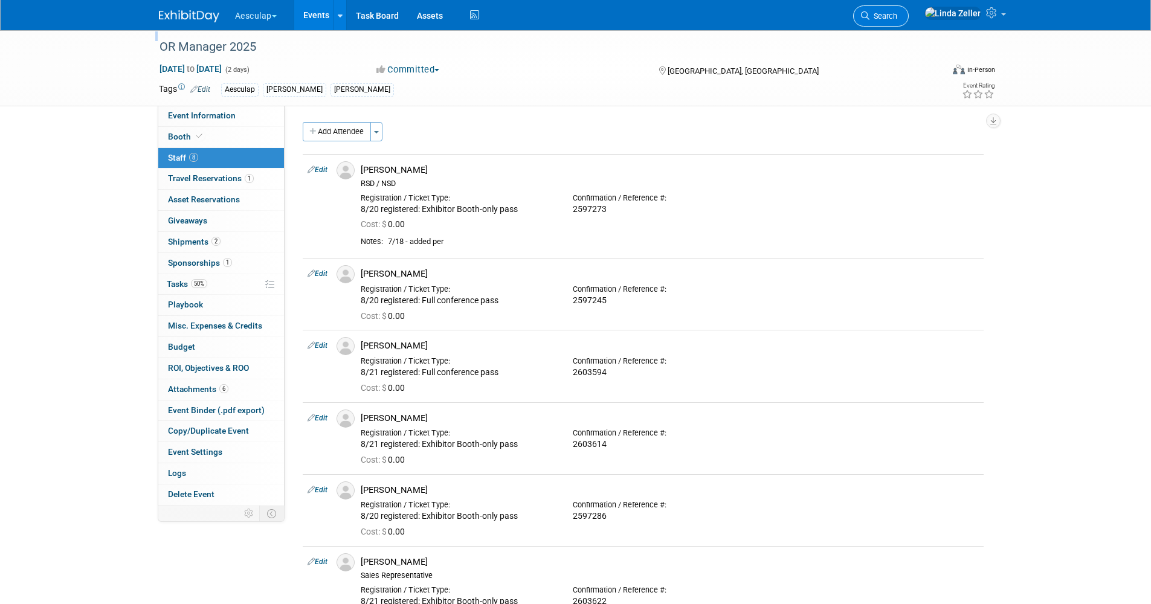
click at [898, 12] on span "Search" at bounding box center [884, 15] width 28 height 9
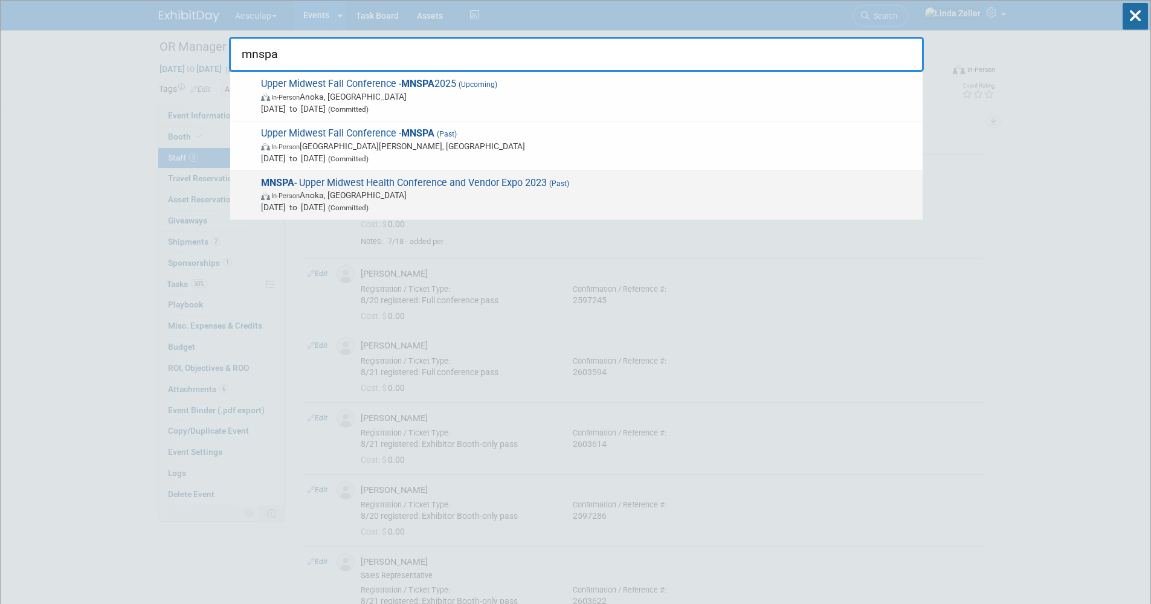
type input "mnspa"
click at [290, 180] on strong "MNSPA" at bounding box center [277, 182] width 33 height 11
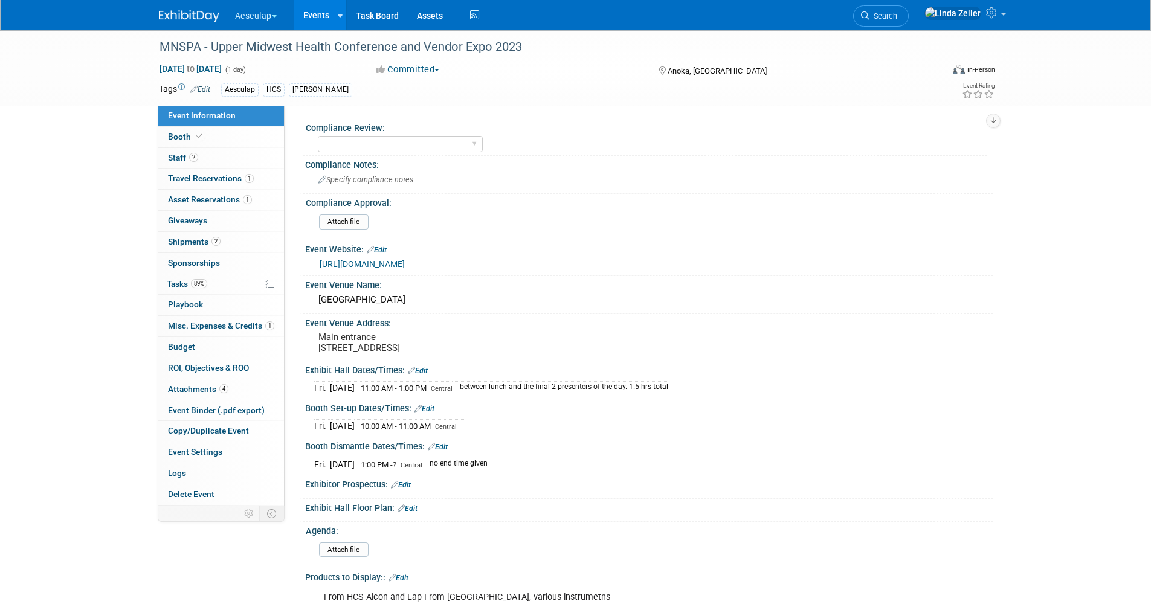
select select "HCS"
click at [387, 141] on select "Needs to be submitted to Compliance In Review with Compliance Approved by Compl…" at bounding box center [400, 144] width 165 height 16
select select "No Approval Needed"
click at [318, 136] on select "Needs to be submitted to Compliance In Review with Compliance Approved by Compl…" at bounding box center [400, 144] width 165 height 16
click at [186, 287] on span "Tasks 89%" at bounding box center [187, 284] width 40 height 10
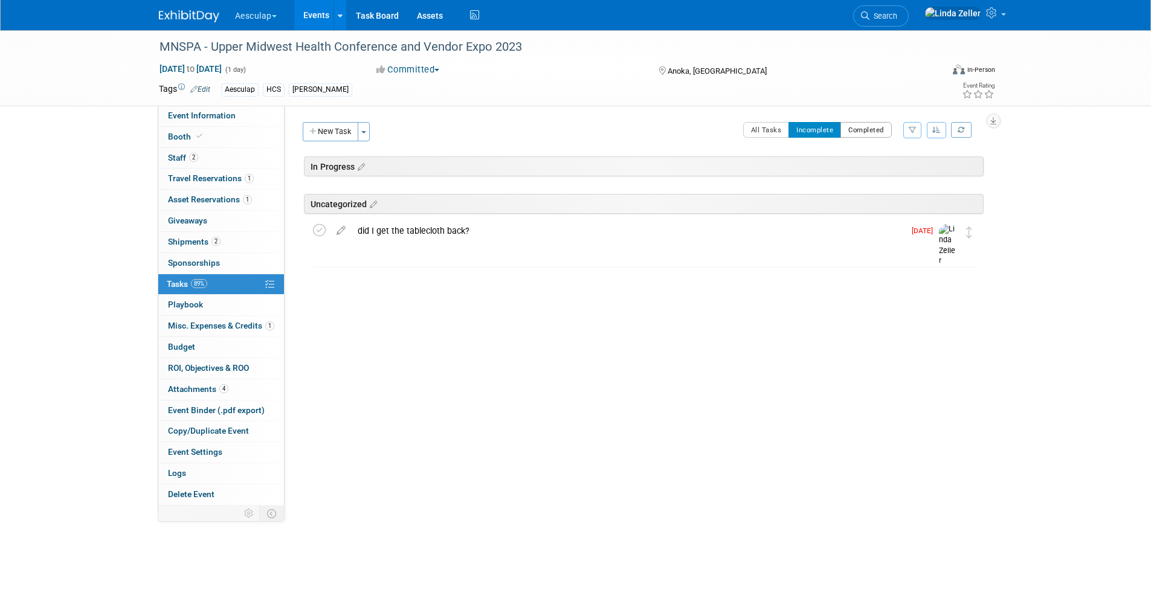
click at [852, 129] on button "Completed" at bounding box center [866, 130] width 51 height 16
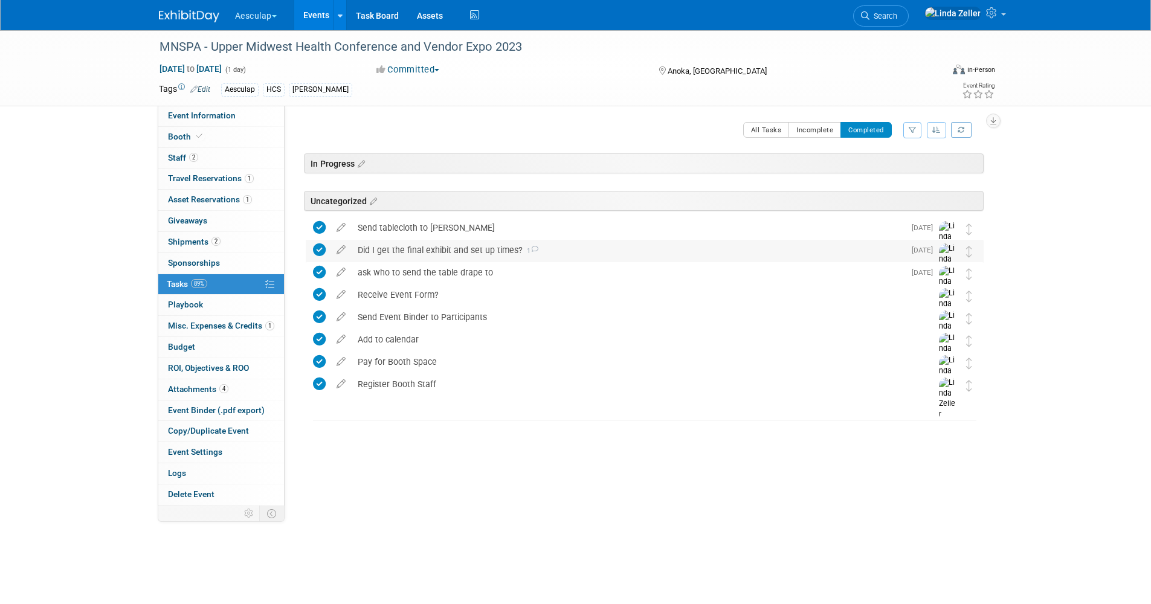
click at [322, 248] on icon at bounding box center [319, 250] width 13 height 13
click at [802, 136] on button "Incomplete" at bounding box center [815, 130] width 53 height 16
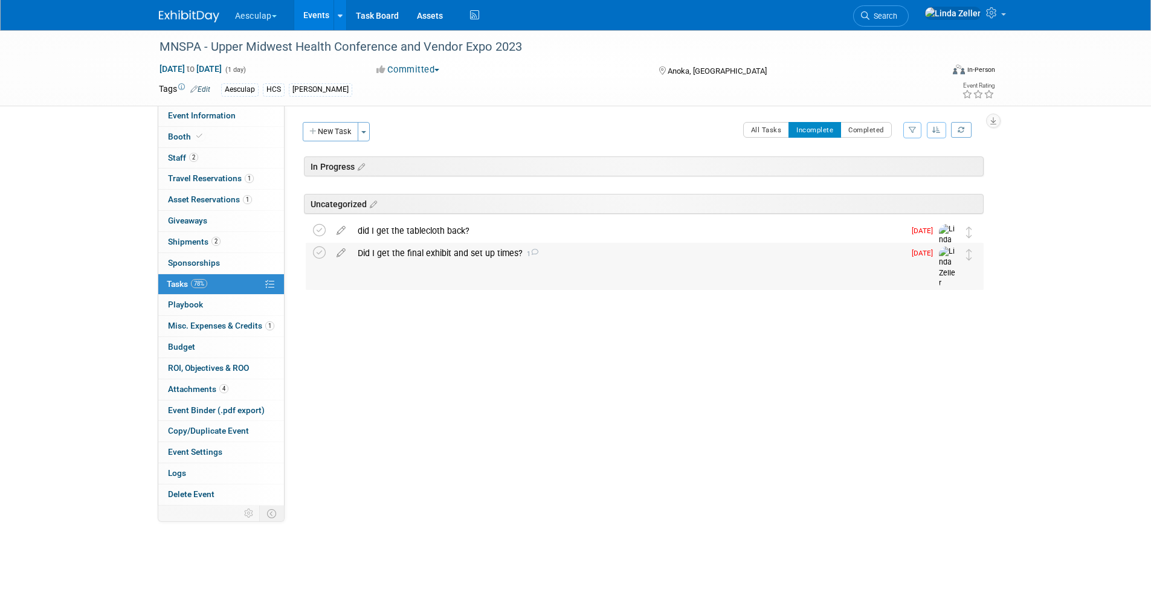
click at [384, 253] on div "Did I get the final exhibit and set up times? 1" at bounding box center [628, 253] width 553 height 21
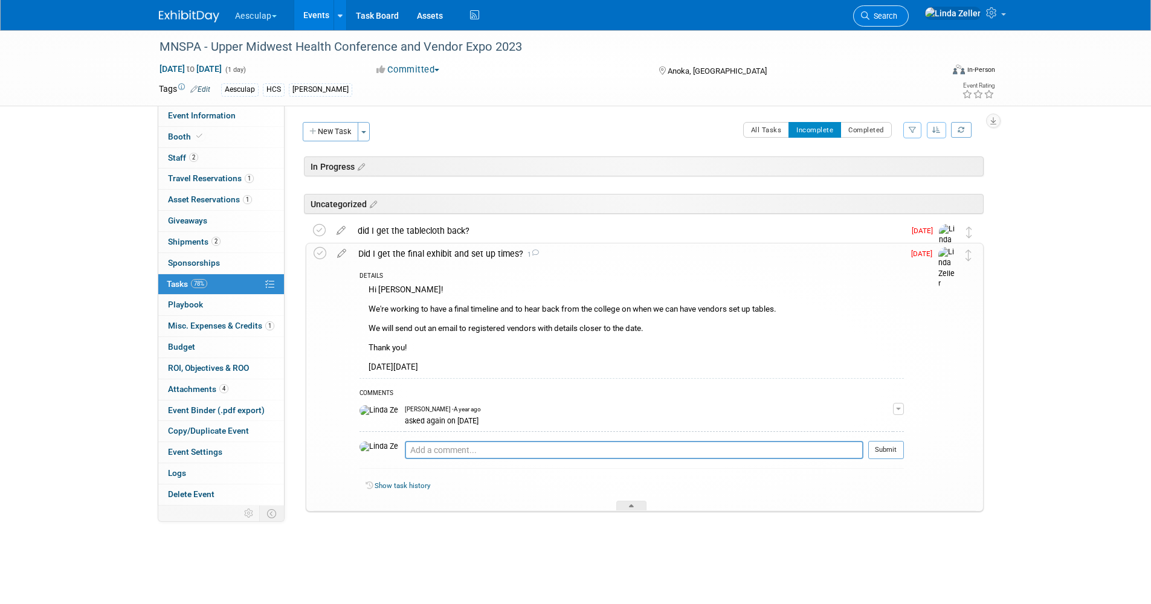
click at [898, 20] on span "Search" at bounding box center [884, 15] width 28 height 9
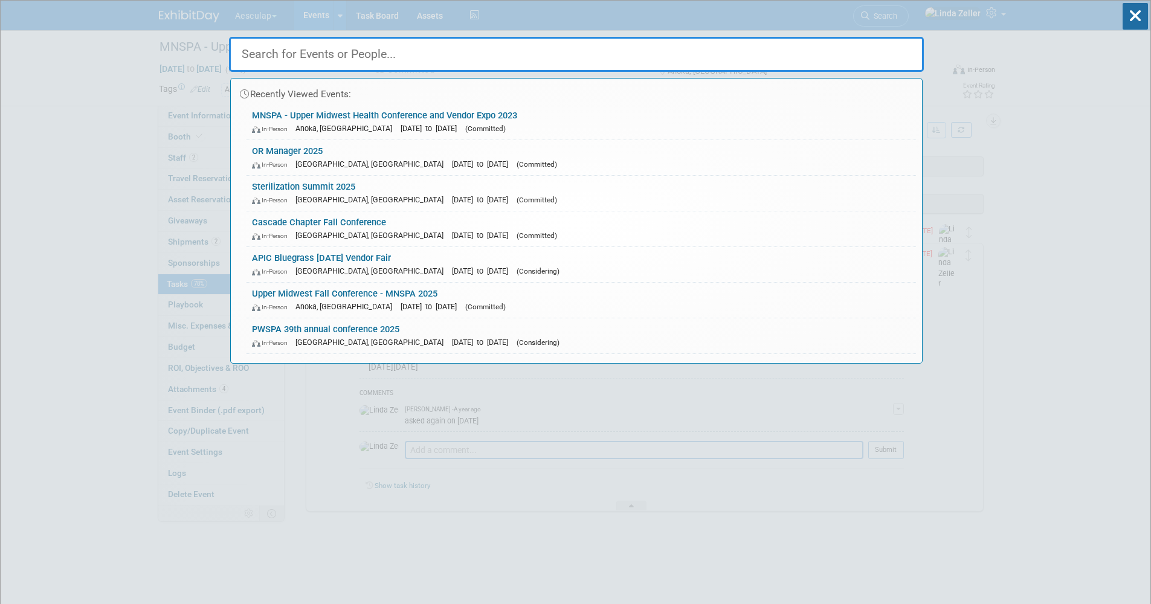
click at [338, 46] on input "text" at bounding box center [576, 54] width 695 height 35
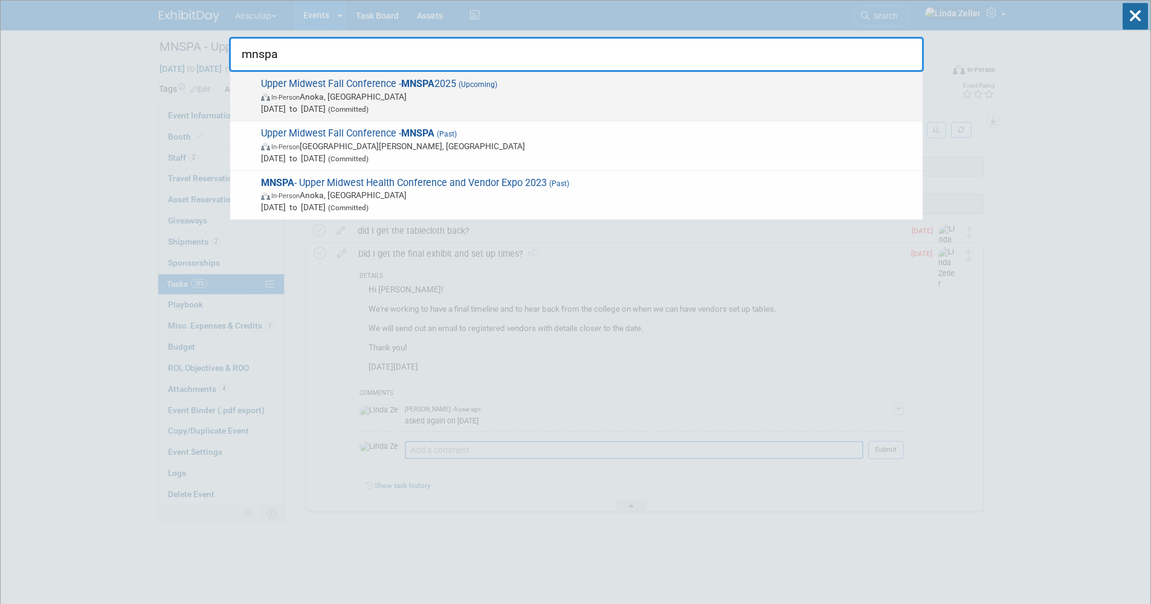
type input "mnspa"
click at [294, 98] on span "In-Person" at bounding box center [285, 98] width 28 height 8
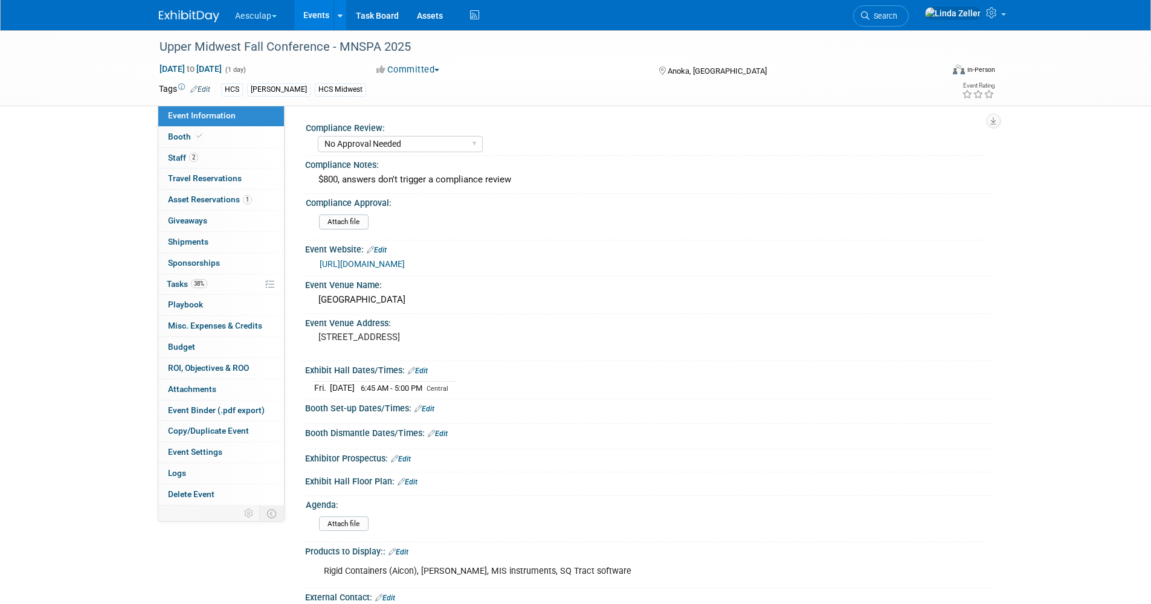
select select "No Approval Needed"
select select "HCS"
click at [181, 278] on link "38% Tasks 38%" at bounding box center [221, 284] width 126 height 21
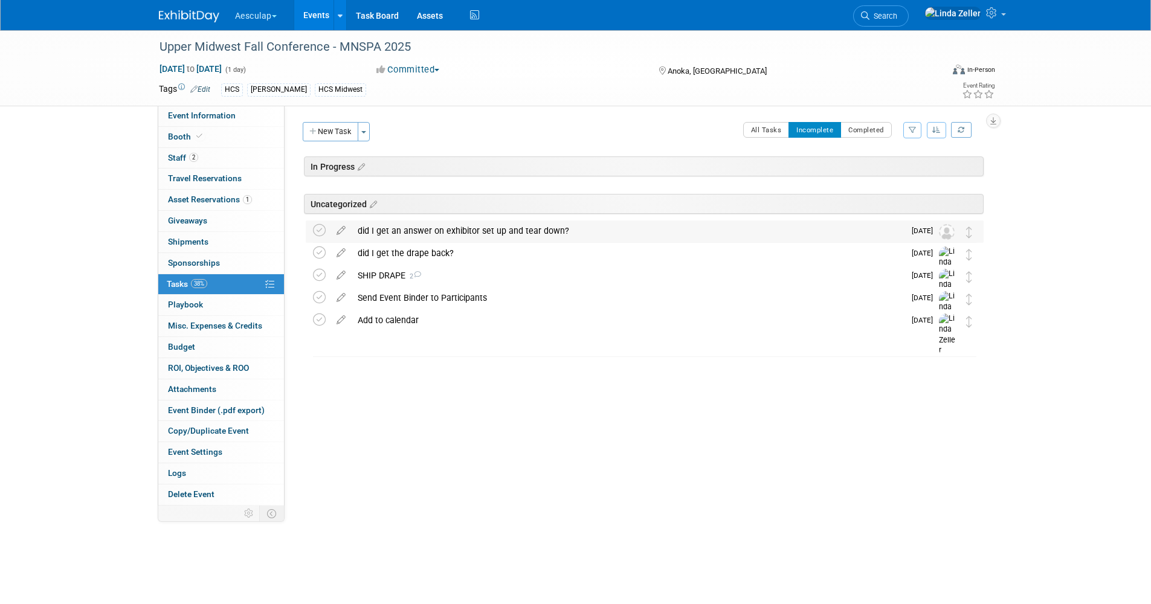
click at [423, 232] on div "did I get an answer on exhibitor set up and tear down?" at bounding box center [628, 231] width 553 height 21
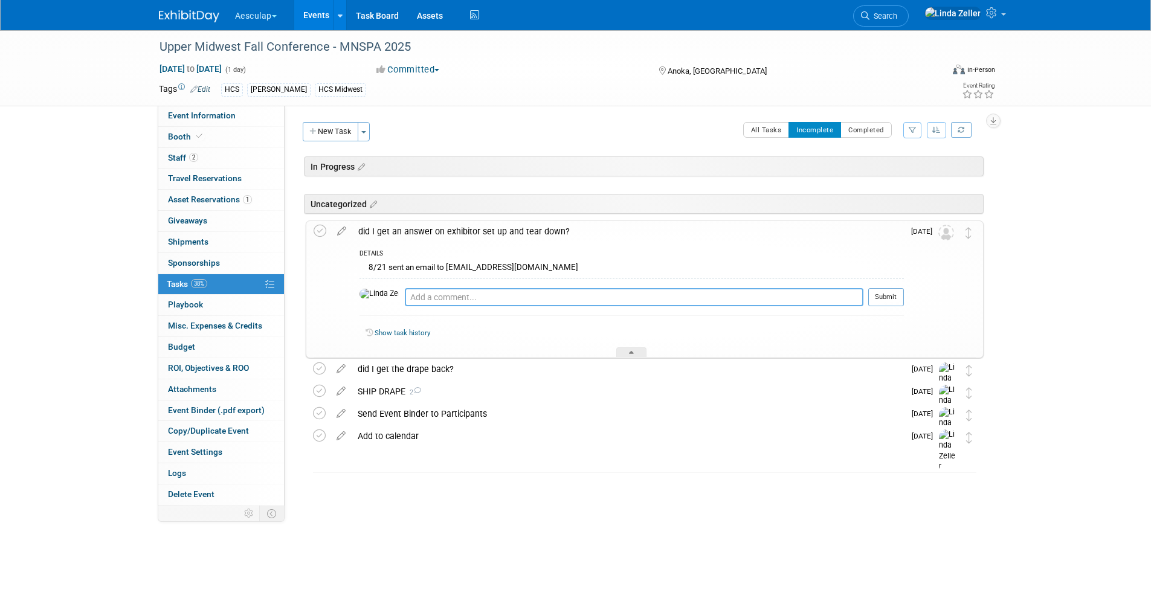
click at [419, 296] on textarea at bounding box center [634, 297] width 459 height 18
click at [413, 294] on textarea "8/21" at bounding box center [634, 297] width 459 height 18
paste textarea "We're finalizing times with the college for when we can have setup begin. Furth…"
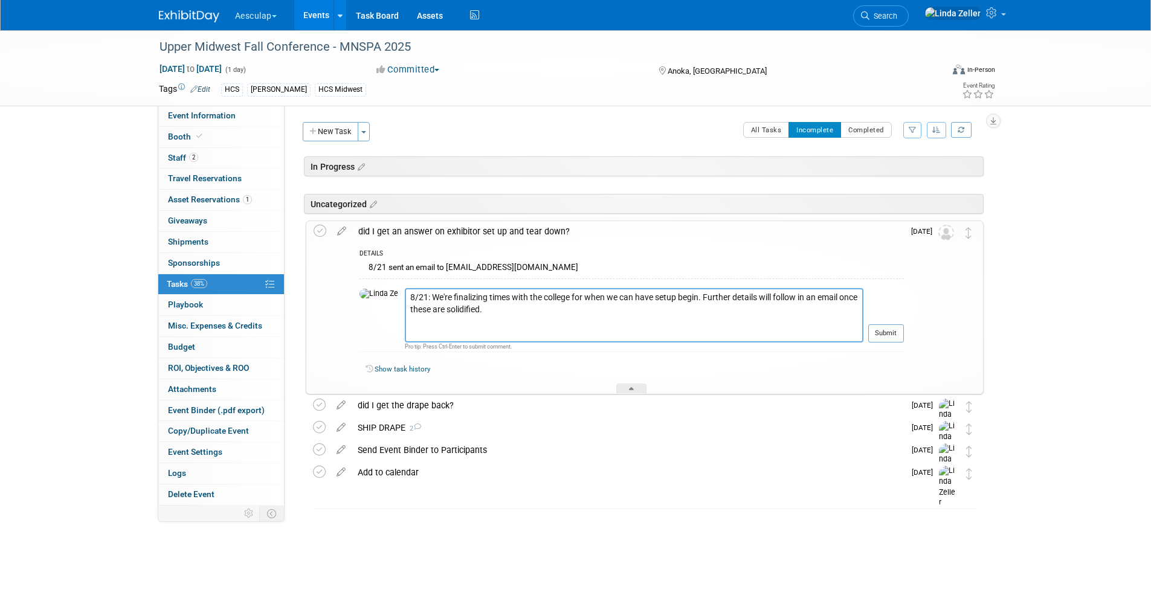
type textarea "8/21: We're finalizing times with the college for when we can have setup begin.…"
click at [881, 334] on button "Submit" at bounding box center [887, 334] width 36 height 18
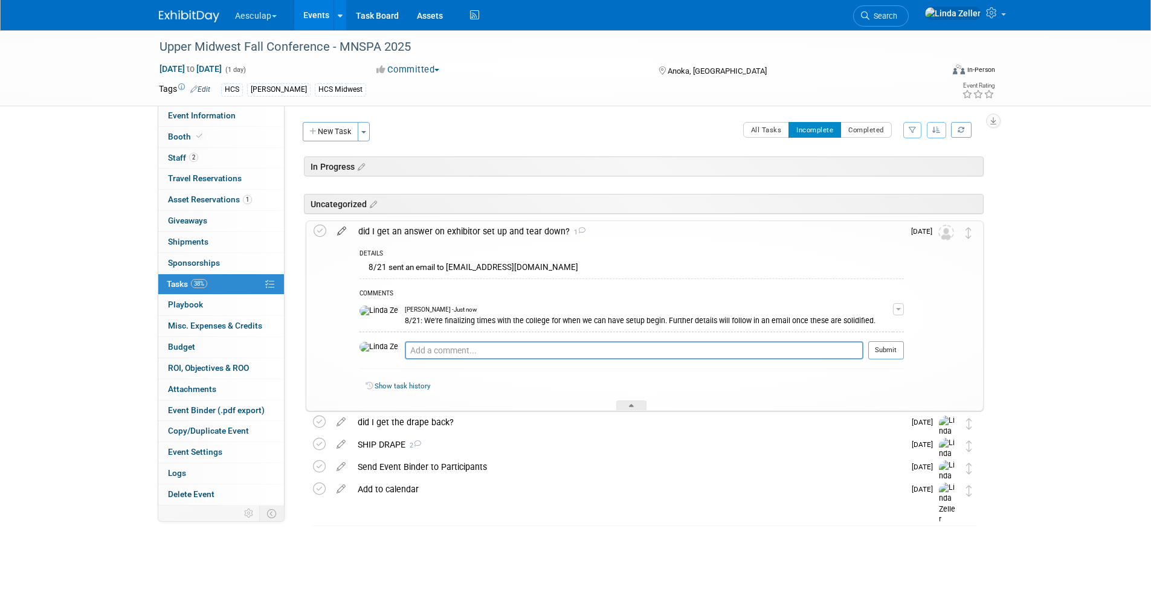
click at [341, 230] on icon at bounding box center [341, 228] width 21 height 15
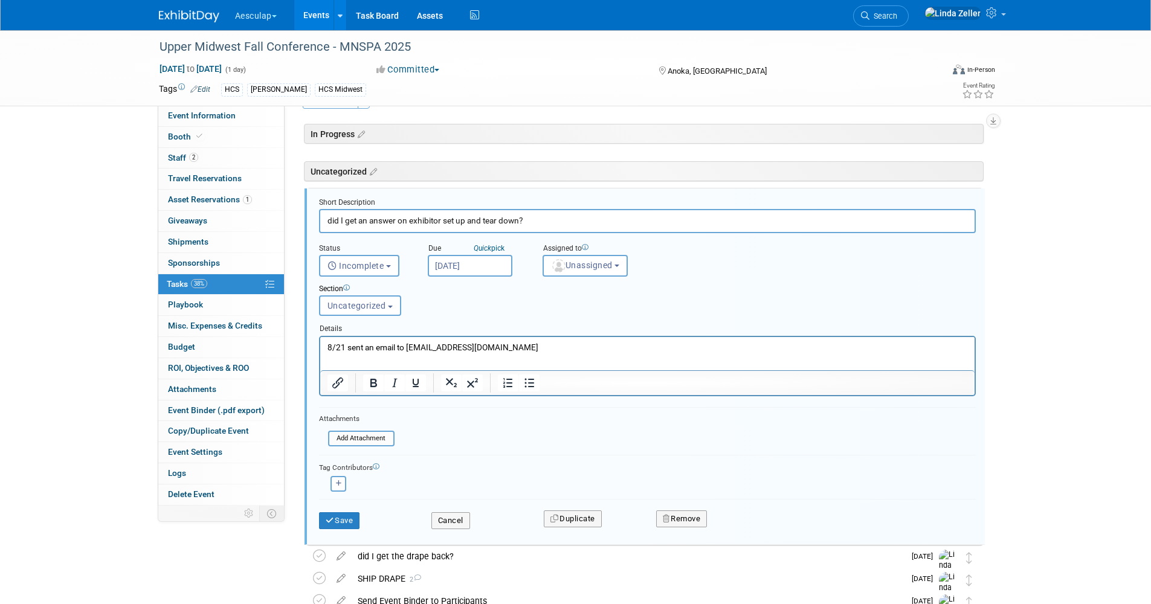
scroll to position [44, 0]
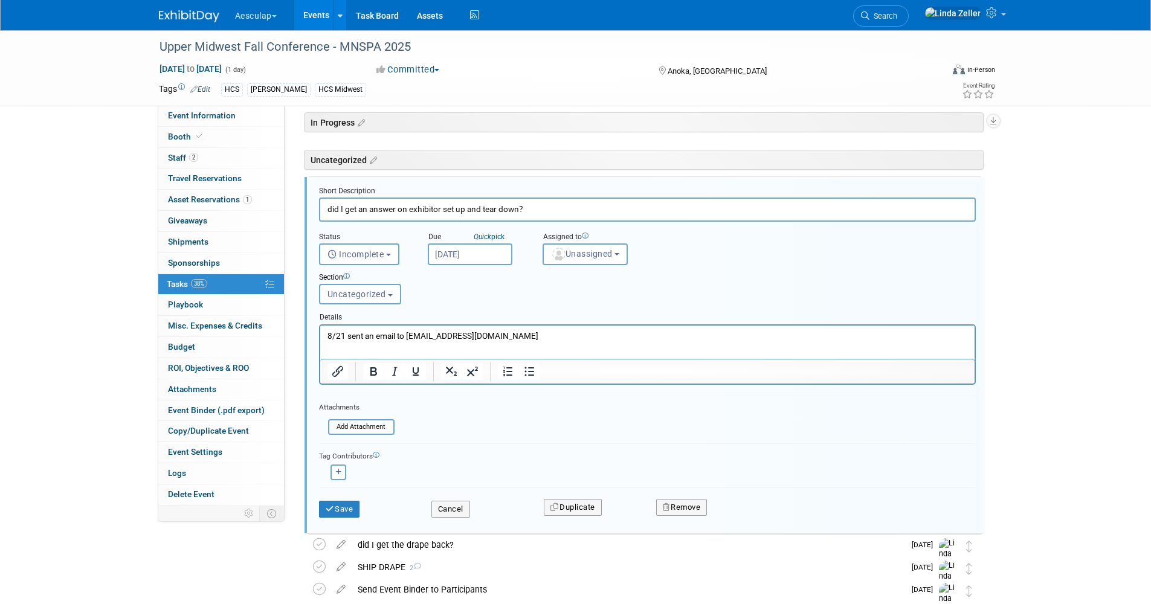
click at [474, 254] on input "Aug 26, 2025" at bounding box center [470, 255] width 85 height 22
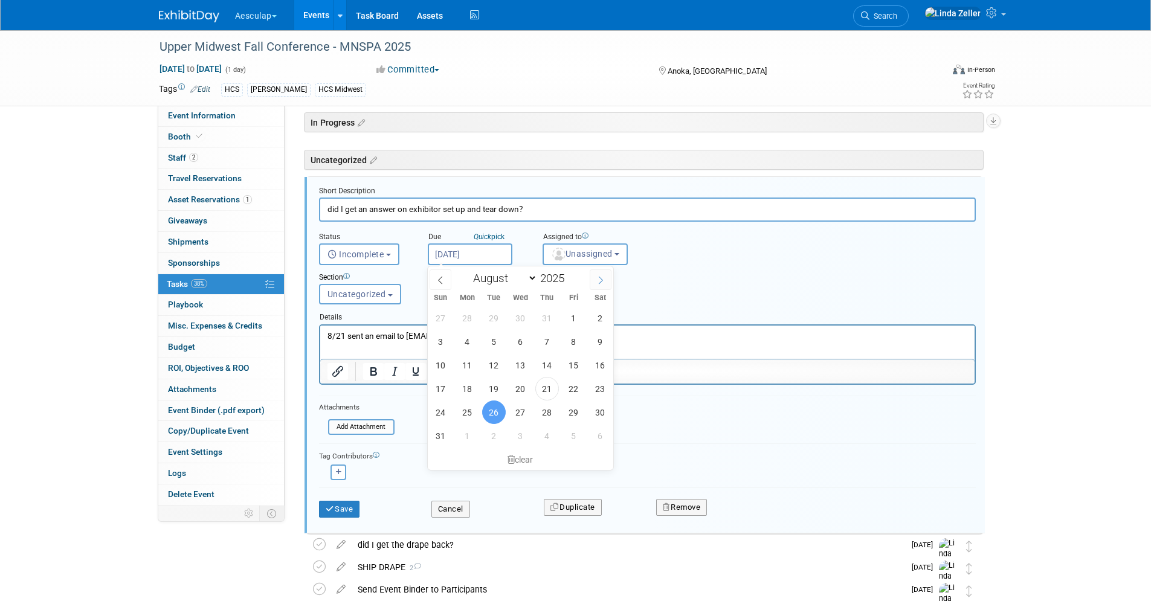
click at [597, 279] on icon at bounding box center [601, 280] width 8 height 8
select select "8"
click at [489, 339] on span "9" at bounding box center [494, 342] width 24 height 24
type input "Sep 9, 2025"
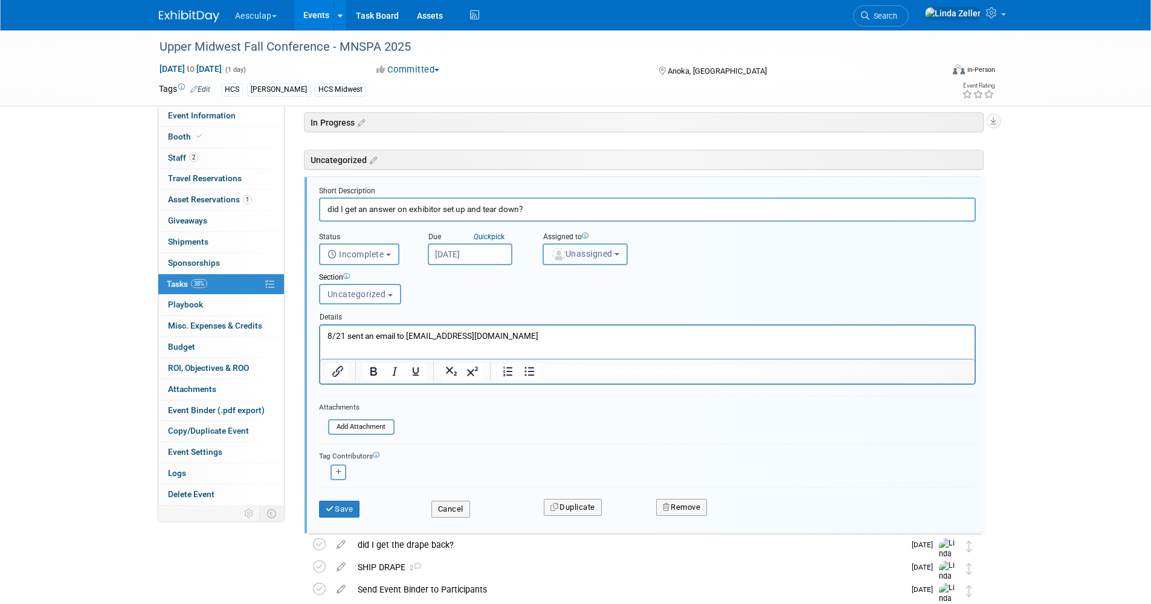
click at [572, 259] on span "Unassigned" at bounding box center [582, 254] width 62 height 10
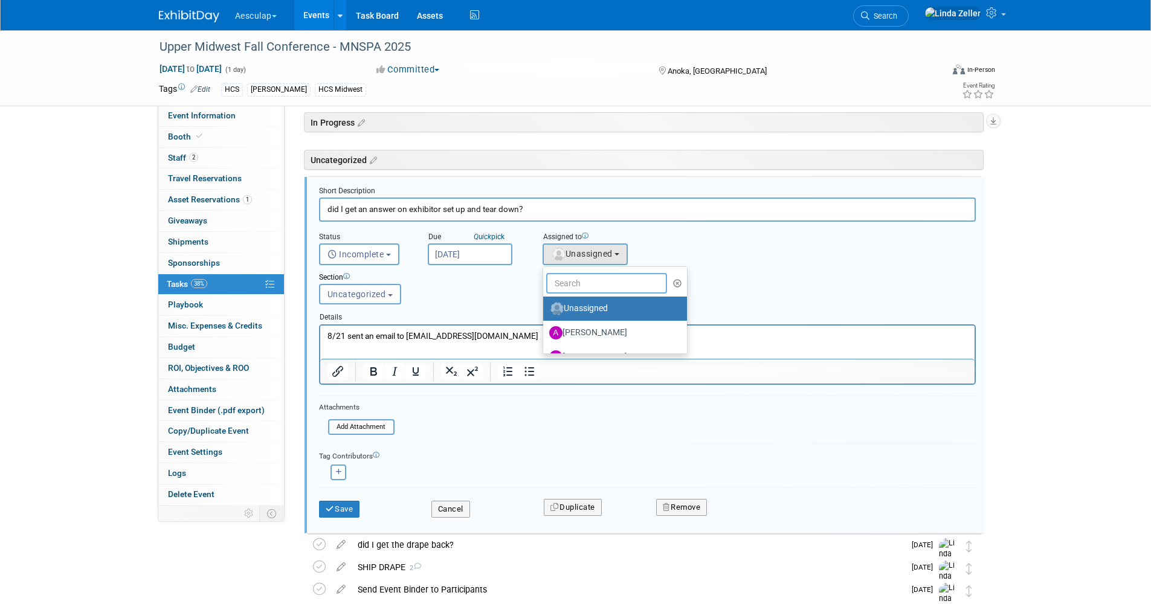
click at [569, 284] on input "text" at bounding box center [606, 283] width 121 height 21
type input "lin"
click at [565, 305] on label "Linda Zeller (me)" at bounding box center [612, 308] width 126 height 19
click at [545, 305] on input "Linda Zeller (me)" at bounding box center [541, 307] width 8 height 8
select select "997af25e-71f2-407b-94d0-6444a5b8fc40"
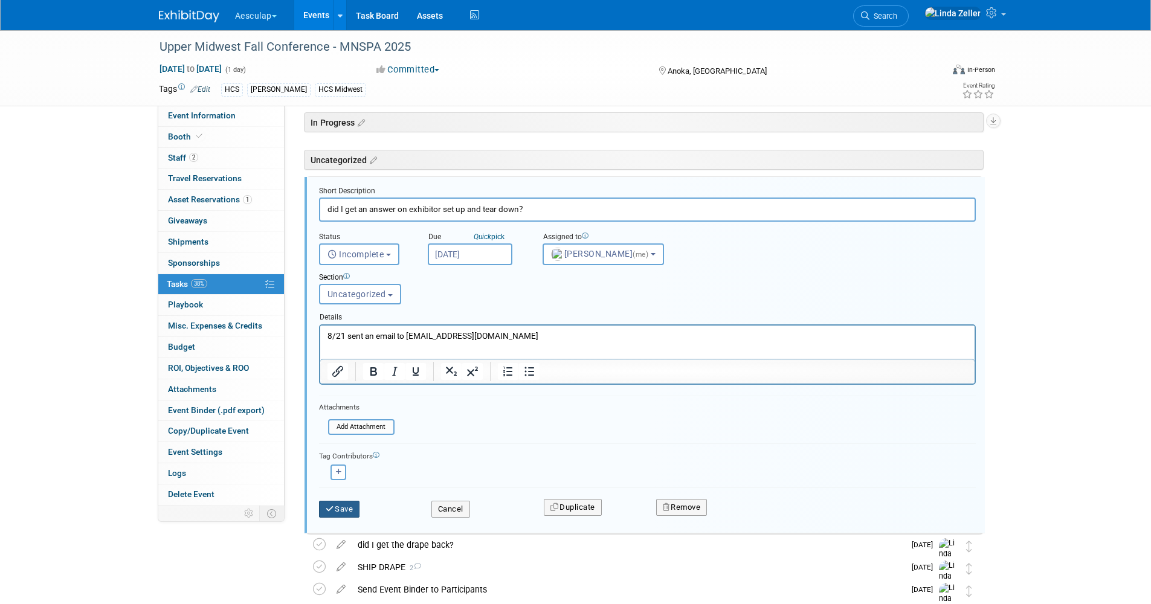
click at [340, 508] on button "Save" at bounding box center [339, 509] width 41 height 17
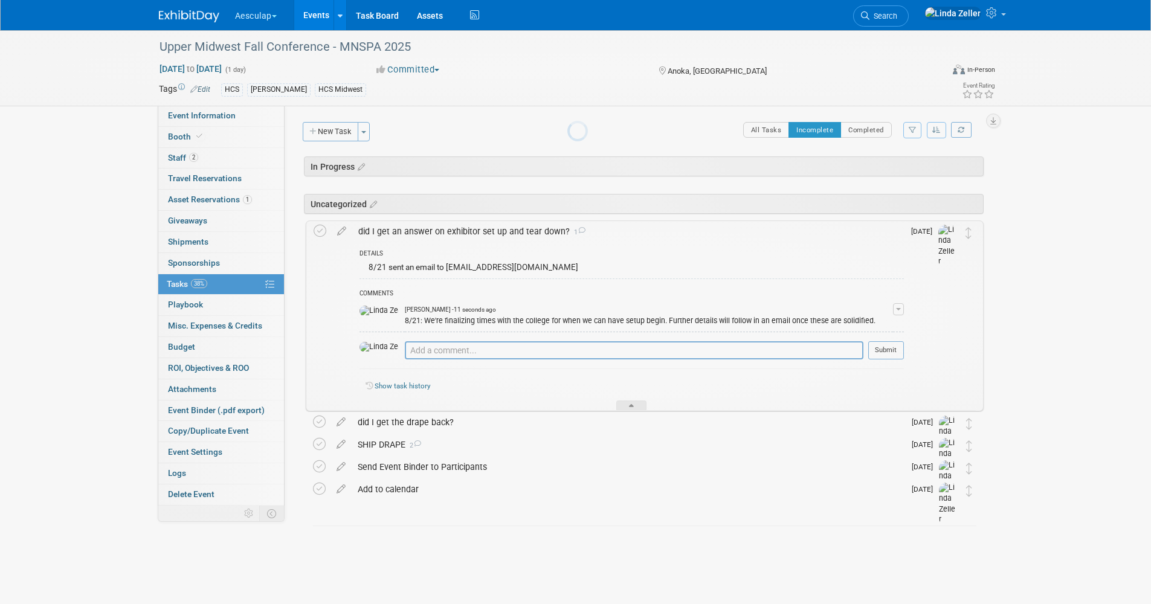
scroll to position [0, 0]
click at [641, 405] on div at bounding box center [632, 406] width 30 height 10
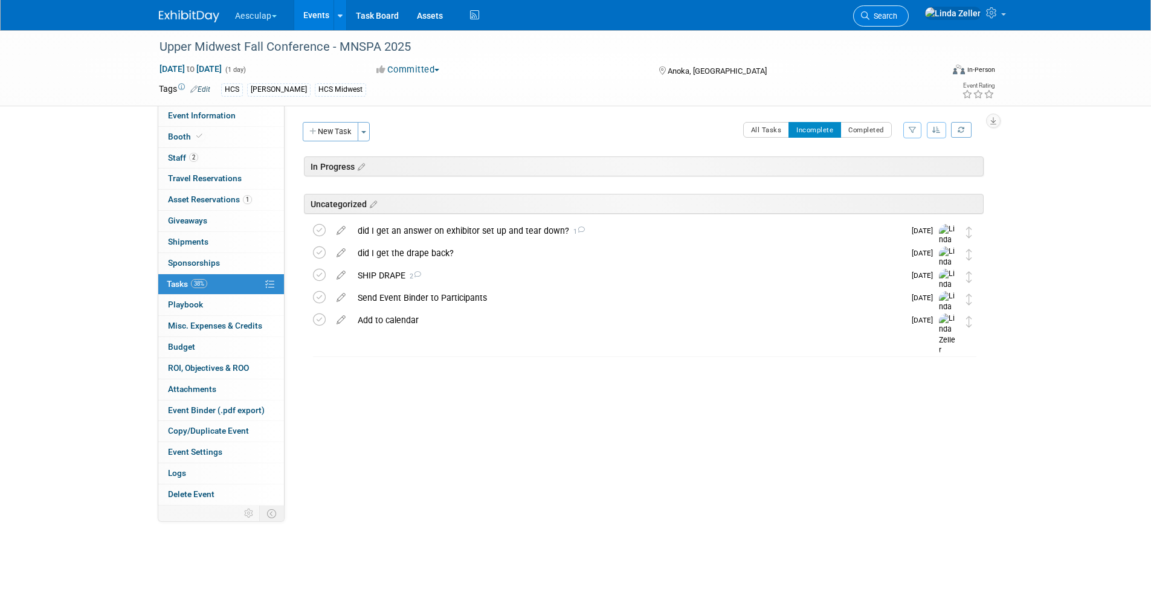
click at [898, 19] on span "Search" at bounding box center [884, 15] width 28 height 9
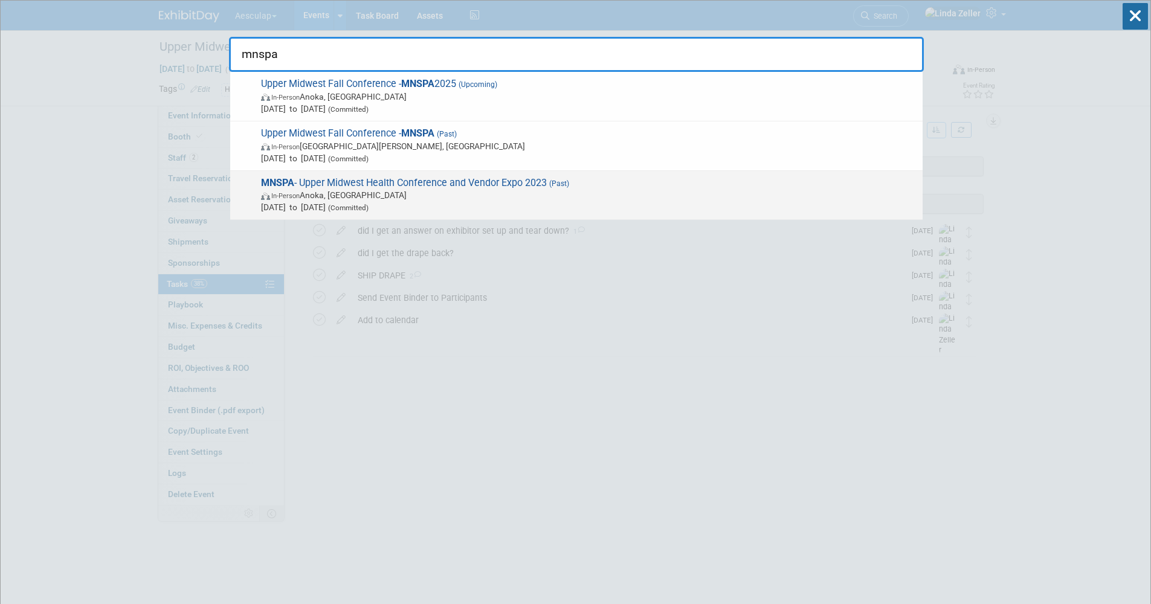
type input "mnspa"
click at [317, 187] on span "MNSPA - Upper Midwest Health Conference and Vendor Expo 2023 (Past) In-Person A…" at bounding box center [586, 195] width 659 height 37
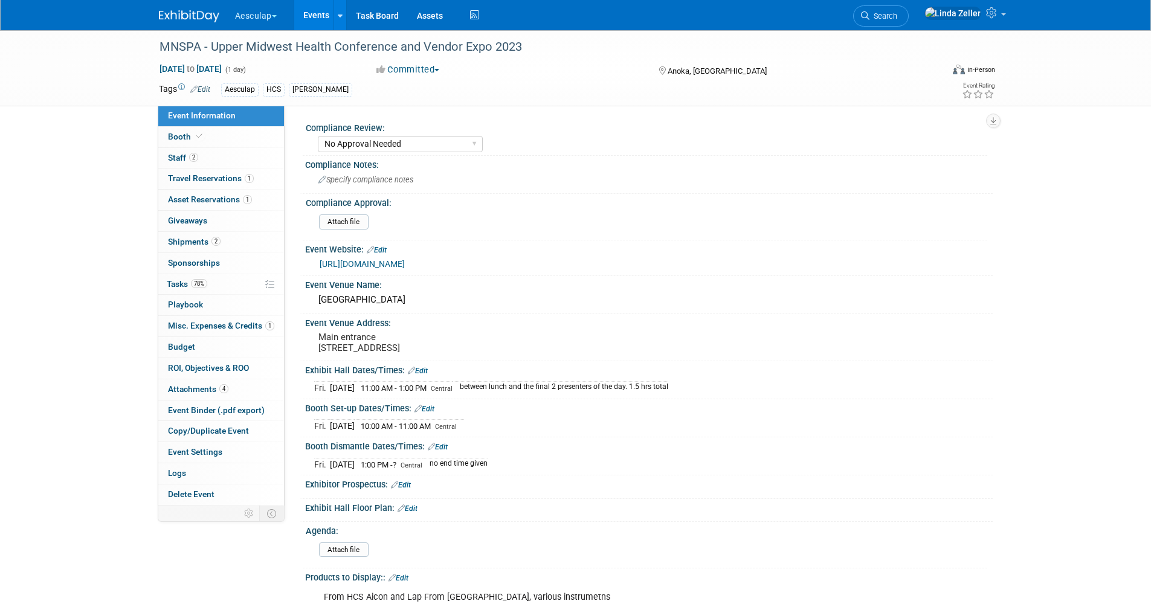
select select "No Approval Needed"
select select "HCS"
click at [186, 282] on span "Tasks 78%" at bounding box center [187, 284] width 40 height 10
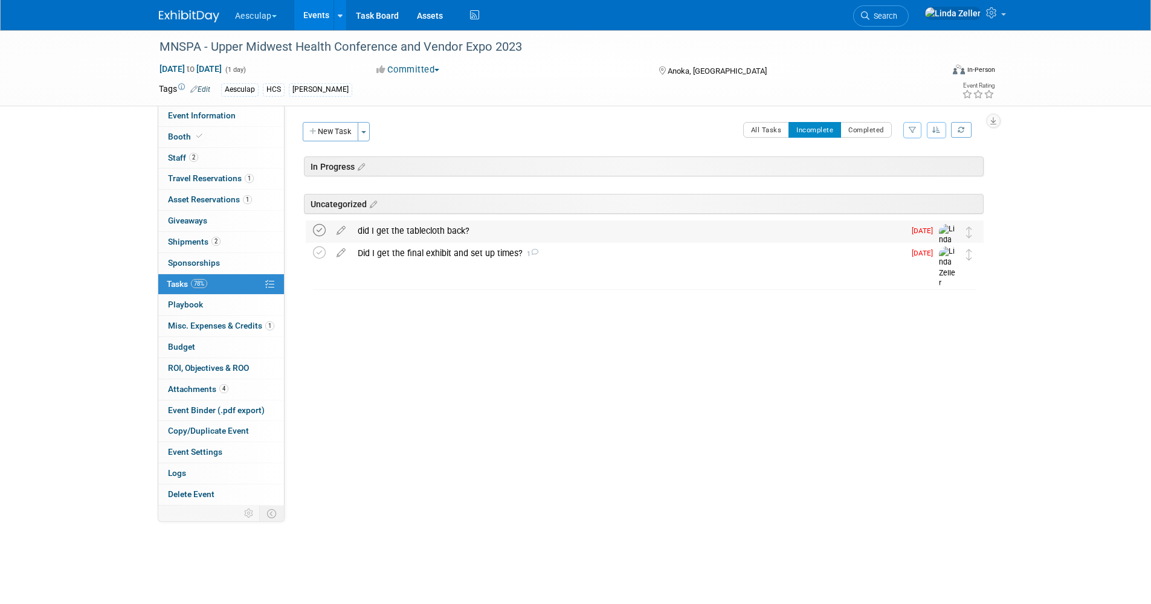
click at [320, 230] on icon at bounding box center [319, 230] width 13 height 13
click at [319, 228] on icon at bounding box center [319, 230] width 13 height 13
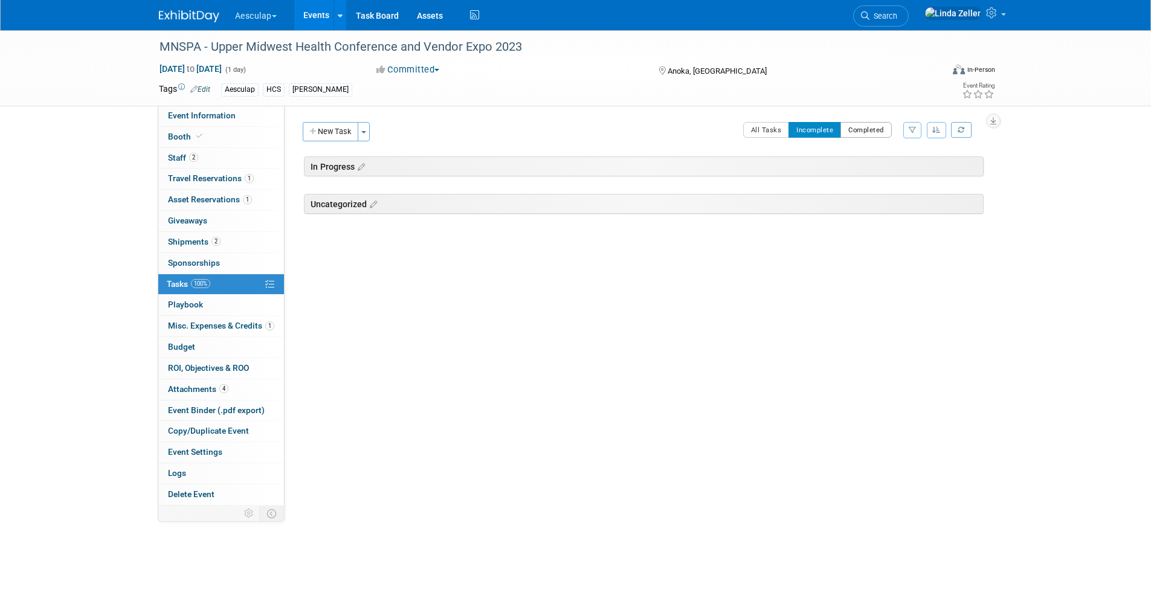
click at [856, 126] on button "Completed" at bounding box center [866, 130] width 51 height 16
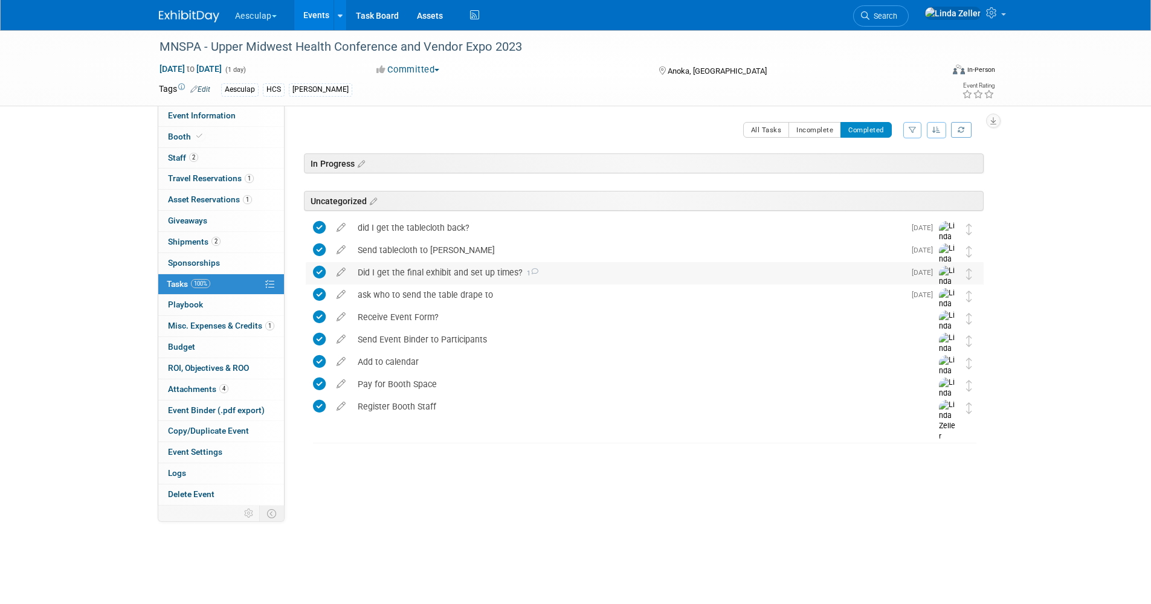
click at [390, 274] on div "Did I get the final exhibit and set up times? 1" at bounding box center [628, 272] width 553 height 21
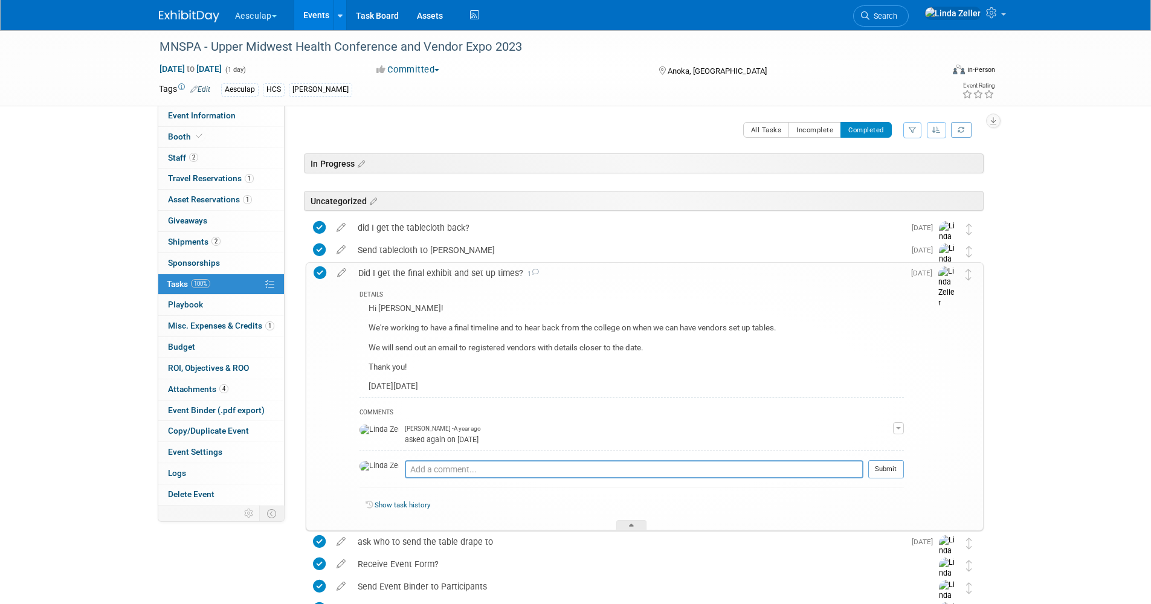
click at [390, 274] on div "Did I get the final exhibit and set up times? 1" at bounding box center [628, 273] width 552 height 21
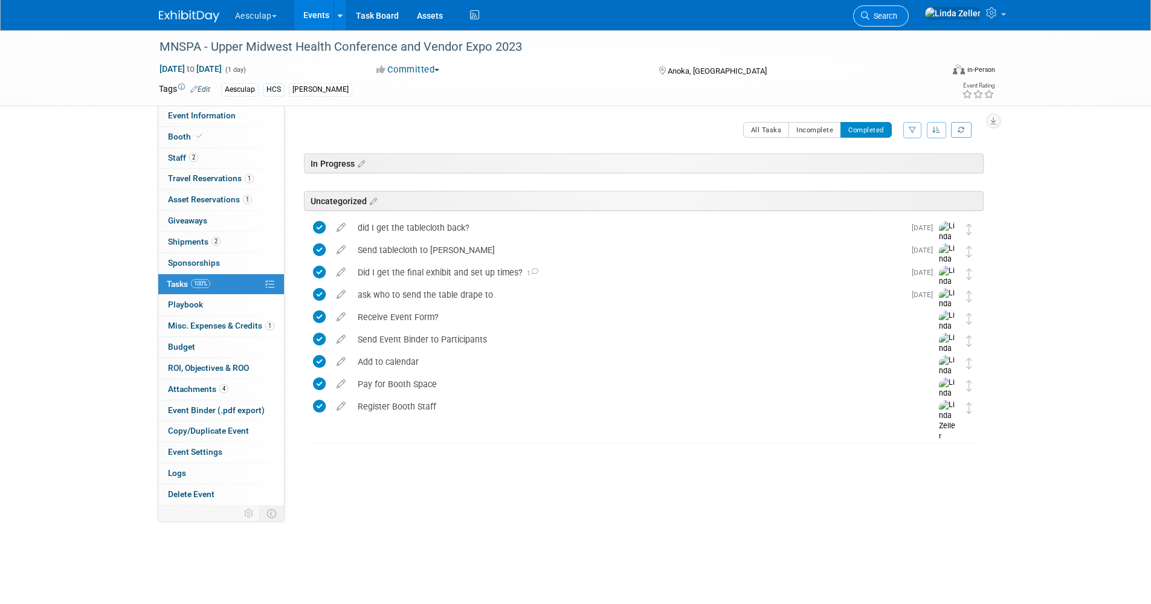
click at [898, 18] on span "Search" at bounding box center [884, 15] width 28 height 9
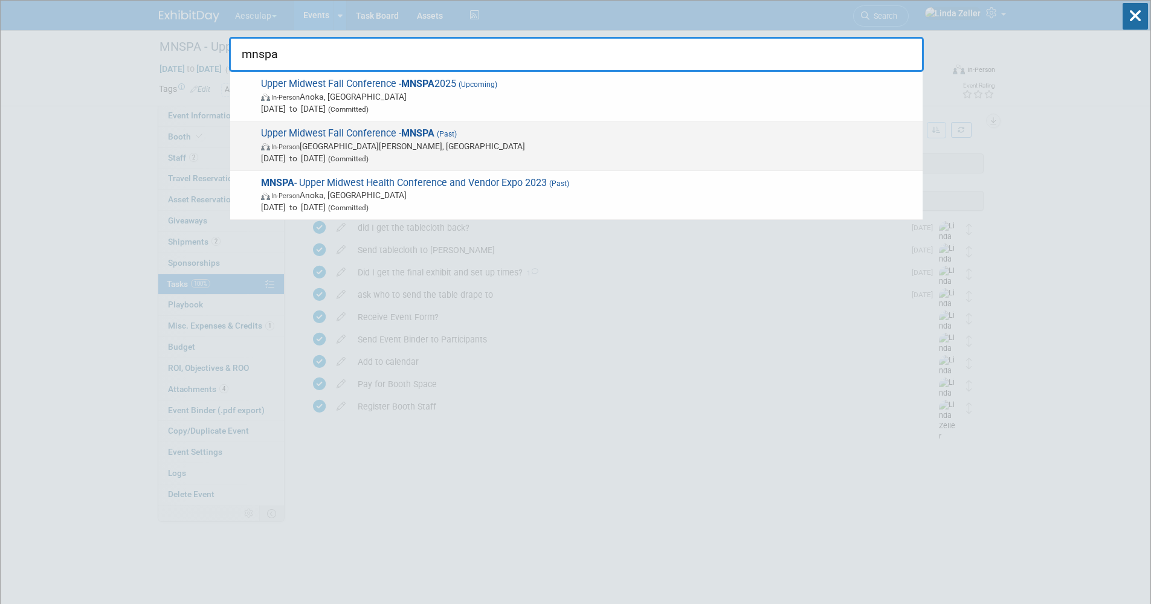
type input "mnspa"
click at [363, 135] on span "Upper Midwest Fall Conference - MNSPA (Past) In-Person Saint Paul, MN Oct 4, 20…" at bounding box center [586, 146] width 659 height 37
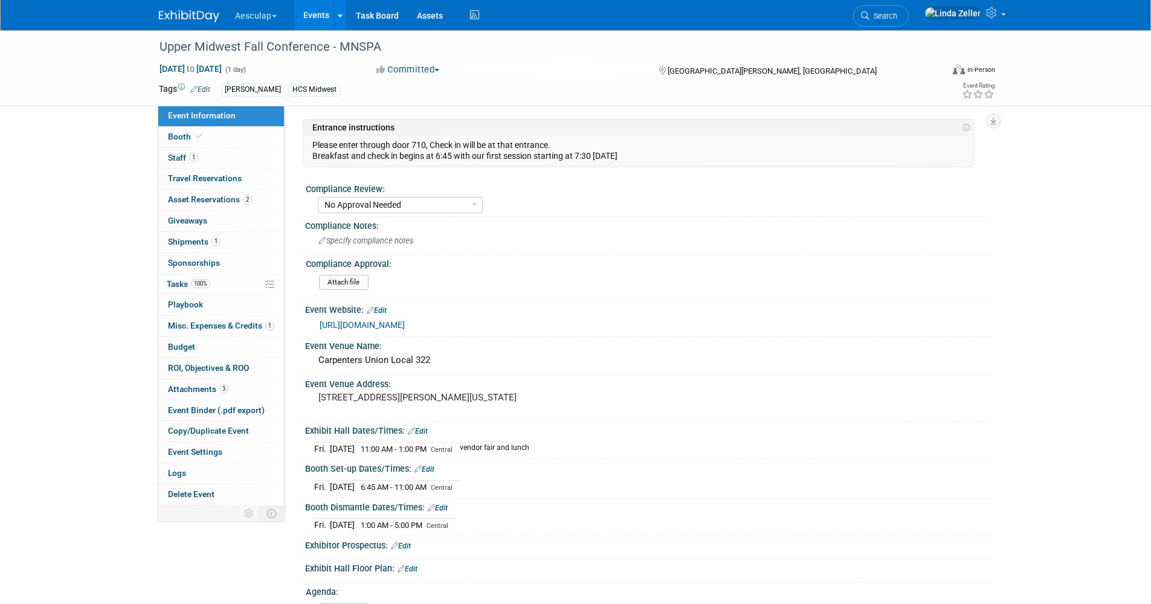
select select "No Approval Needed"
click at [173, 282] on span "Tasks 100%" at bounding box center [189, 284] width 44 height 10
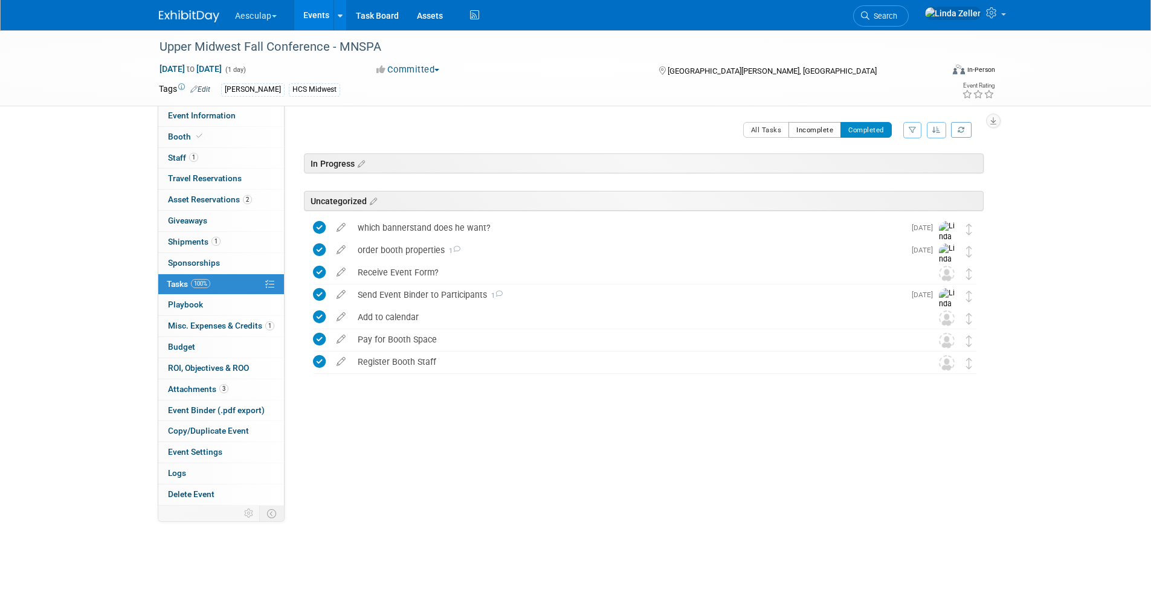
click at [809, 130] on button "Incomplete" at bounding box center [815, 130] width 53 height 16
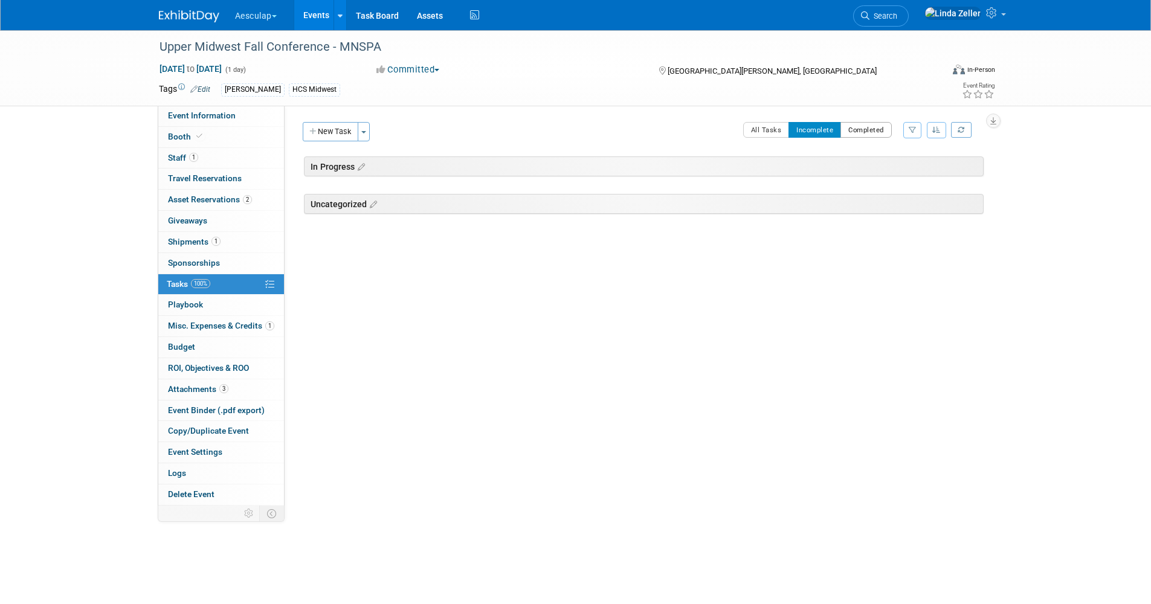
click at [862, 126] on button "Completed" at bounding box center [866, 130] width 51 height 16
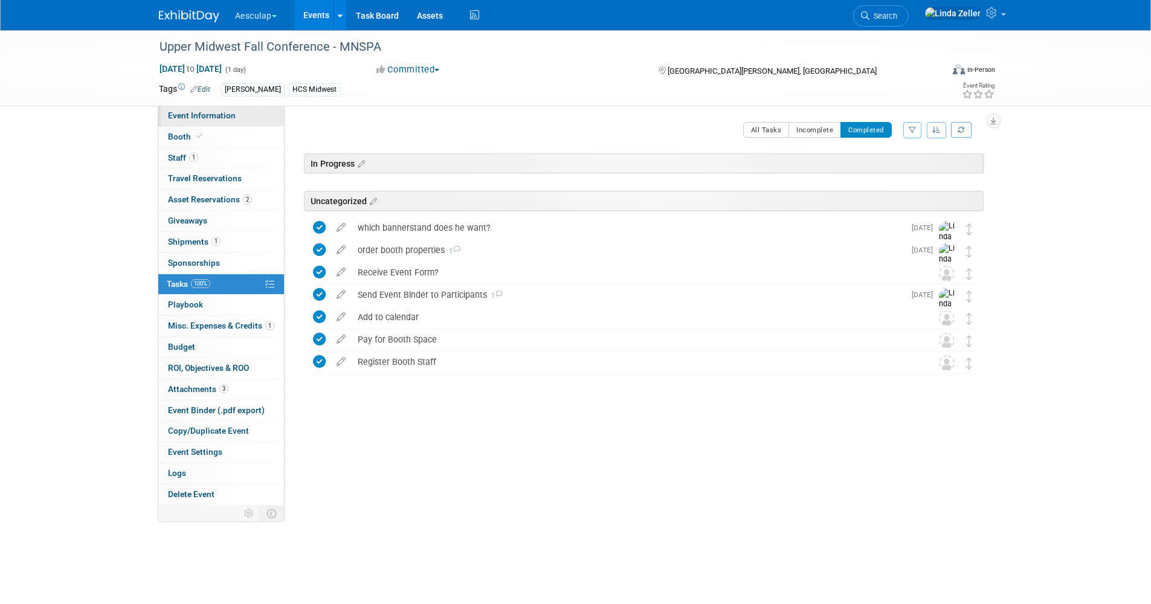
click at [184, 112] on span "Event Information" at bounding box center [202, 116] width 68 height 10
select select "No Approval Needed"
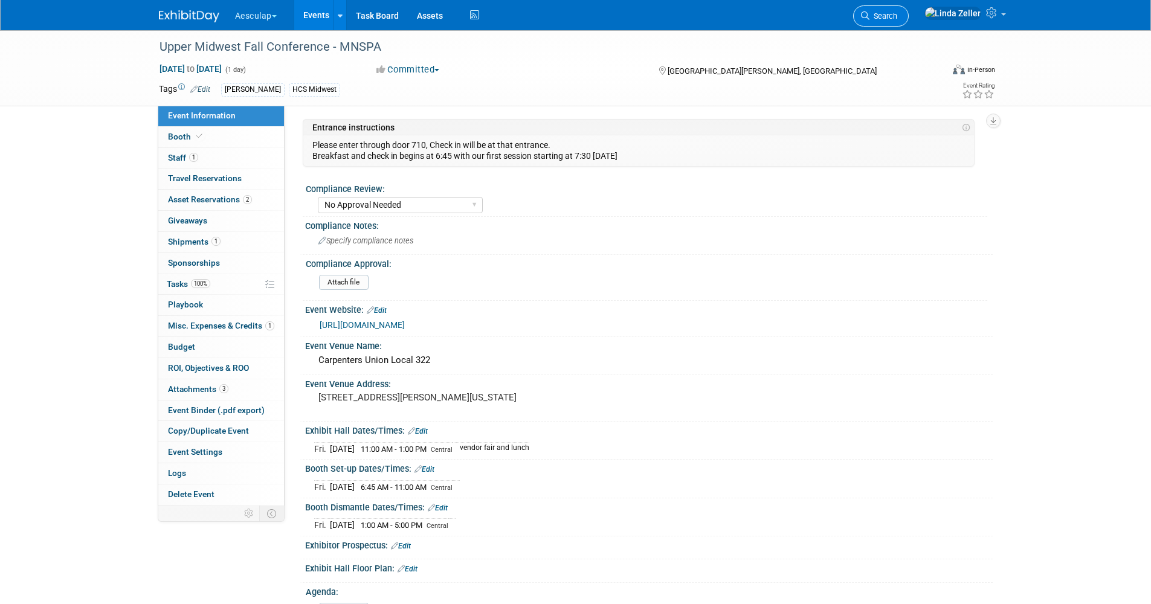
click at [898, 17] on span "Search" at bounding box center [884, 15] width 28 height 9
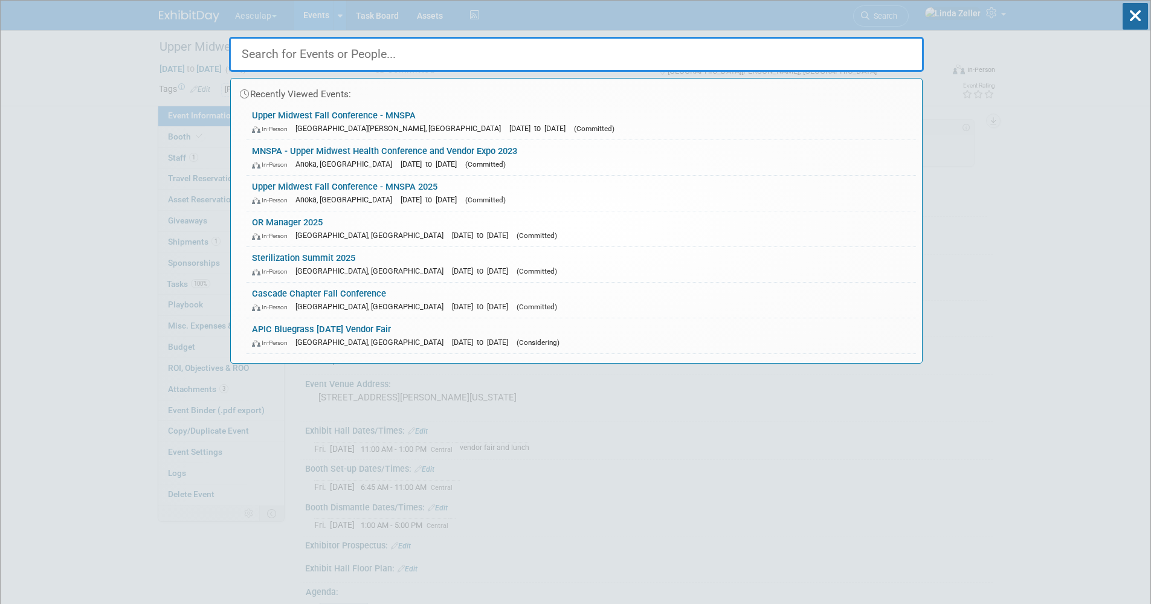
click at [288, 53] on input "text" at bounding box center [576, 54] width 695 height 35
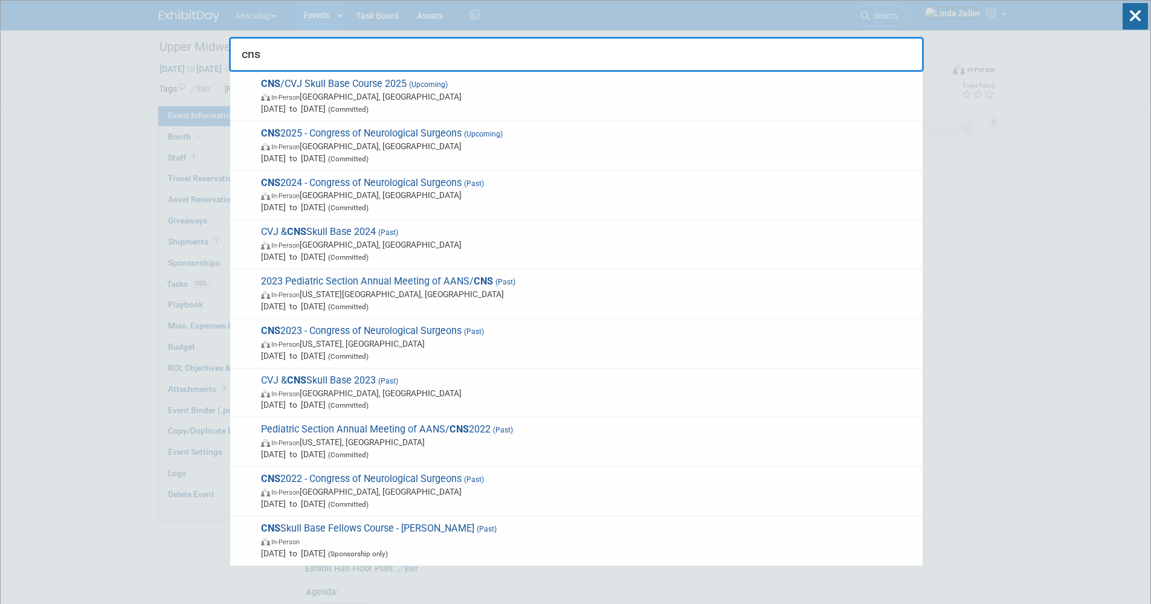
type input "cns"
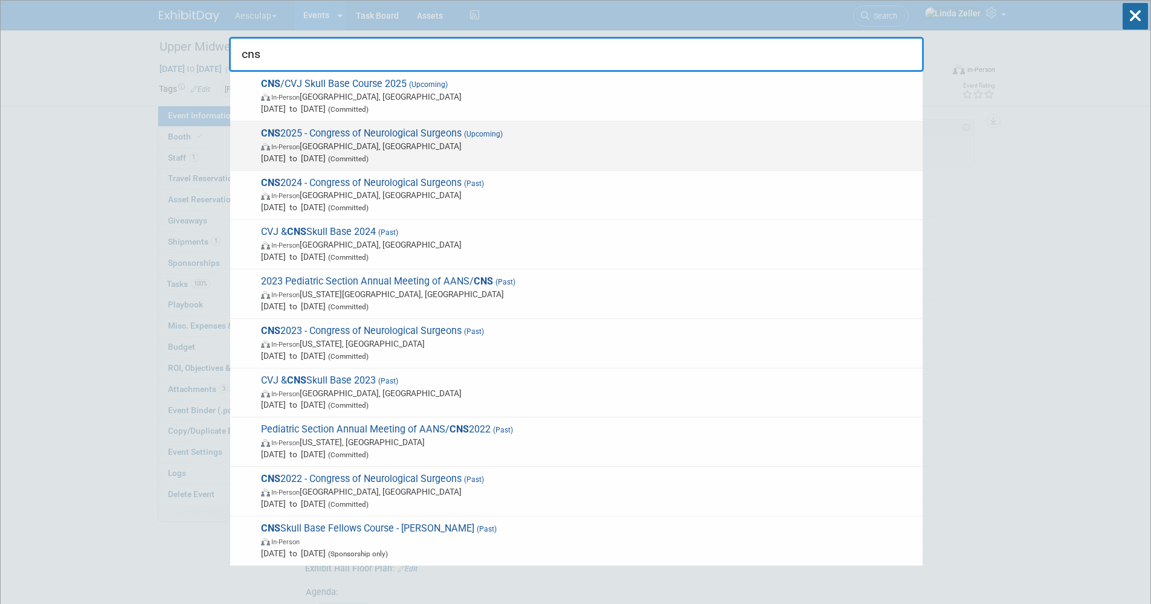
click at [292, 138] on span "CNS 2025 - Congress of Neurological Surgeons (Upcoming) In-Person [GEOGRAPHIC_D…" at bounding box center [586, 146] width 659 height 37
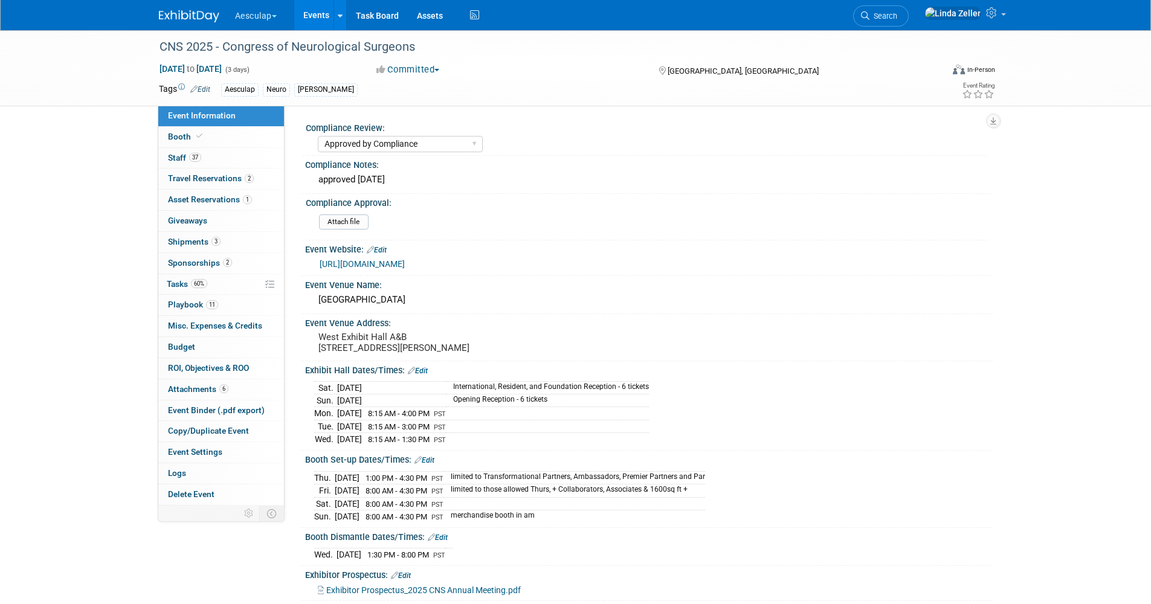
select select "Approved by Compliance"
select select "Neuro"
click at [177, 257] on link "2 Sponsorships 2" at bounding box center [221, 263] width 126 height 21
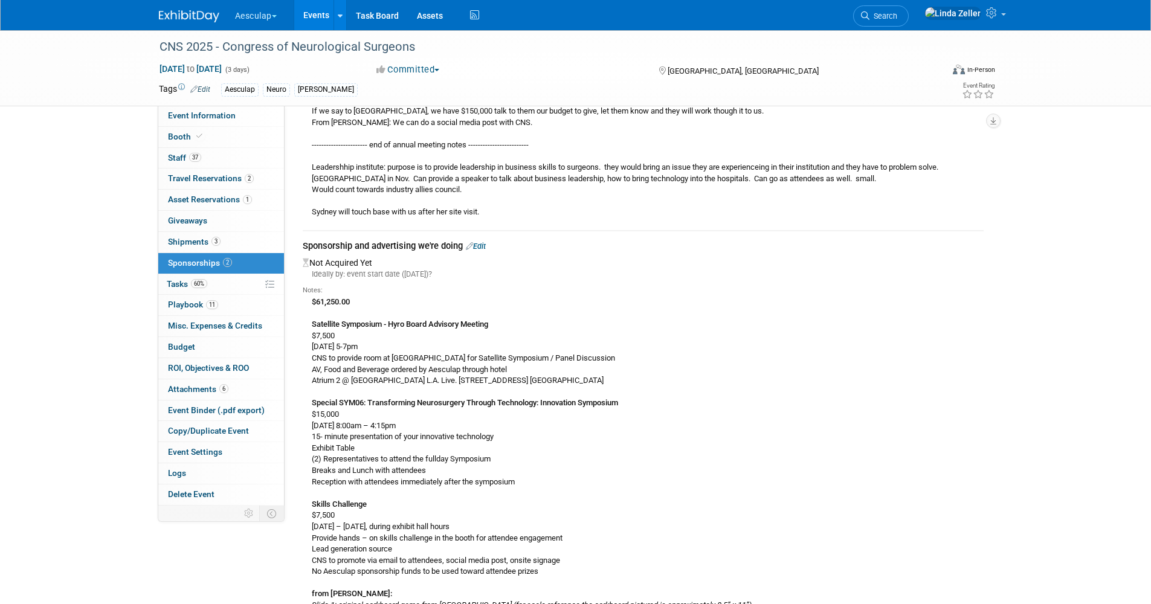
scroll to position [604, 0]
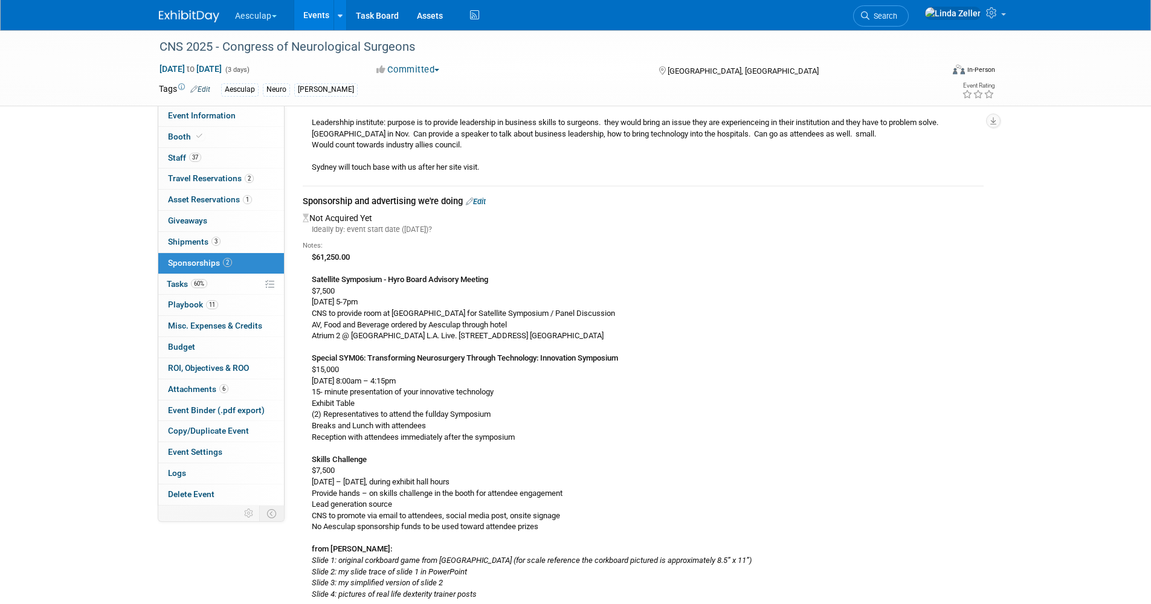
click at [898, 14] on span "Search" at bounding box center [884, 15] width 28 height 9
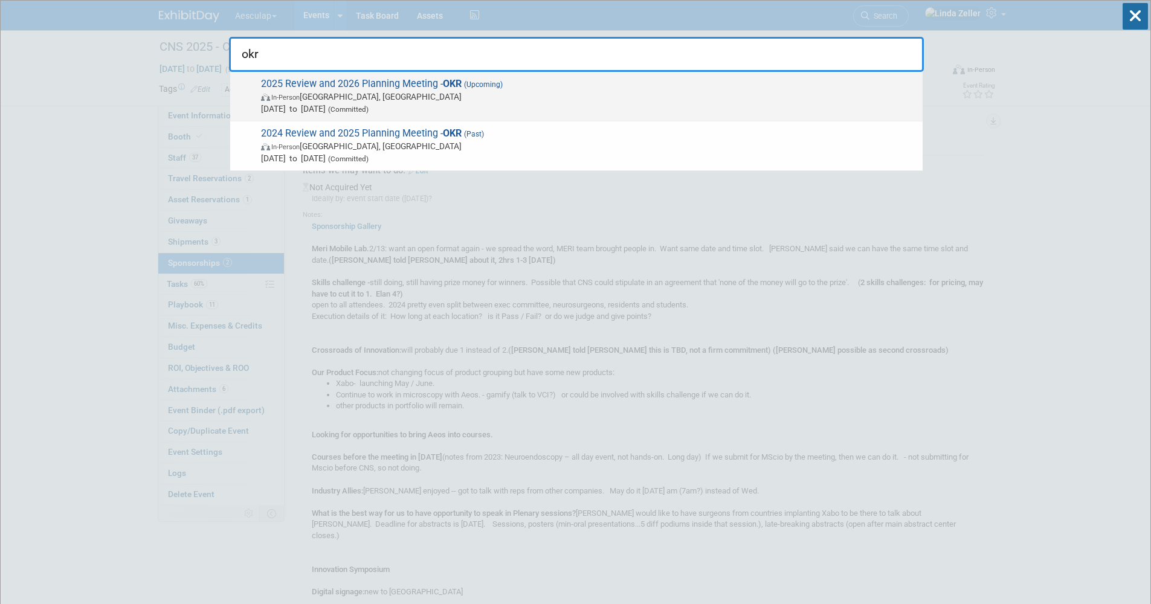
type input "okr"
click at [286, 85] on span "2025 Review and 2026 Planning Meeting - OKR (Upcoming) In-Person San Diego, CA …" at bounding box center [586, 96] width 659 height 37
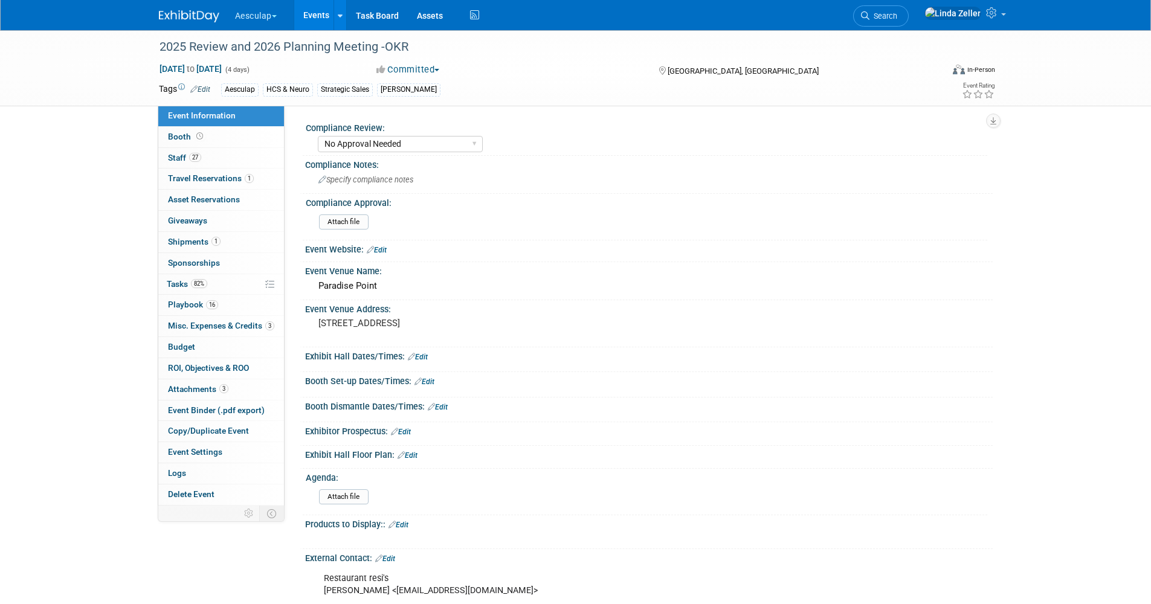
select select "No Approval Needed"
click at [183, 300] on span "Playbook 16" at bounding box center [193, 305] width 50 height 10
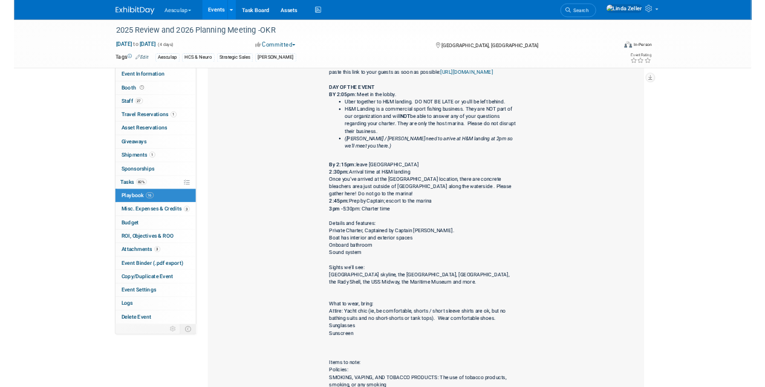
scroll to position [2418, 0]
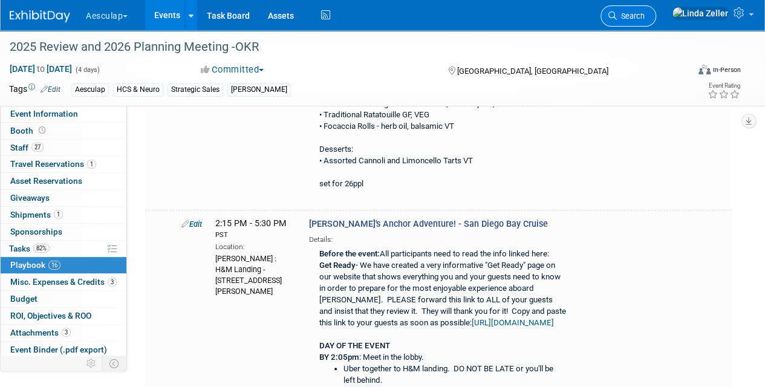
click at [644, 14] on span "Search" at bounding box center [631, 15] width 28 height 9
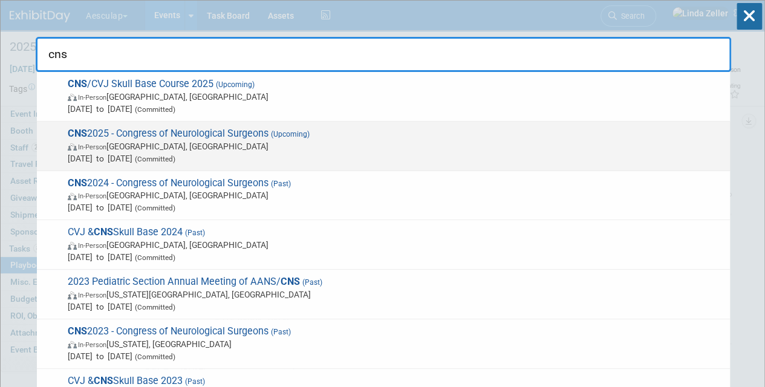
type input "cns"
click at [128, 138] on span "CNS 2025 - Congress of Neurological Surgeons (Upcoming) In-Person [GEOGRAPHIC_D…" at bounding box center [393, 146] width 659 height 37
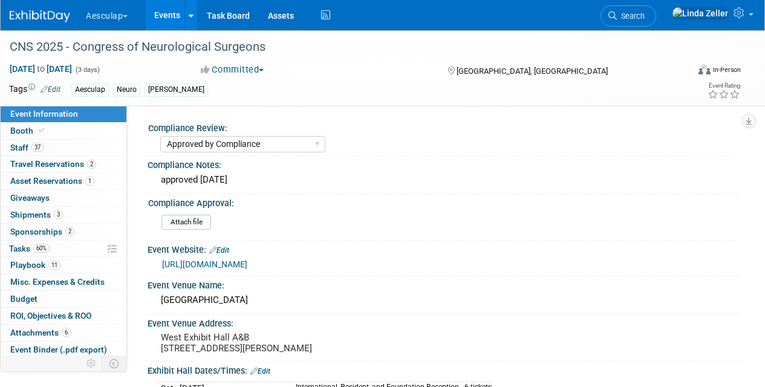
select select "Approved by Compliance"
select select "Neuro"
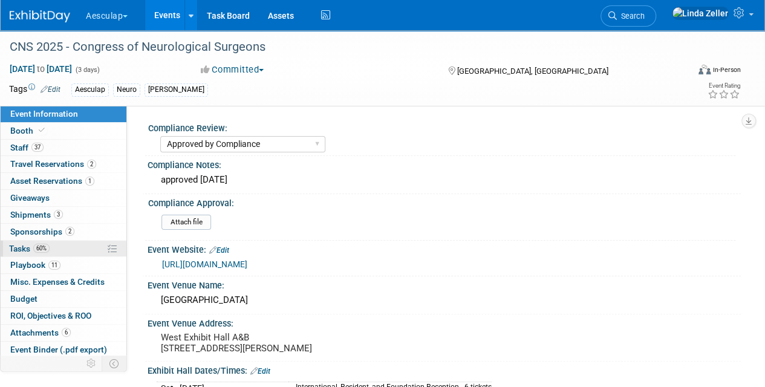
click at [23, 244] on span "Tasks 60%" at bounding box center [29, 249] width 40 height 10
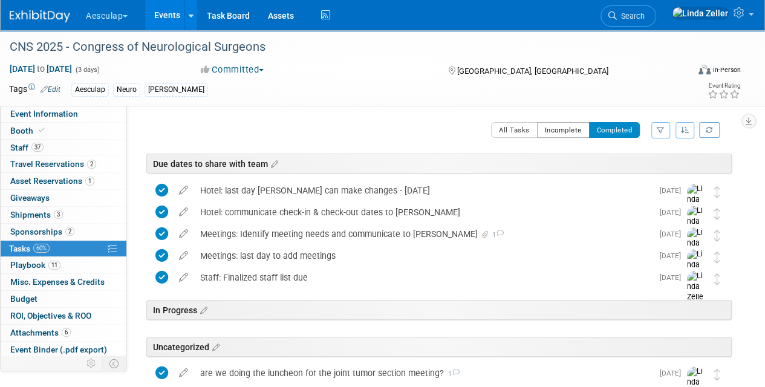
click at [556, 129] on button "Incomplete" at bounding box center [563, 130] width 53 height 16
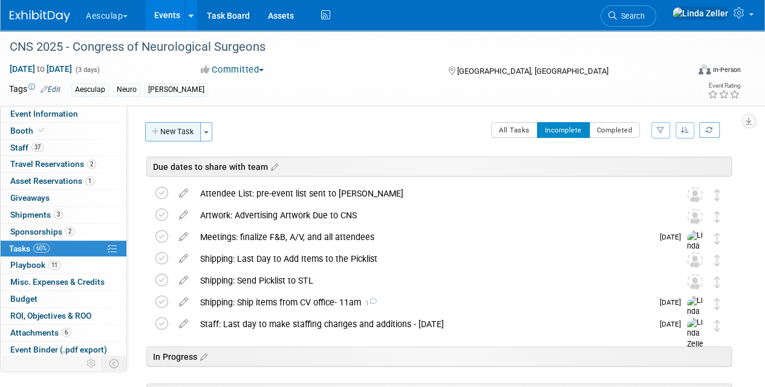
click at [179, 129] on button "New Task" at bounding box center [173, 131] width 56 height 19
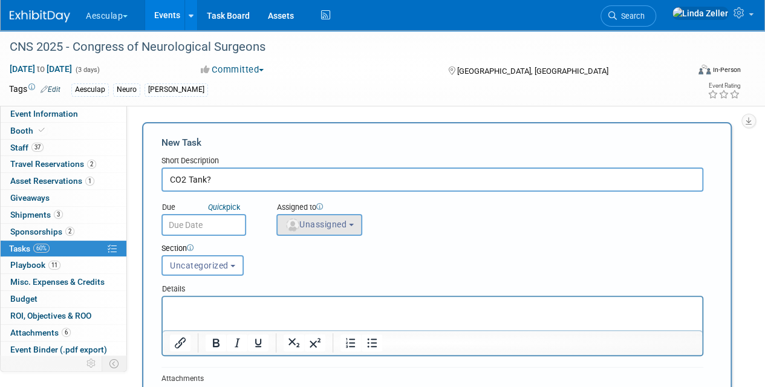
type input "CO2 Tank?"
click at [308, 227] on span "Unassigned" at bounding box center [316, 224] width 62 height 10
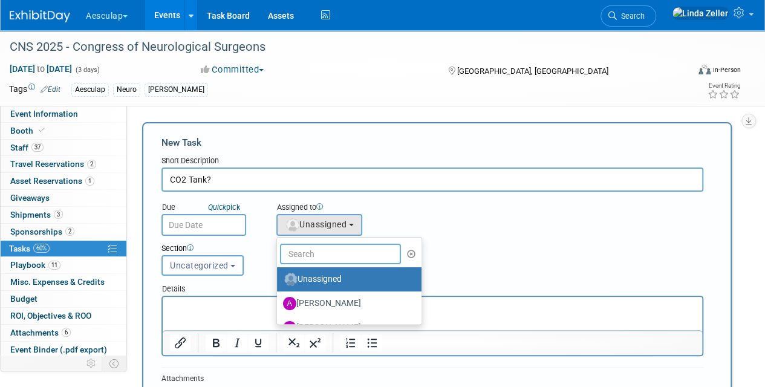
click at [317, 248] on input "text" at bounding box center [340, 254] width 121 height 21
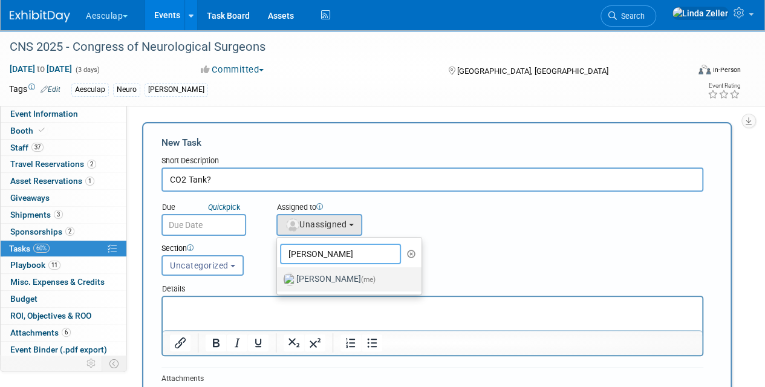
type input "[PERSON_NAME]"
click at [342, 278] on label "[PERSON_NAME] (me)" at bounding box center [346, 279] width 126 height 19
click at [279, 278] on input "[PERSON_NAME] (me)" at bounding box center [275, 278] width 8 height 8
select select "997af25e-71f2-407b-94d0-6444a5b8fc40"
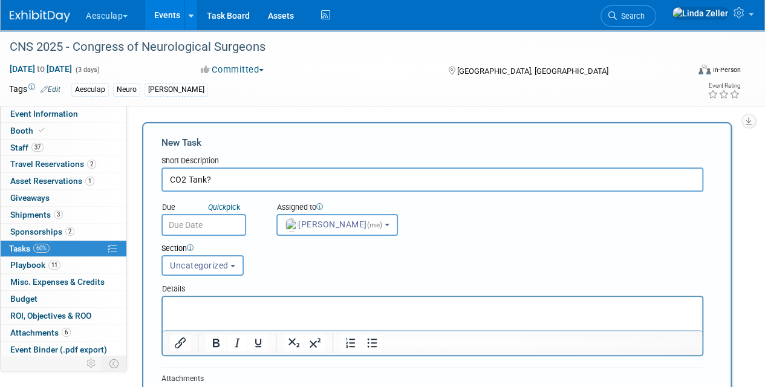
click at [192, 221] on input "text" at bounding box center [203, 225] width 85 height 22
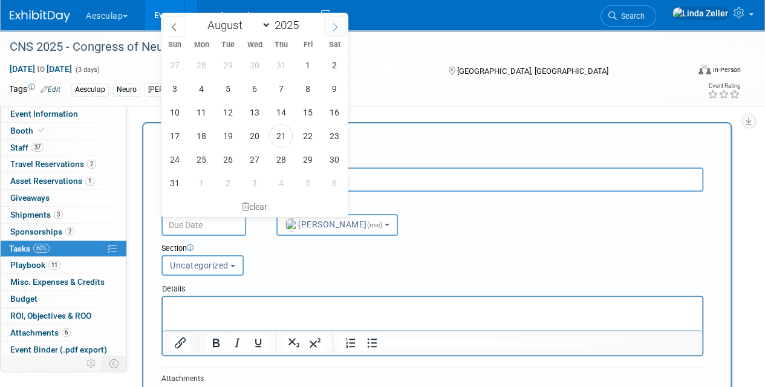
click at [339, 29] on span at bounding box center [335, 26] width 22 height 21
select select "8"
click at [252, 59] on span "3" at bounding box center [254, 65] width 24 height 24
type input "[DATE]"
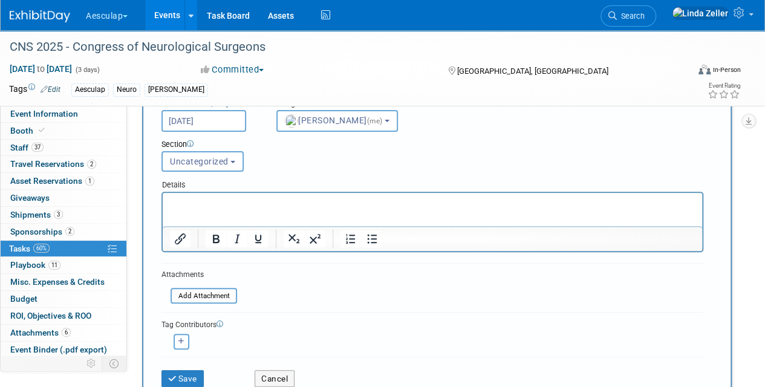
scroll to position [242, 0]
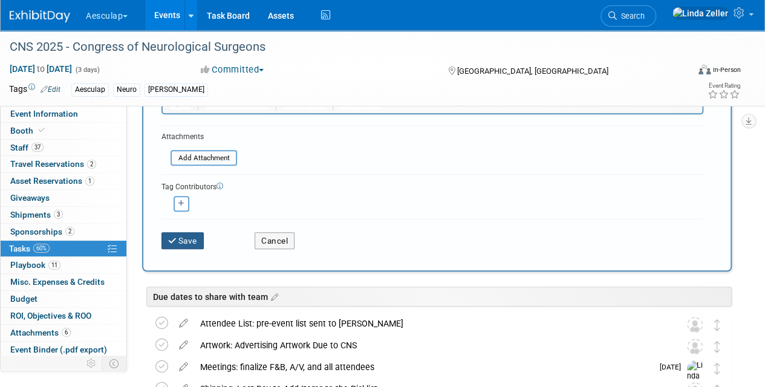
click at [185, 238] on button "Save" at bounding box center [182, 240] width 42 height 17
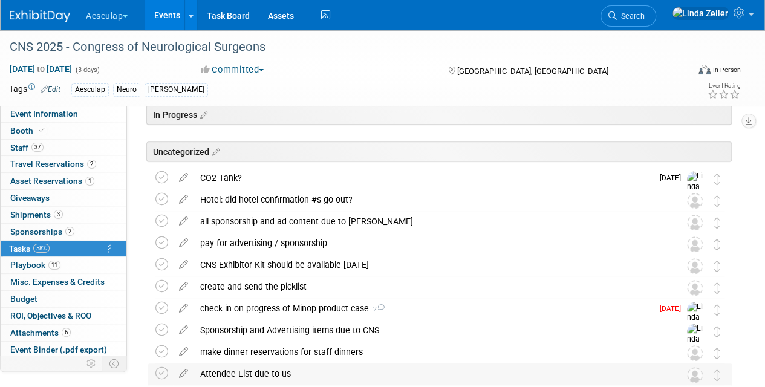
click at [348, 381] on div "Attendee List due to us" at bounding box center [428, 373] width 468 height 21
click at [161, 282] on icon at bounding box center [161, 286] width 13 height 13
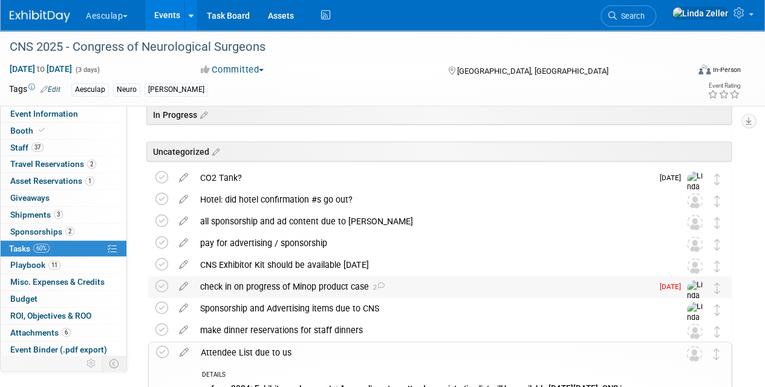
click at [215, 285] on div "check in on progress of Minop product case 2" at bounding box center [423, 286] width 458 height 21
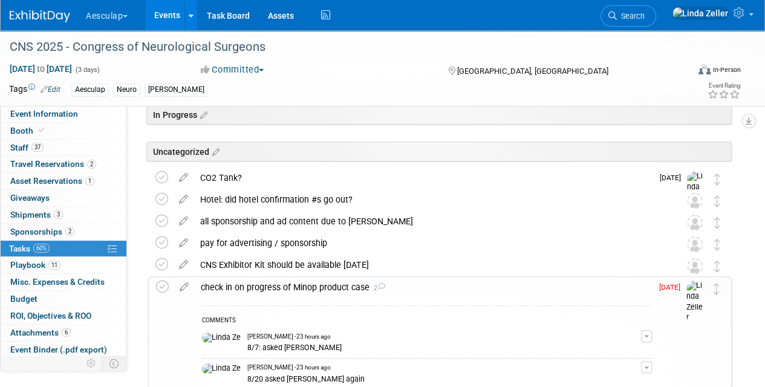
click at [215, 285] on div "check in on progress of Minop product case 2" at bounding box center [423, 287] width 457 height 21
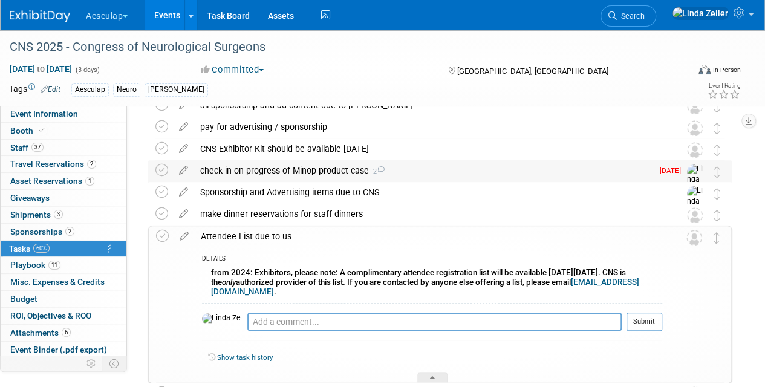
scroll to position [363, 0]
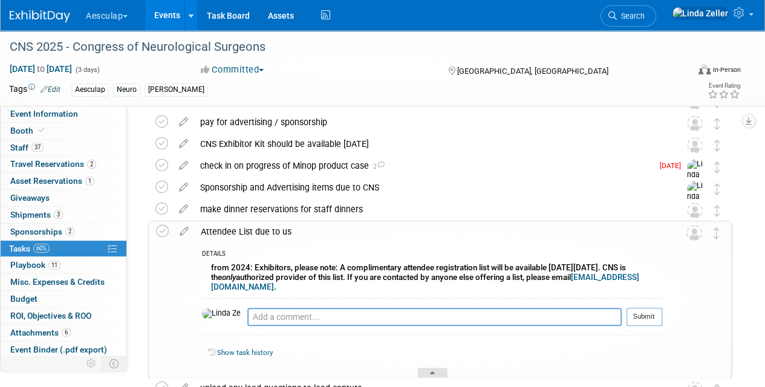
click at [426, 371] on div at bounding box center [432, 372] width 30 height 10
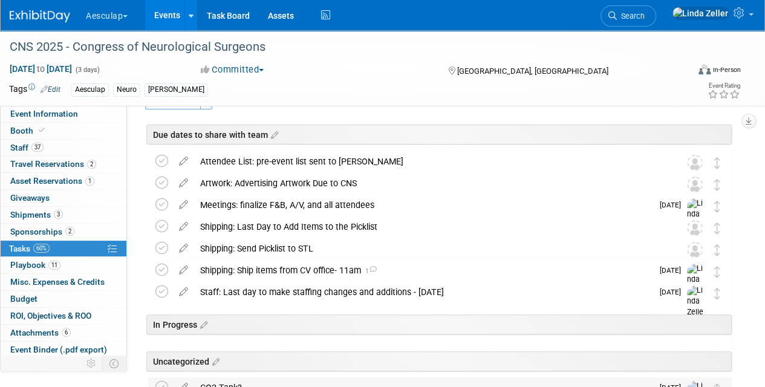
scroll to position [0, 0]
